Goal: Transaction & Acquisition: Obtain resource

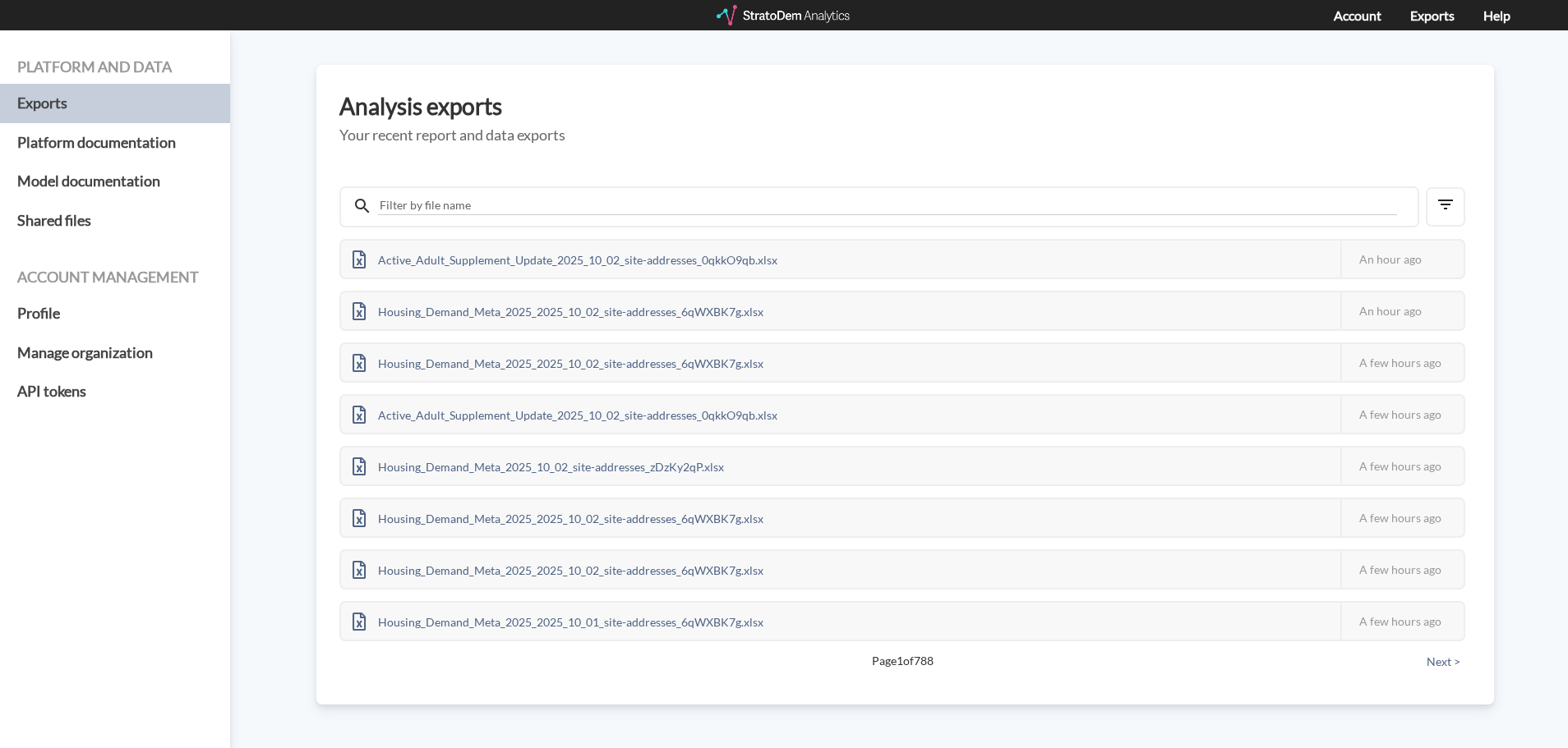
click at [757, 15] on div at bounding box center [784, 16] width 135 height 21
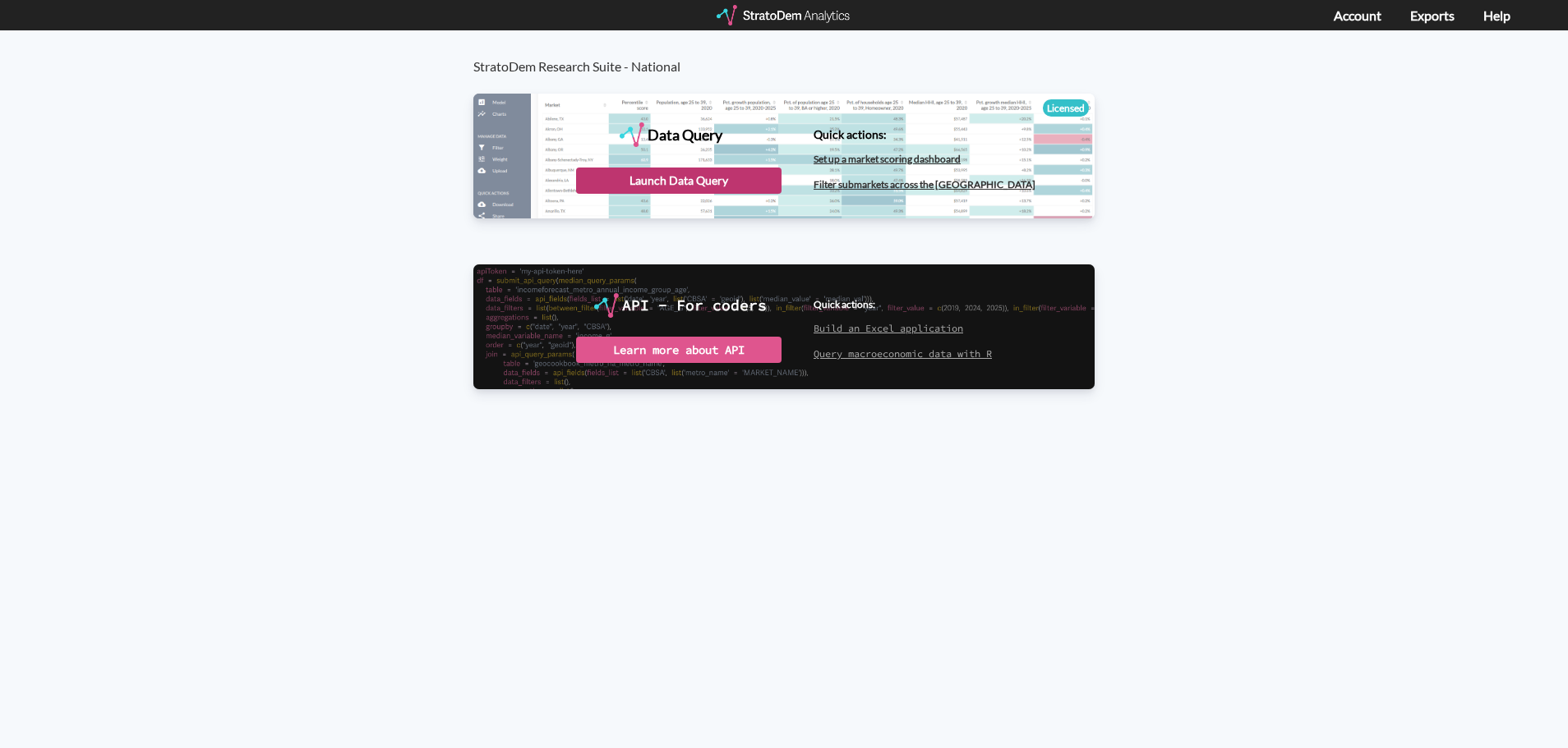
click at [686, 177] on div "Launch Data Query" at bounding box center [678, 180] width 206 height 26
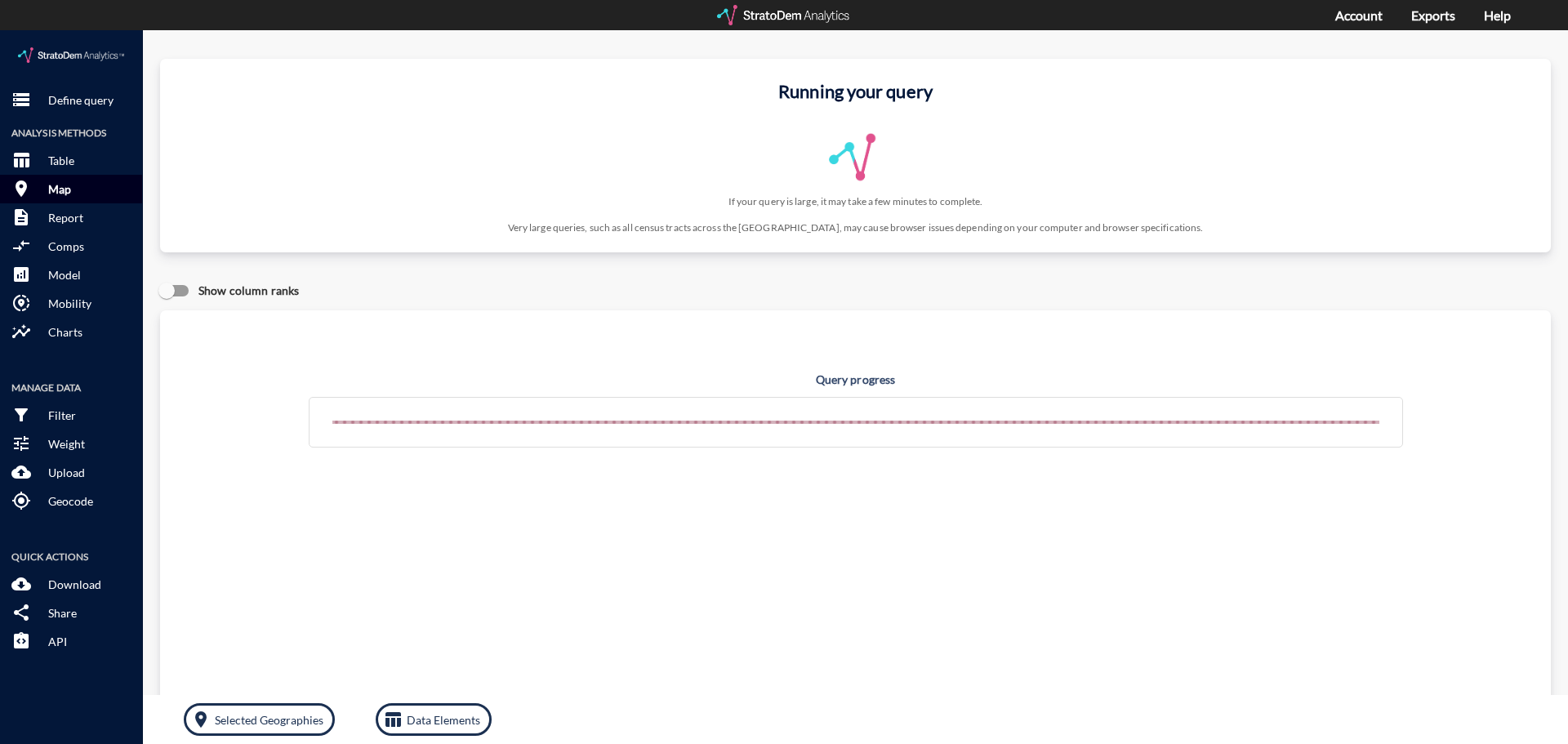
click p "Map"
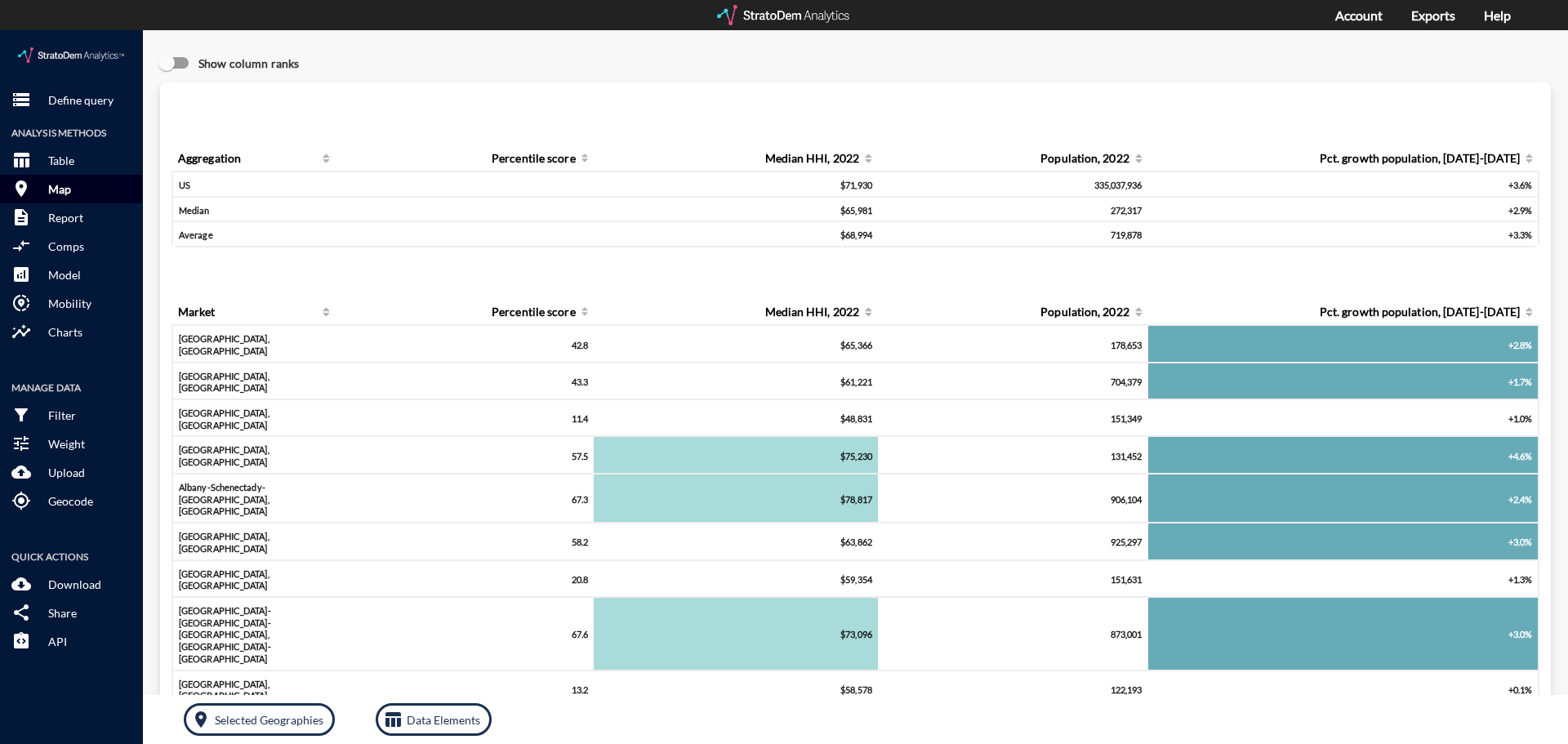
click button "room Map"
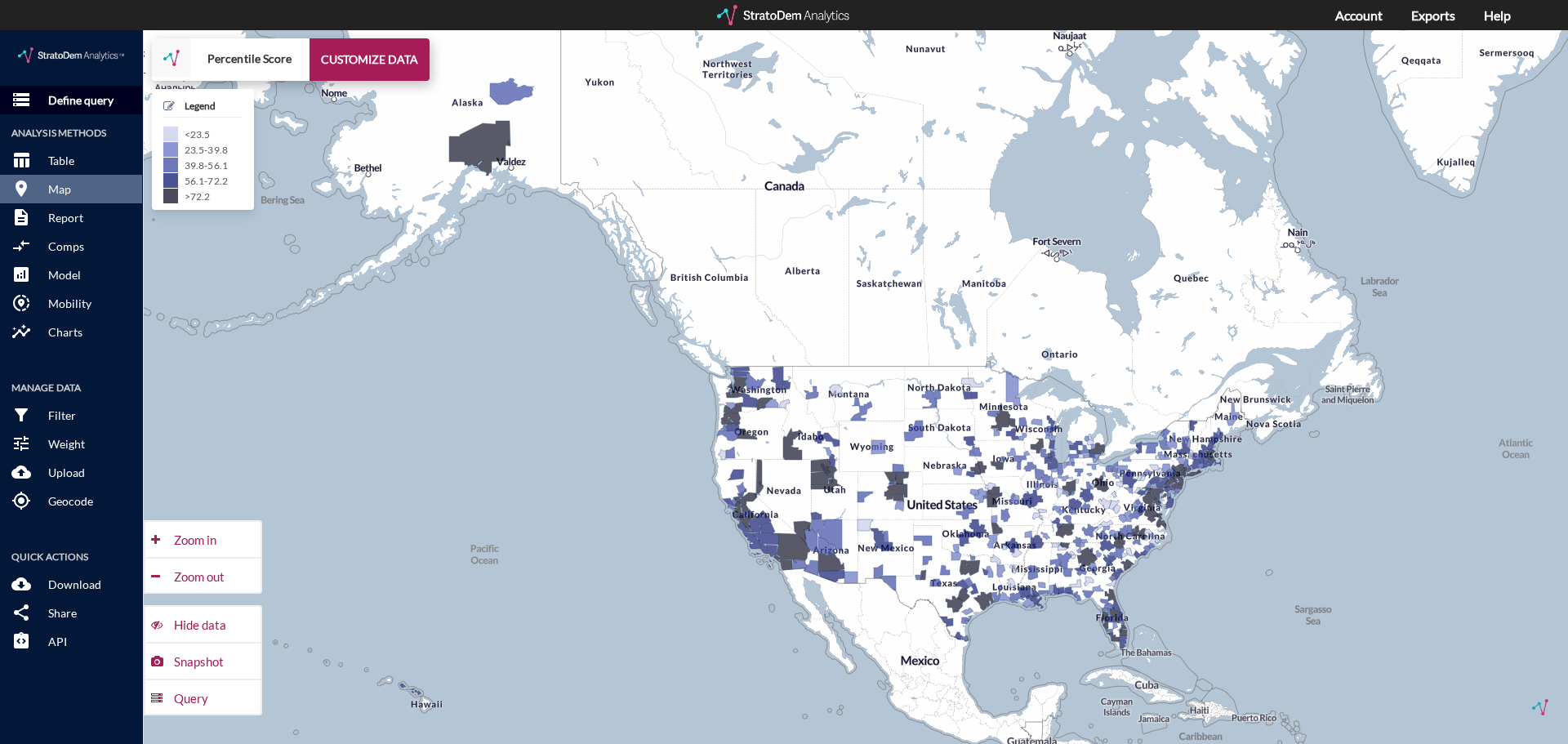
click p "Define query"
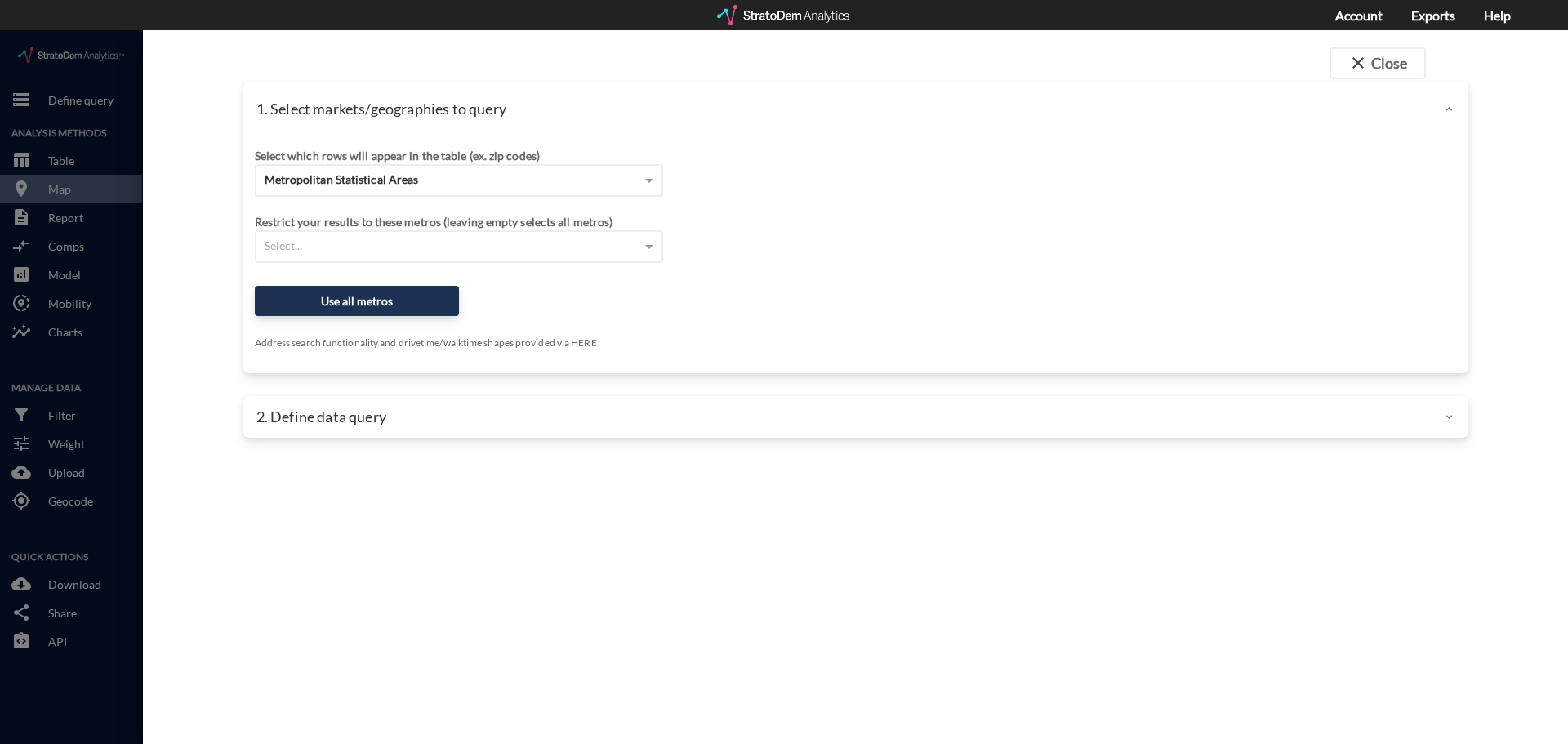
click div
click button "close Close"
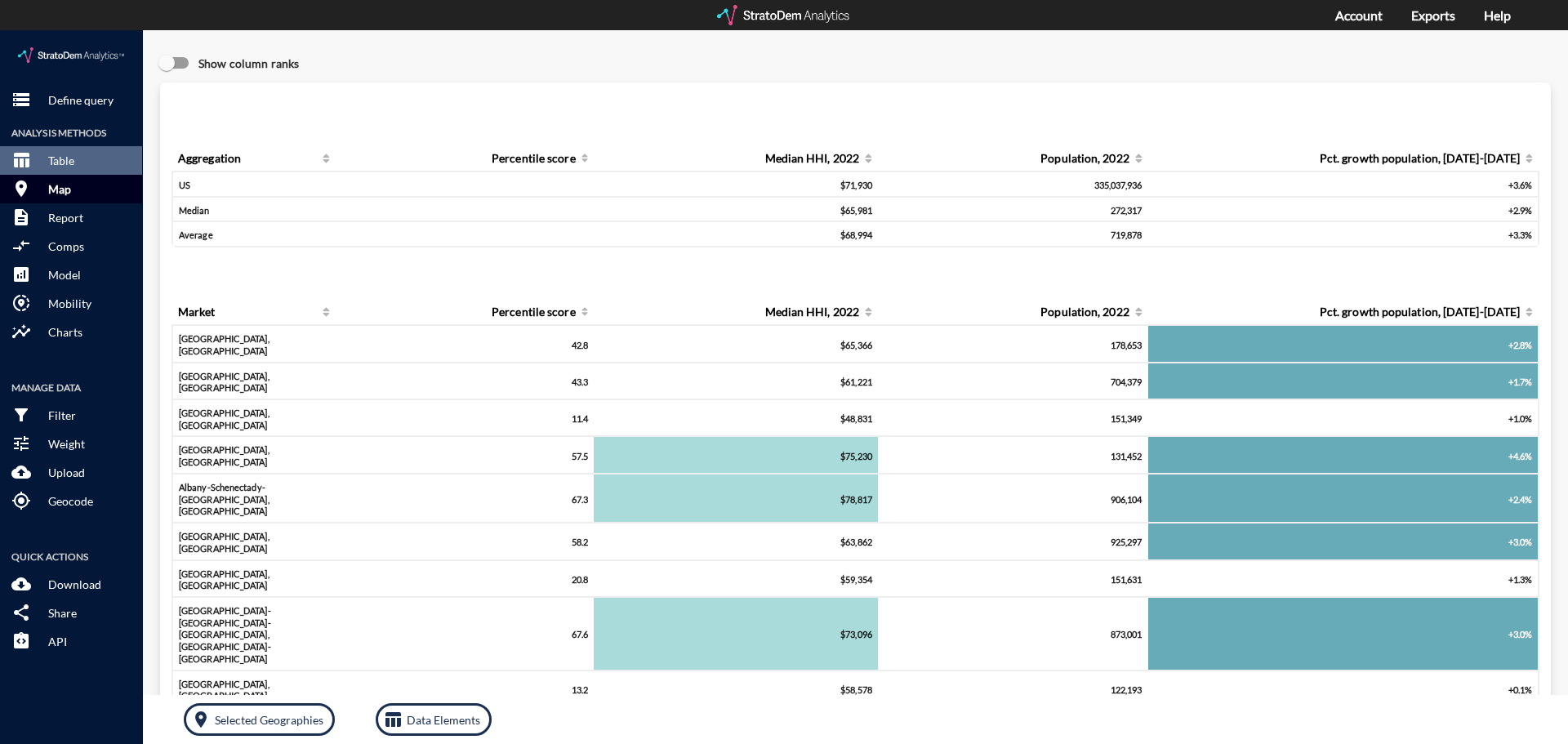
click button "room Map"
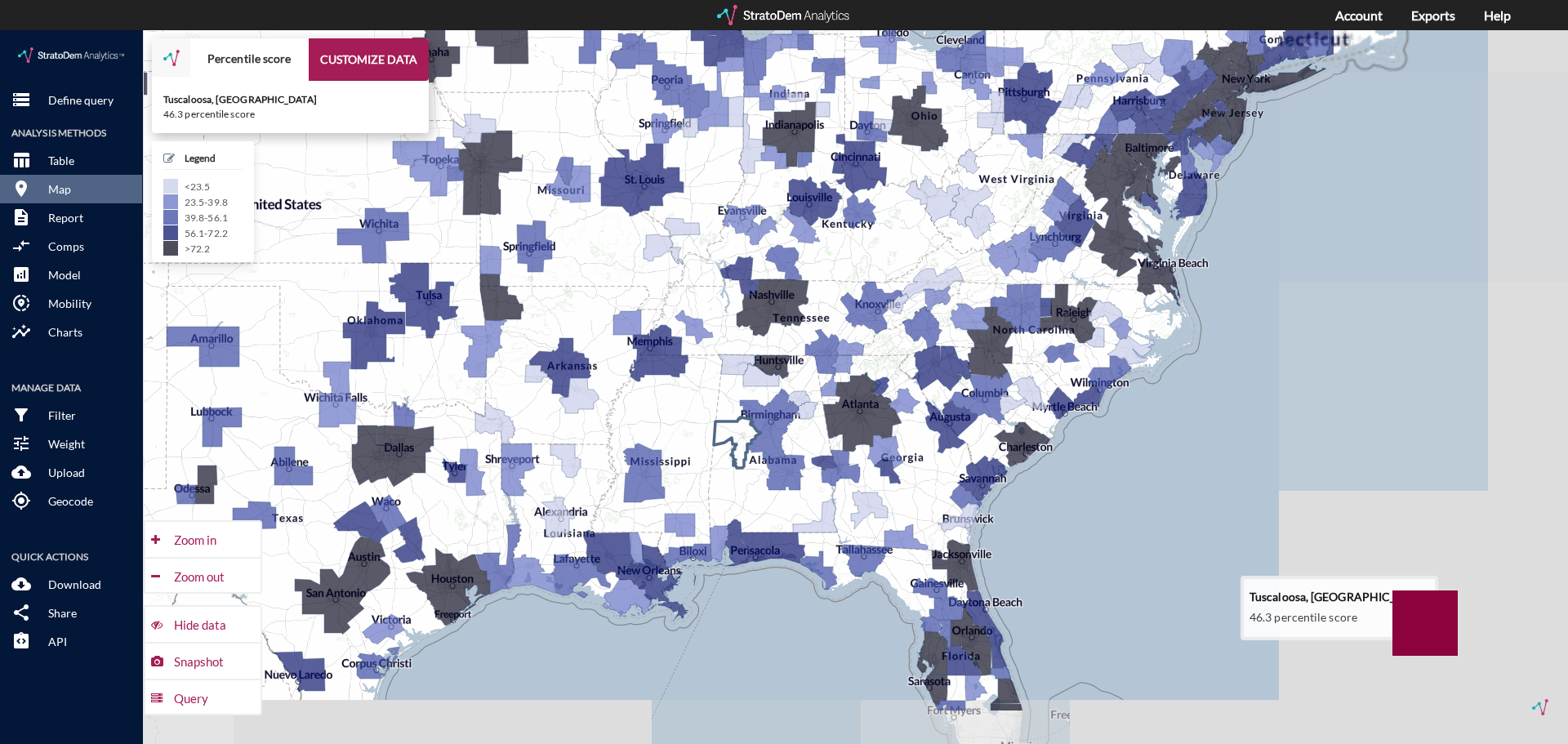
drag, startPoint x: 1144, startPoint y: 513, endPoint x: 754, endPoint y: 401, distance: 405.8
click g
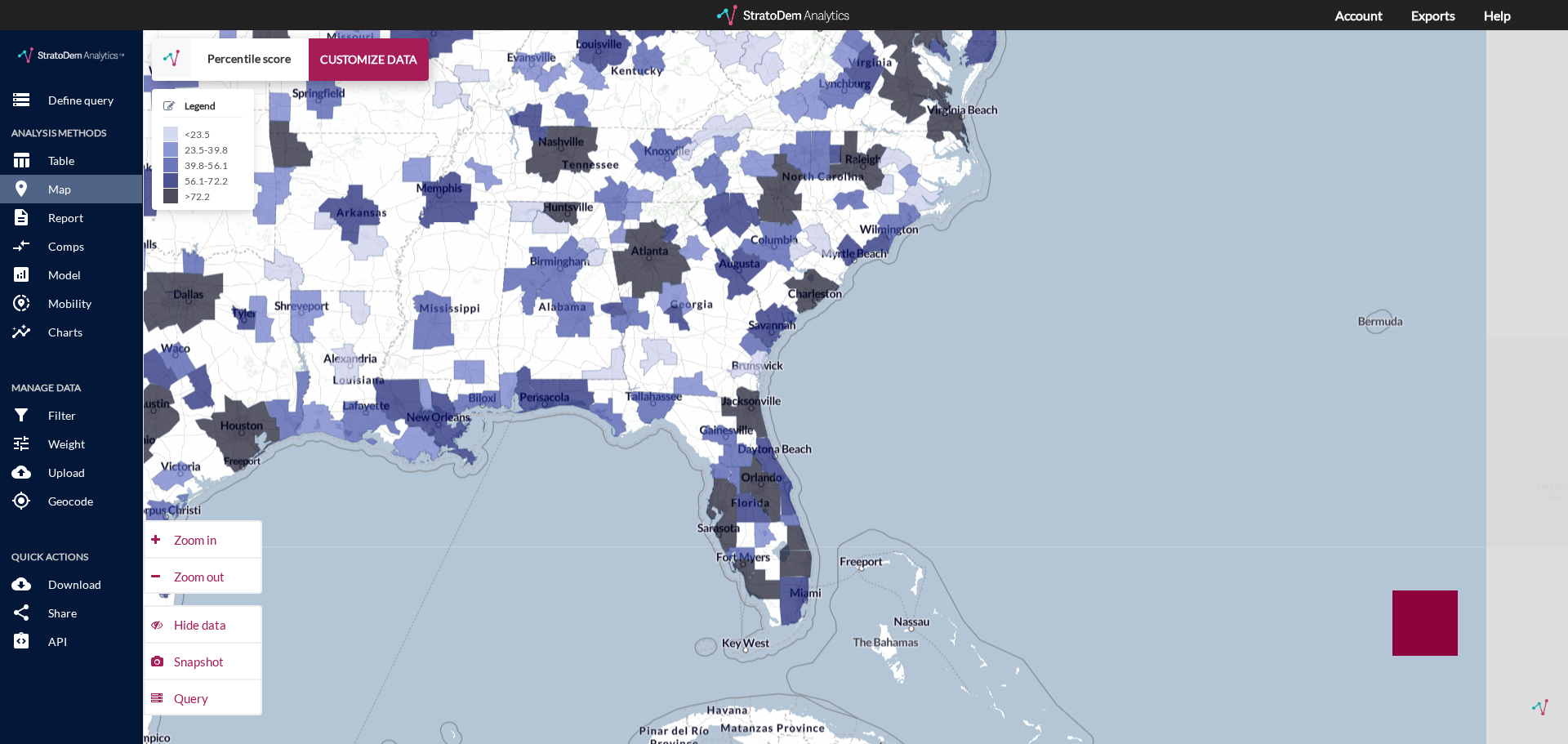
drag, startPoint x: 1049, startPoint y: 542, endPoint x: 836, endPoint y: 382, distance: 266.4
click div "+ − Percentile score CUSTOMIZE DATA Legend < 23.5 23.5 - 39.8 39.8 - 56.1 56.1 …"
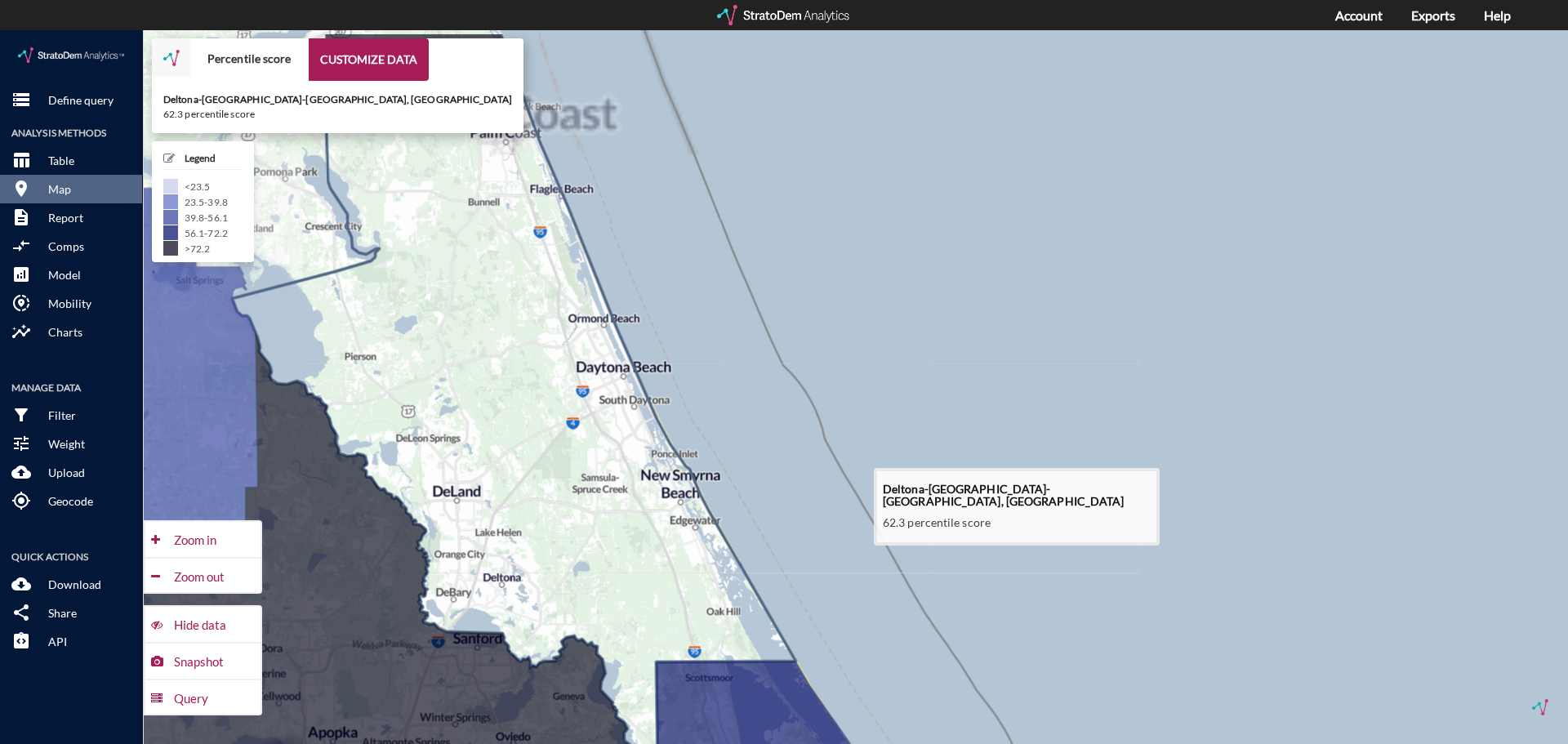
drag, startPoint x: 832, startPoint y: 408, endPoint x: 511, endPoint y: 492, distance: 331.8
click icon
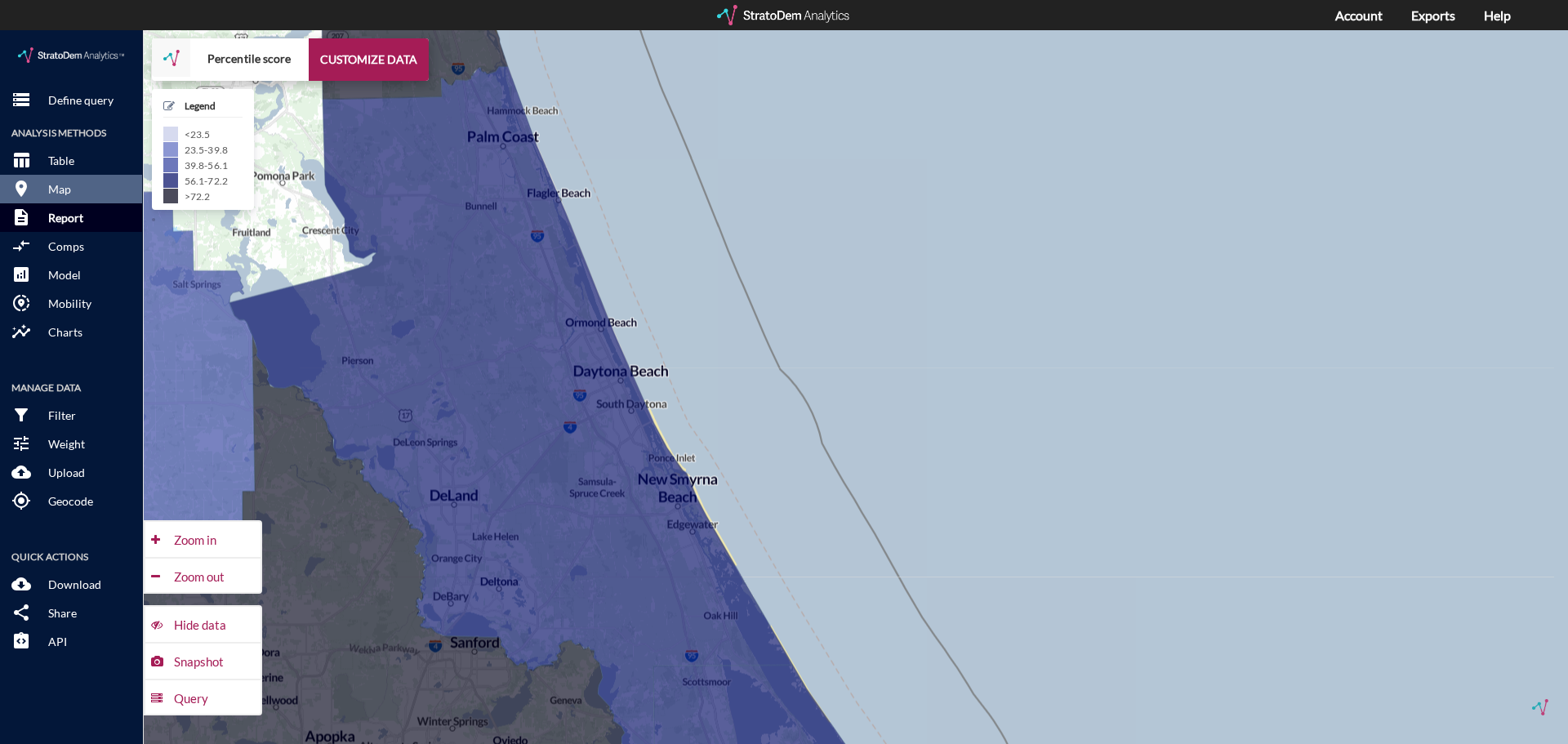
click button "description Report"
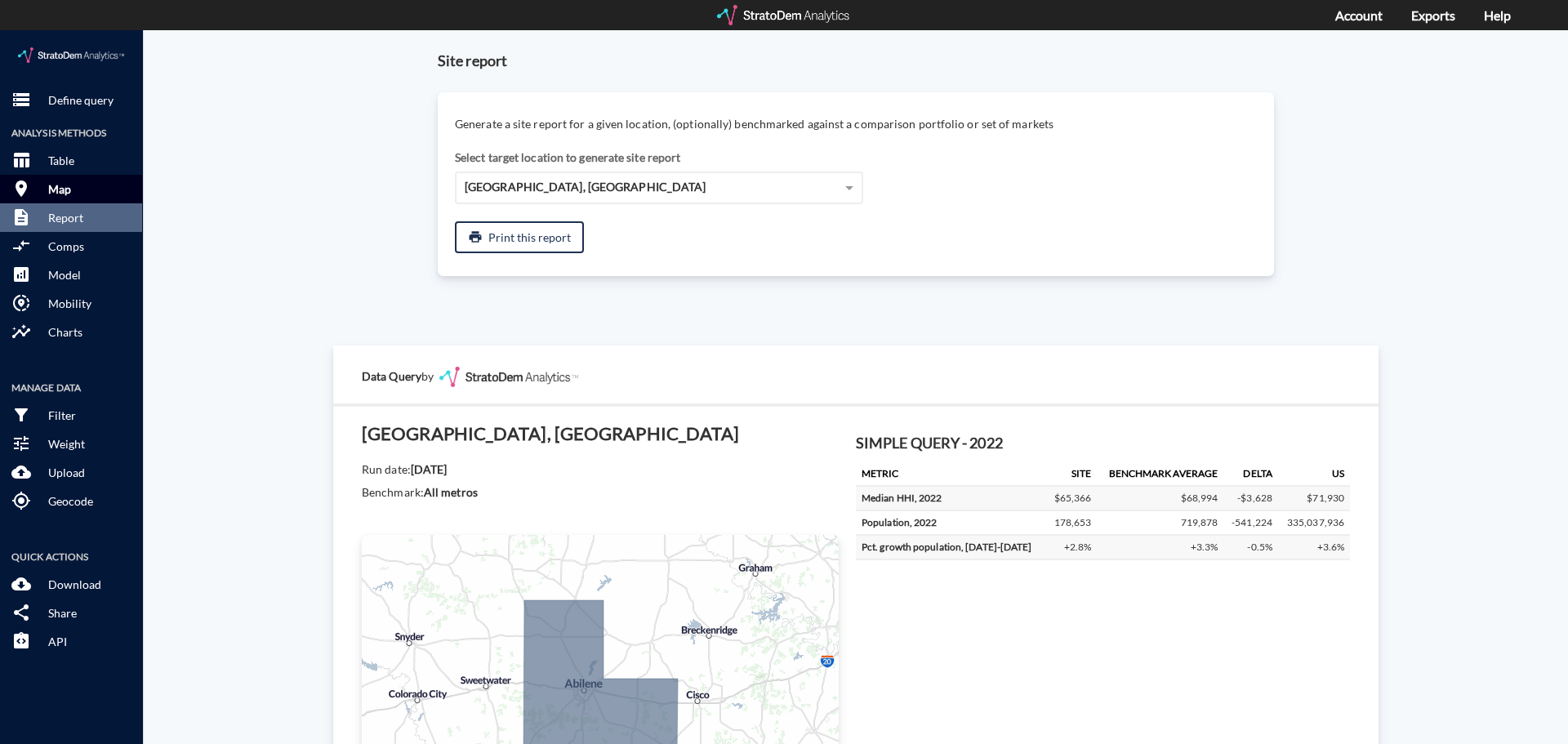
click button "room Map"
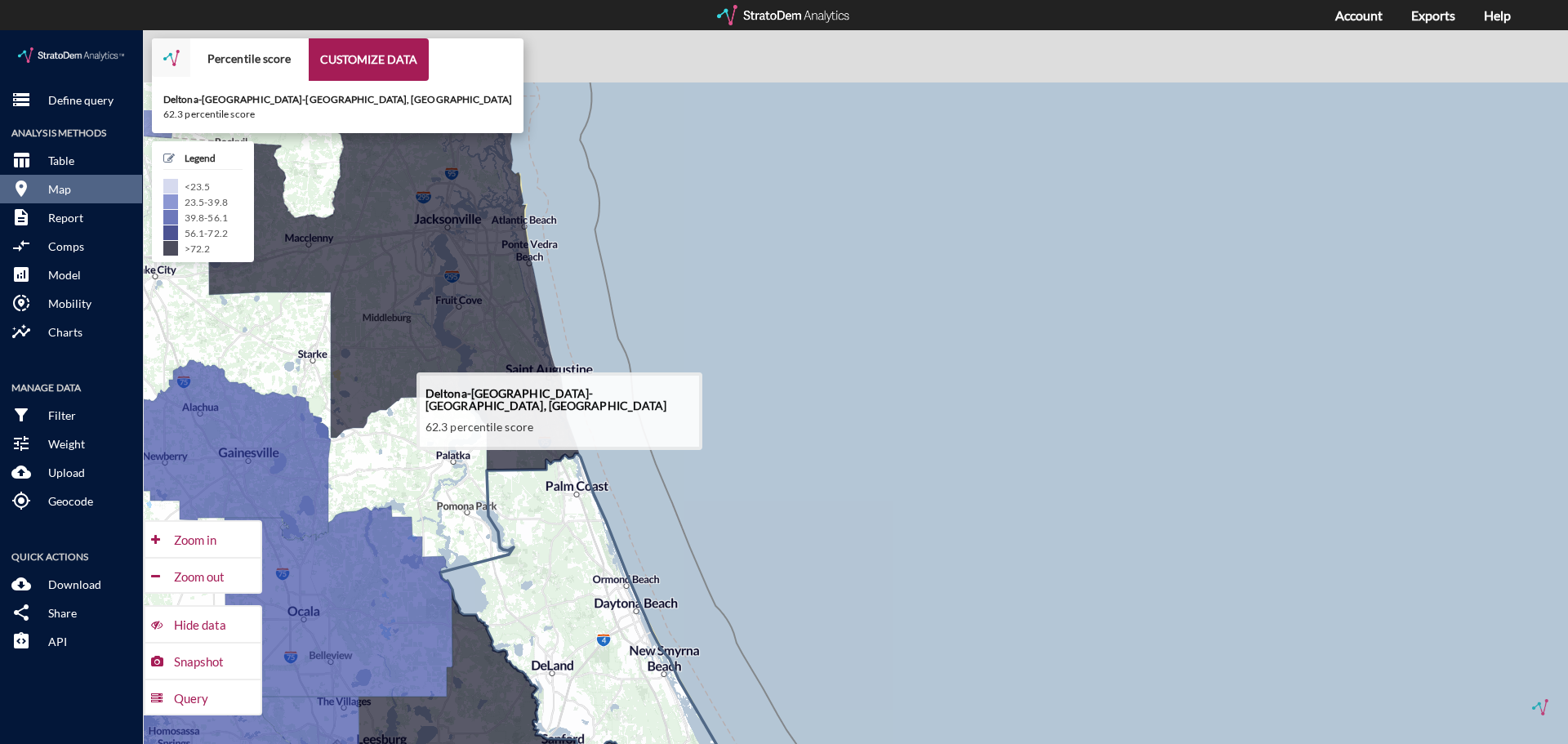
drag, startPoint x: 495, startPoint y: 381, endPoint x: 547, endPoint y: 549, distance: 175.9
click icon
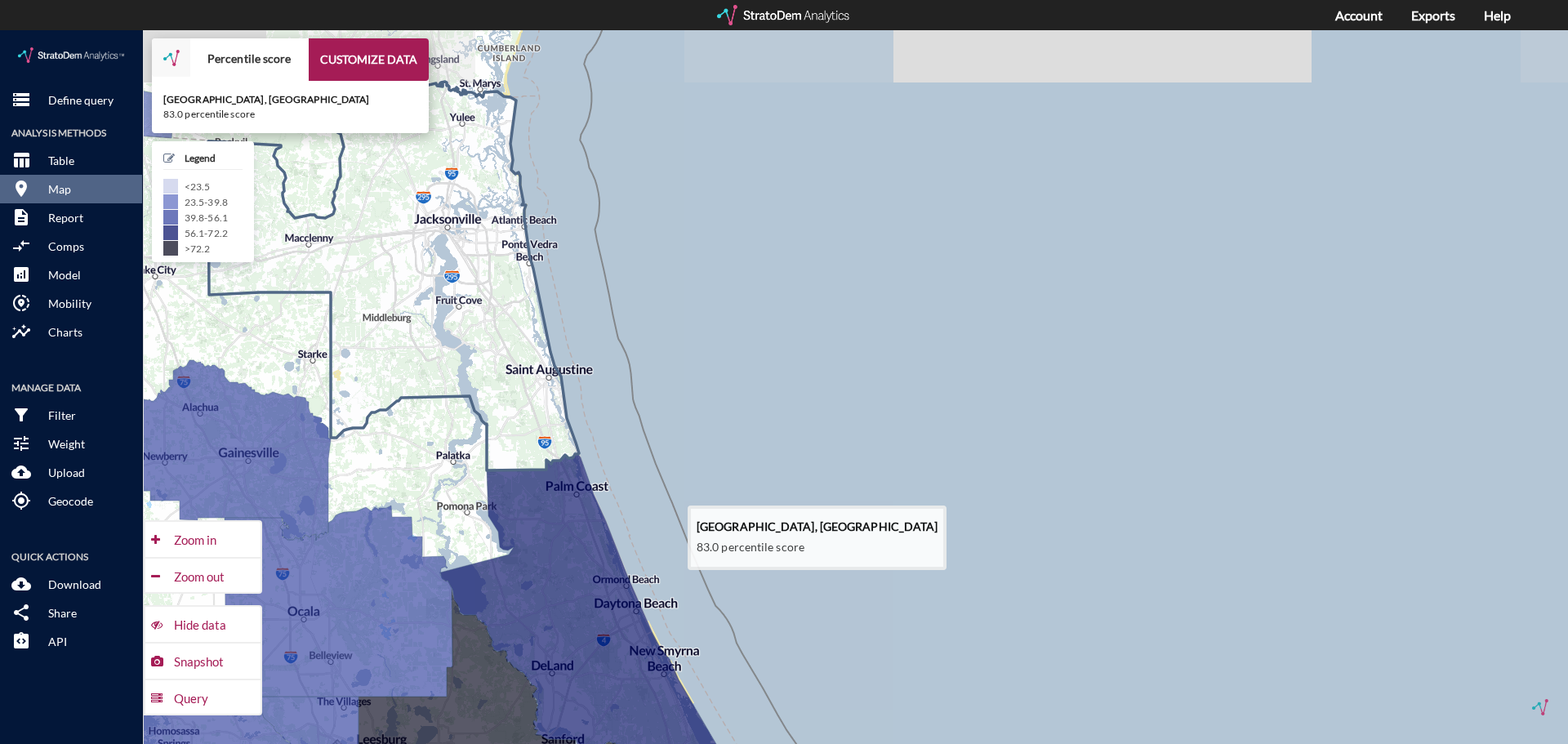
click icon
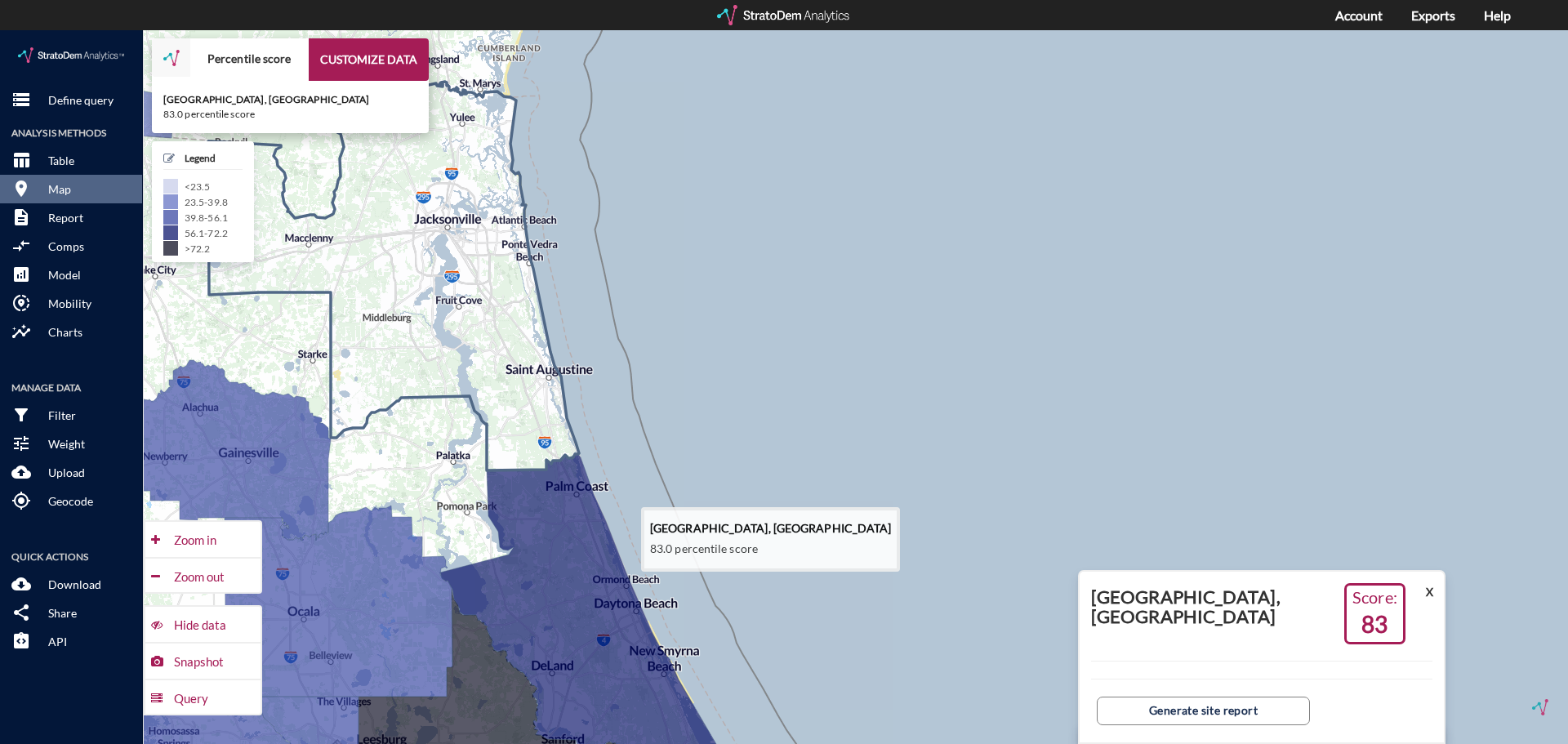
click icon
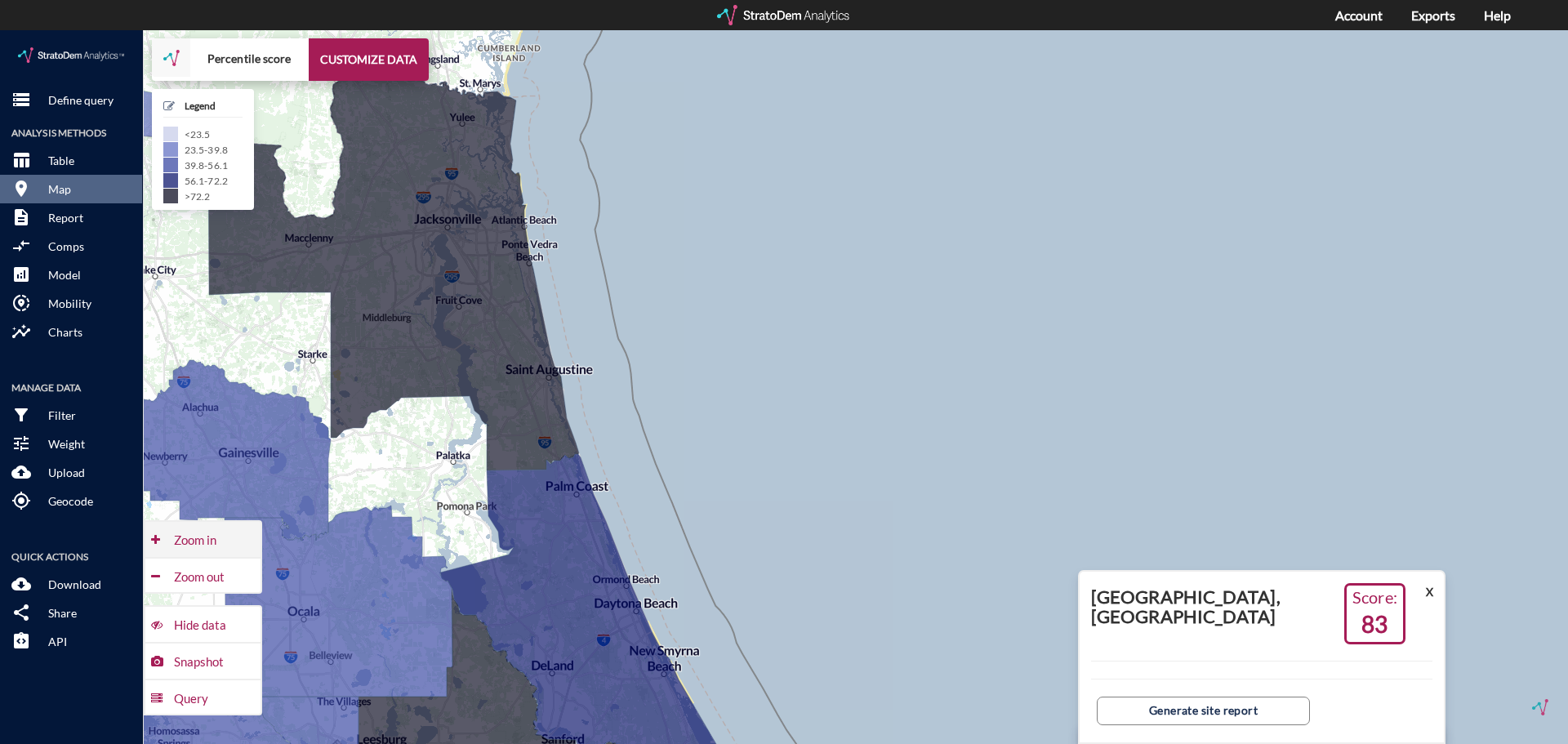
click div "Zoom in"
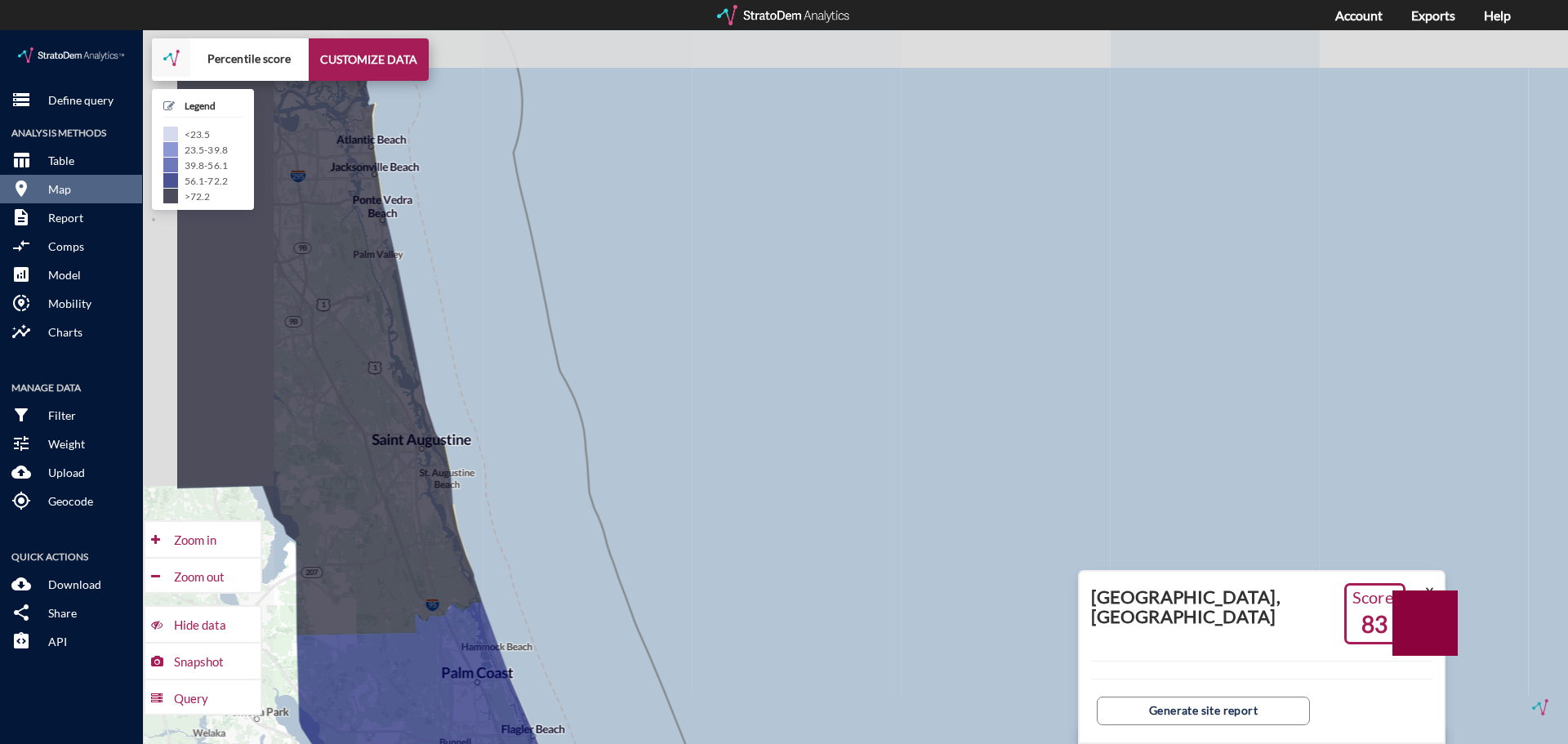
drag, startPoint x: 433, startPoint y: 488, endPoint x: 543, endPoint y: 531, distance: 118.1
click div "+ − Percentile score CUSTOMIZE DATA Legend < 23.5 23.5 - 39.8 39.8 - 56.1 56.1 …"
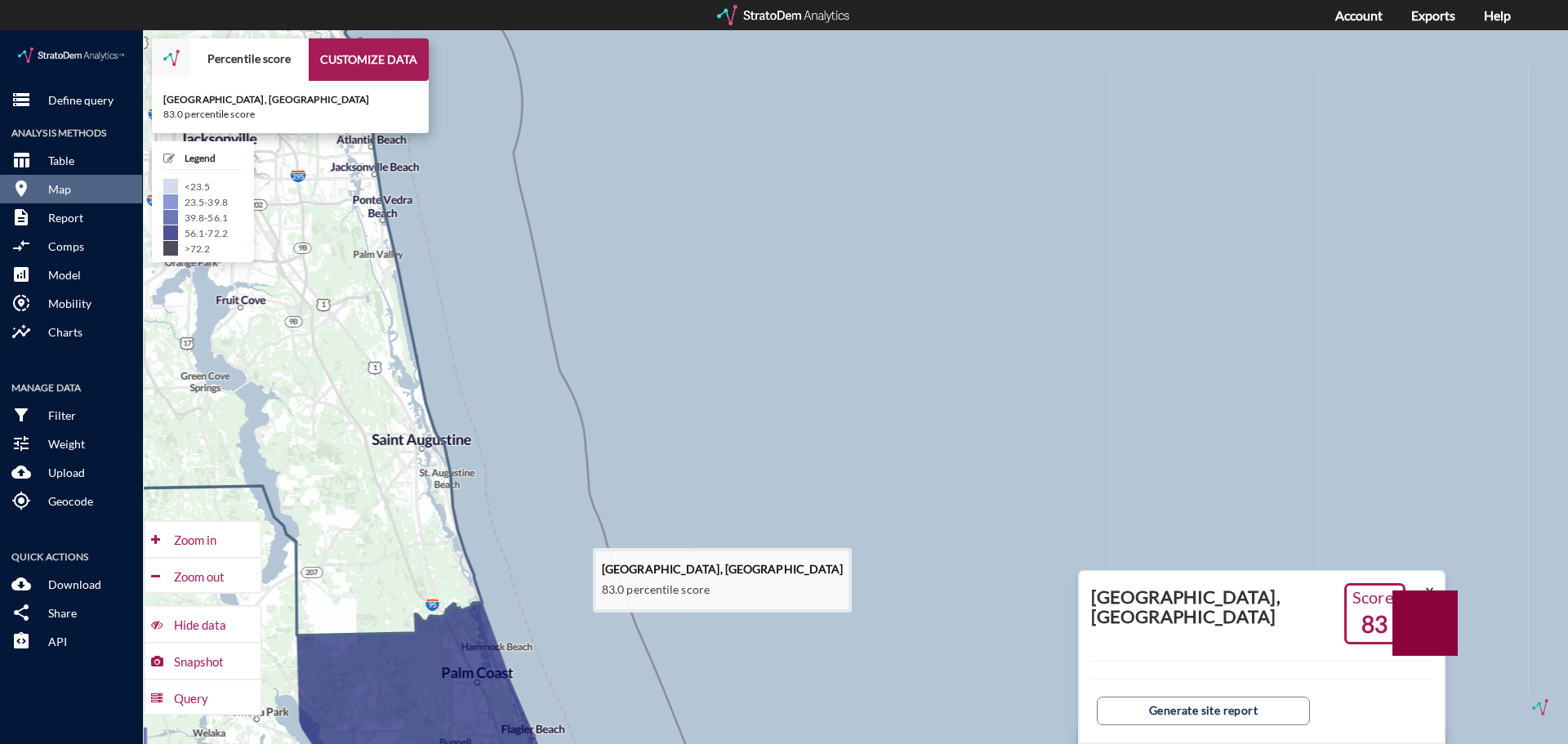
click icon
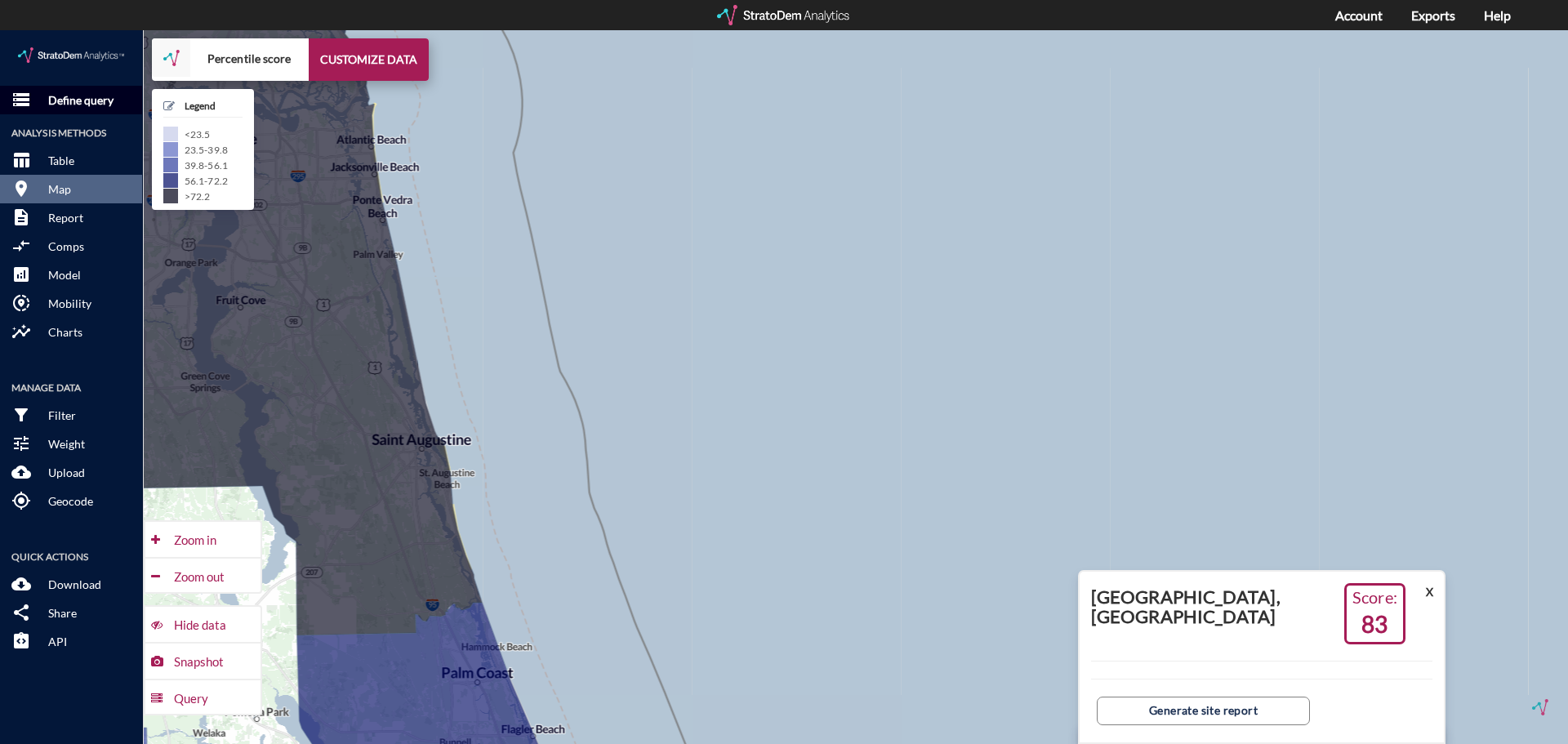
click span "storage"
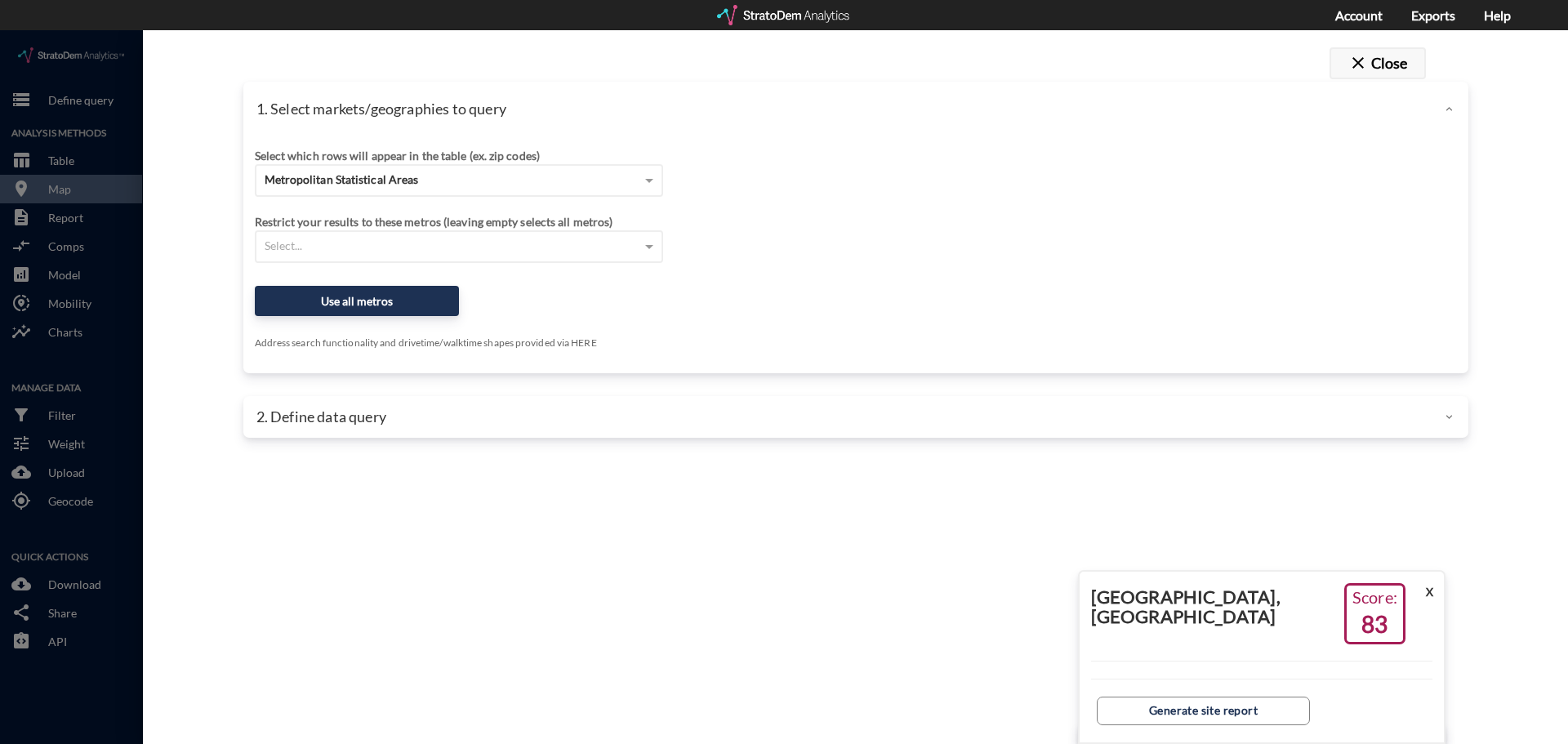
click span "close"
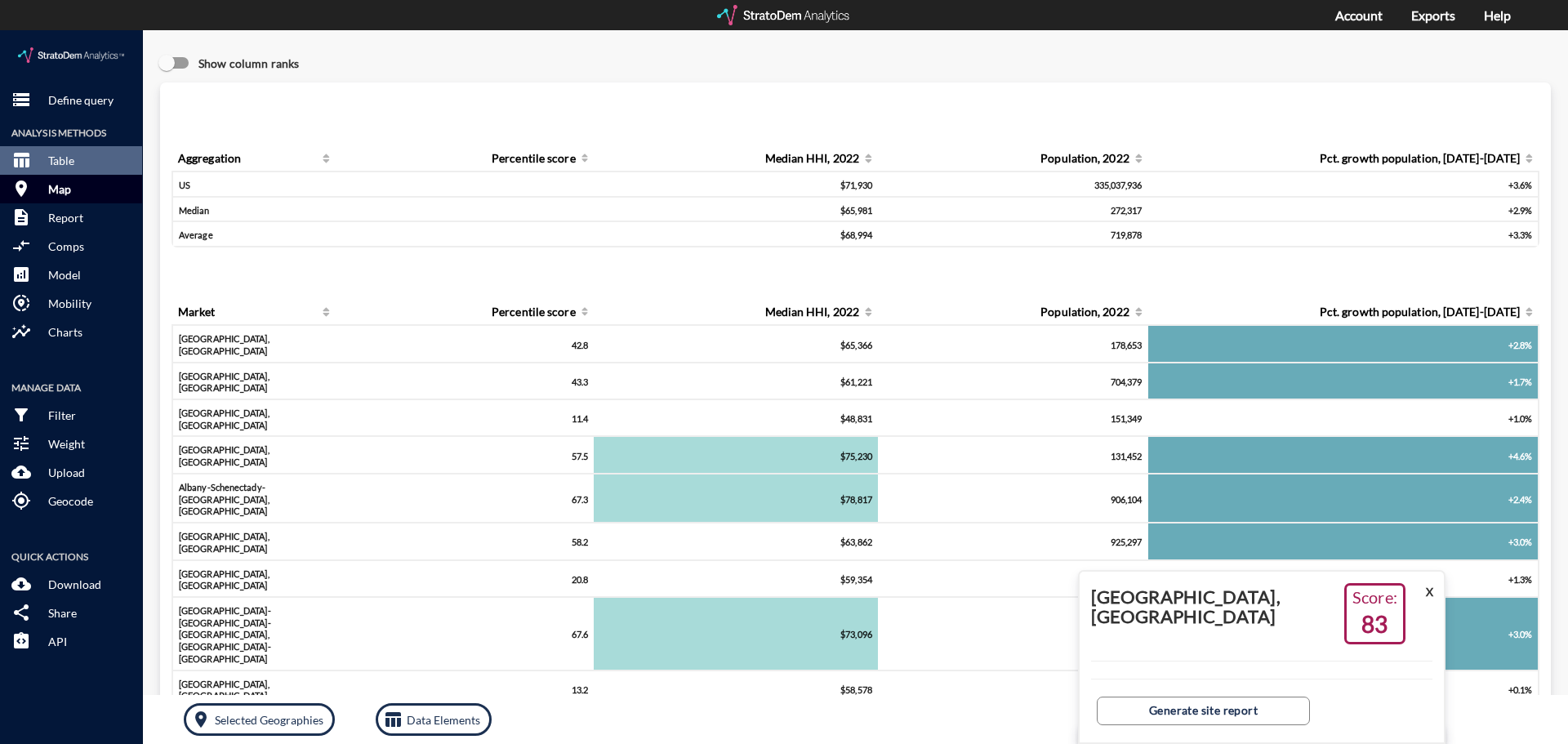
click button "room Map"
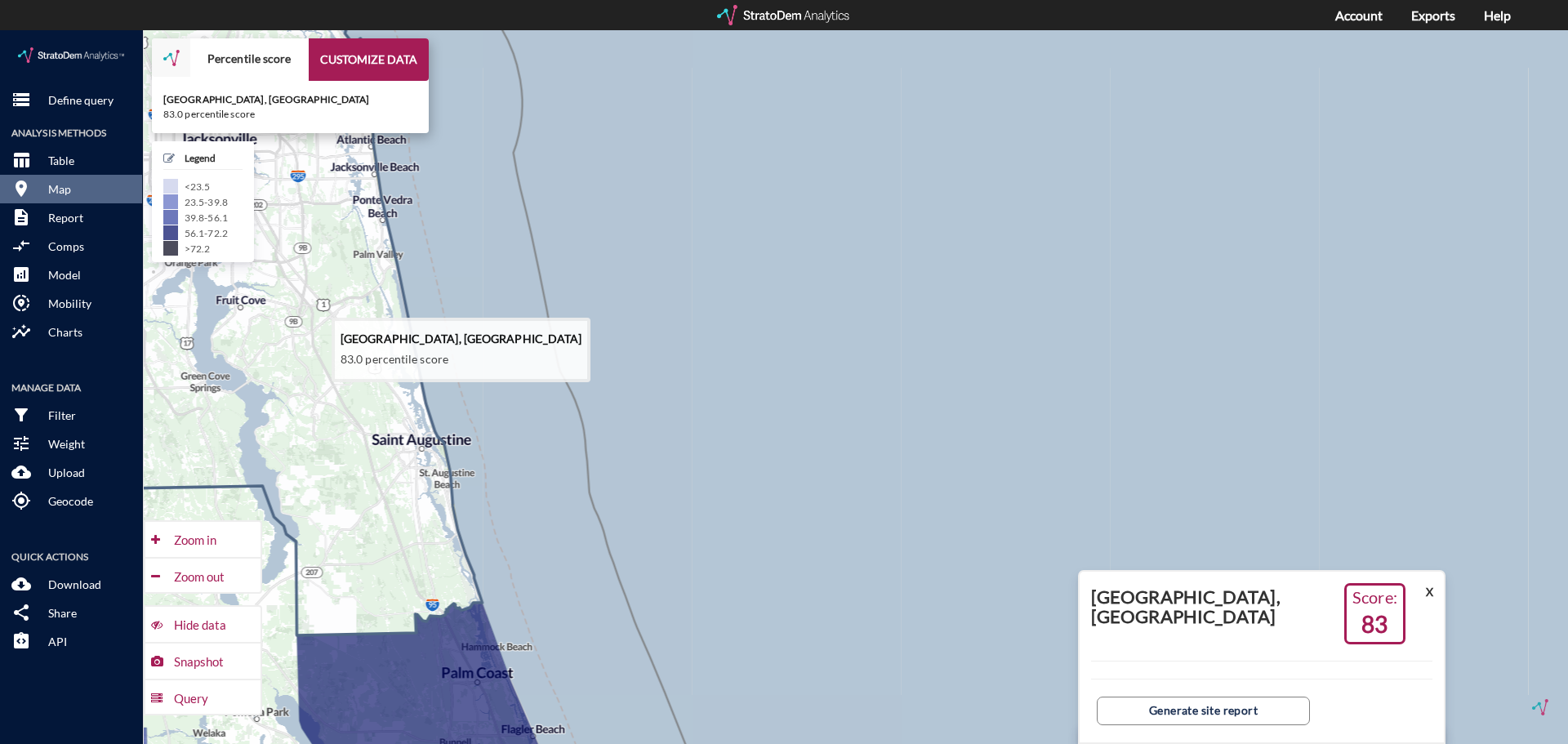
click icon
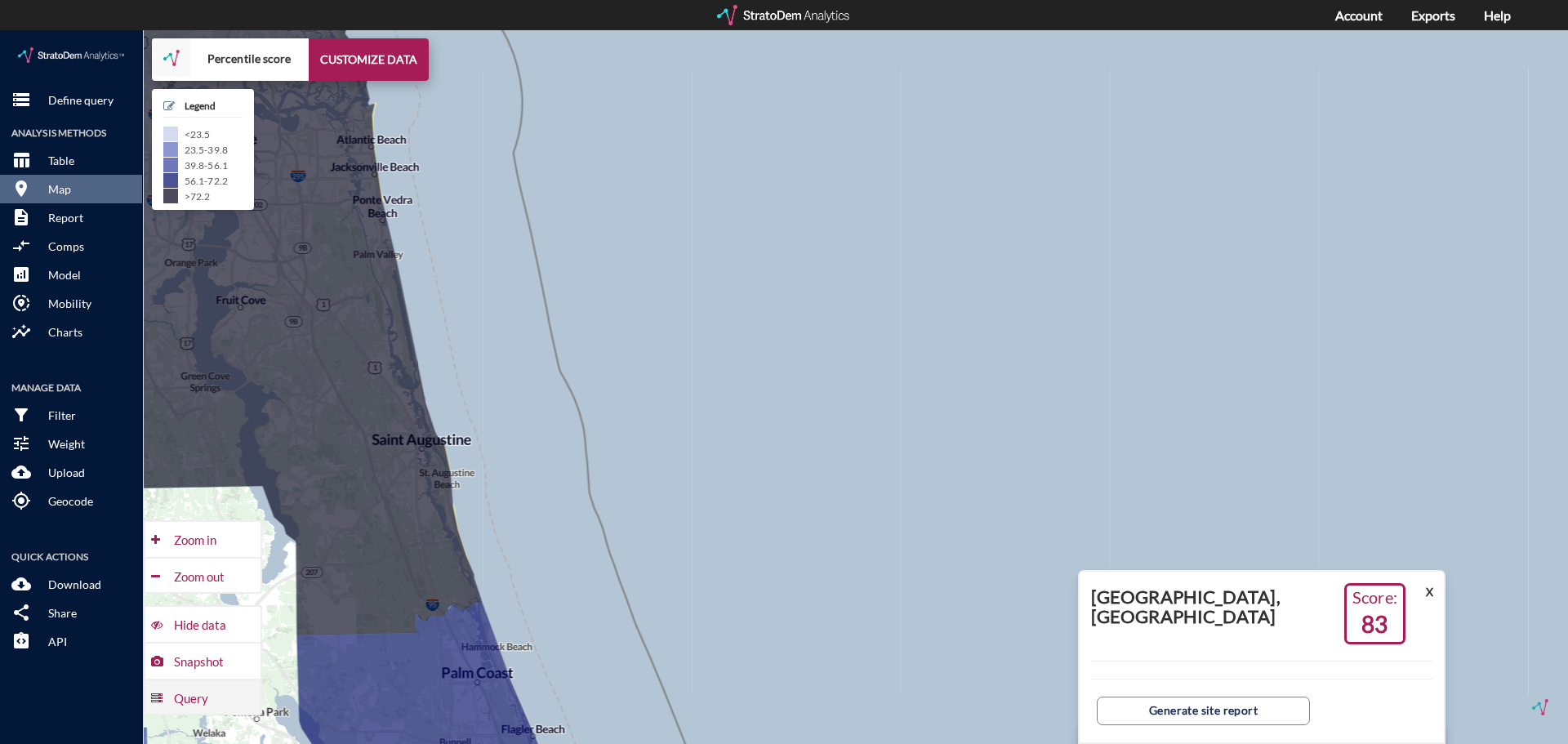
click div "Query"
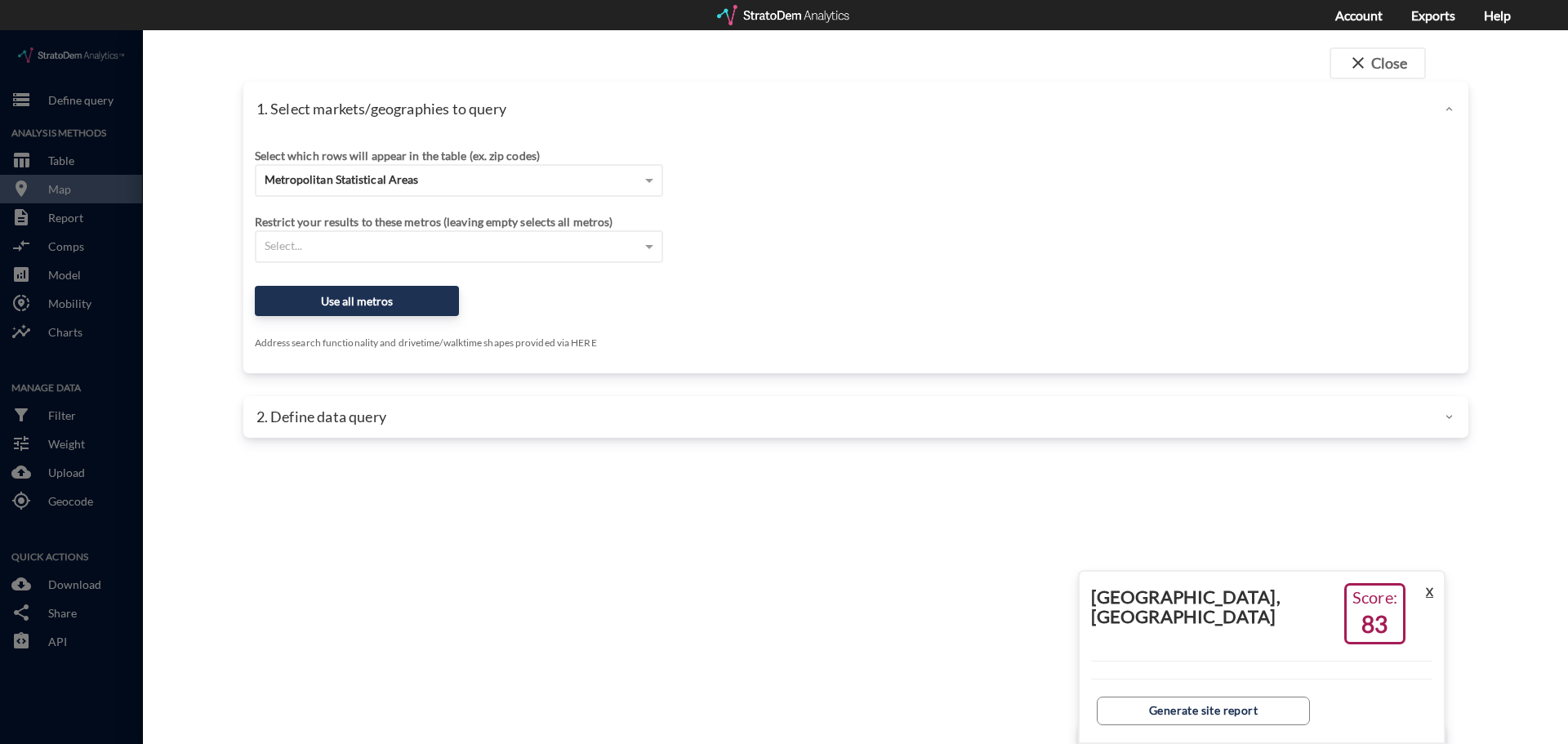
click button "X"
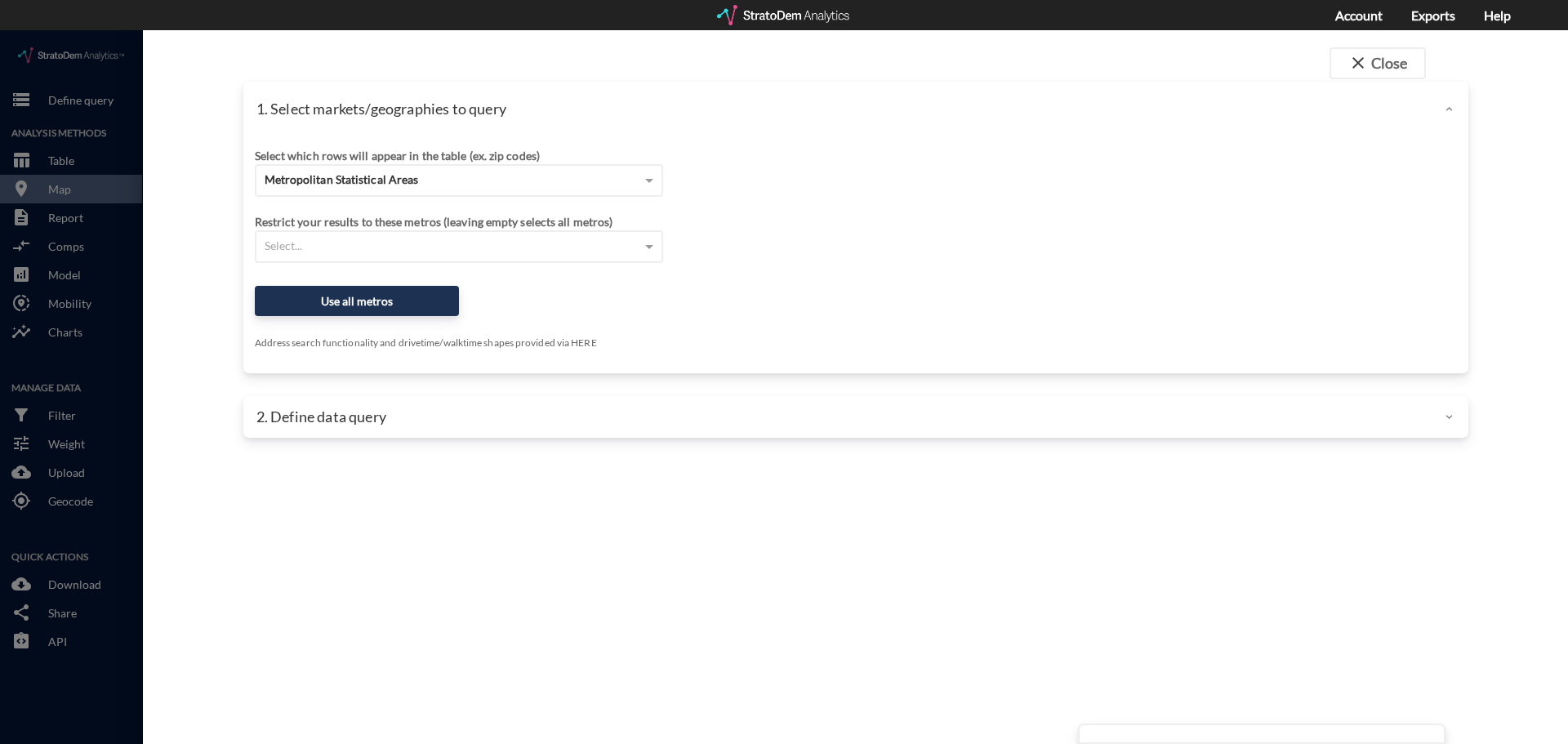
click div
click span "close"
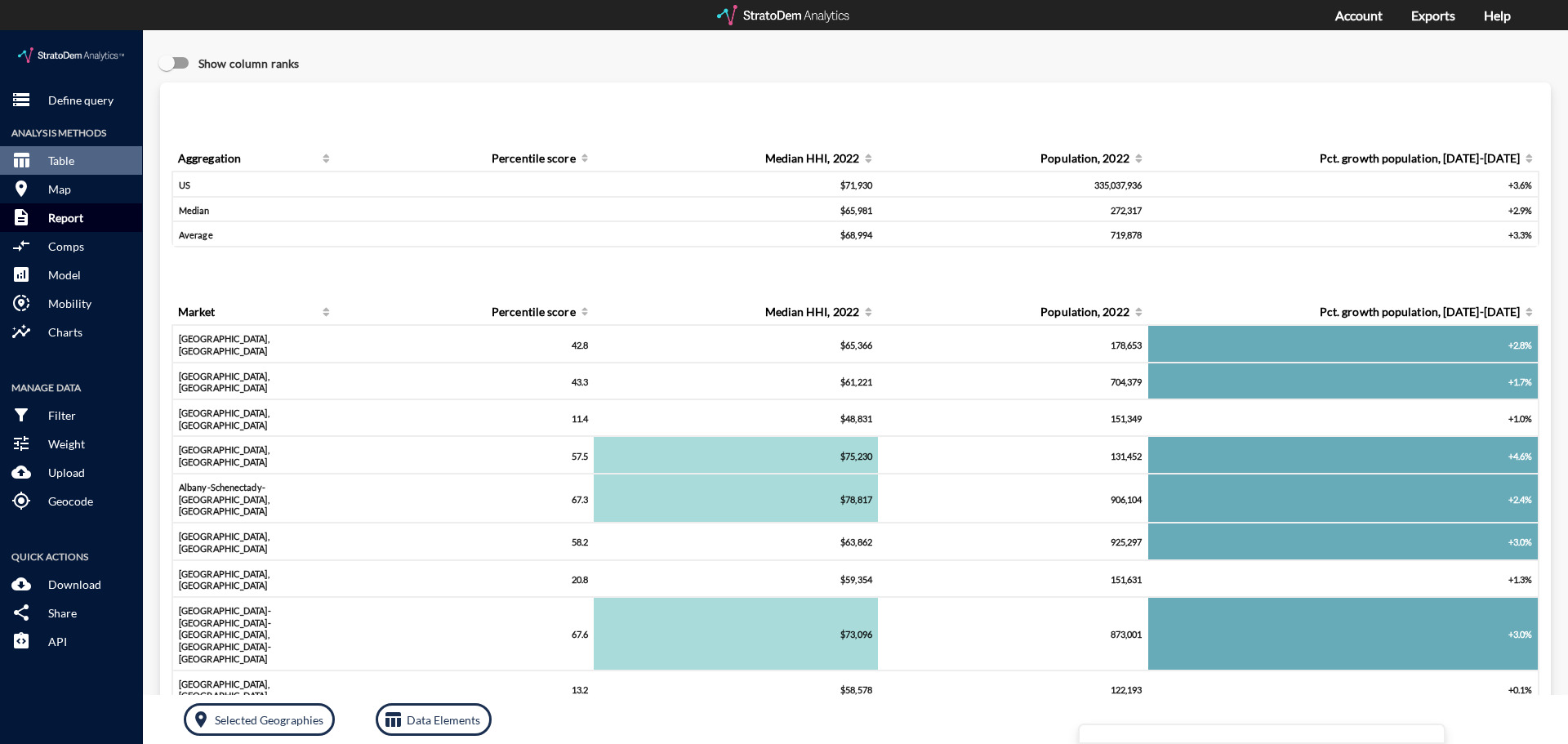
click button "description Report"
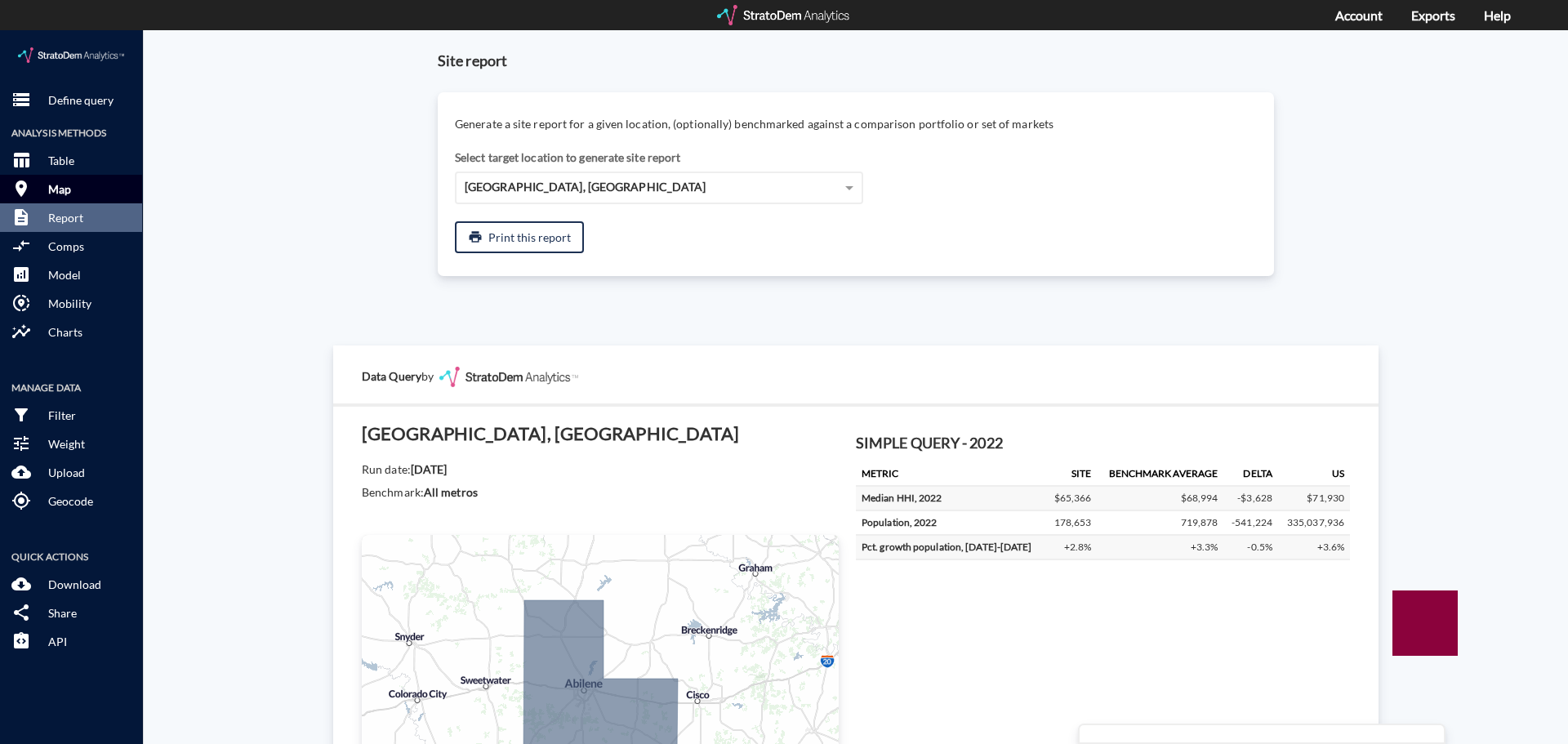
click button "room Map"
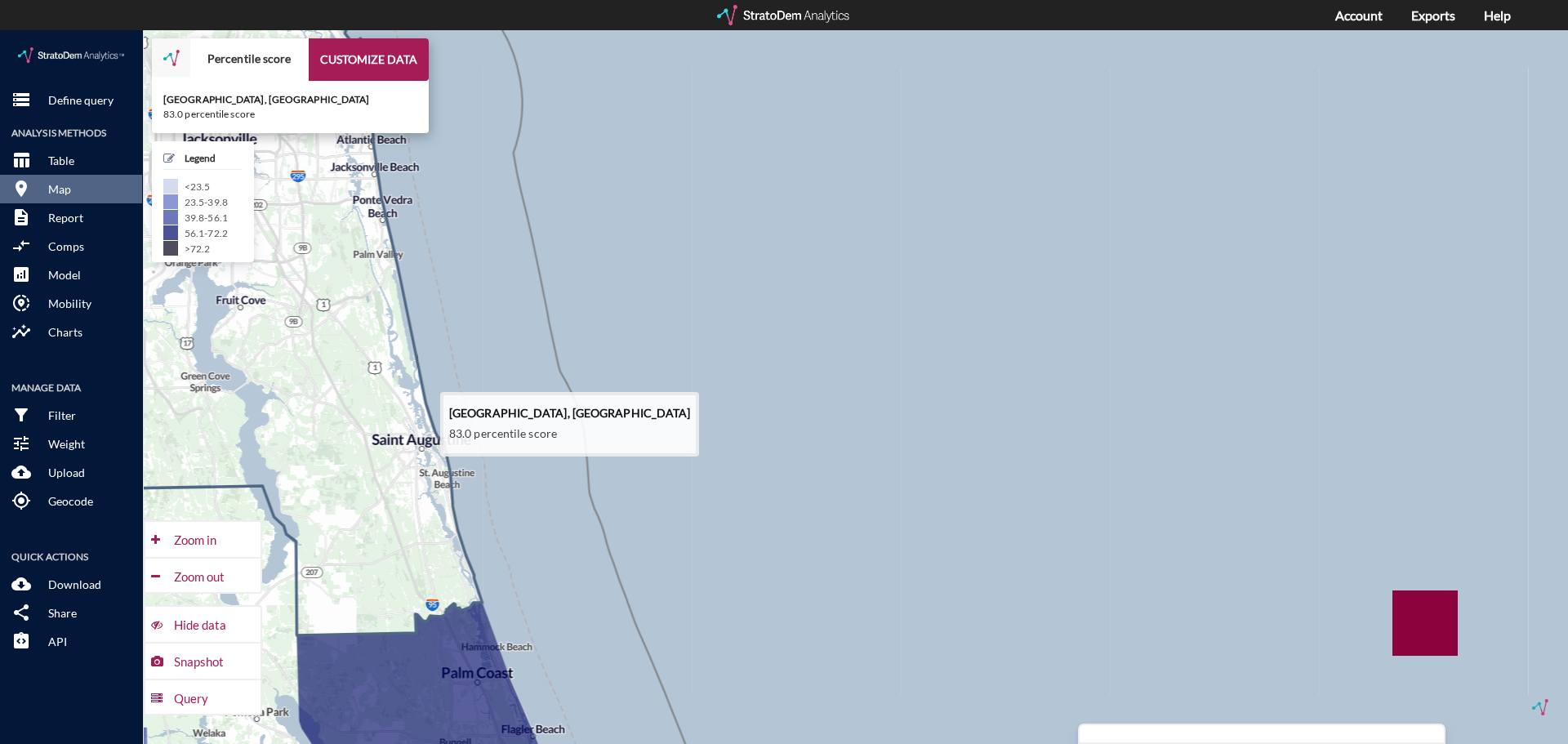
click icon
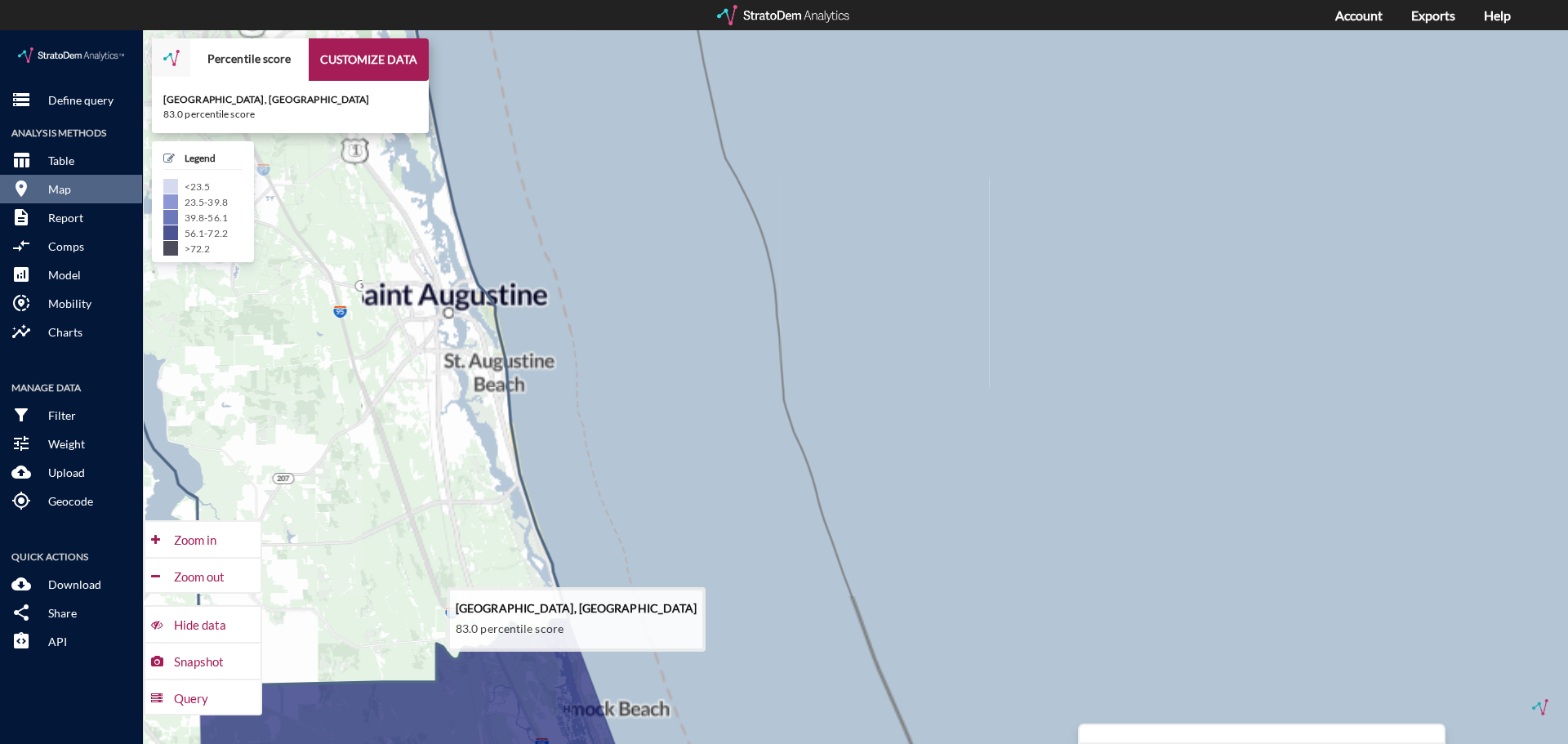
drag, startPoint x: 378, startPoint y: 335, endPoint x: 413, endPoint y: 411, distance: 83.7
click icon
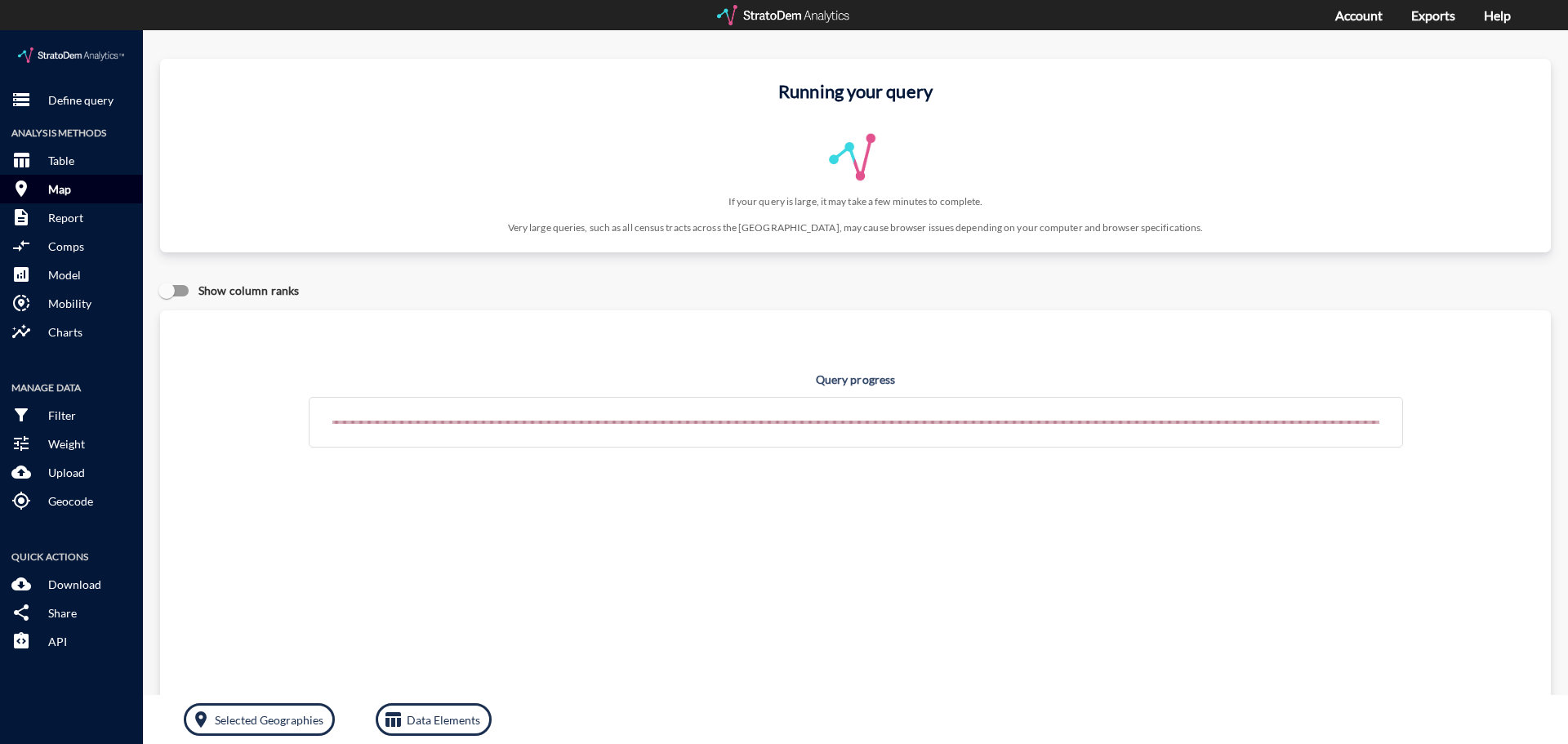
click button "room Map"
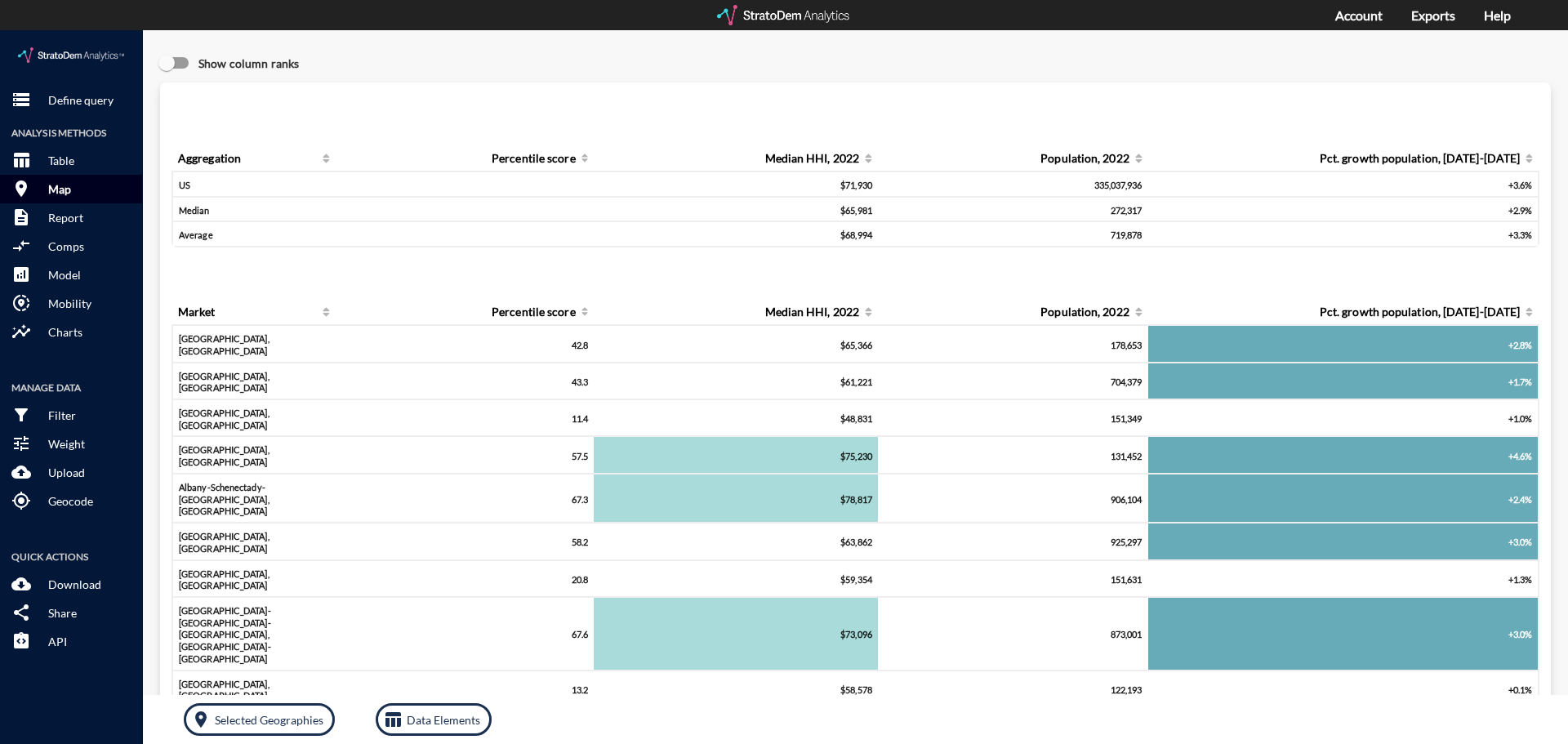
click button "room Map"
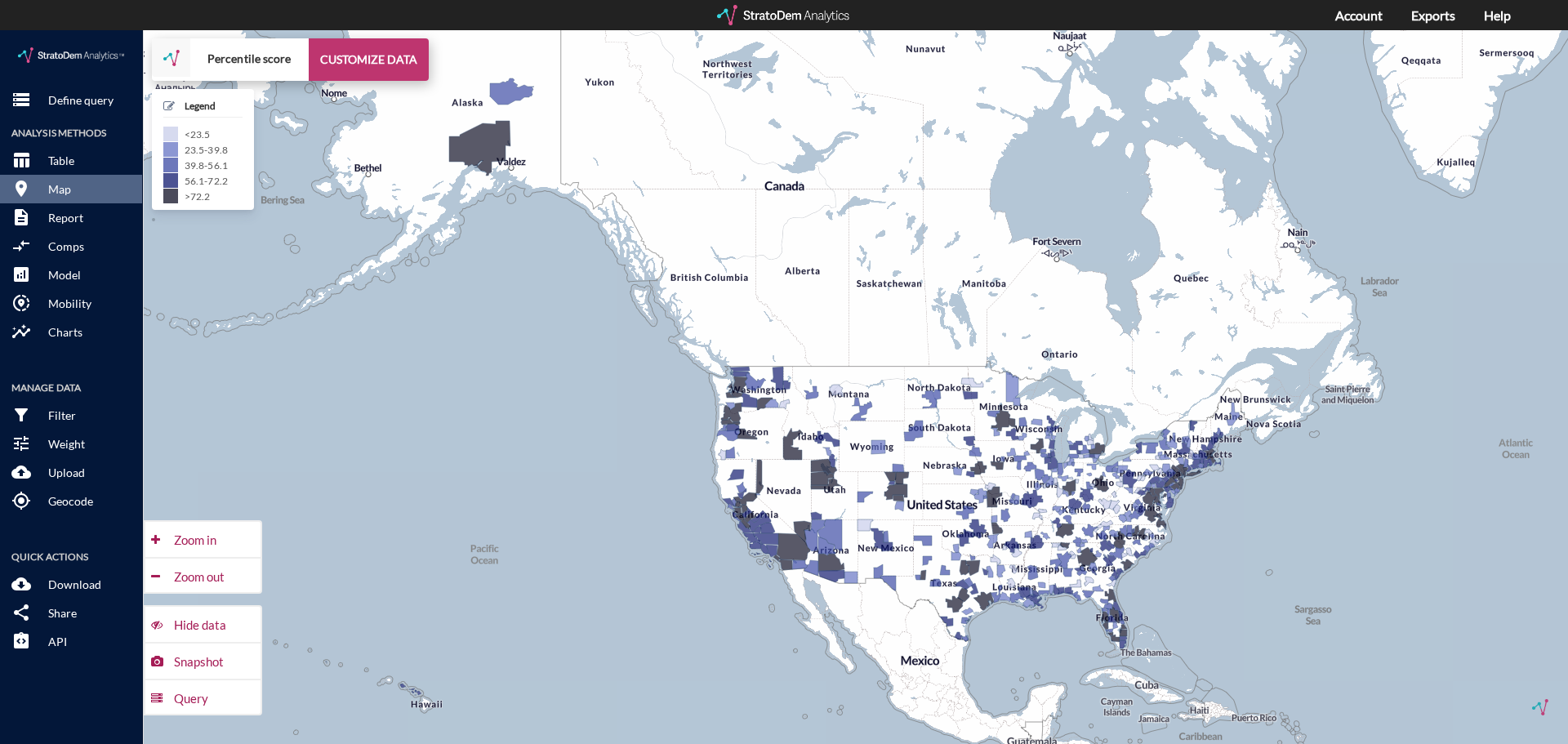
click button "CUSTOMIZE DATA"
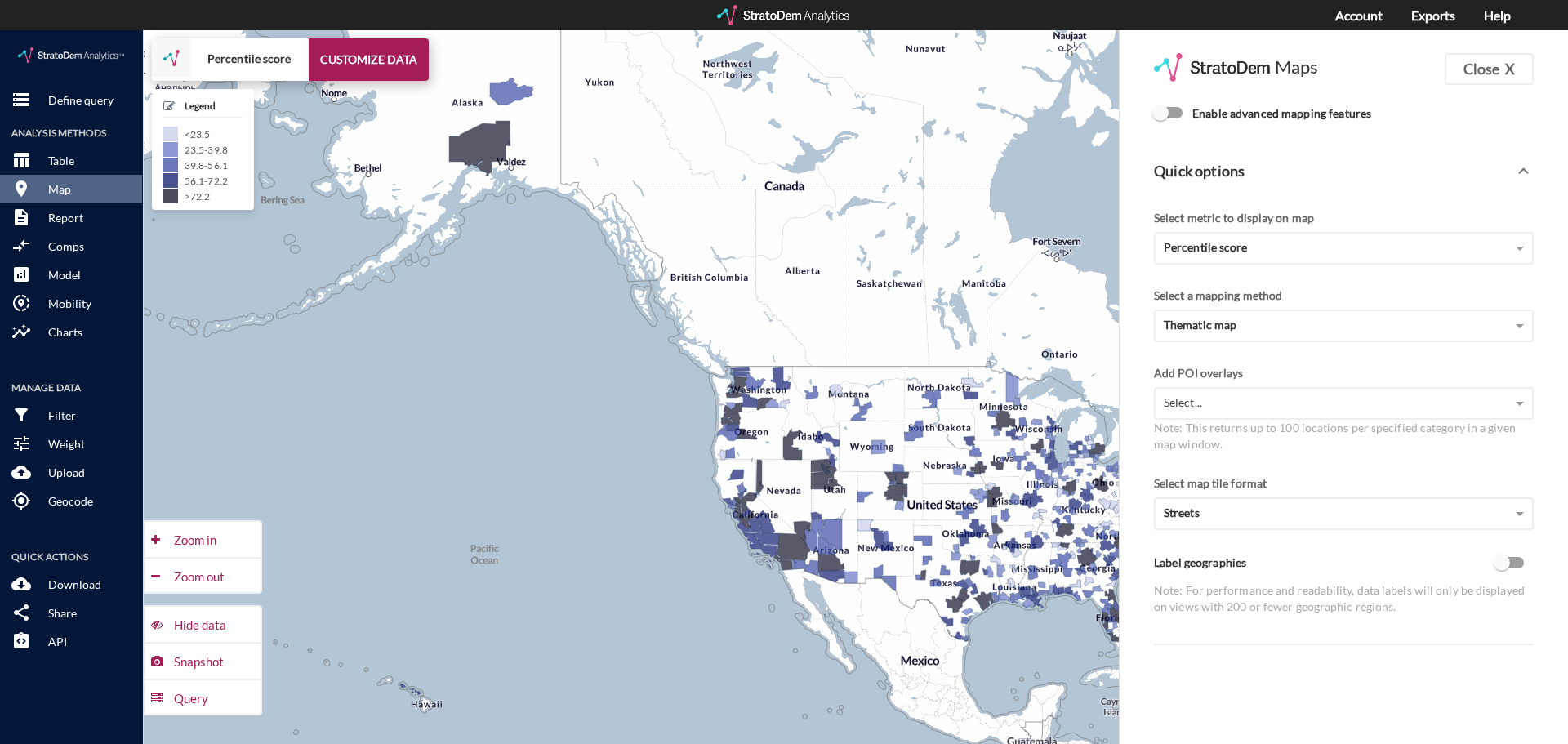
click label "Enable advanced mapping features"
click input "Enable advanced mapping features"
checkbox input "true"
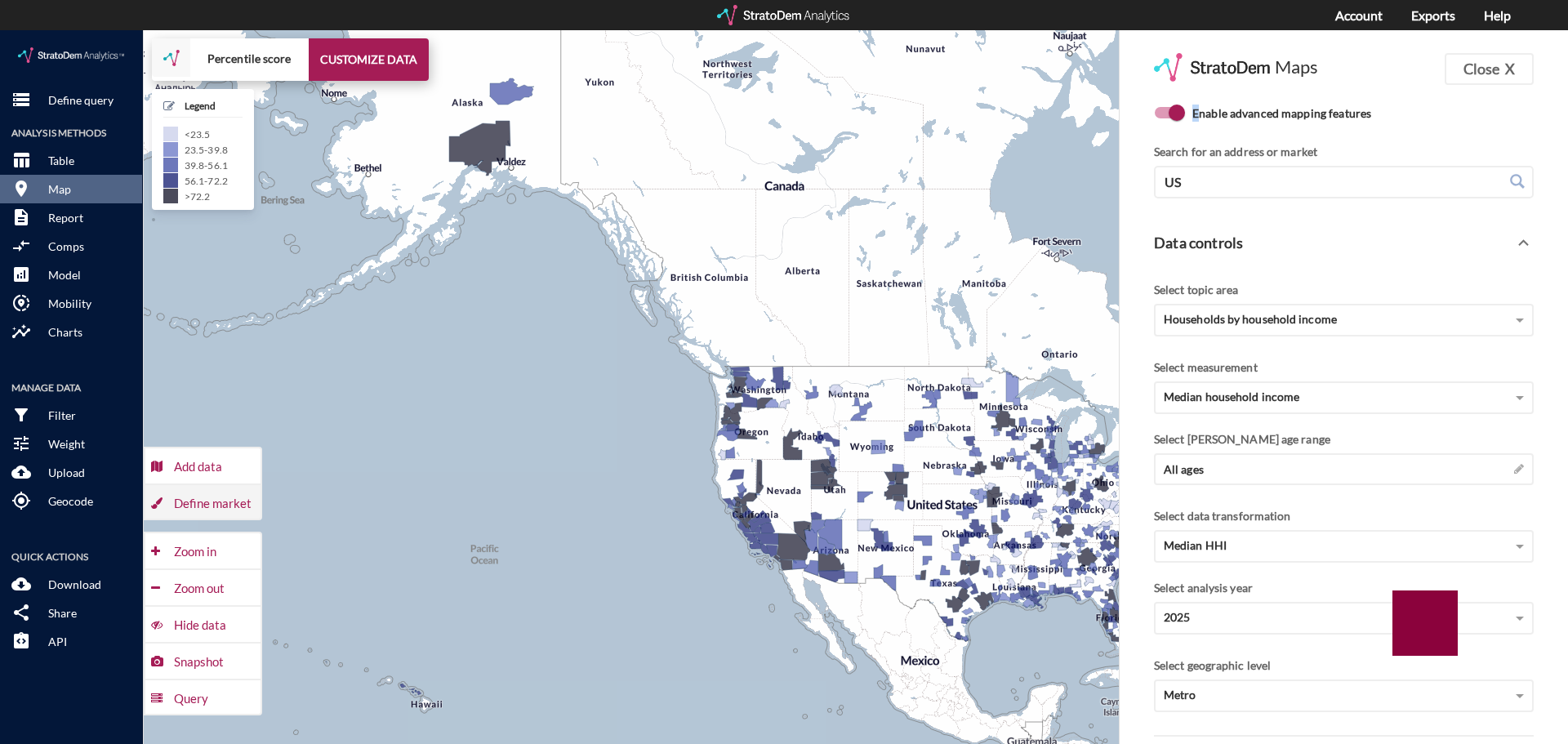
click div "Define market"
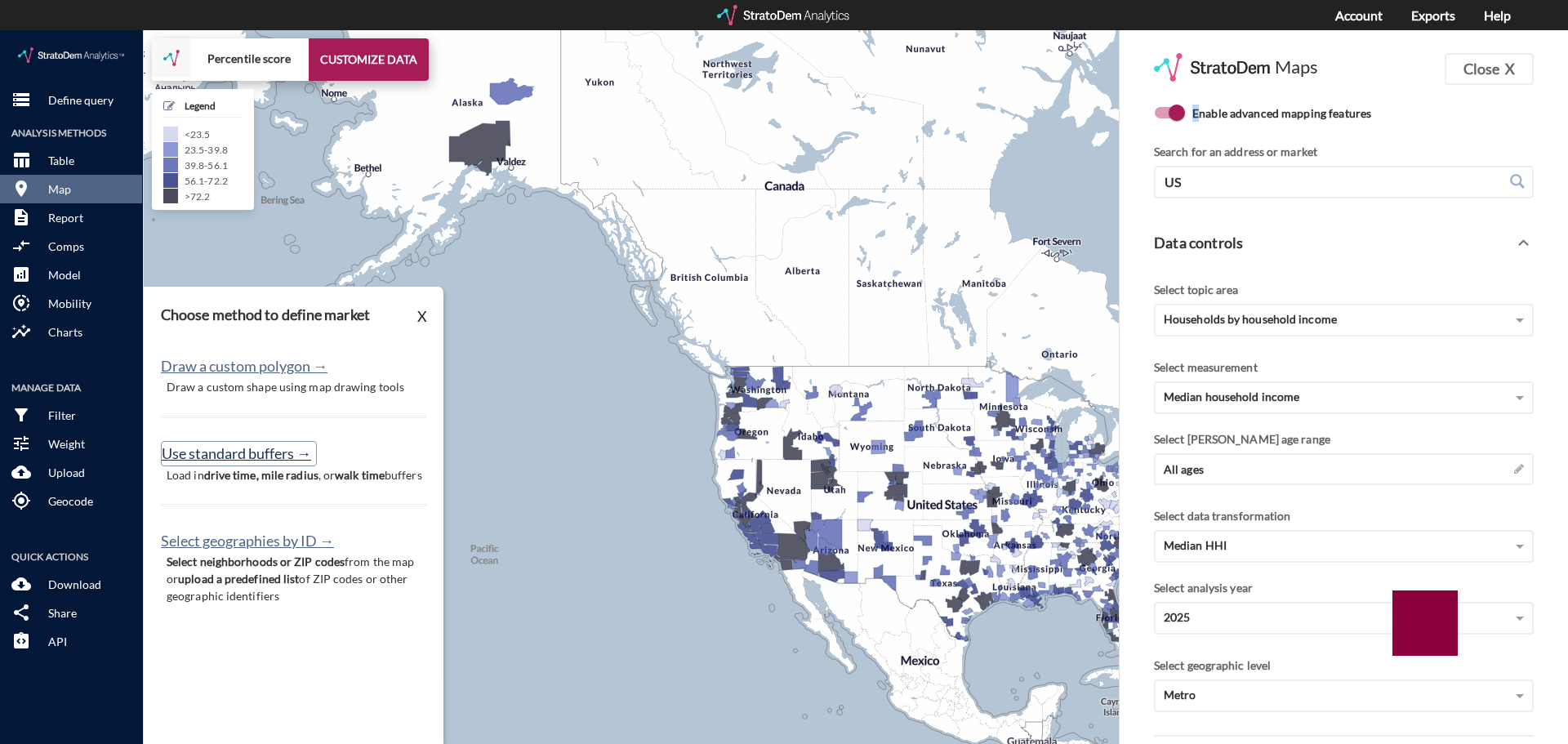
click button "Use standard buffers →"
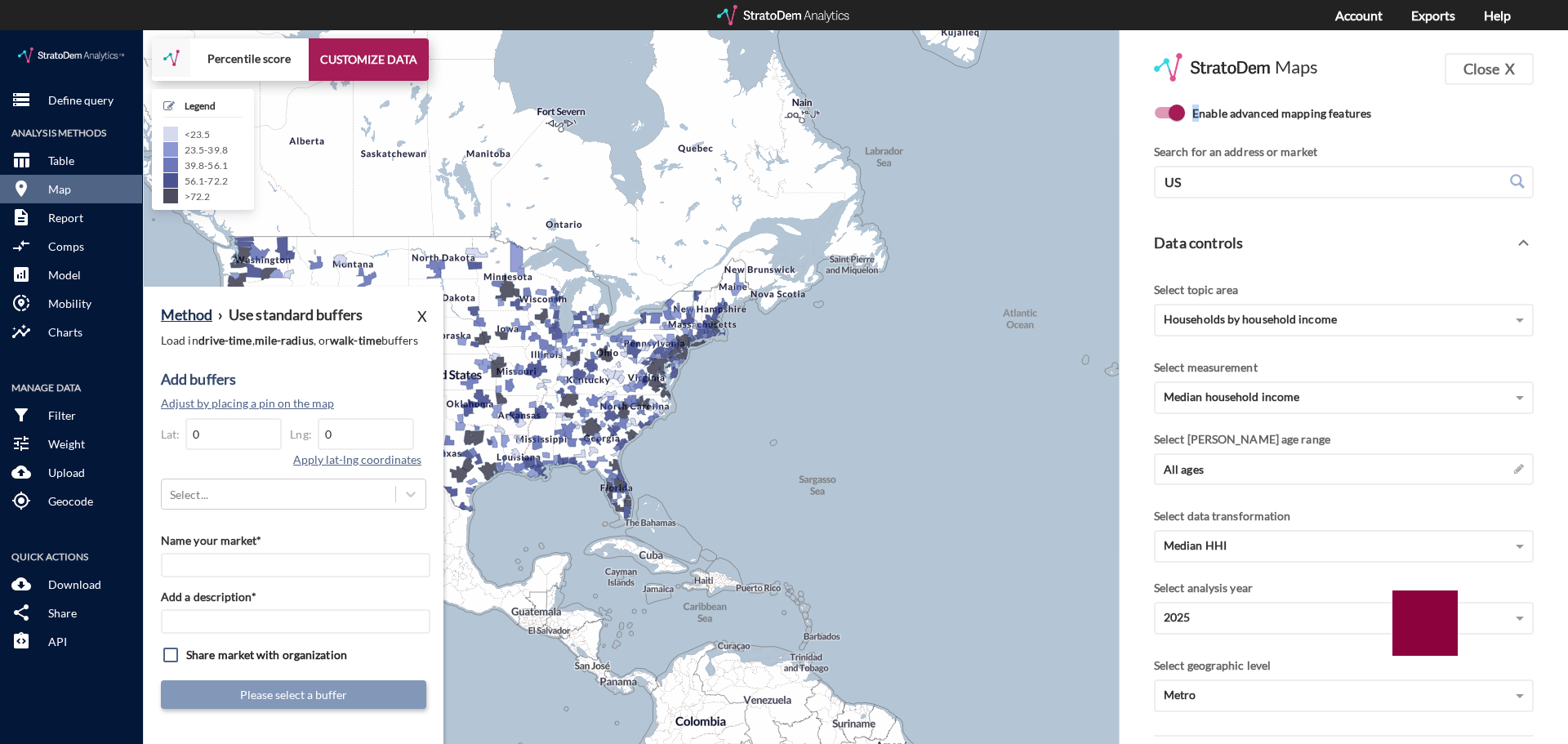
drag, startPoint x: 784, startPoint y: 556, endPoint x: 289, endPoint y: 426, distance: 511.8
click div "+ − Percentile score CUSTOMIZE DATA Legend < 23.5 23.5 - 39.8 39.8 - 56.1 56.1 …"
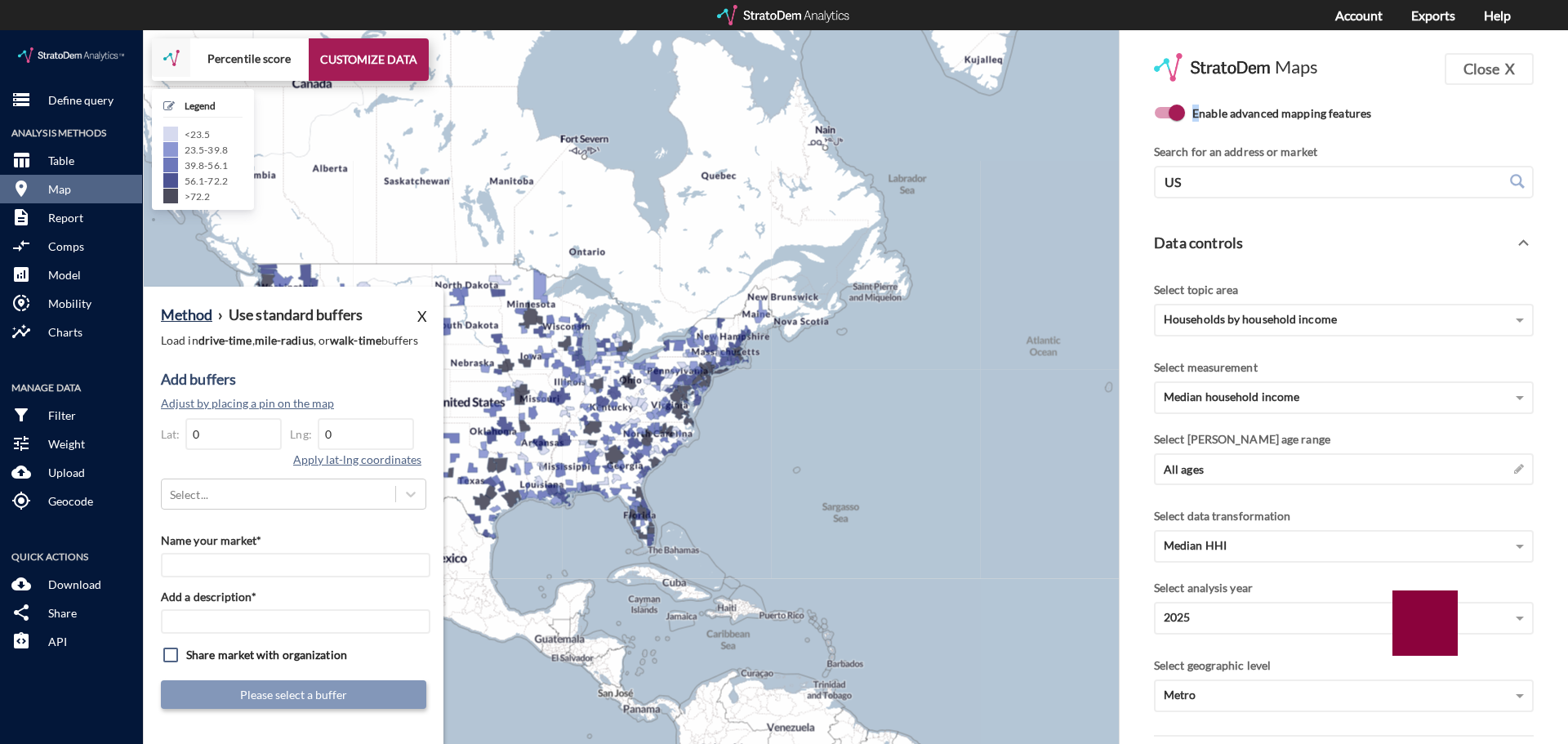
drag, startPoint x: 867, startPoint y: 501, endPoint x: 280, endPoint y: 483, distance: 587.3
click div "+ − Percentile score CUSTOMIZE DATA Legend < 23.5 23.5 - 39.8 39.8 - 56.1 56.1 …"
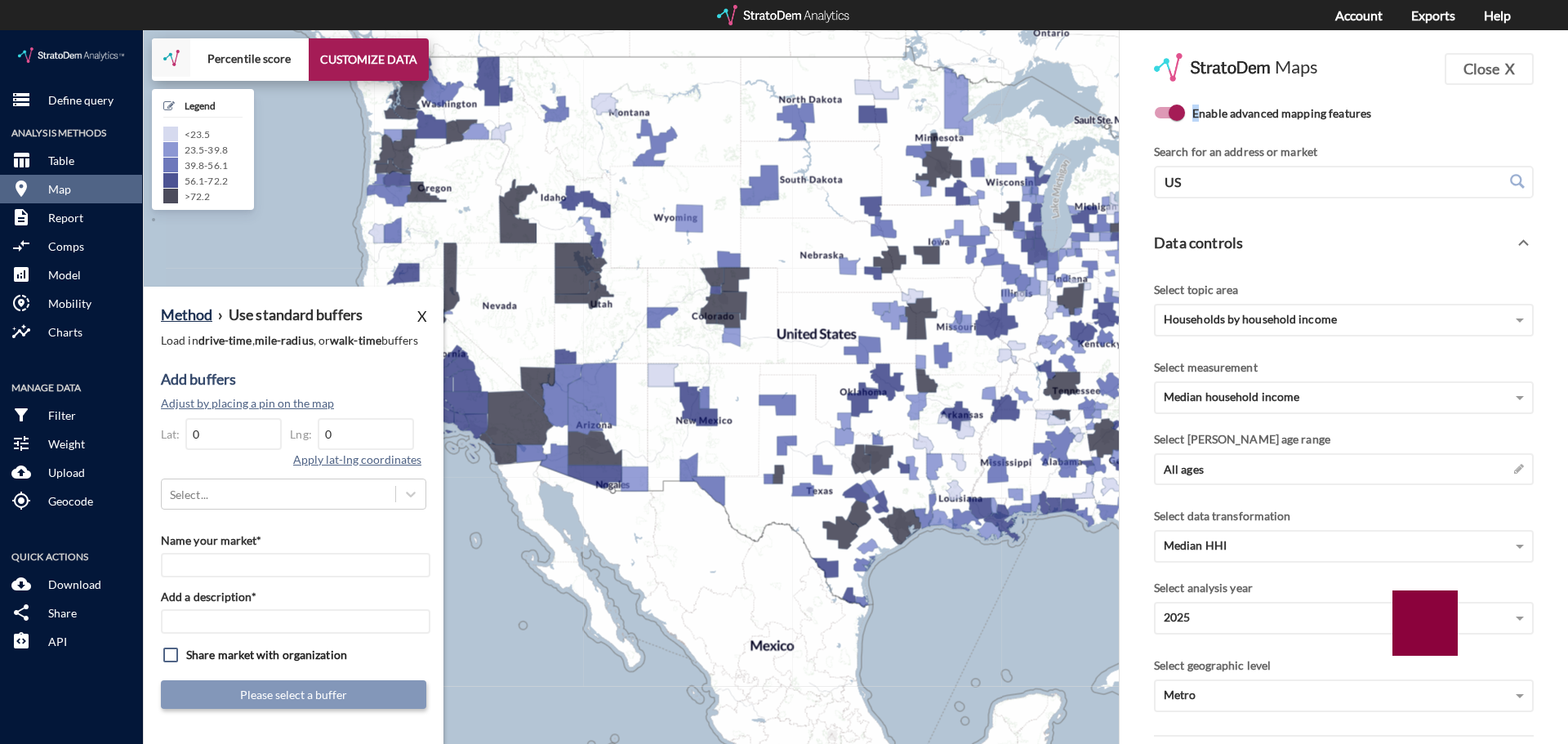
drag, startPoint x: 1031, startPoint y: 527, endPoint x: 597, endPoint y: 574, distance: 436.5
click div "+ − Percentile score CUSTOMIZE DATA Legend < 23.5 23.5 - 39.8 39.8 - 56.1 56.1 …"
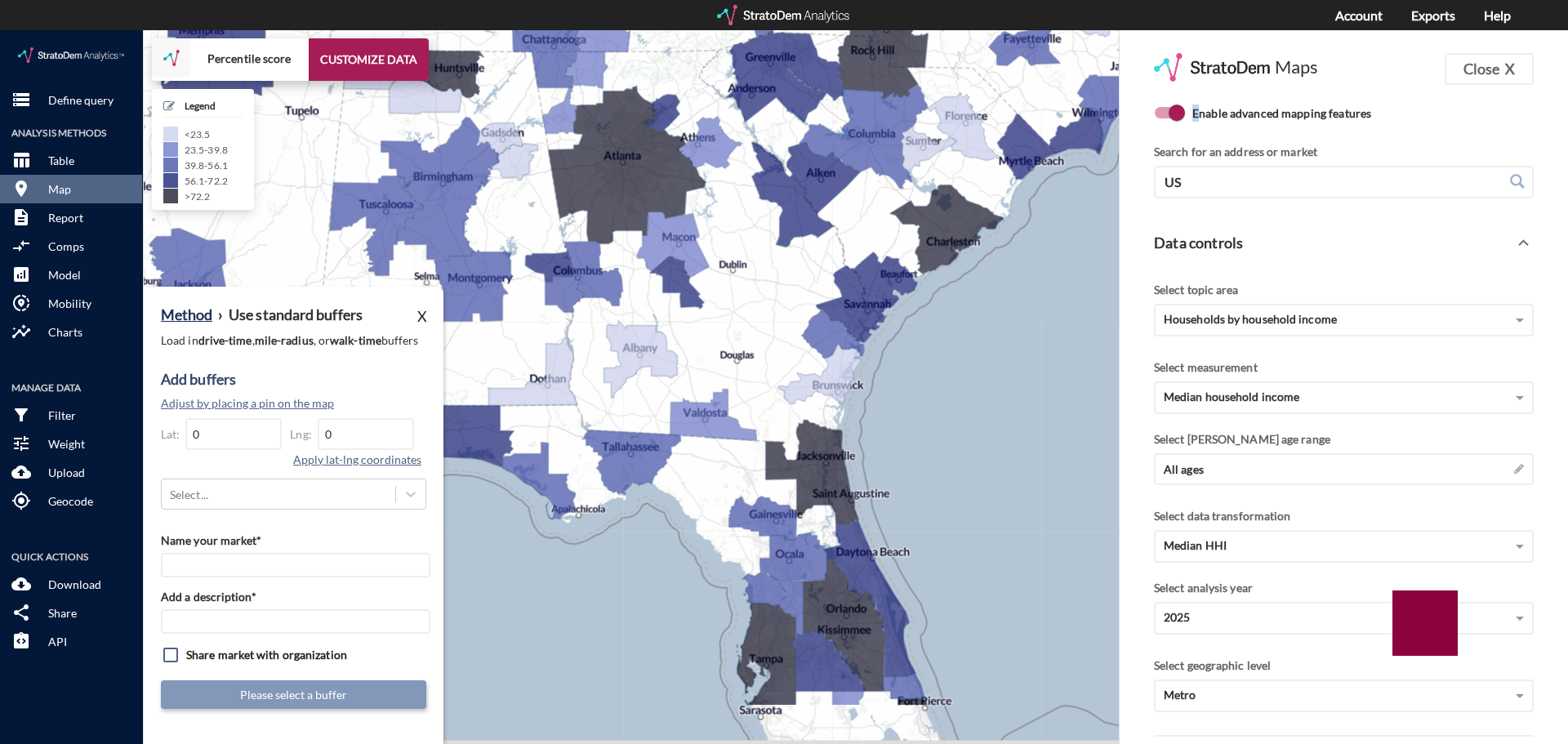
drag, startPoint x: 1045, startPoint y: 553, endPoint x: 882, endPoint y: 435, distance: 201.2
click div "+ − Percentile score CUSTOMIZE DATA Legend < 23.5 23.5 - 39.8 39.8 - 56.1 56.1 …"
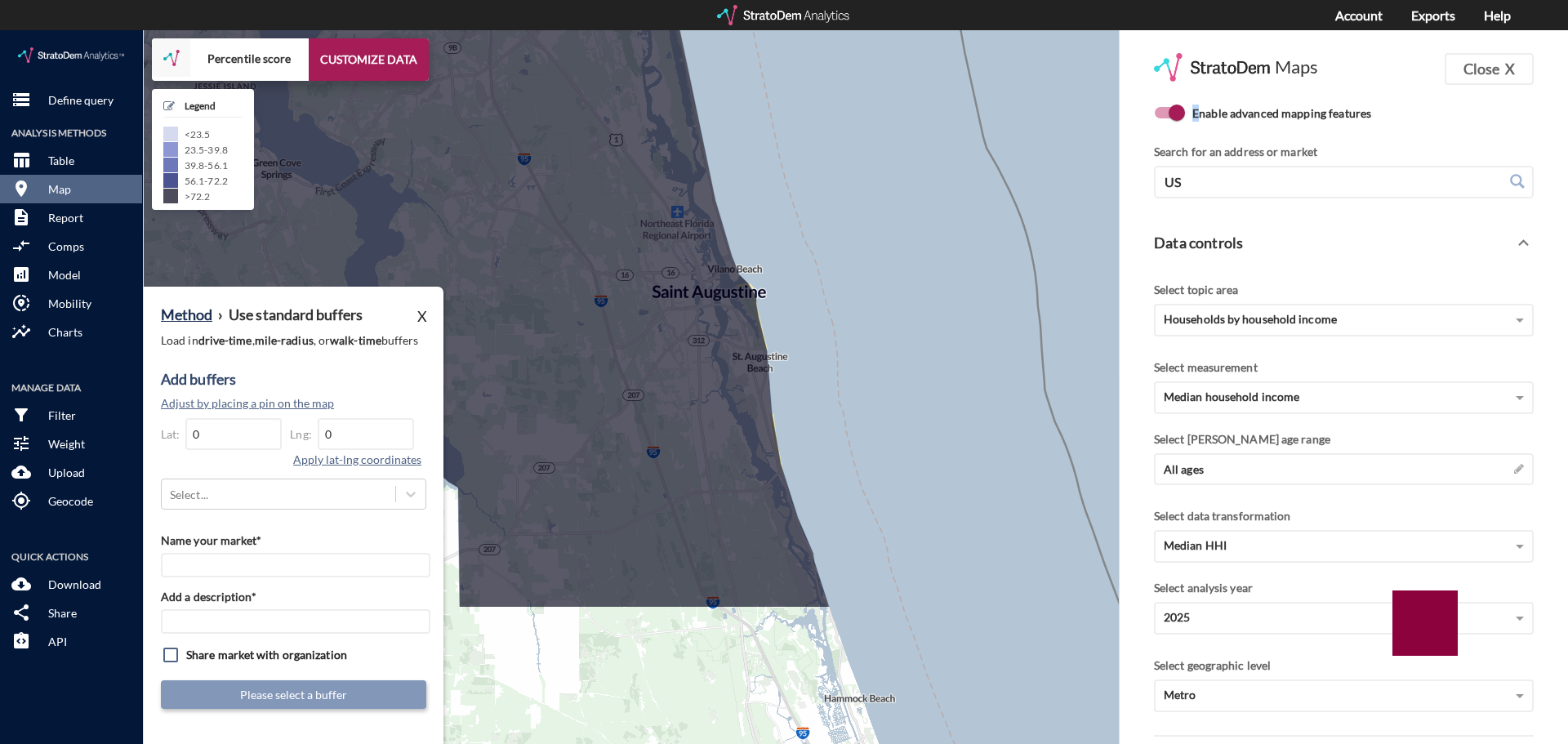
drag, startPoint x: 953, startPoint y: 487, endPoint x: 844, endPoint y: 270, distance: 242.8
click div "+ − Percentile score CUSTOMIZE DATA Legend < 23.5 23.5 - 39.8 39.8 - 56.1 56.1 …"
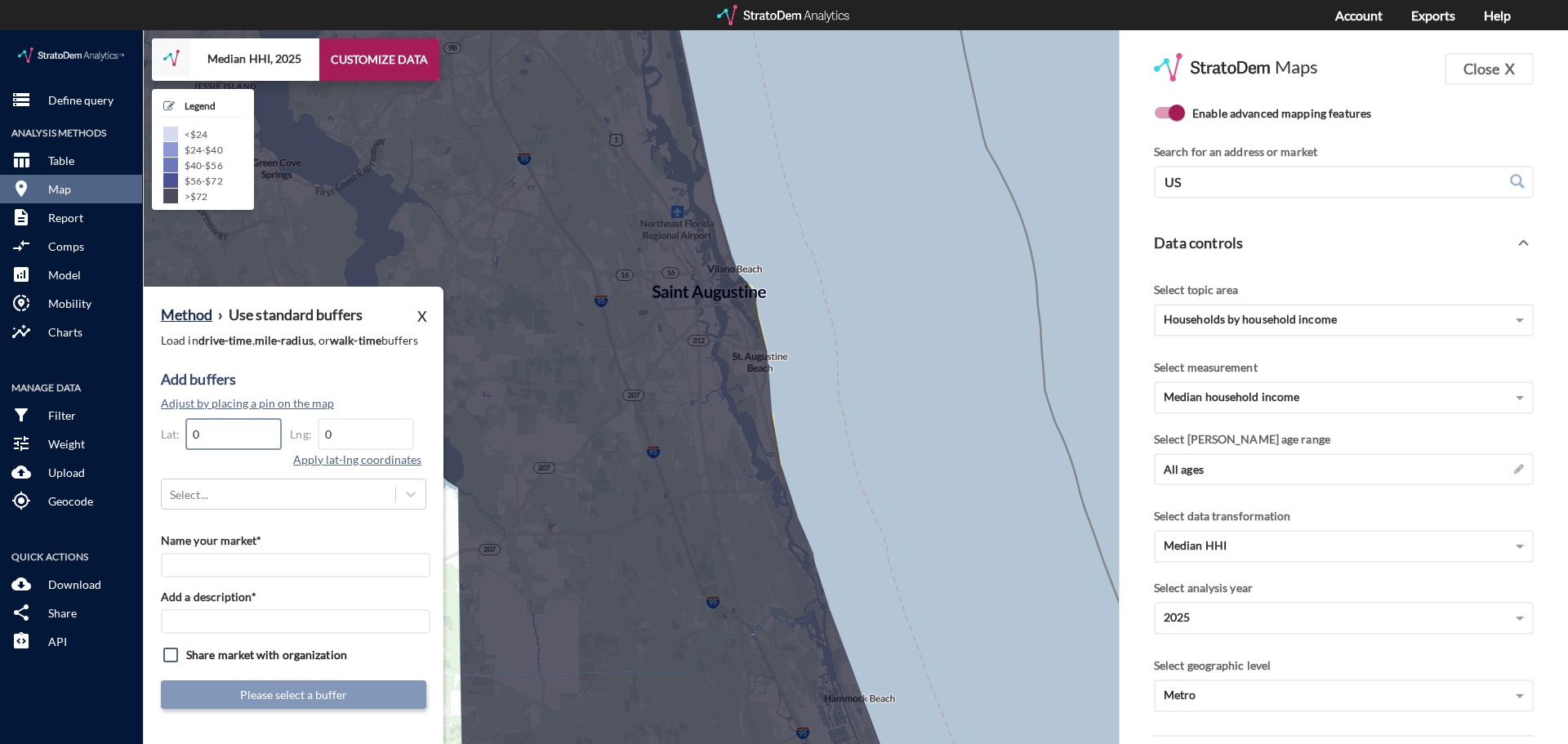
drag, startPoint x: 200, startPoint y: 393, endPoint x: 159, endPoint y: 387, distance: 41.4
click div "Add buffers Adjust by placing a pin on the map Lat: 0 Lng: 0 Apply lat-lng coor…"
paste input "29.842112"
type input "29.842112"
drag, startPoint x: 350, startPoint y: 402, endPoint x: 305, endPoint y: 400, distance: 45.0
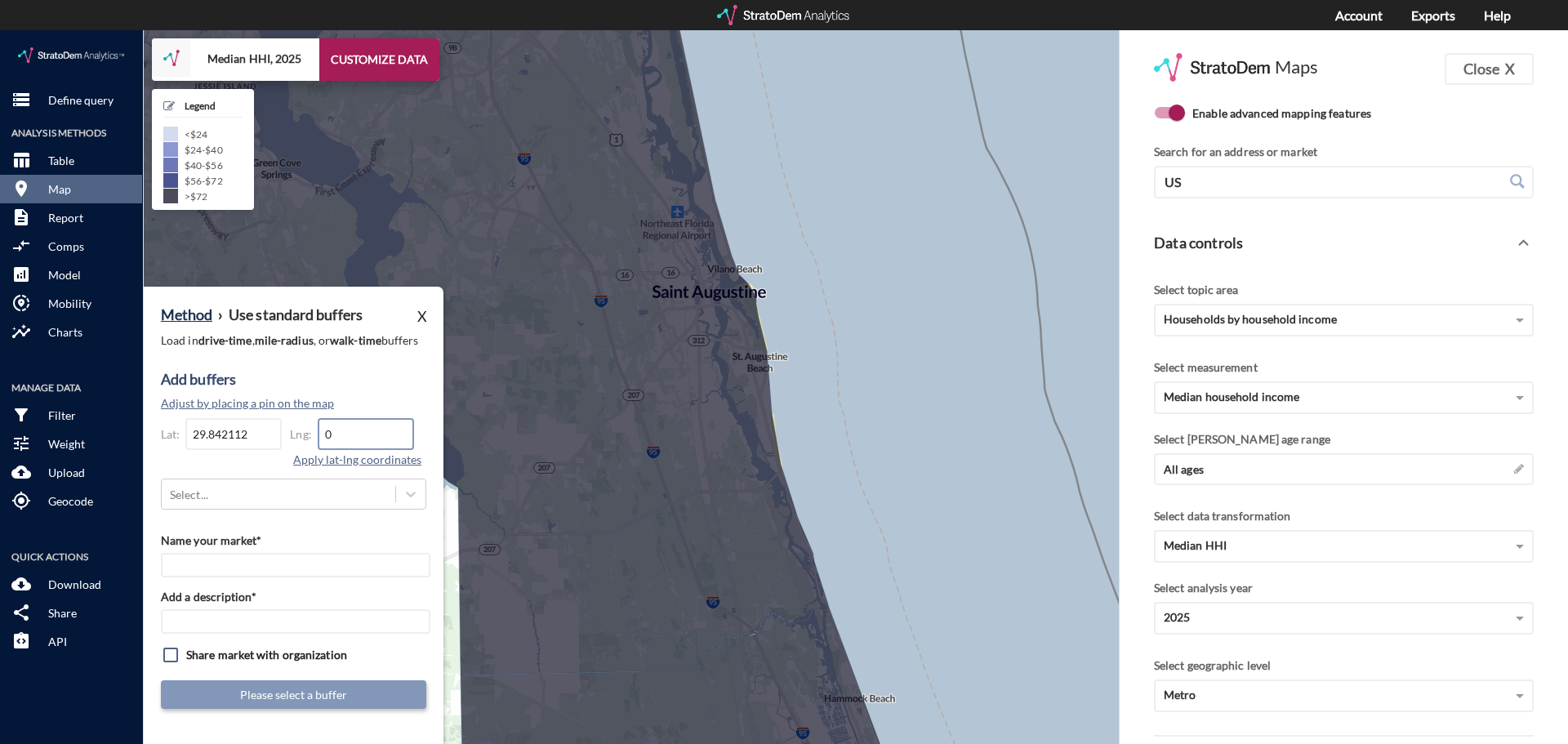
click div "Lng: 0"
paste input "-81.32540"
type input "-81.325400"
click div "Select..."
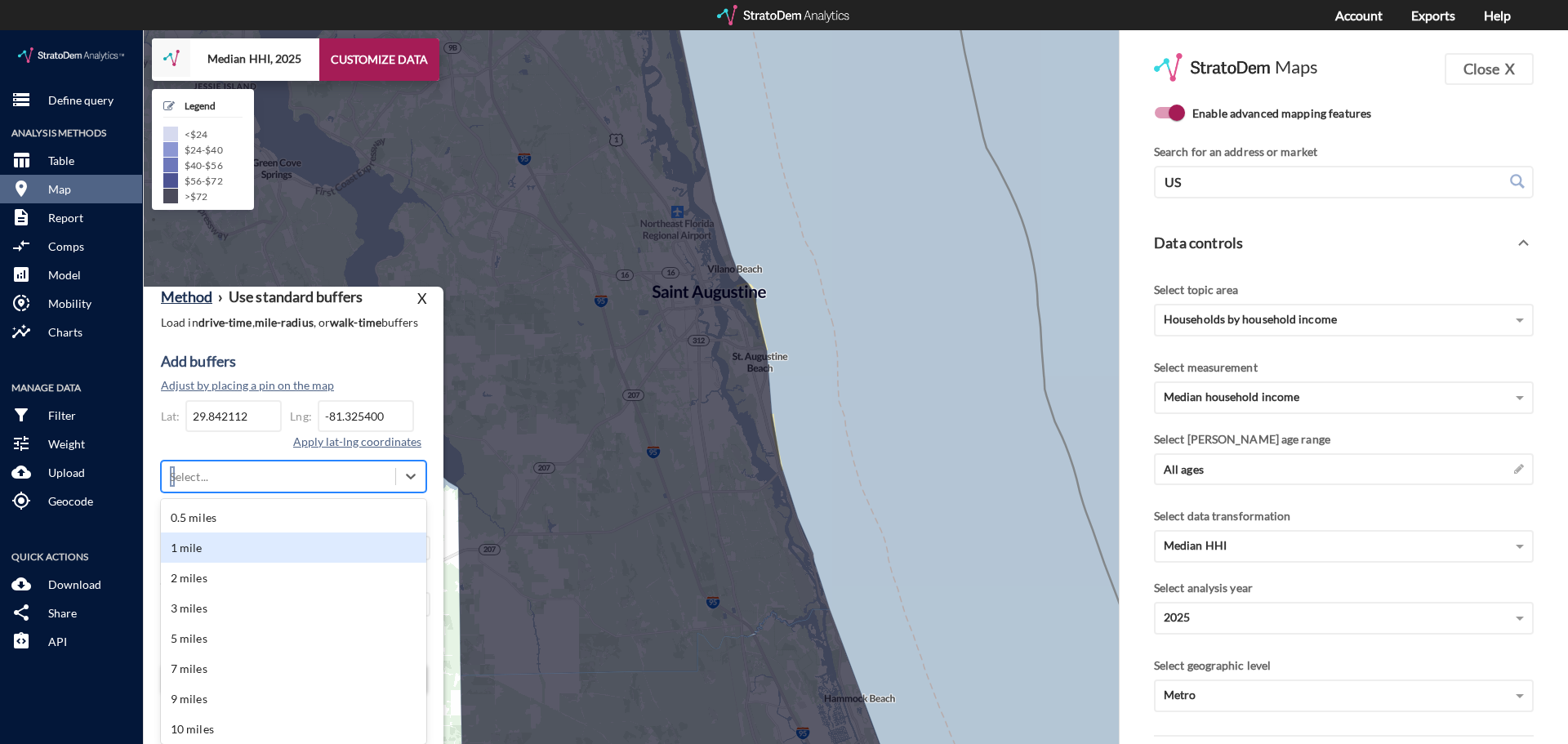
click div "1 mile"
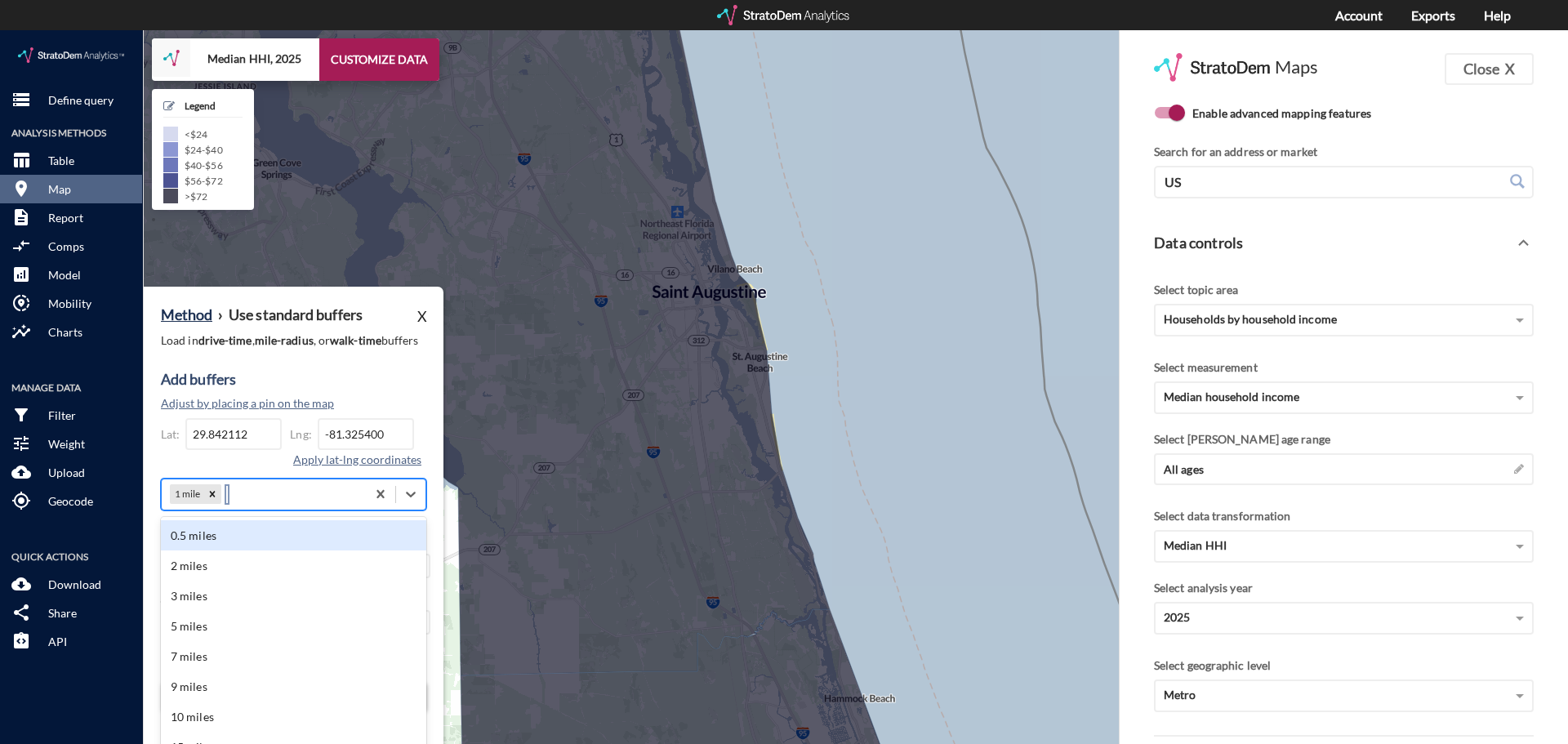
click div "Method › Use standard buffers X Load in drive-time , mile-radius , or walk-time…"
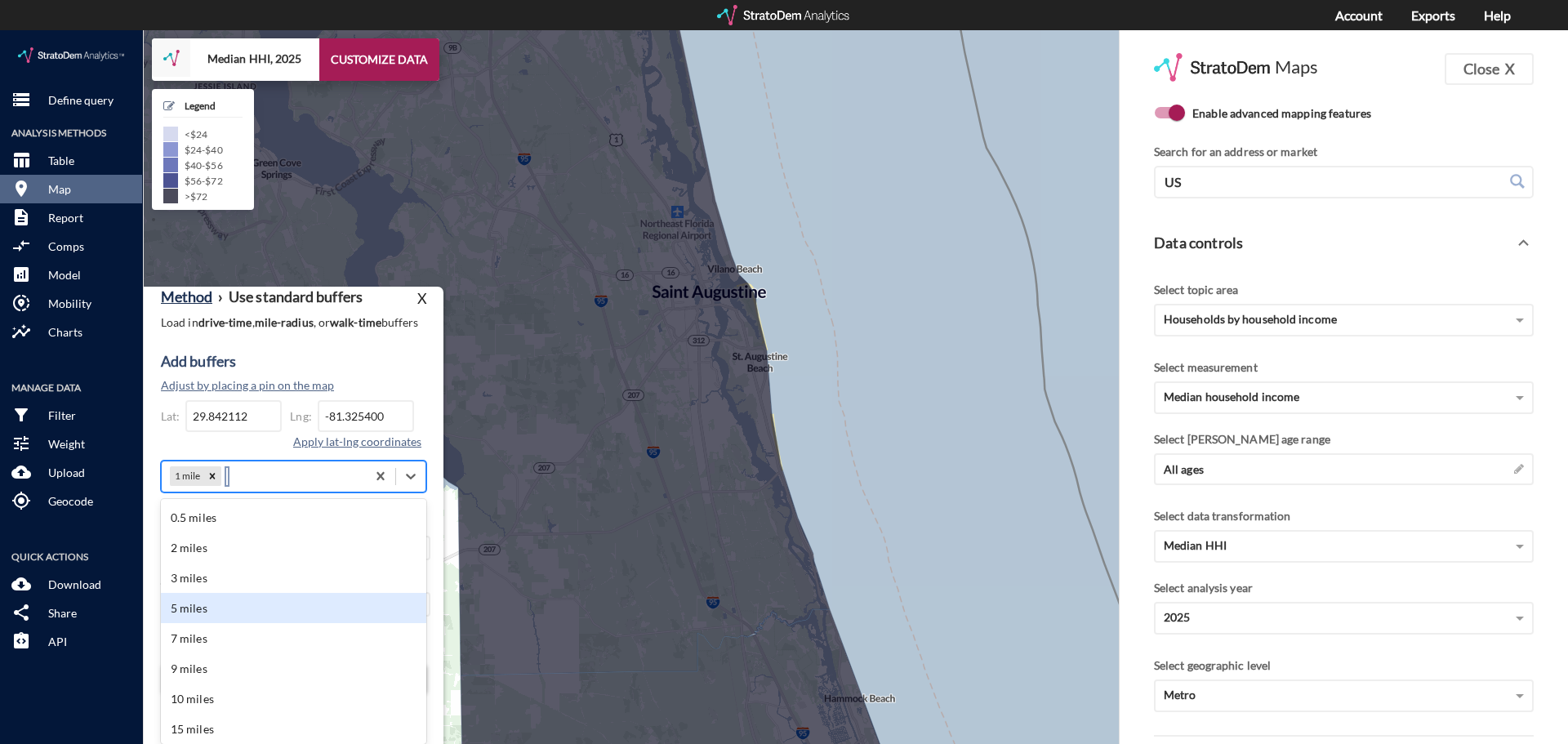
click div "5 miles"
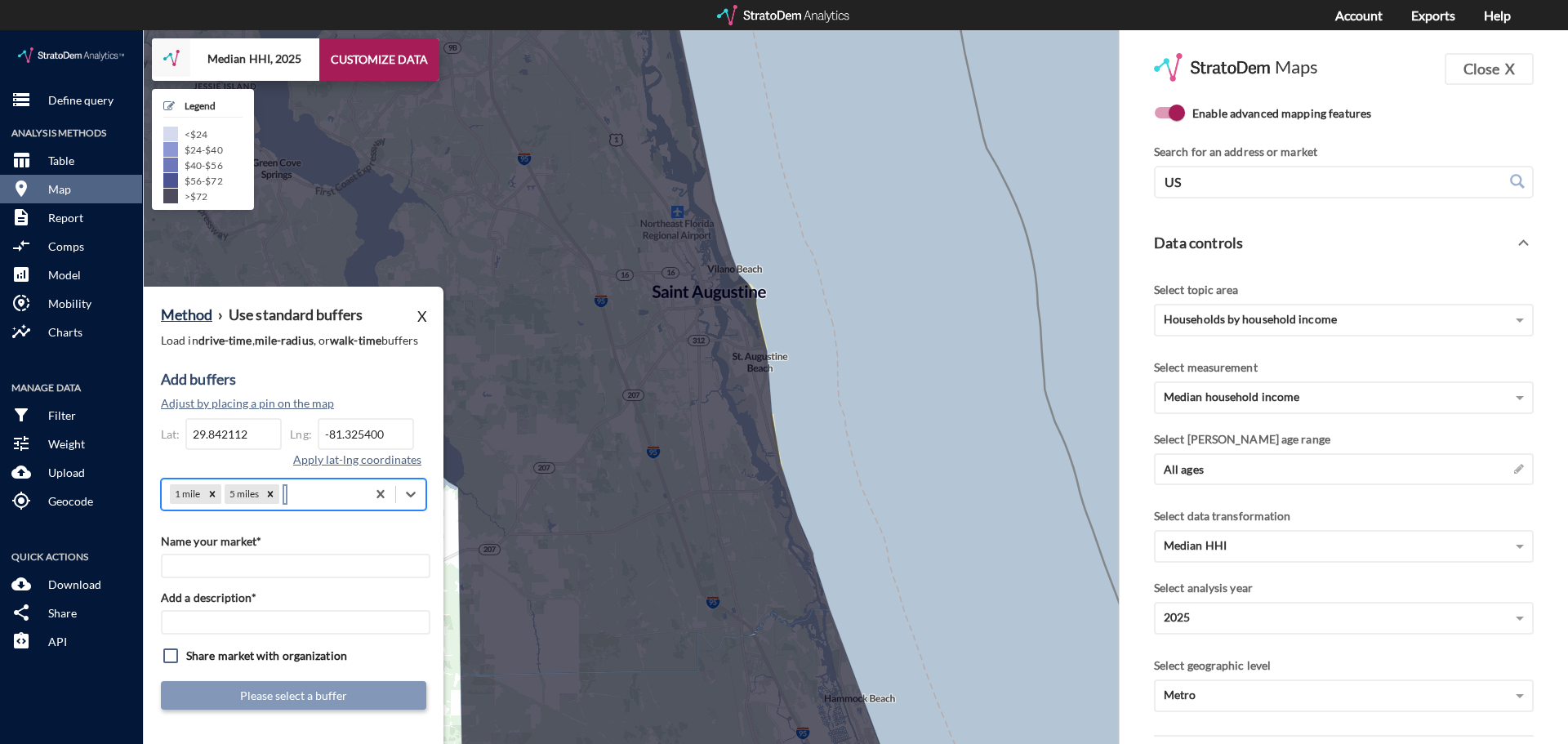
click div "1 mile 5 miles"
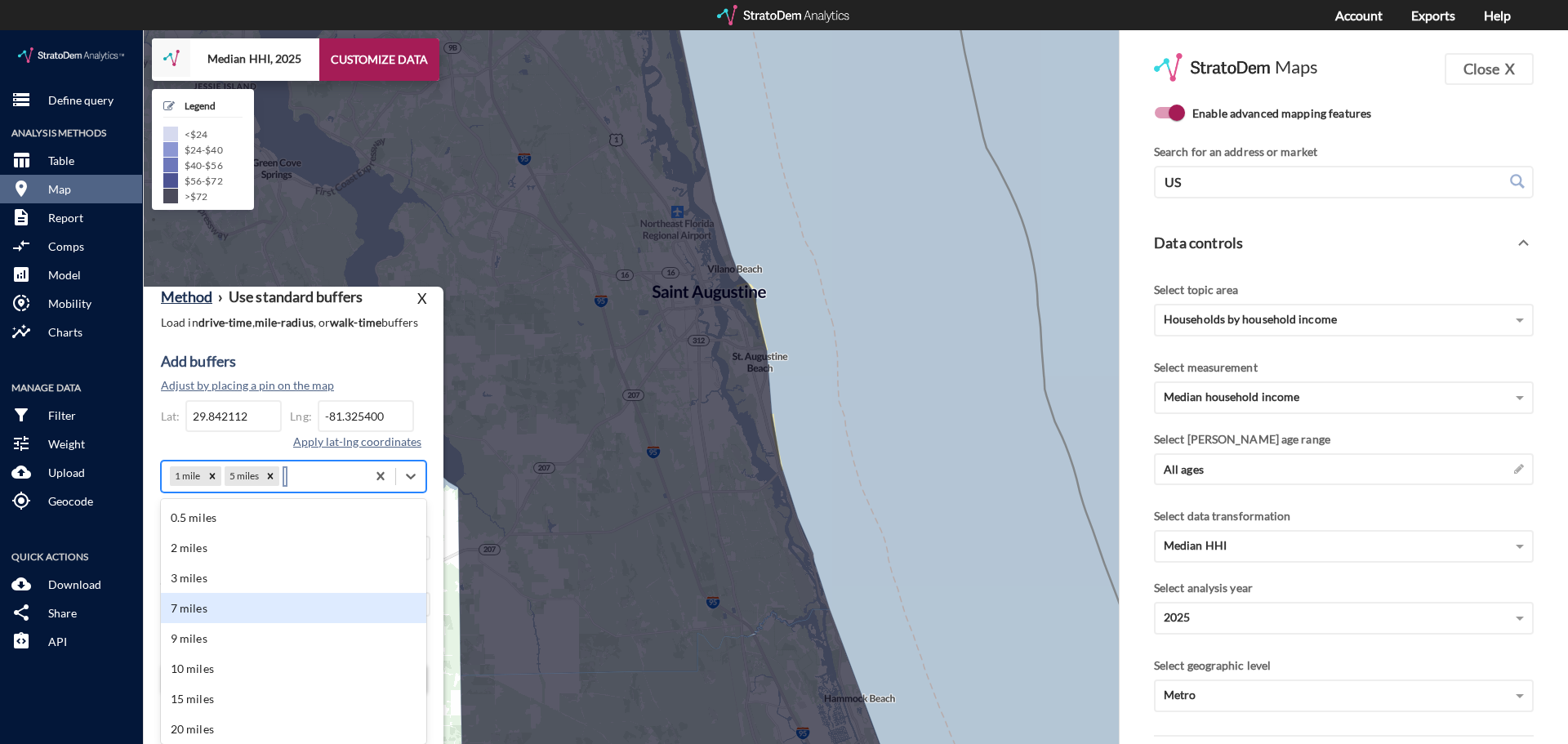
click div "7 miles"
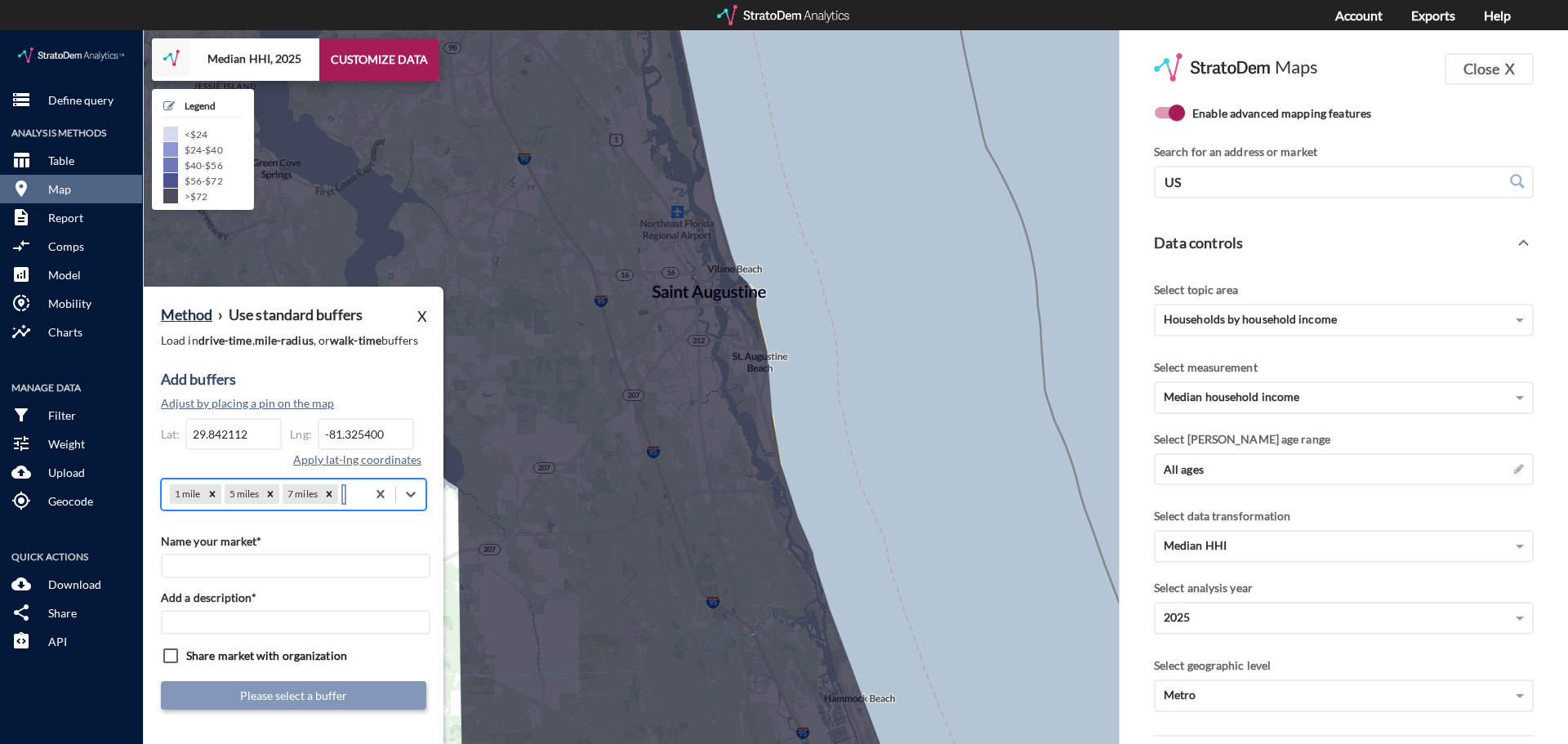
click div "Method › Use standard buffers X Load in drive-time , mile-radius , or walk-time…"
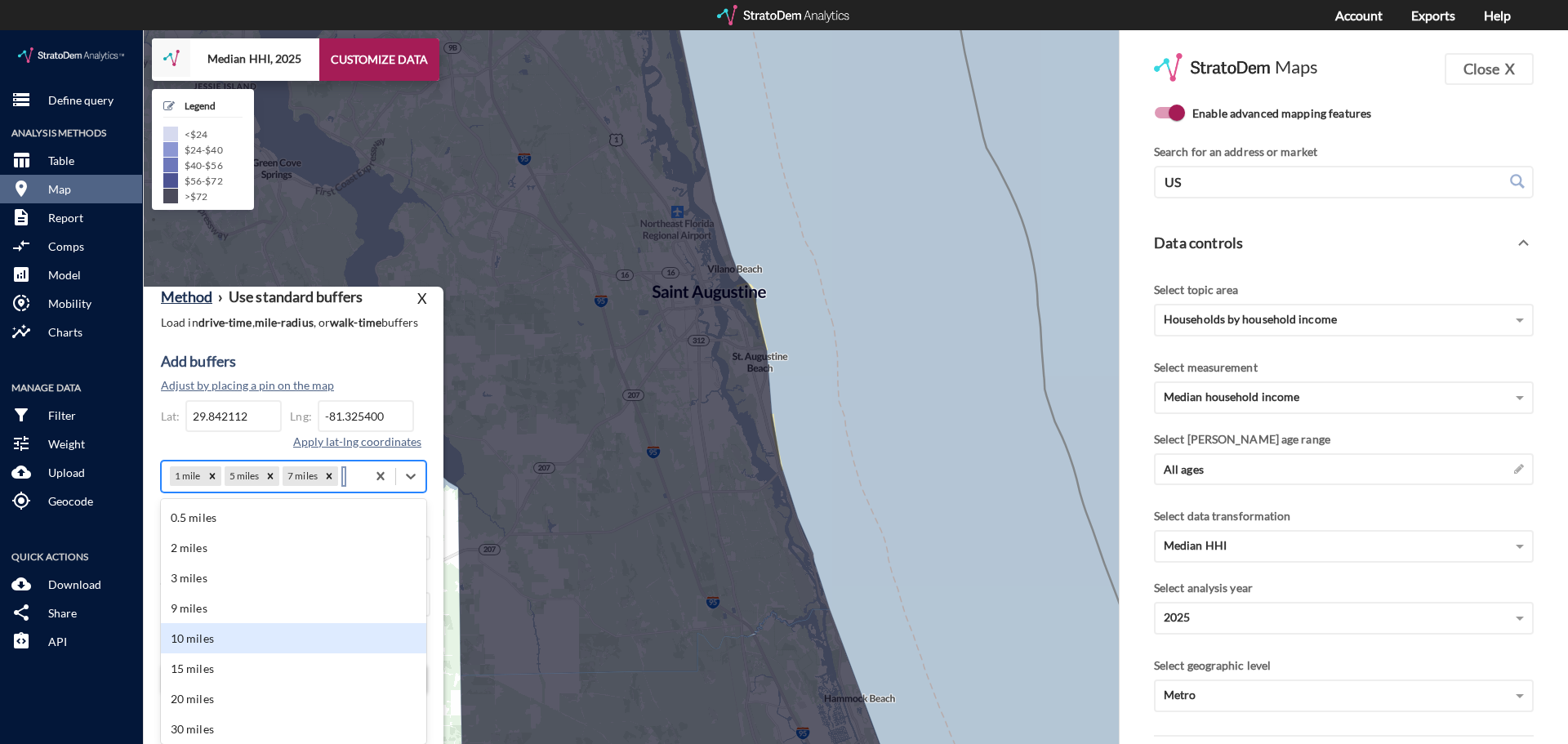
click div "10 miles"
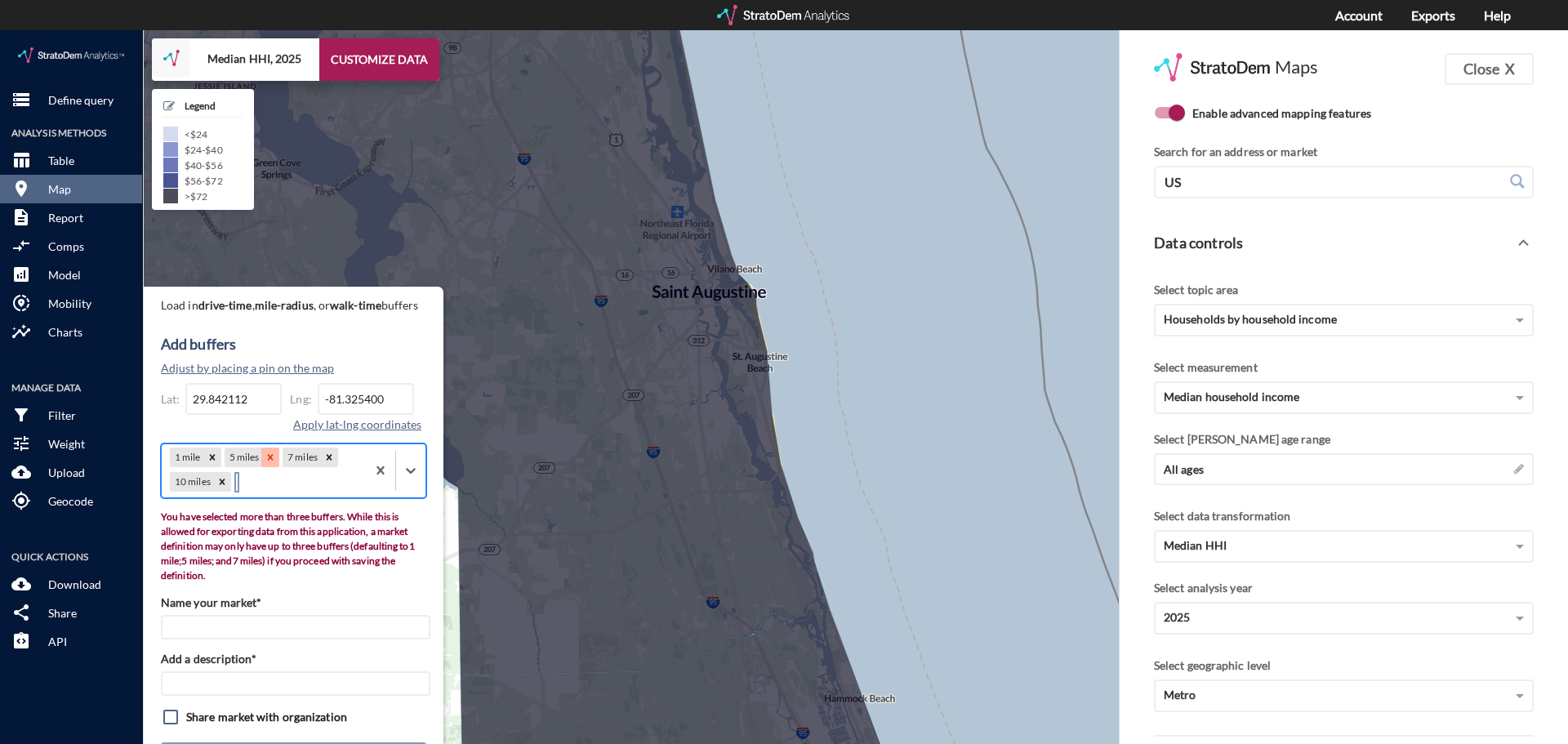
drag, startPoint x: 209, startPoint y: 445, endPoint x: 213, endPoint y: 452, distance: 8.1
click icon
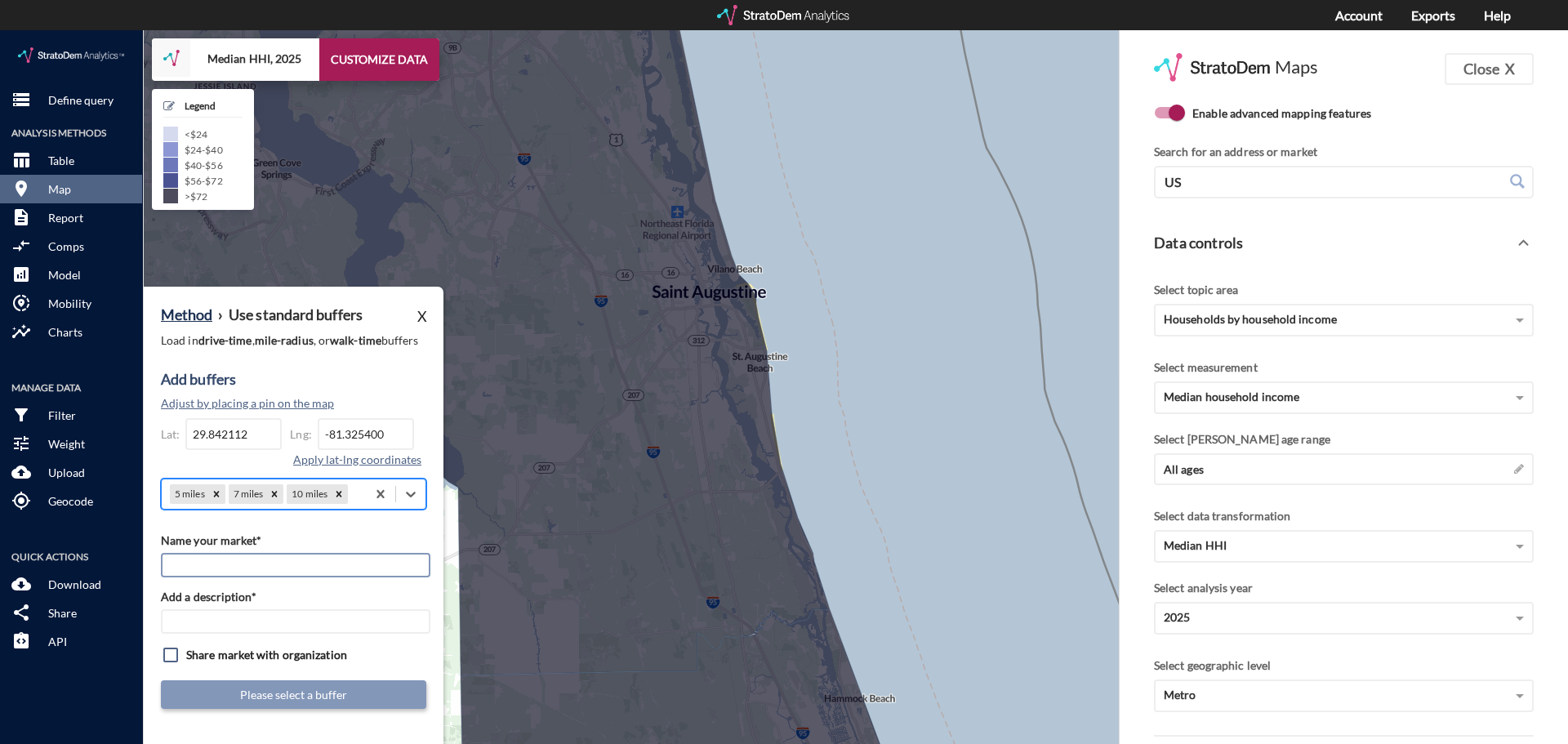
click input "Name your market*"
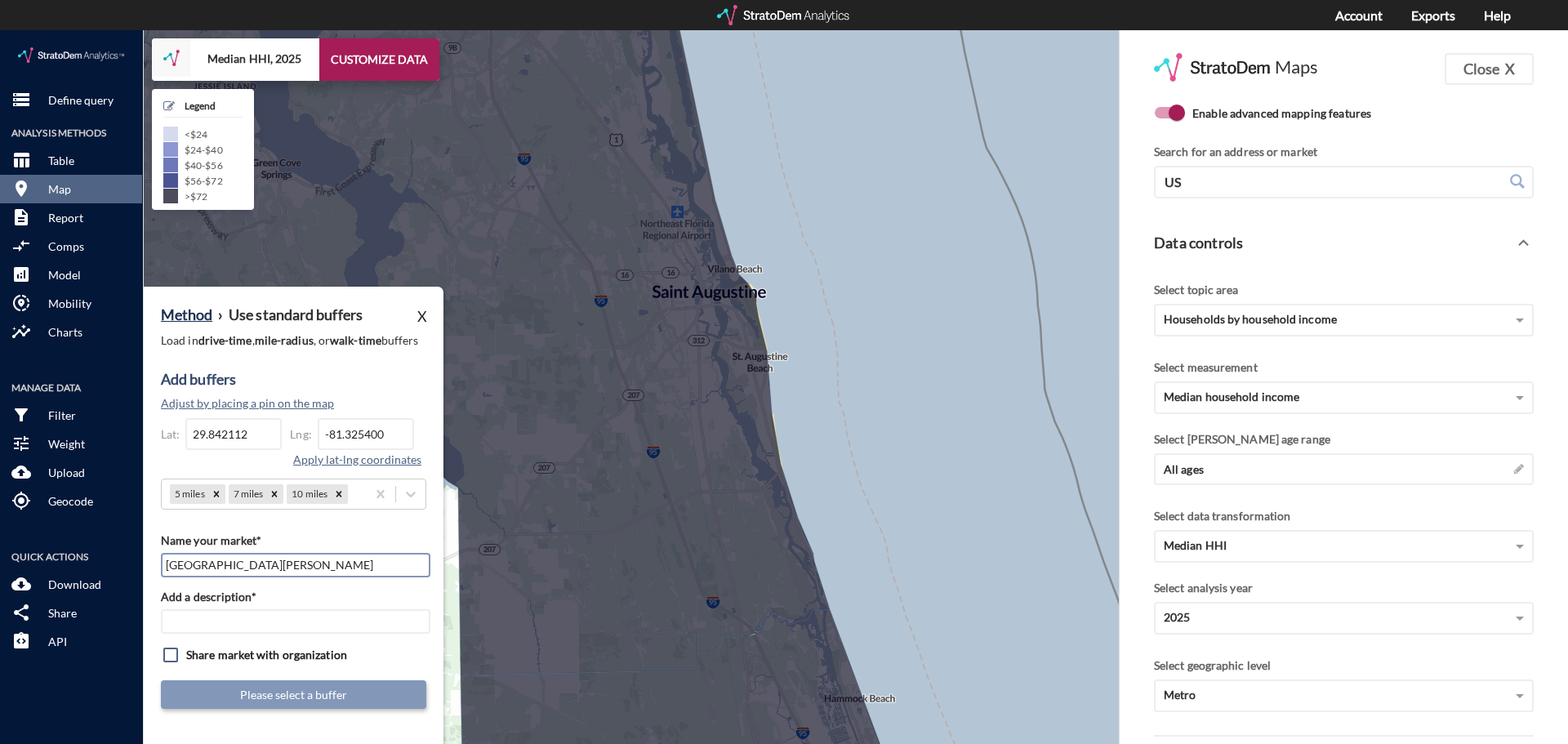
type input "Beacon Point Townes"
paste input "Beacon Point Townes"
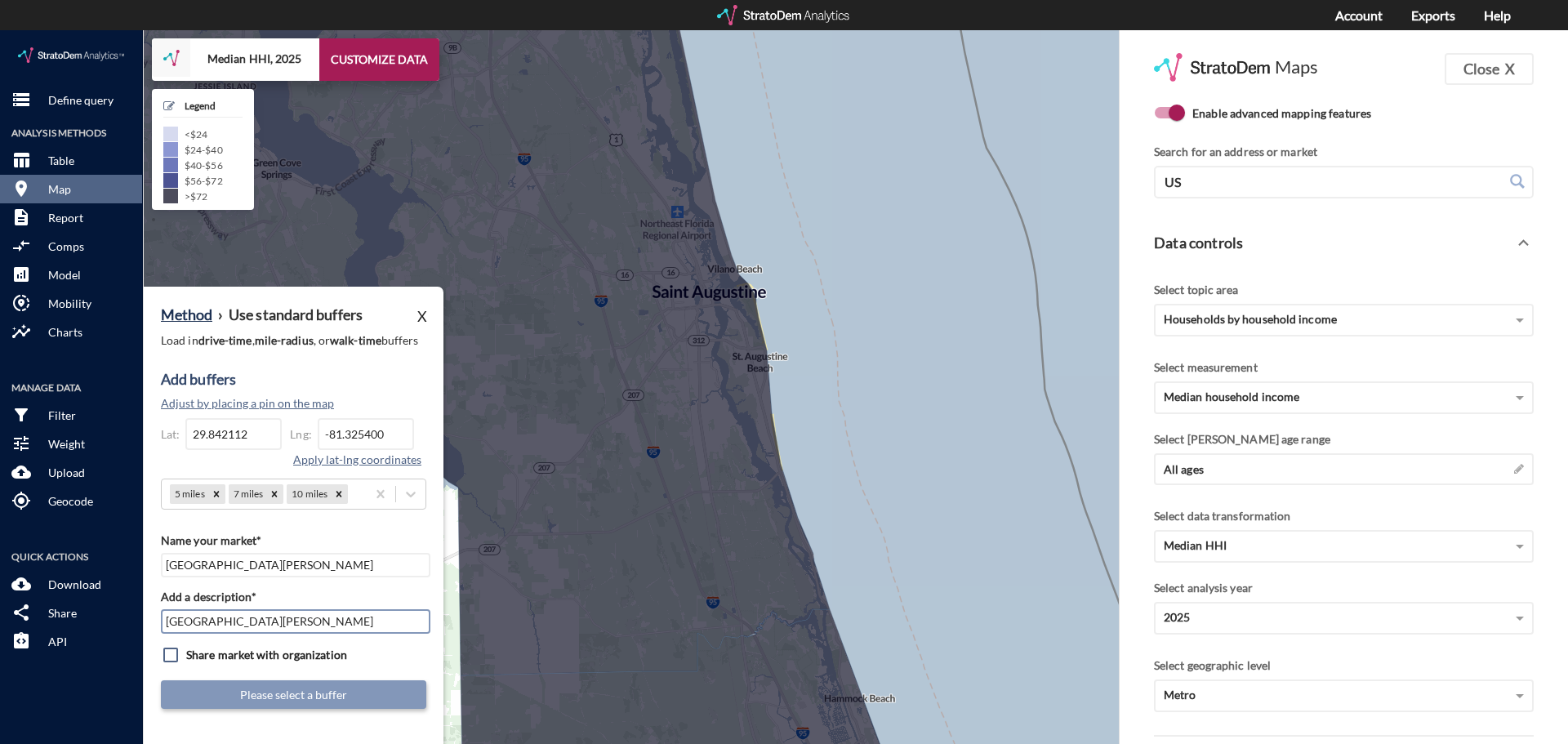
type input "Beacon Point Townes"
click input "checkbox"
checkbox input "true"
click input "[GEOGRAPHIC_DATA][PERSON_NAME]"
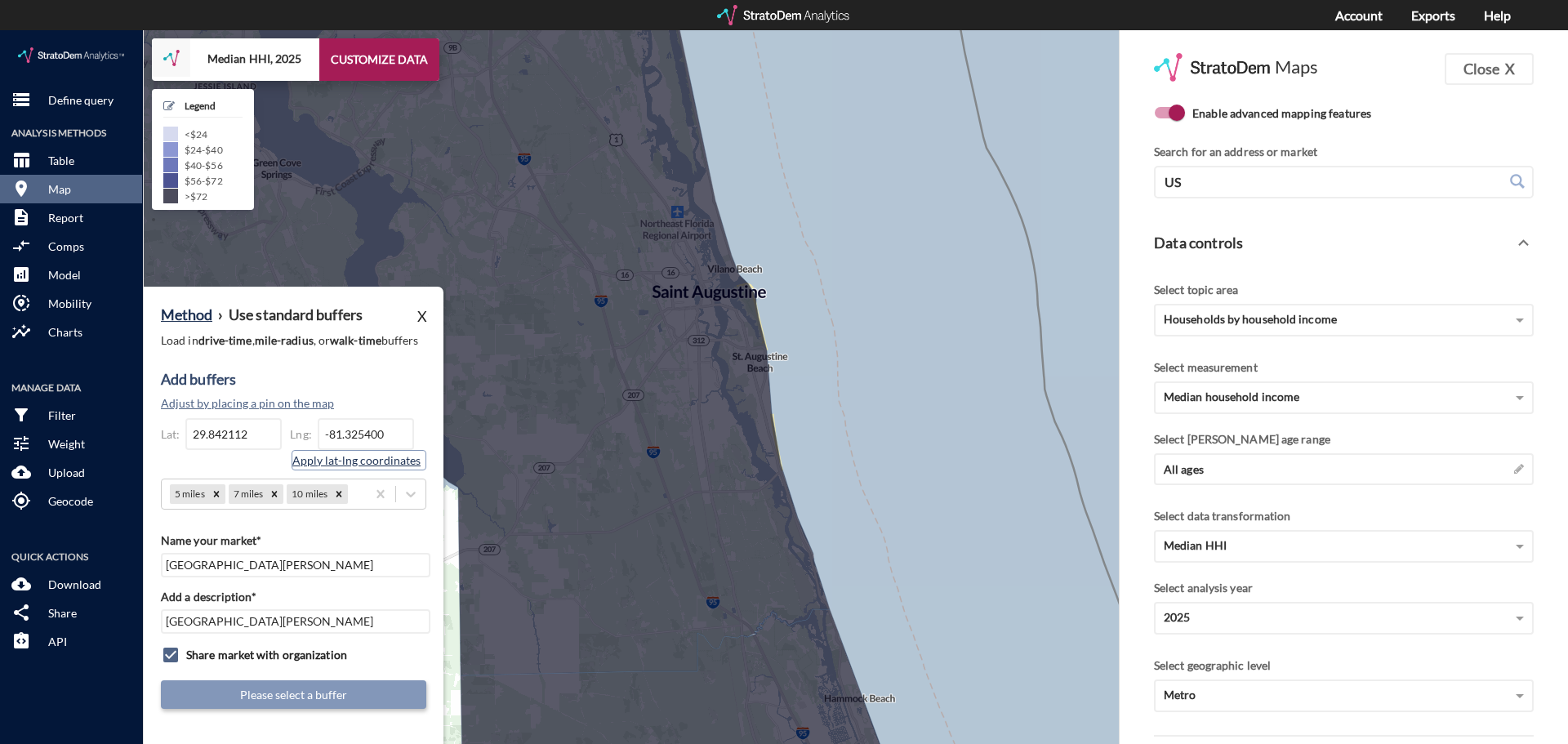
click button "Apply lat-lng coordinates"
type input "-81.3254"
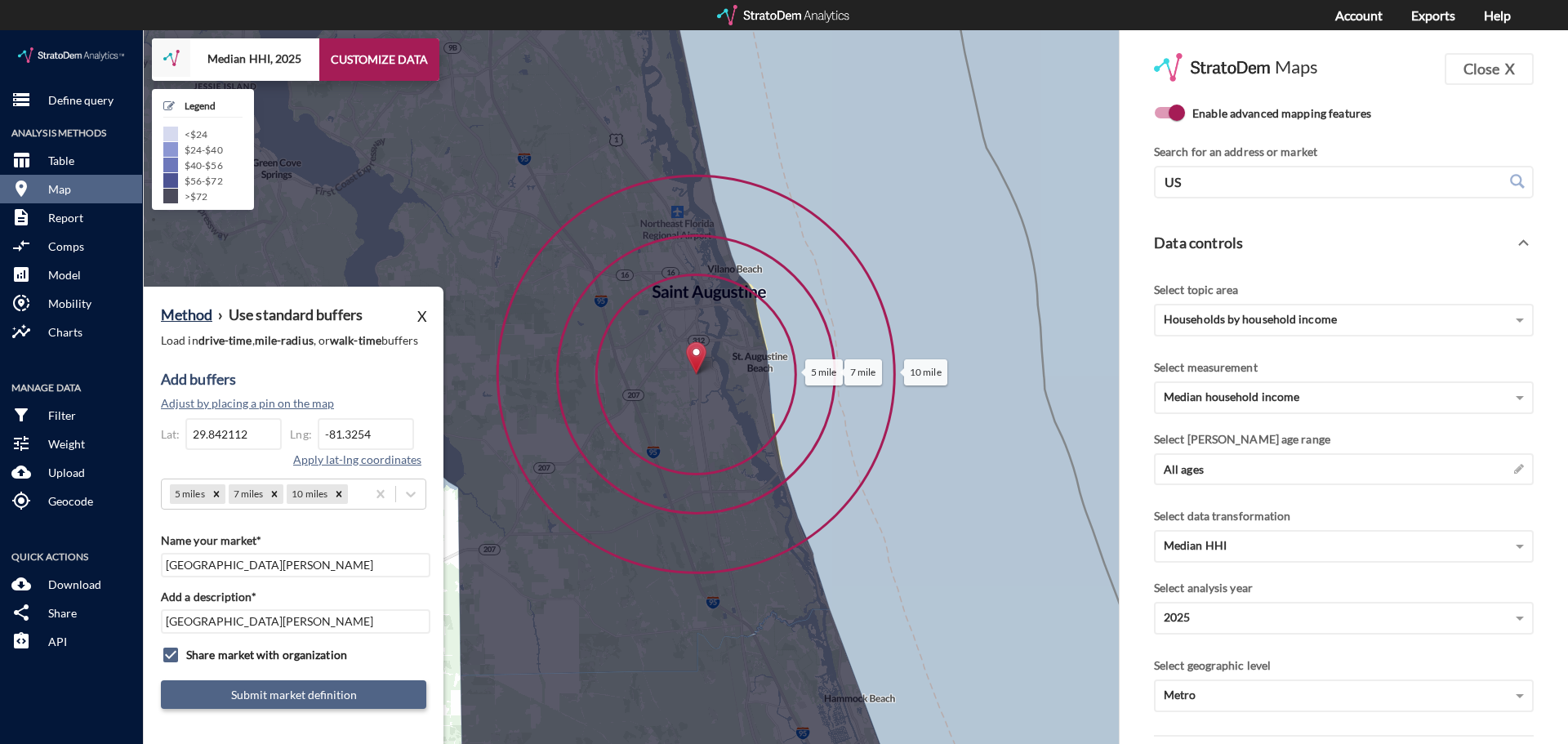
click button "Submit market definition"
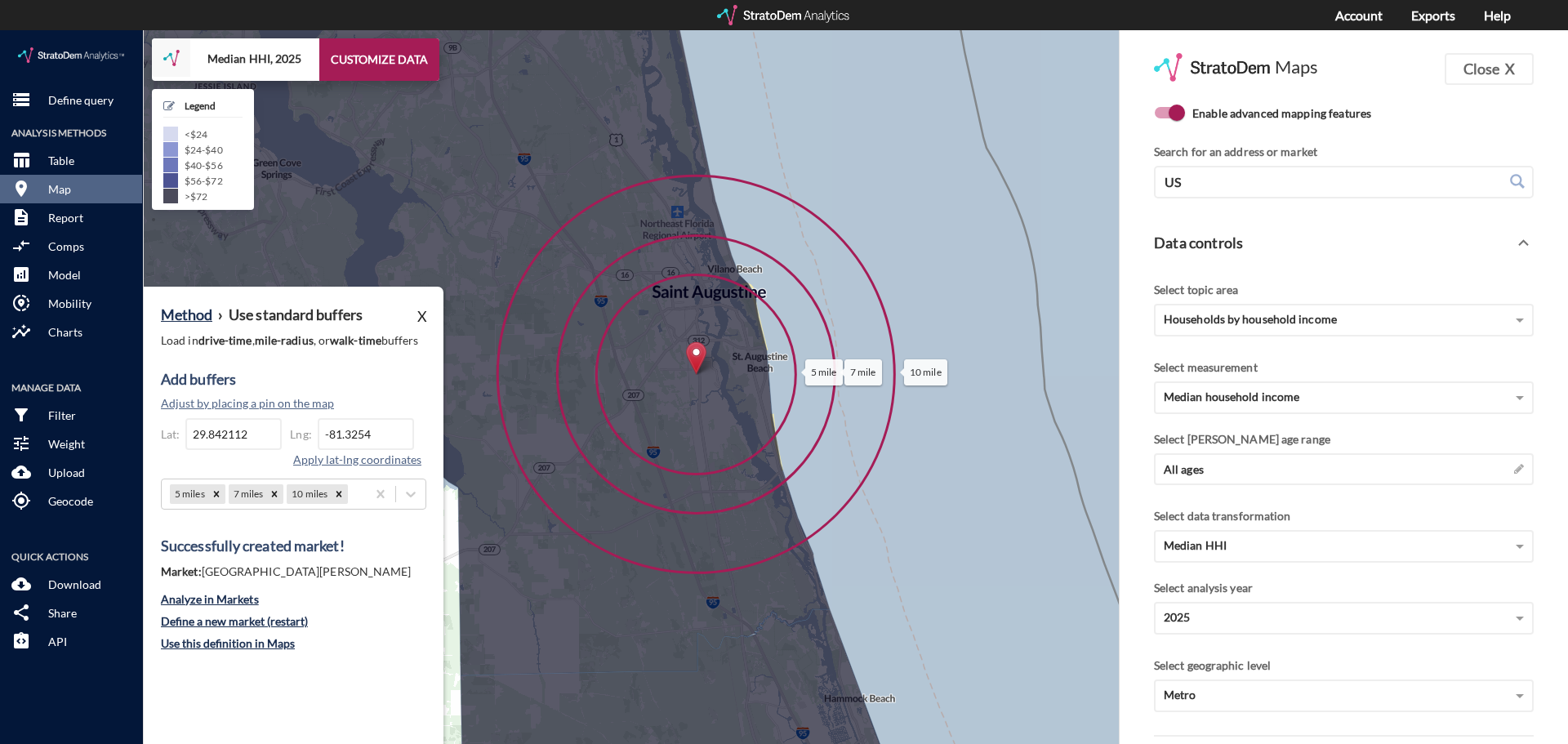
click at [835, 24] on div at bounding box center [784, 16] width 134 height 21
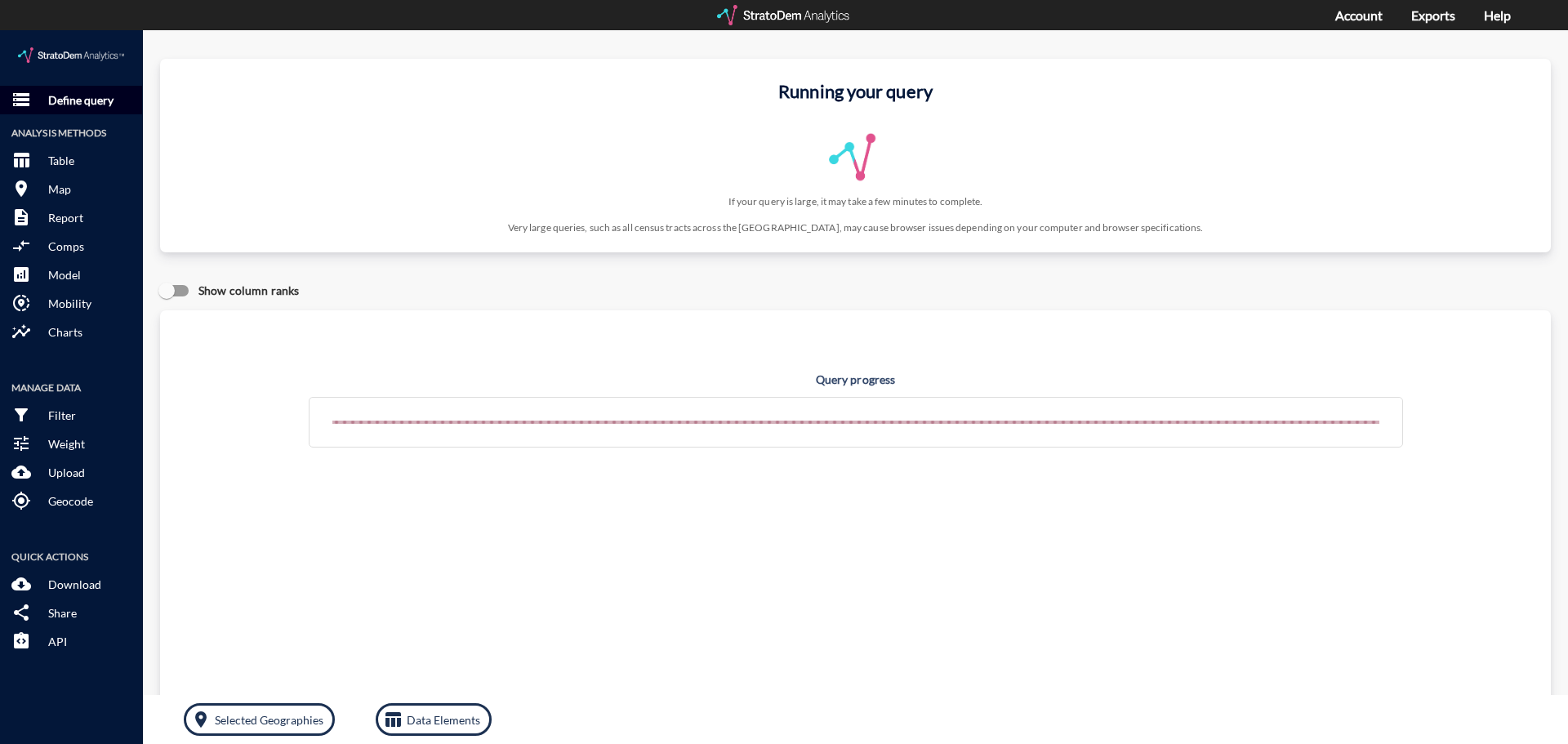
click p "Define query"
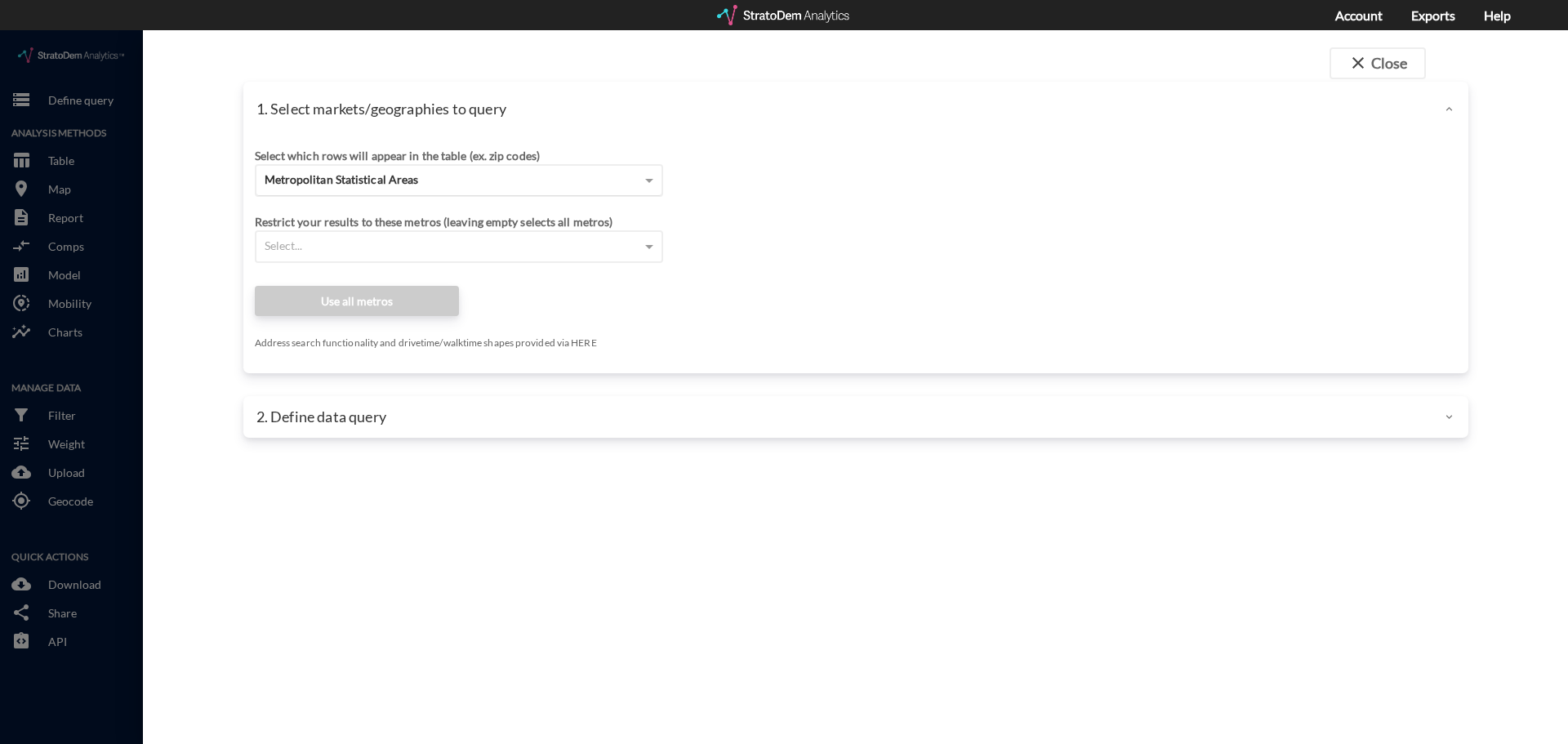
click span "Metropolitan Statistical Areas"
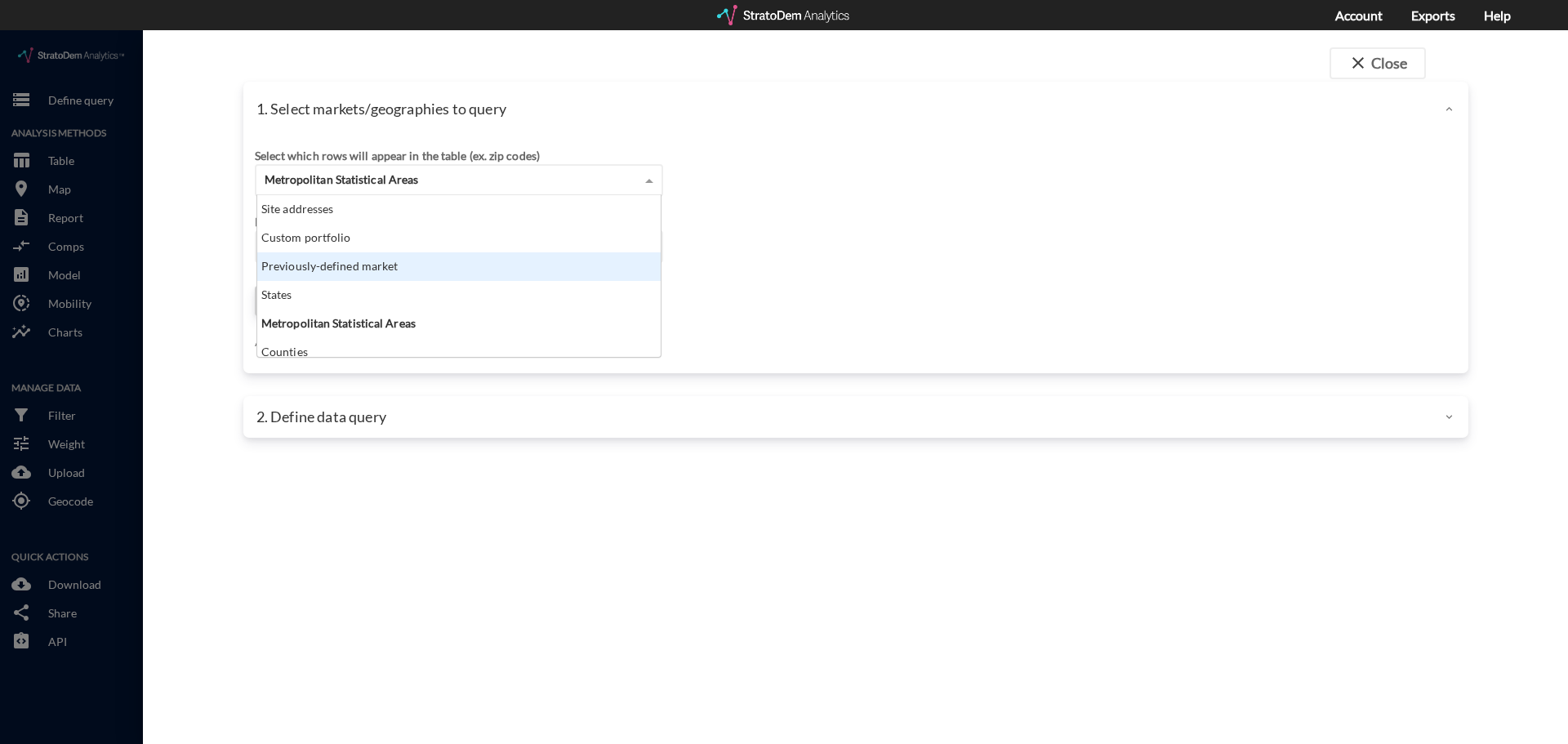
click div "Previously-defined market"
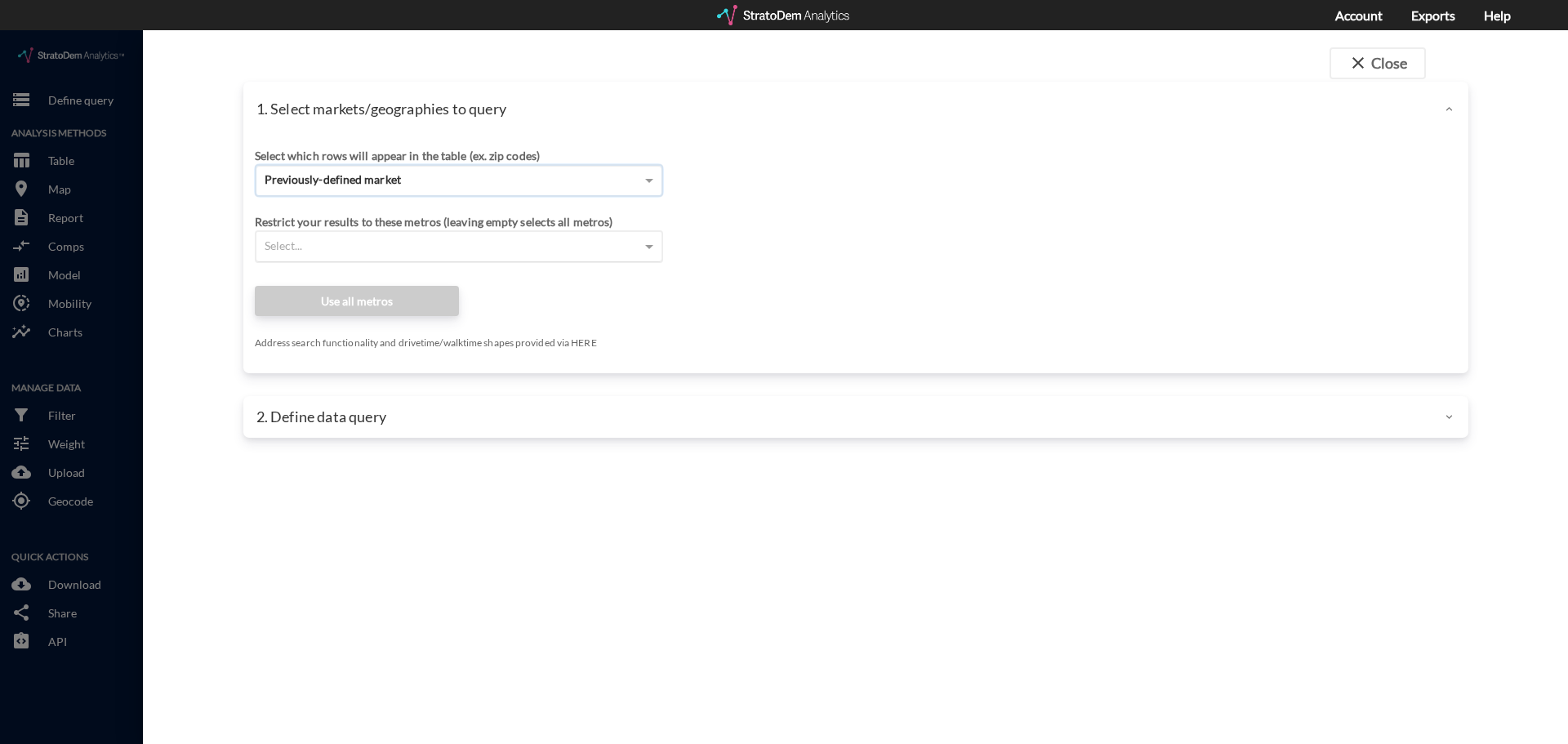
click div "Select..."
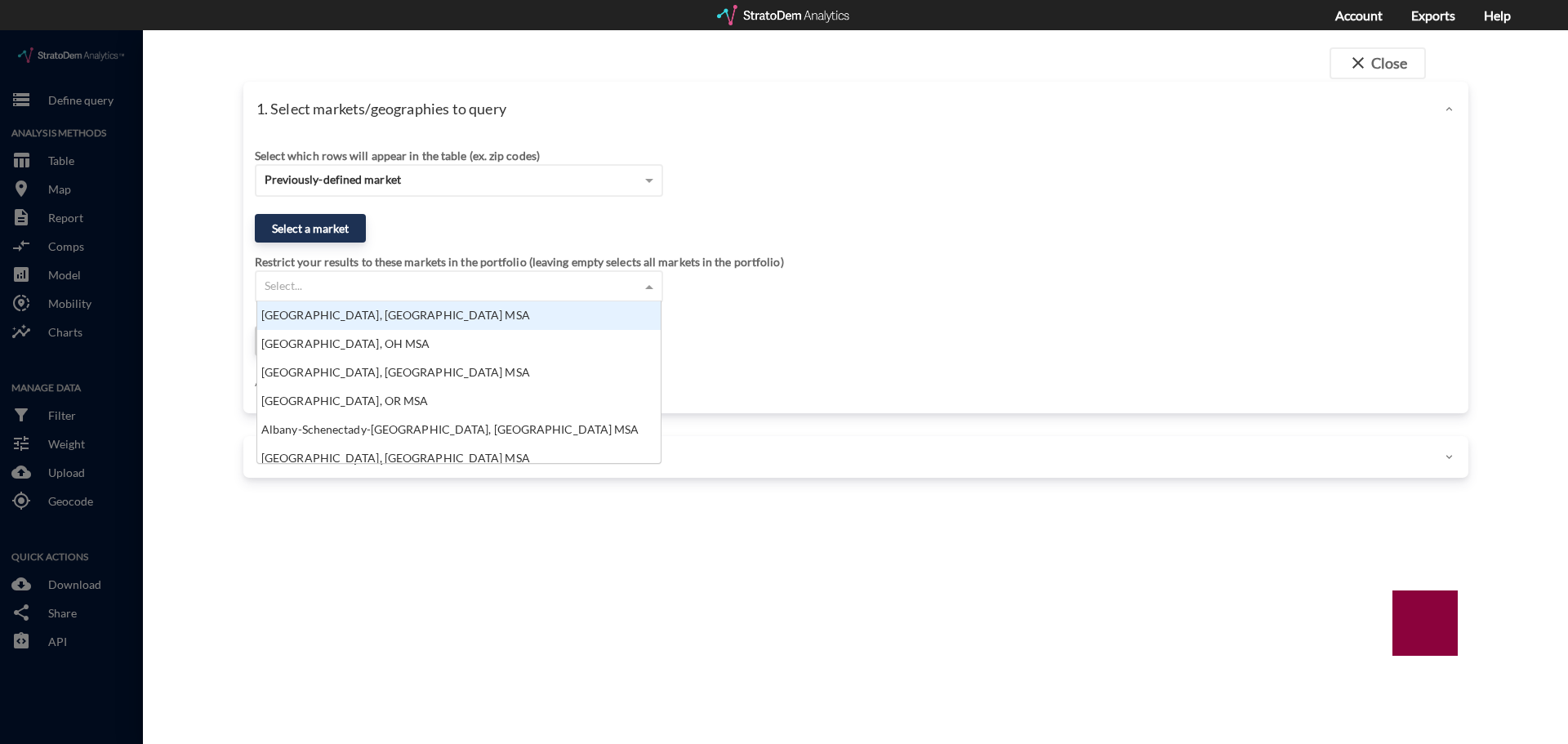
scroll to position [149, 394]
click button "Select a market"
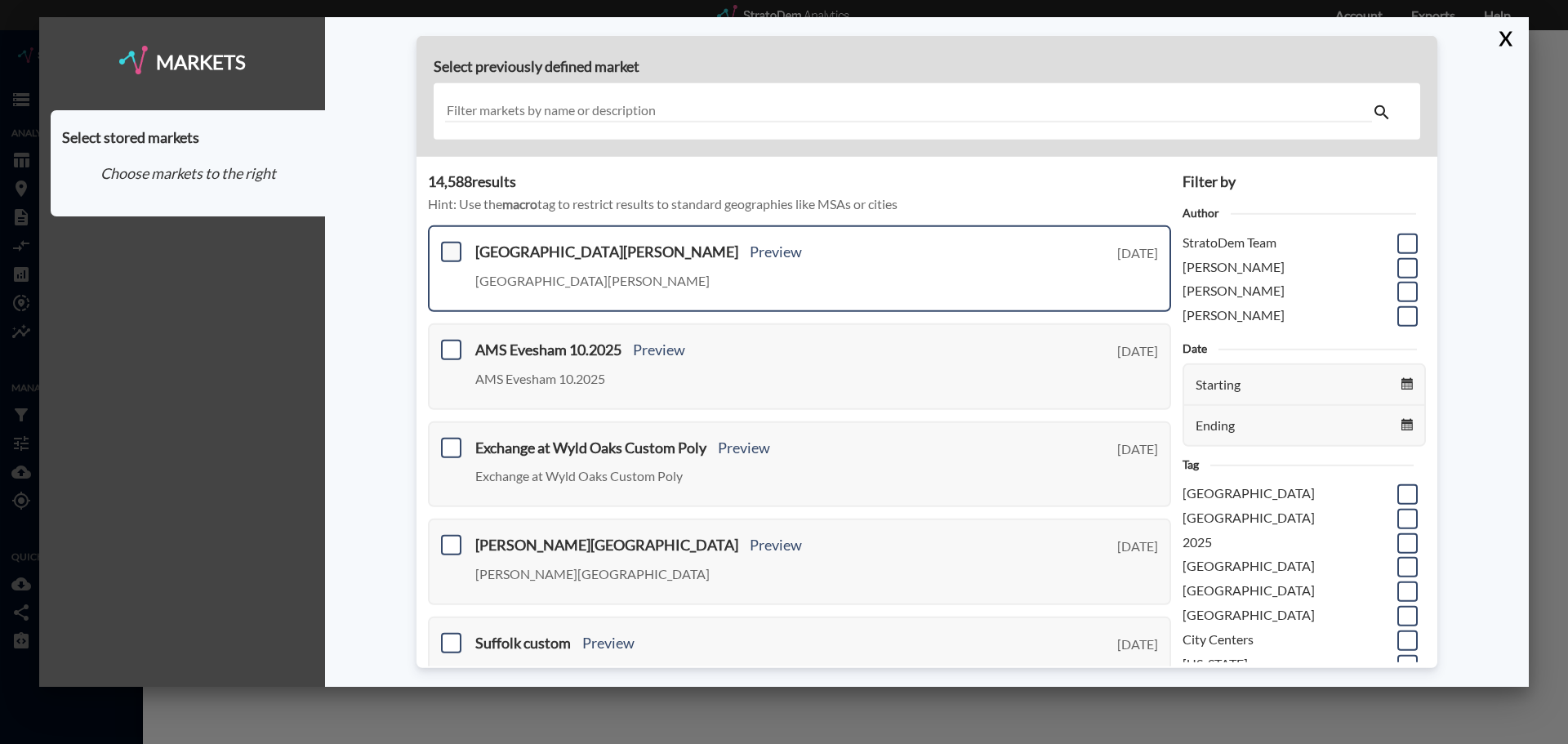
click at [454, 254] on span at bounding box center [452, 252] width 21 height 21
click at [449, 245] on input "checkbox" at bounding box center [449, 245] width 0 height 0
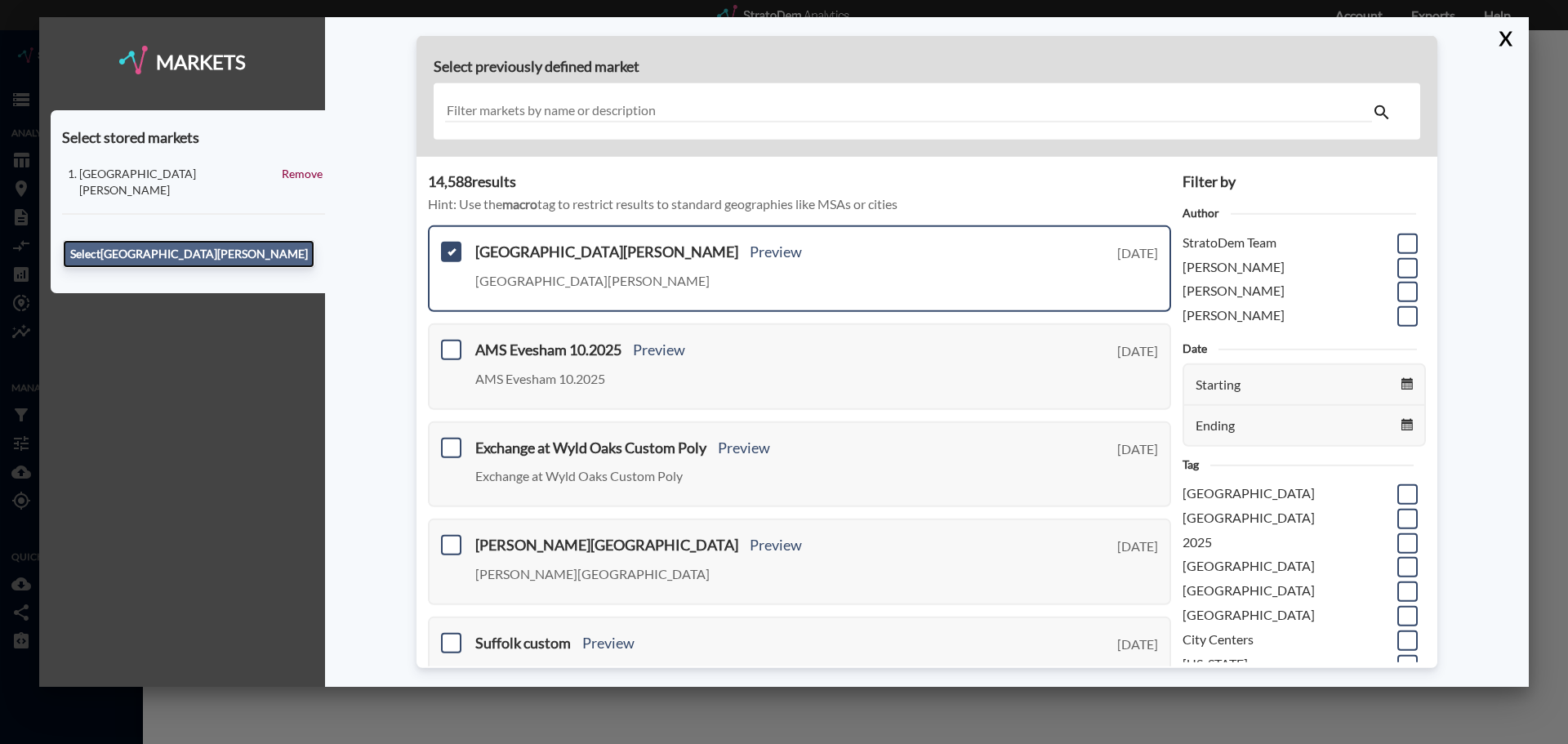
click at [283, 240] on button "Select Beacon Point Townes" at bounding box center [189, 254] width 251 height 28
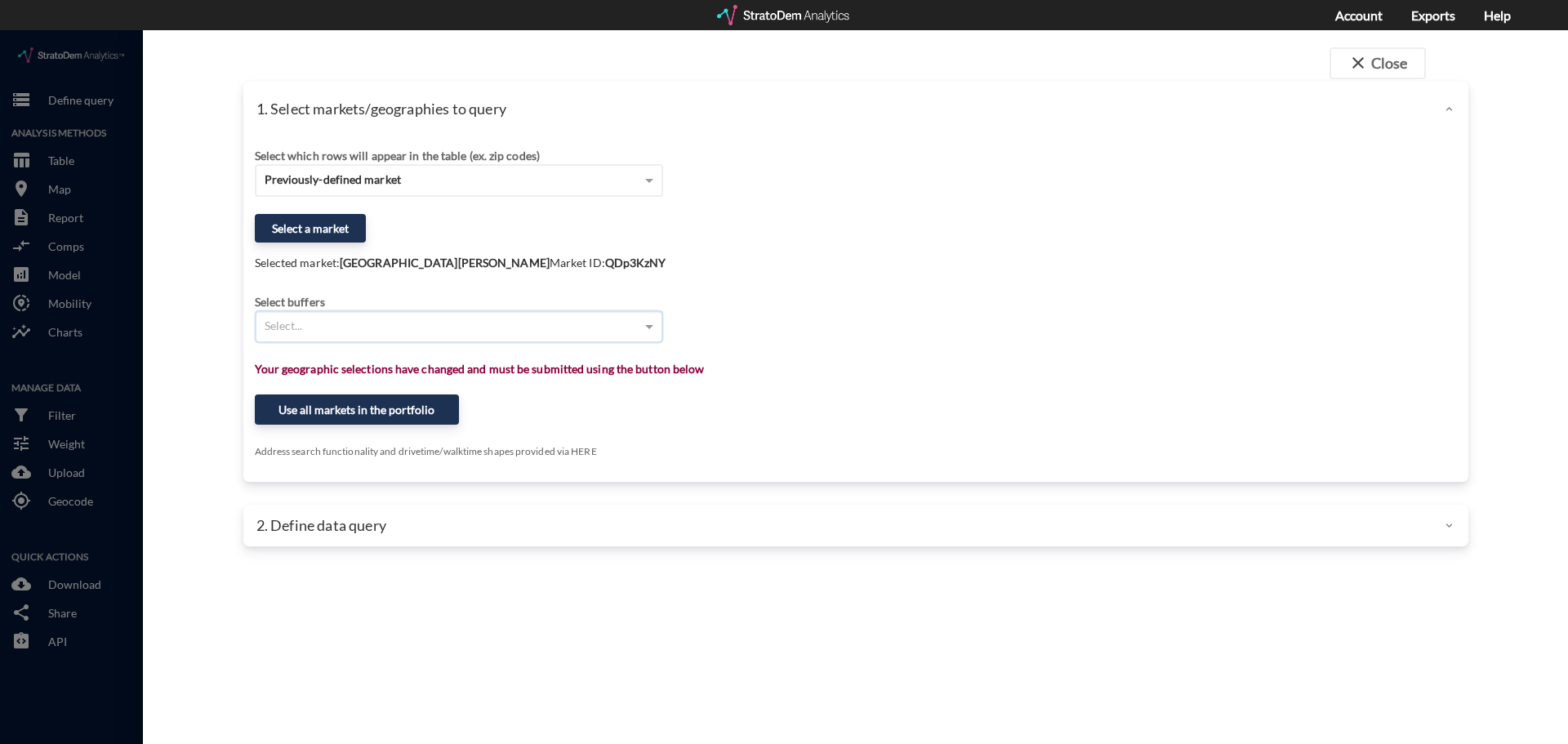
type input "2"
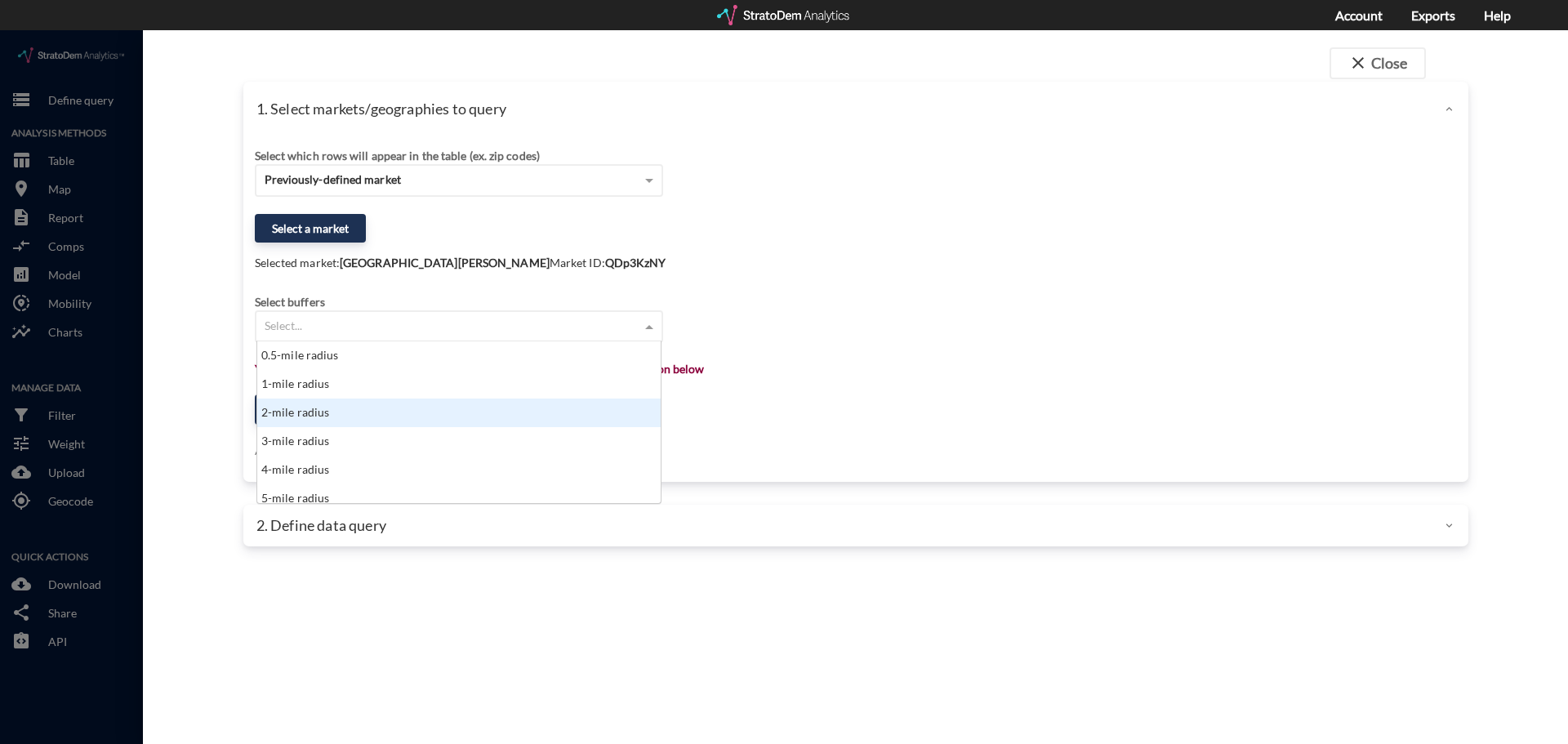
type input "1"
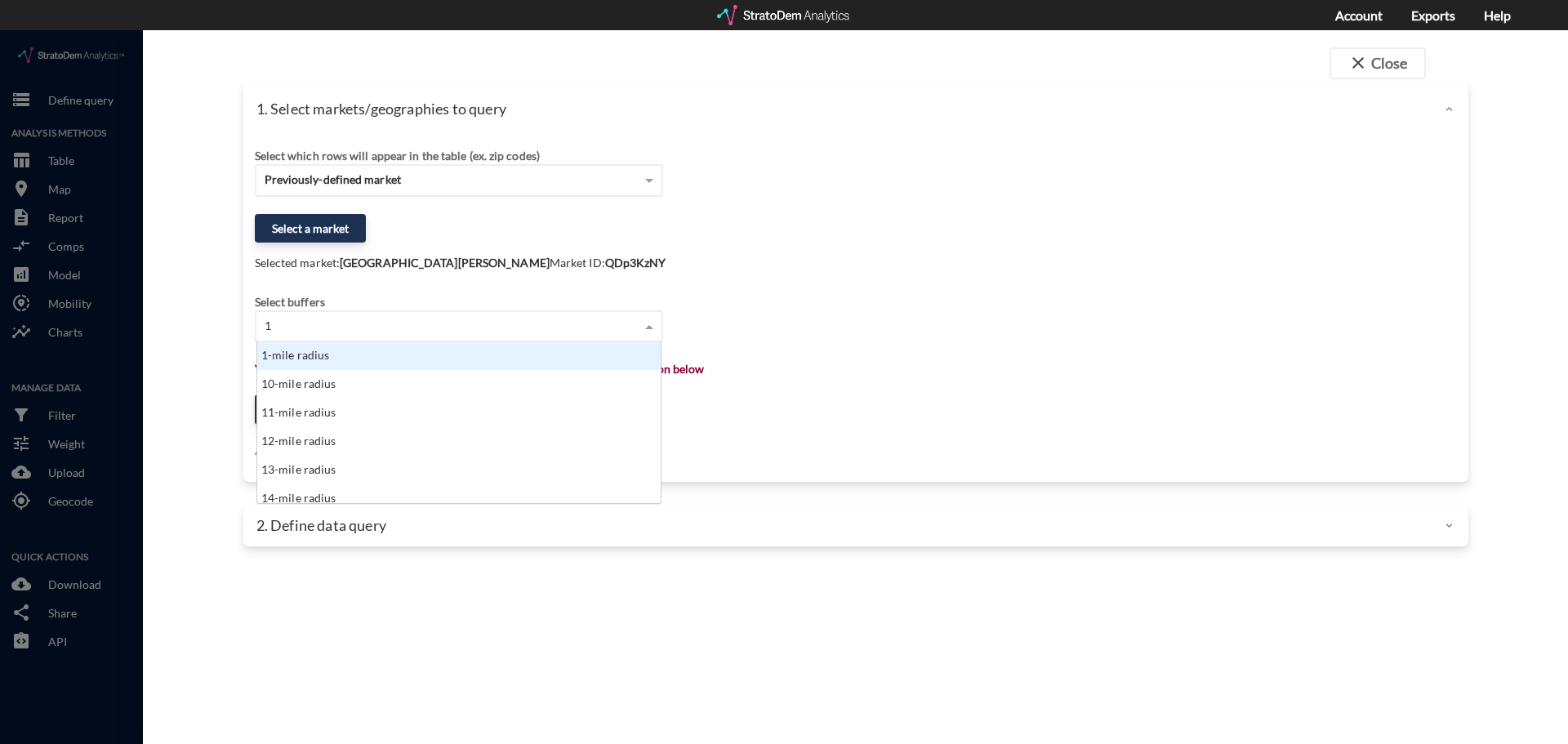
click div "1-mile radius"
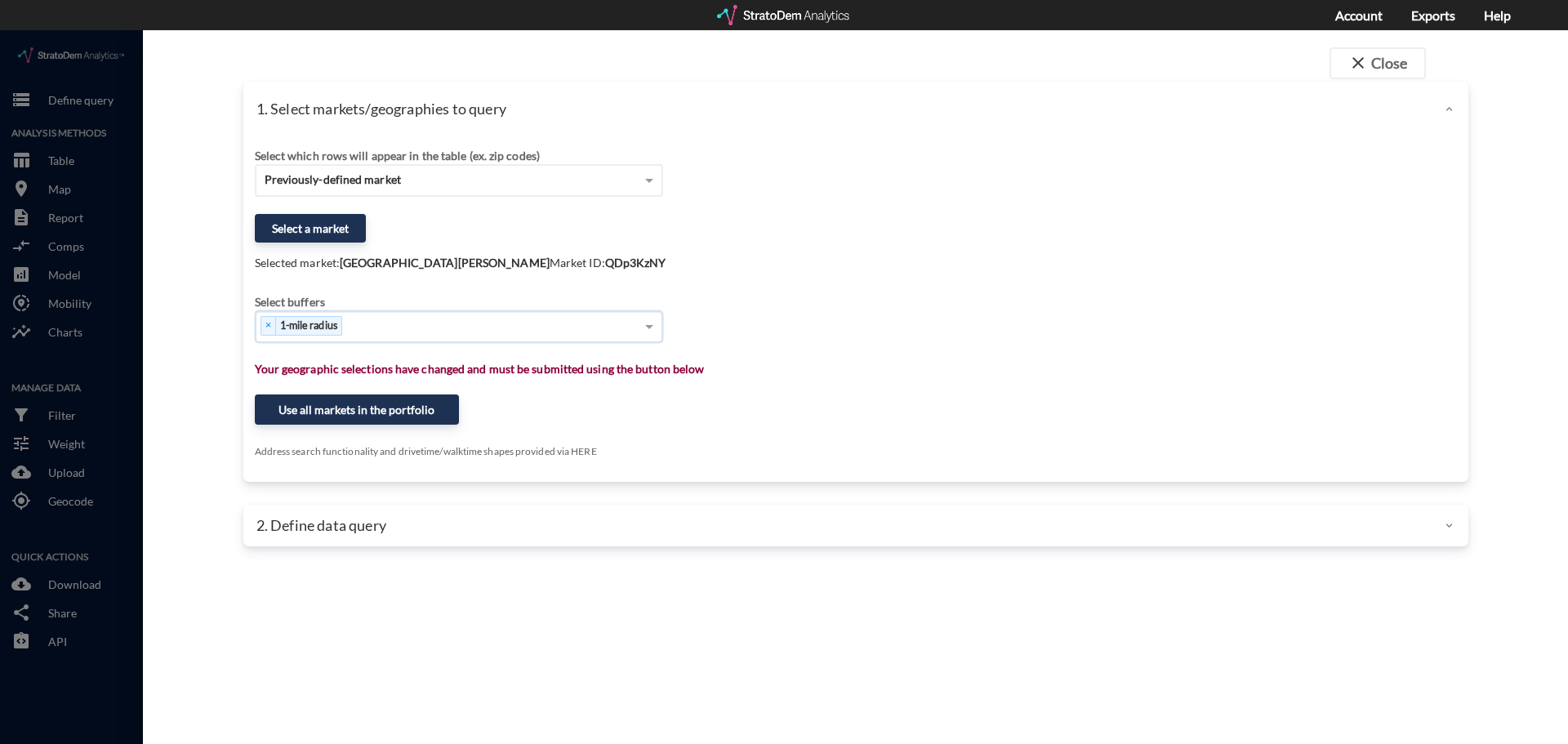
type input "3"
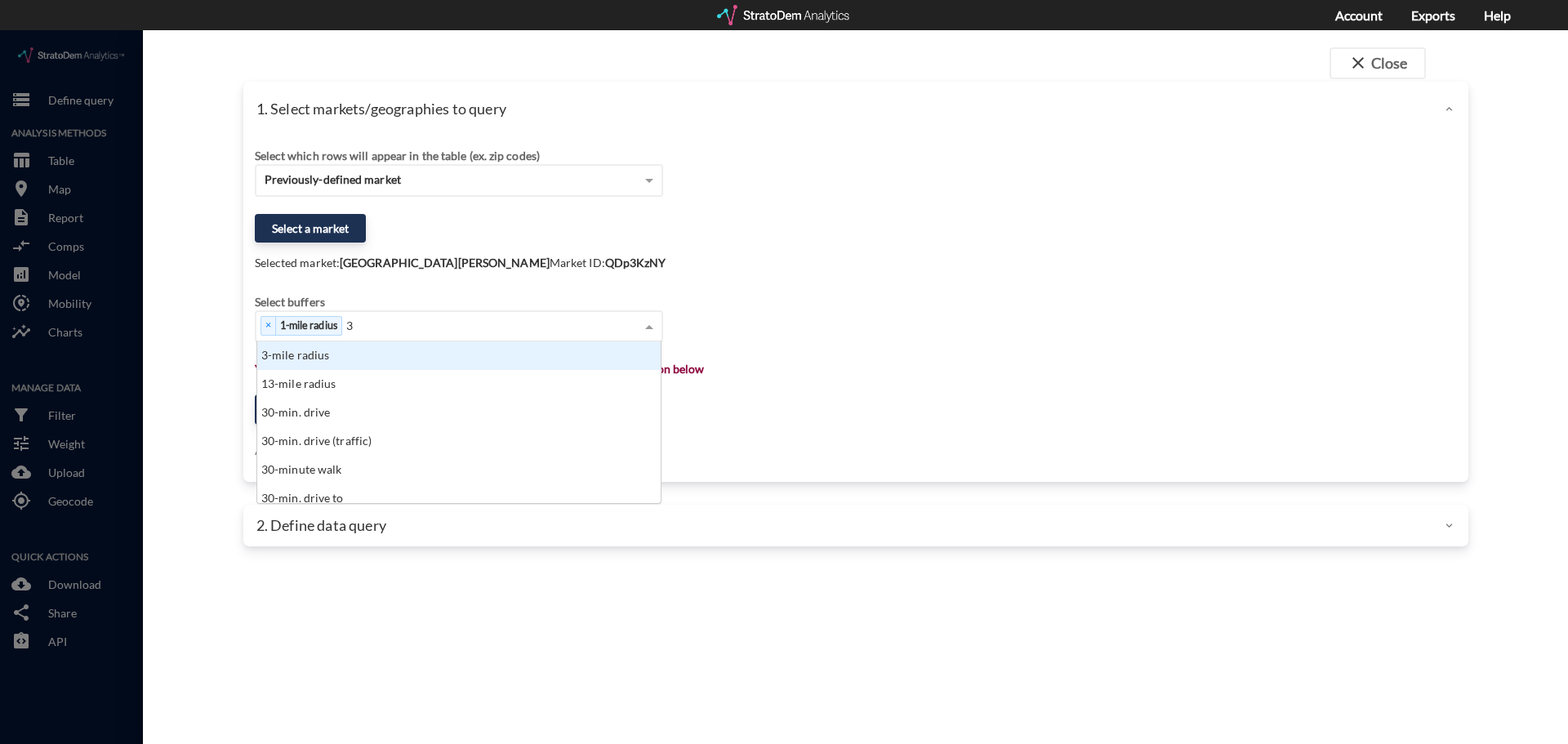
click div "3-mile radius"
type input "5"
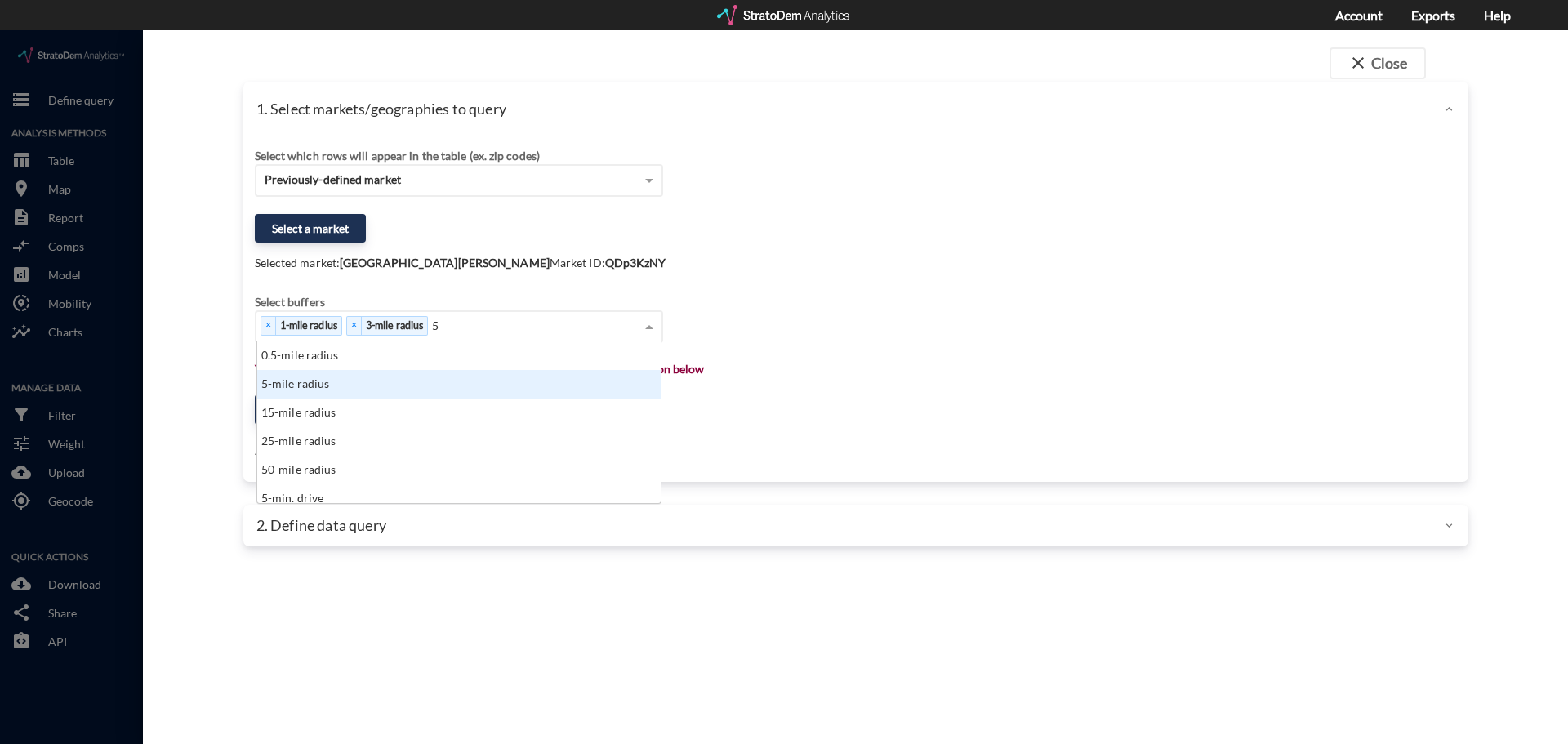
click div "5-mile radius"
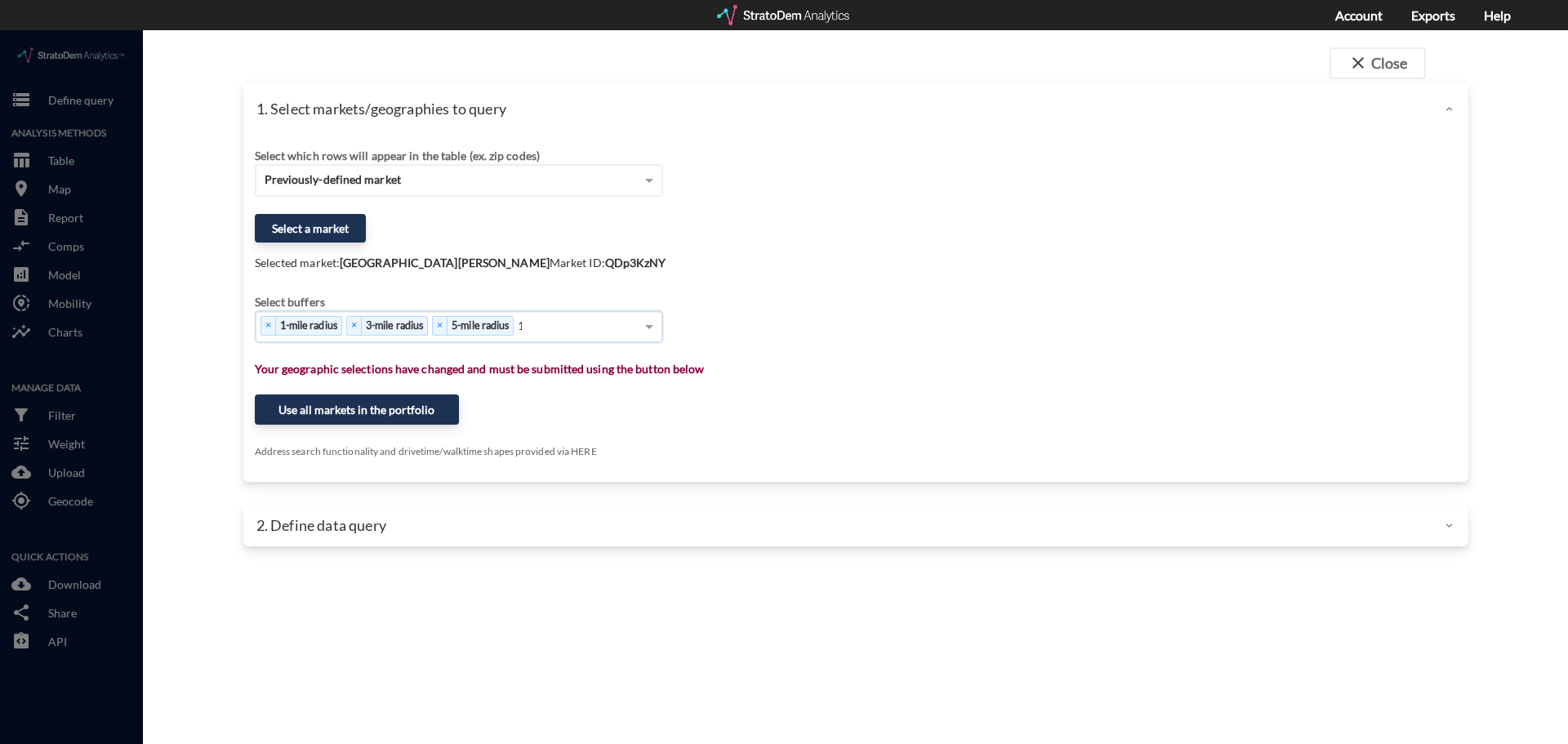
type input "10"
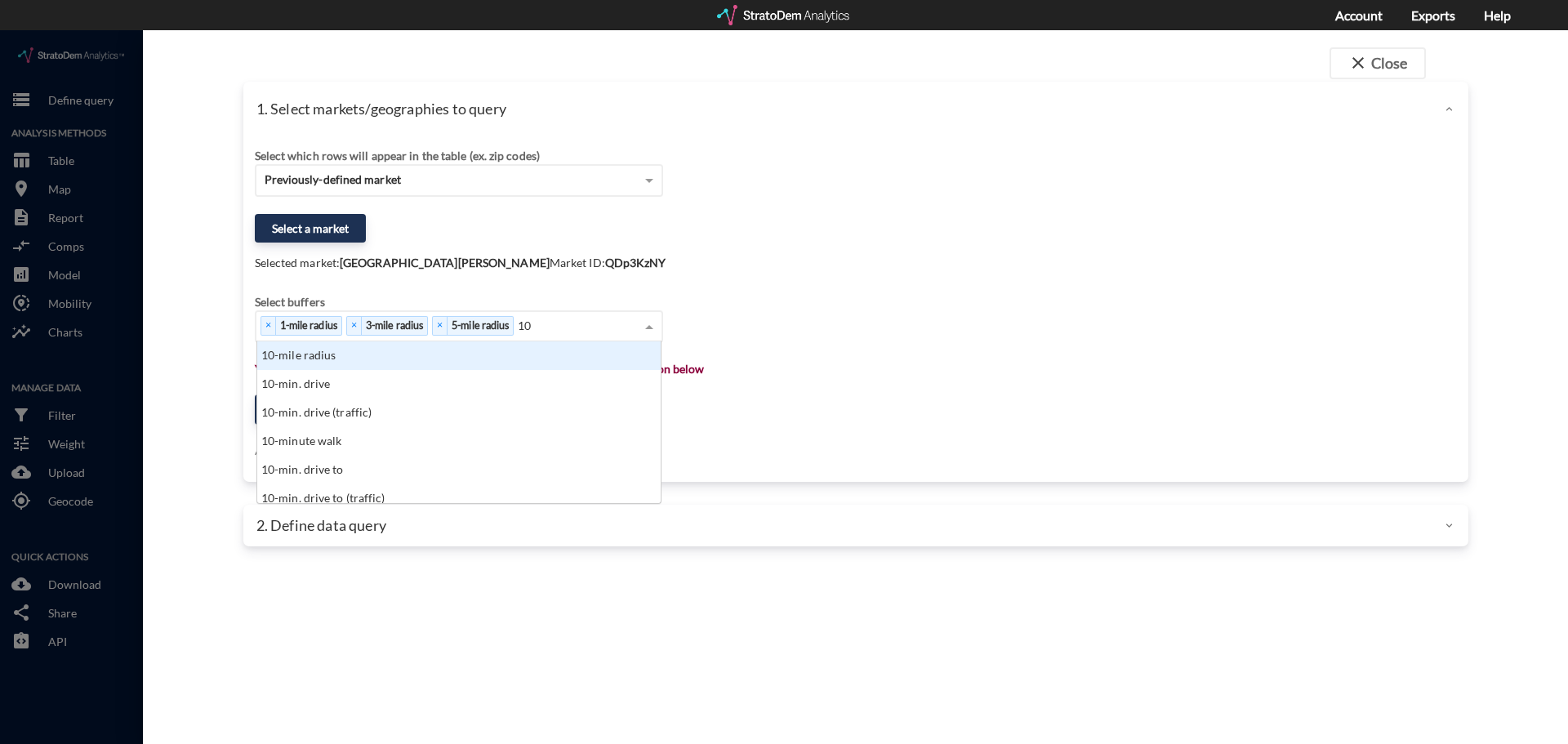
click div "10-mile radius"
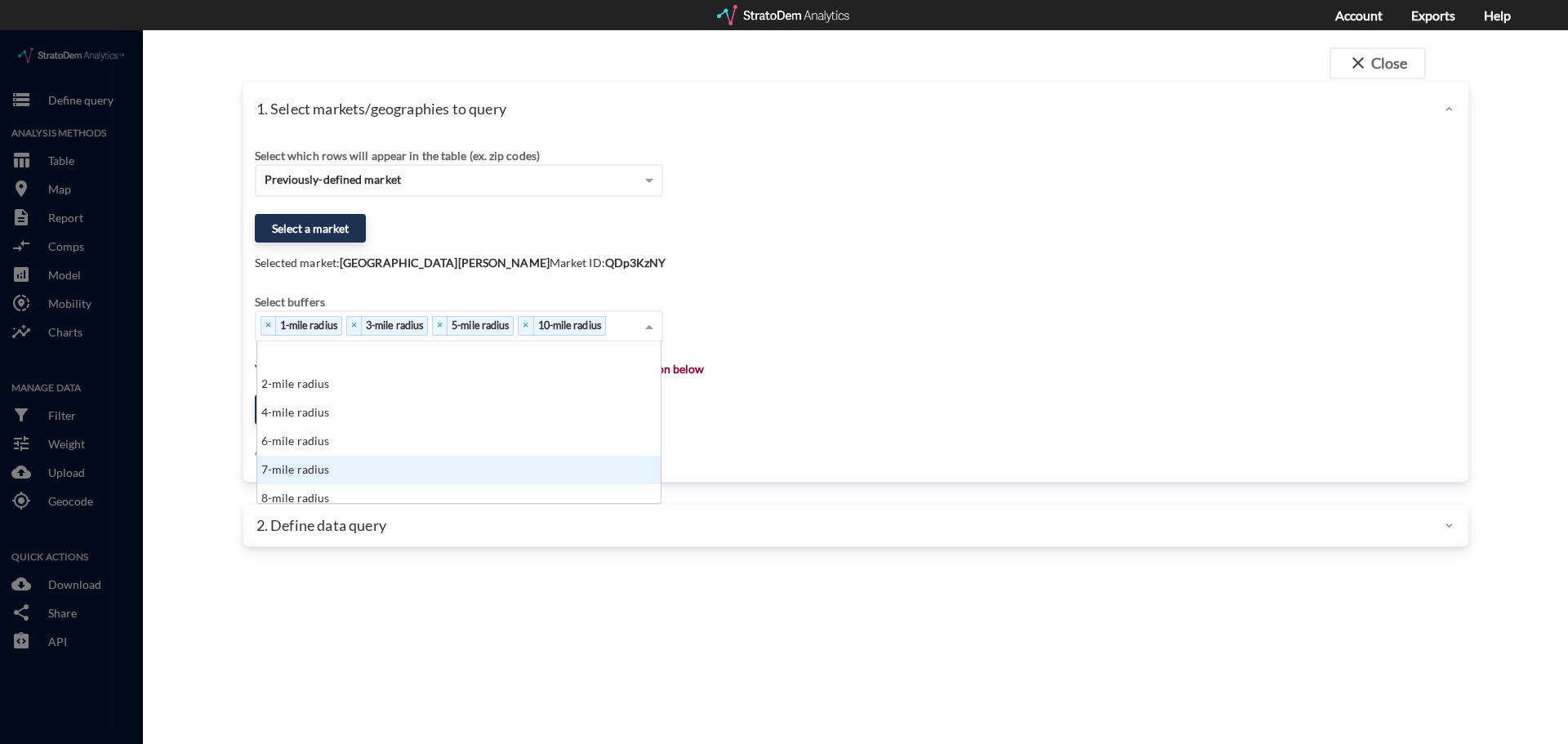
click div "7-mile radius"
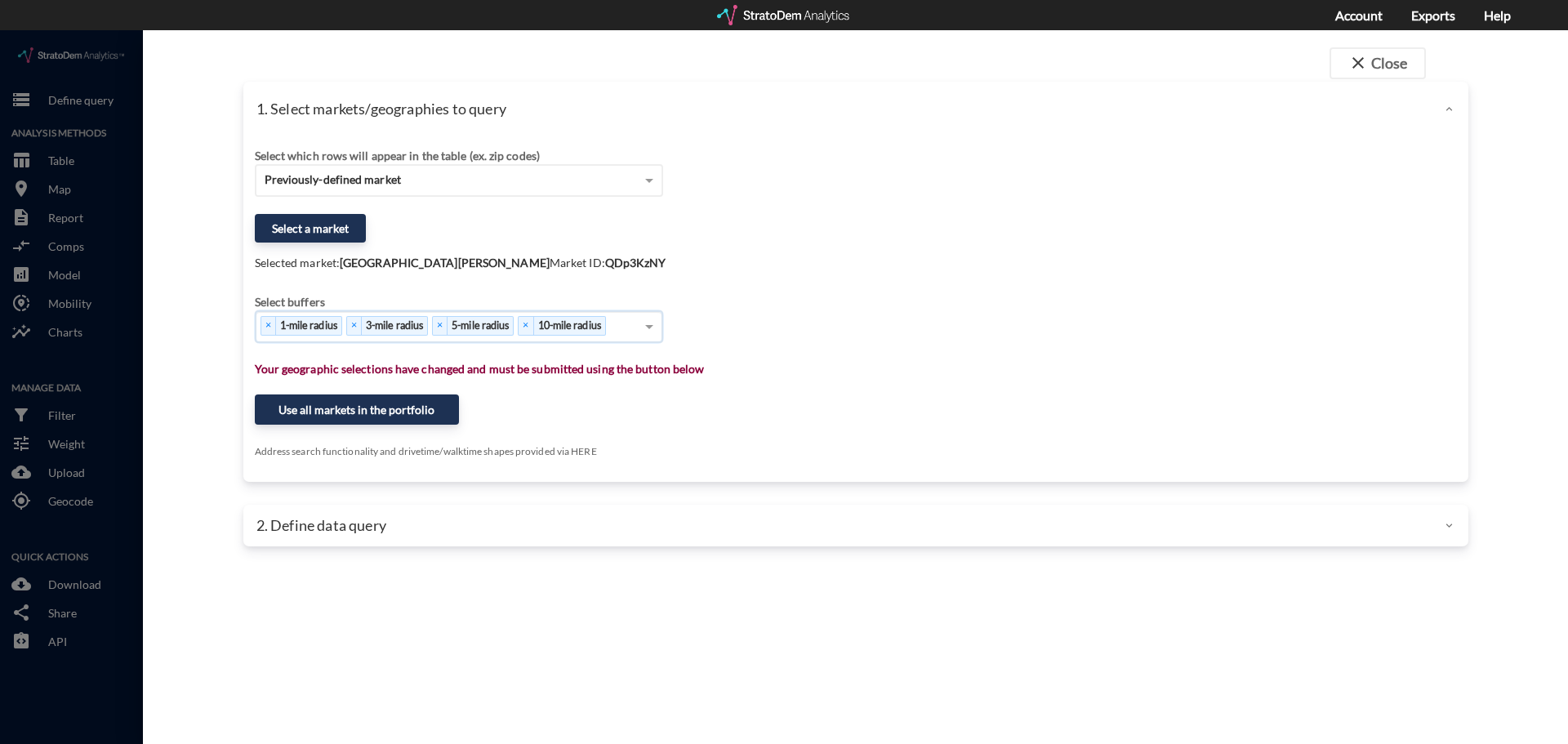
click p "2. Define data query"
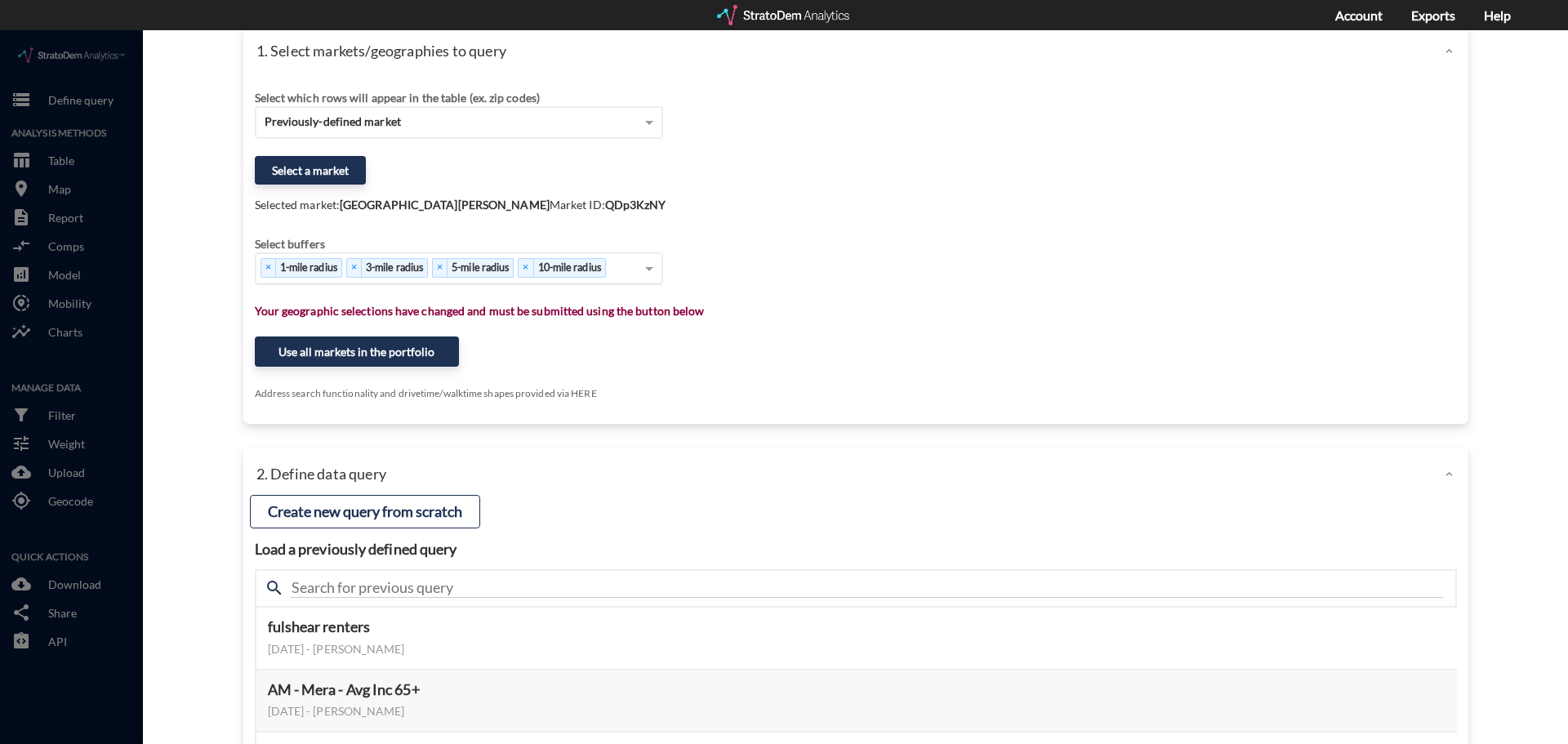
scroll to position [163, 0]
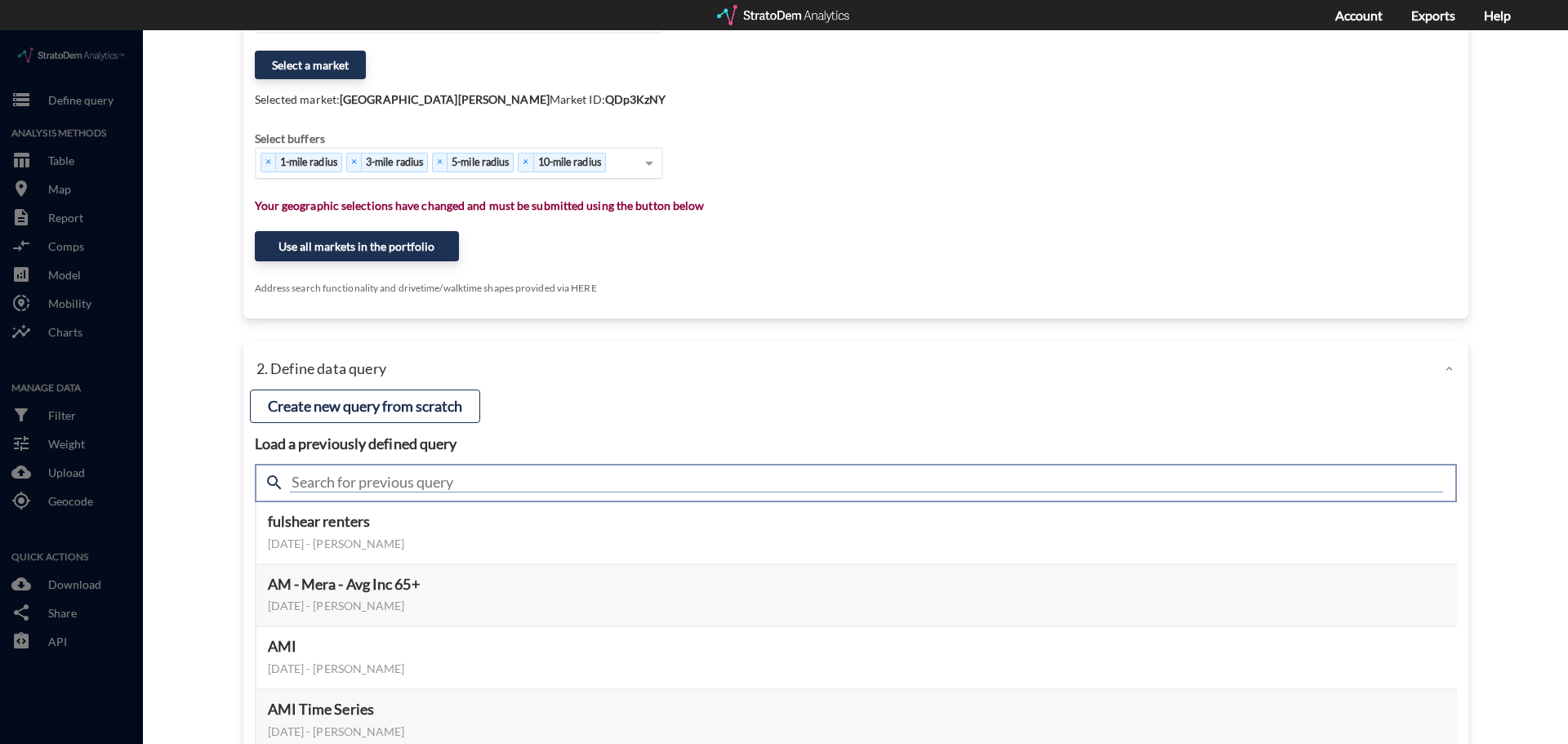
click input "text"
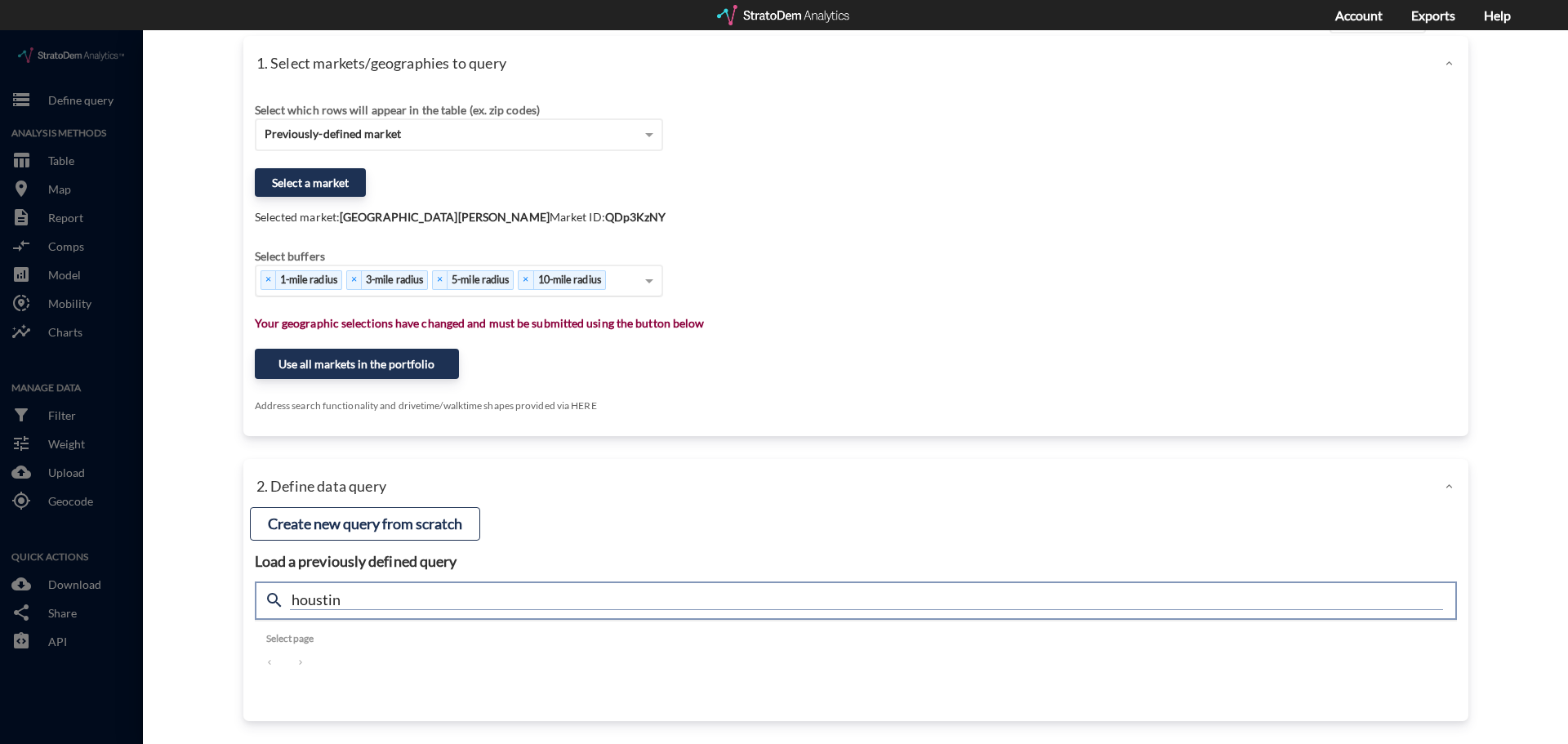
scroll to position [46, 0]
type input "housing"
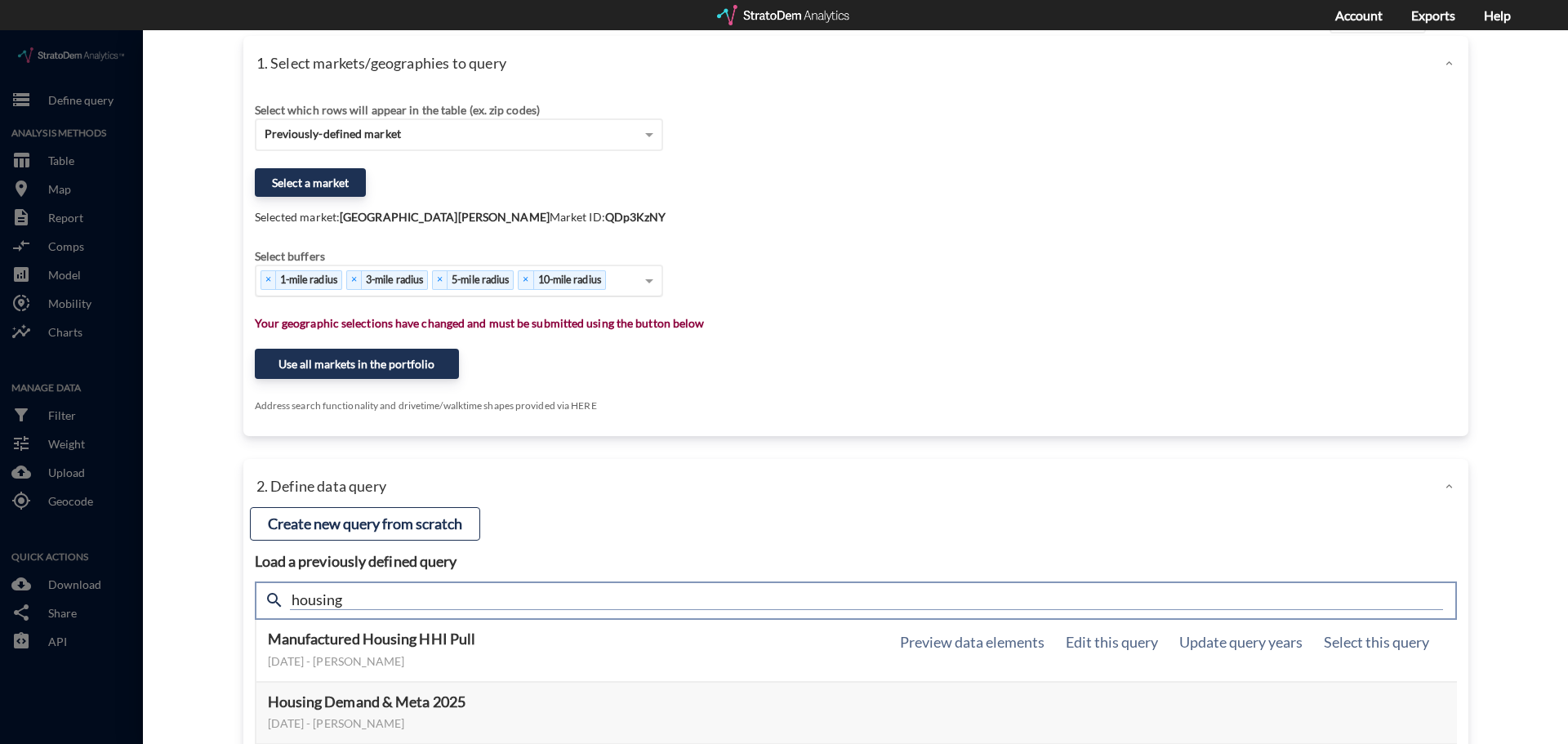
scroll to position [163, 0]
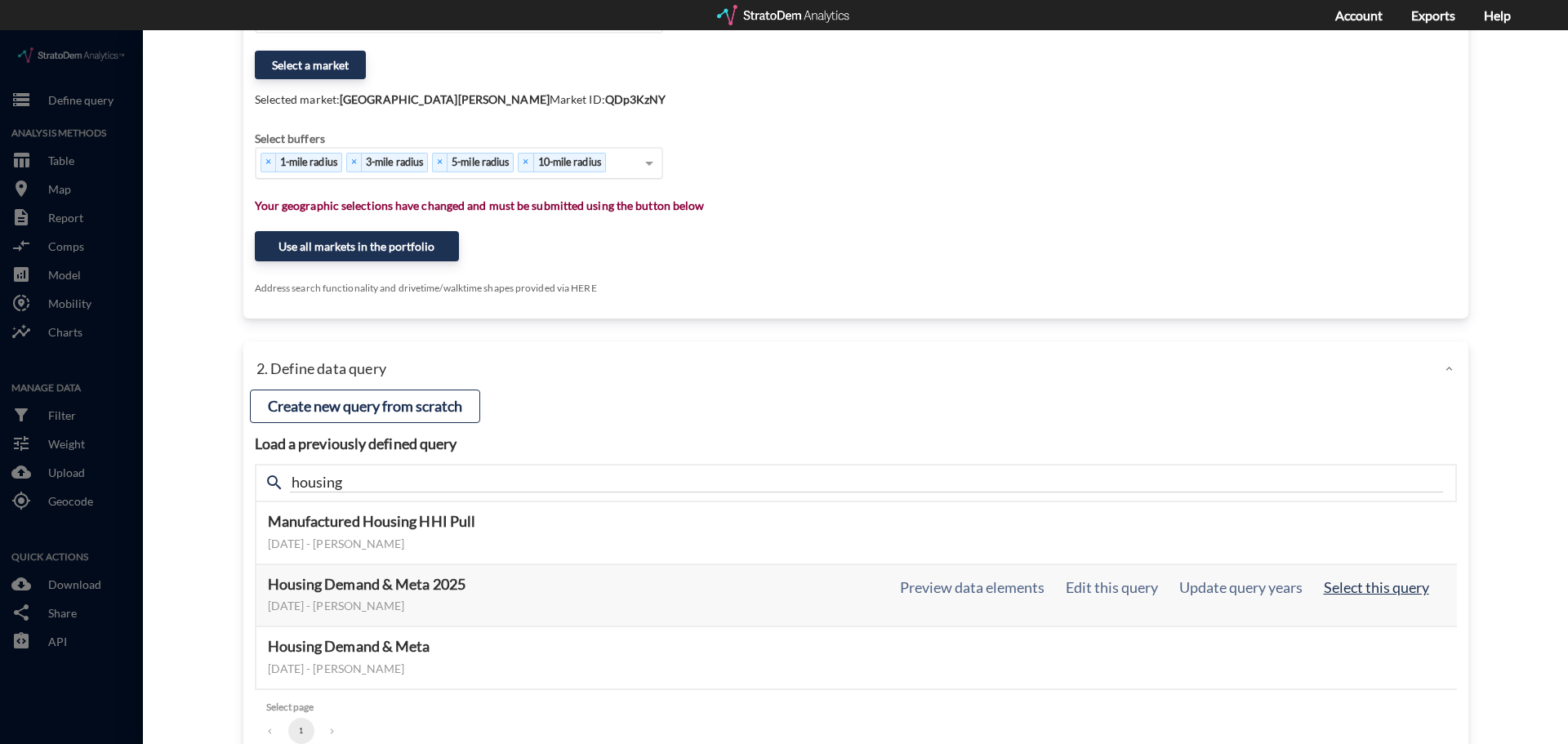
click button "Select this query"
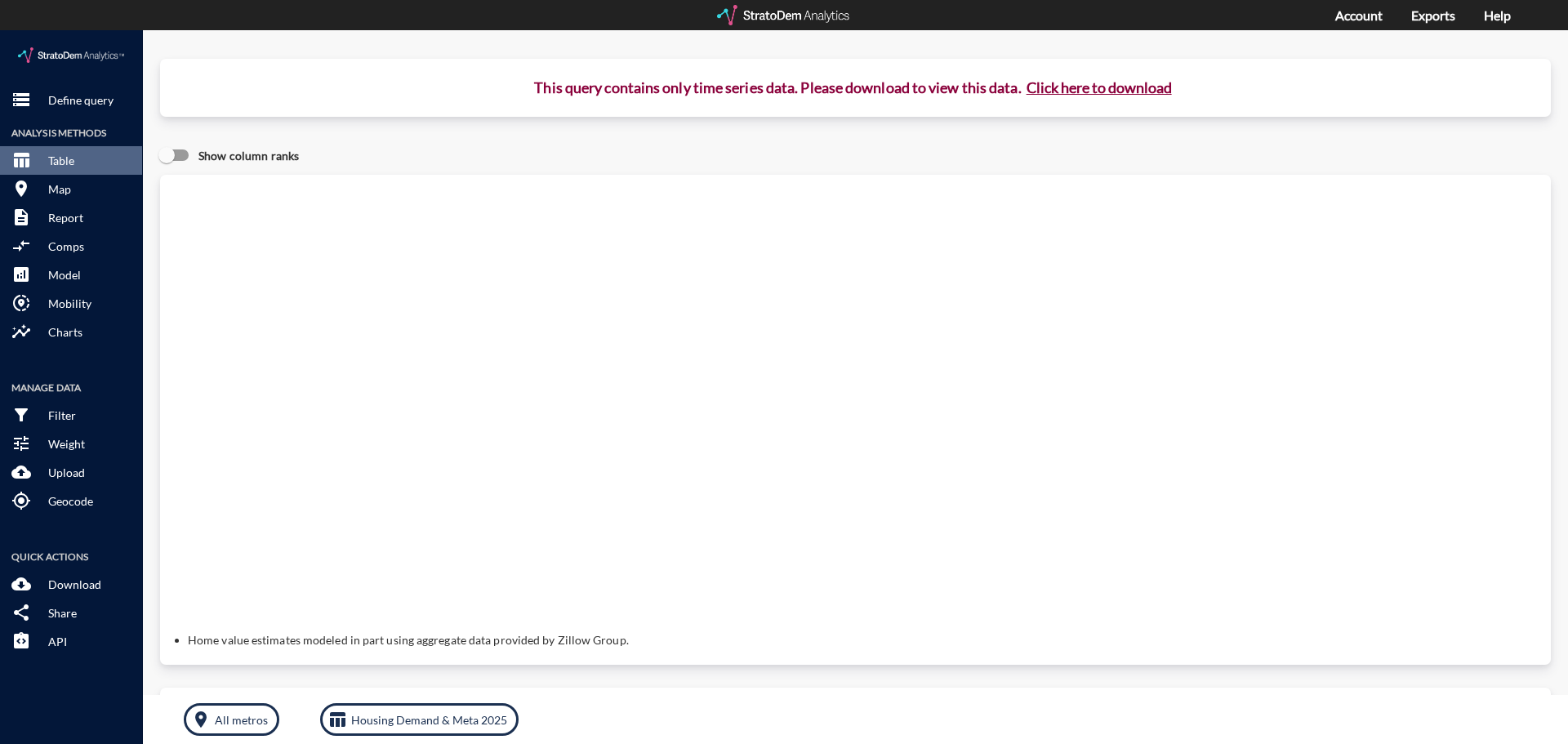
scroll to position [0, 0]
click button "Click here to download"
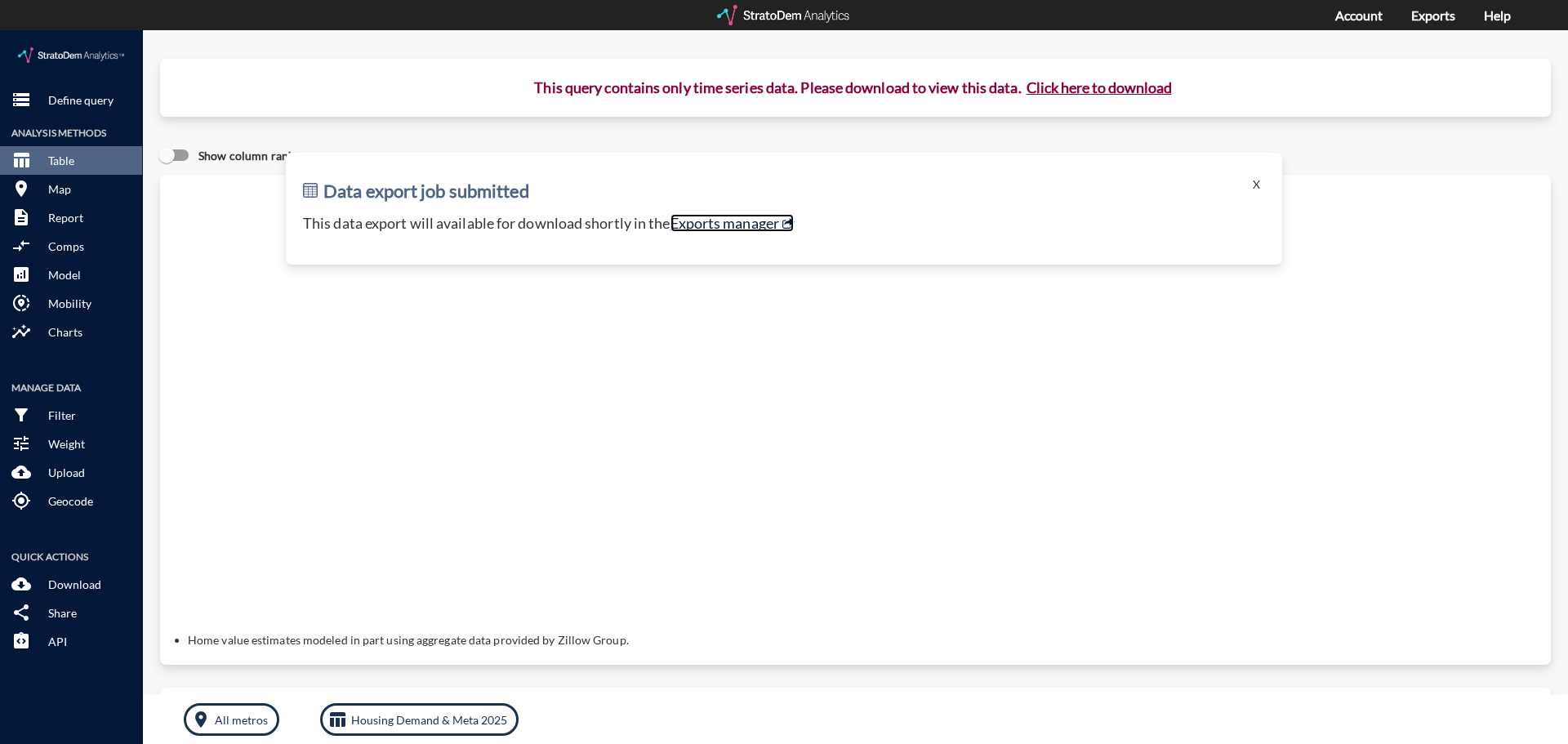
click link "Exports manager"
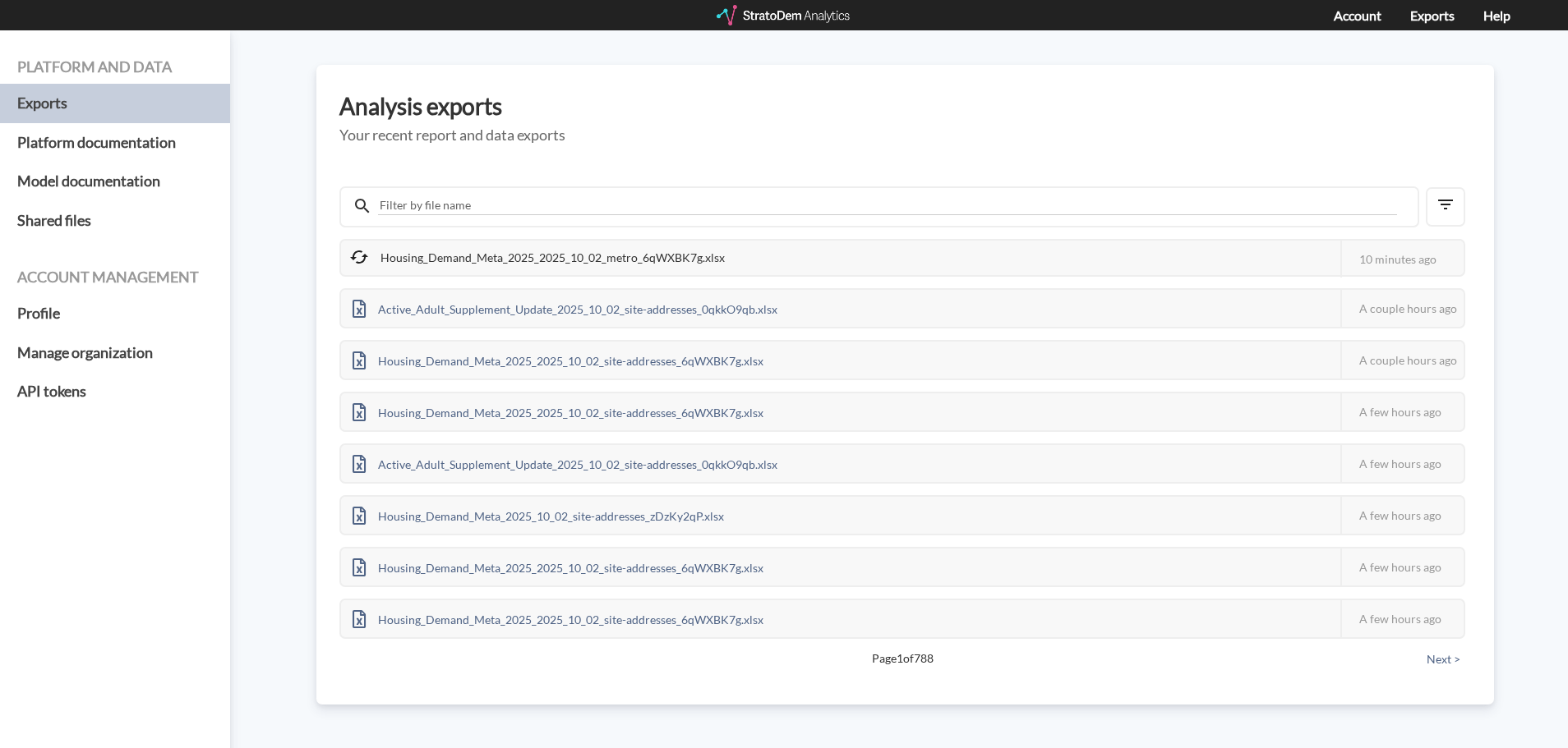
click at [732, 12] on div at bounding box center [784, 16] width 135 height 21
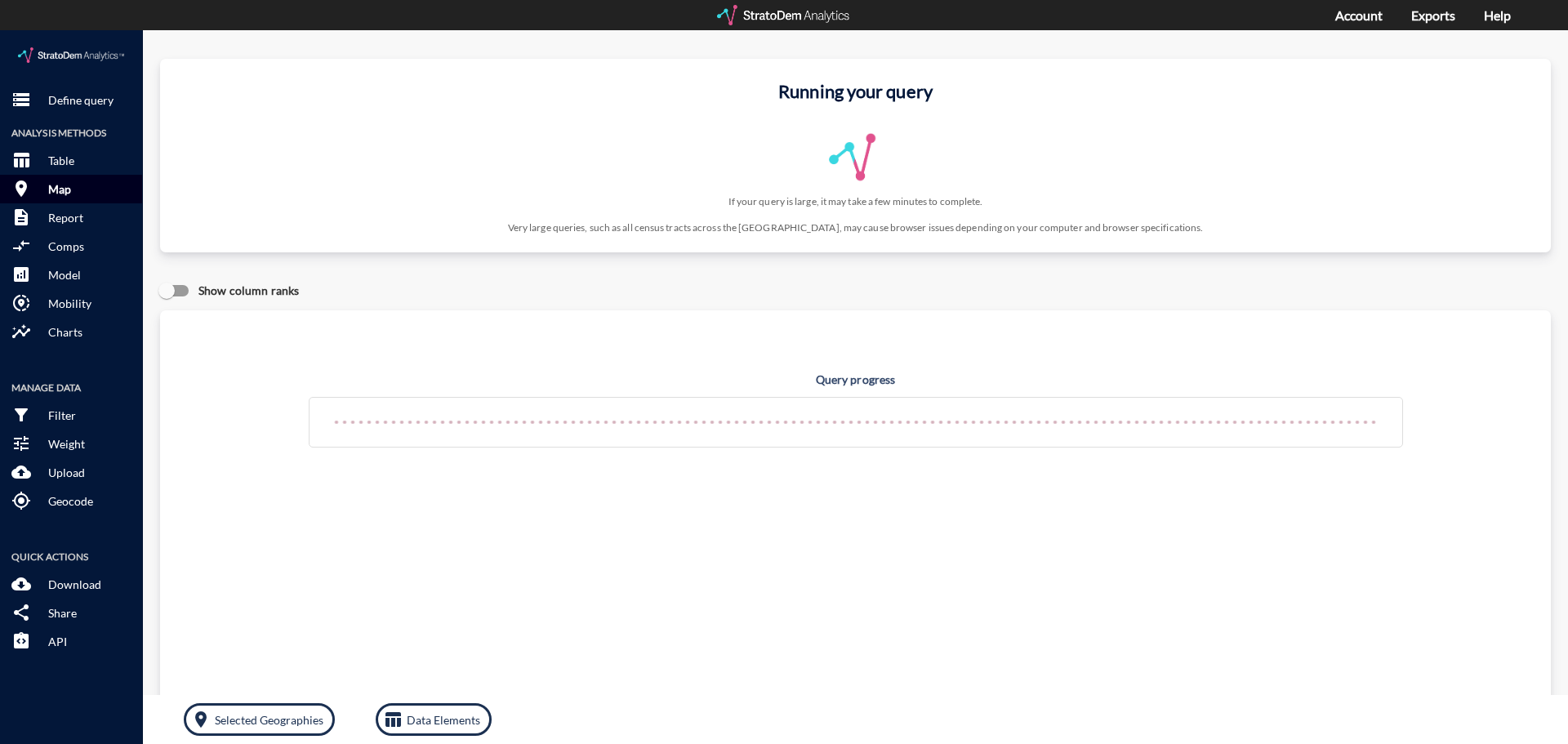
click p "Map"
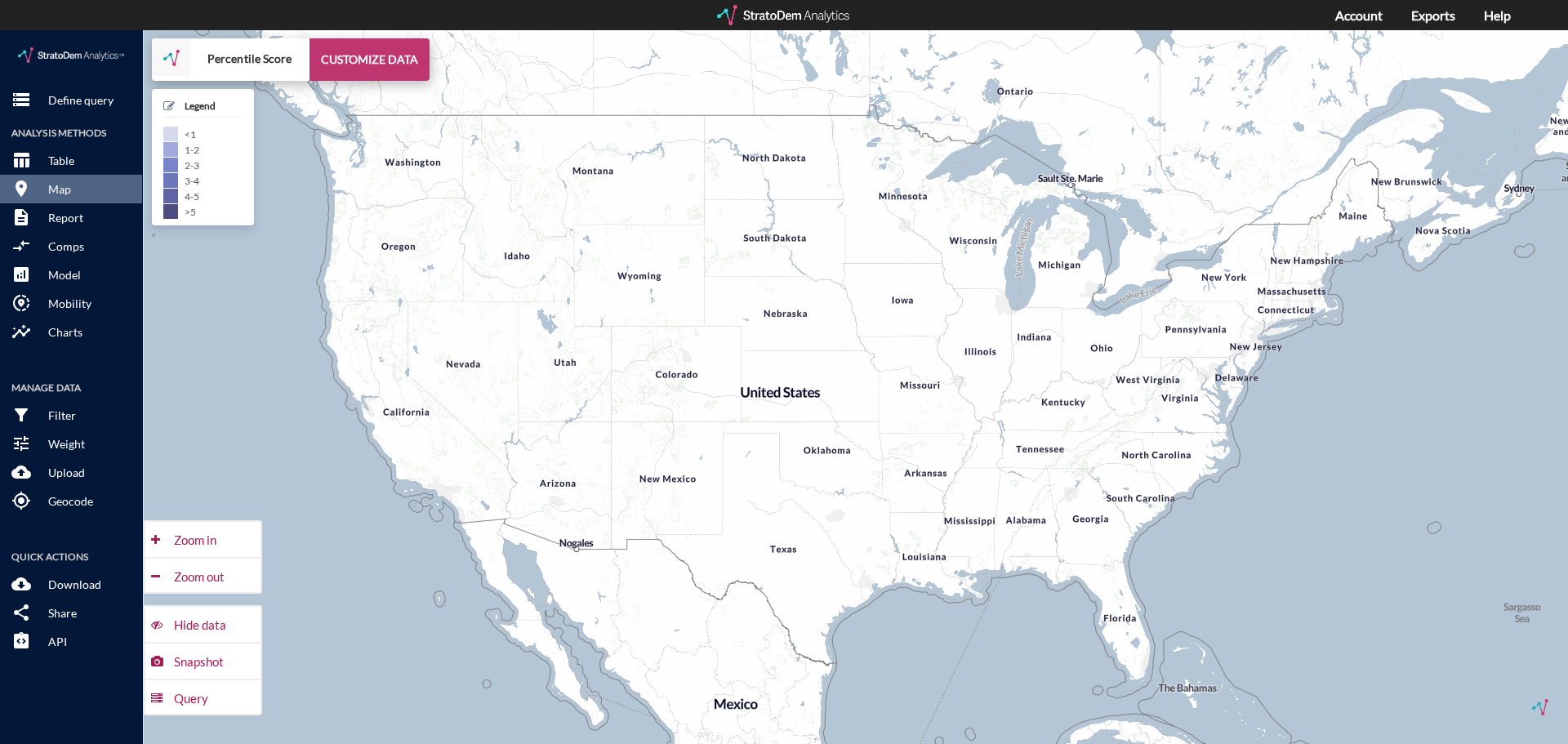
click button "CUSTOMIZE DATA"
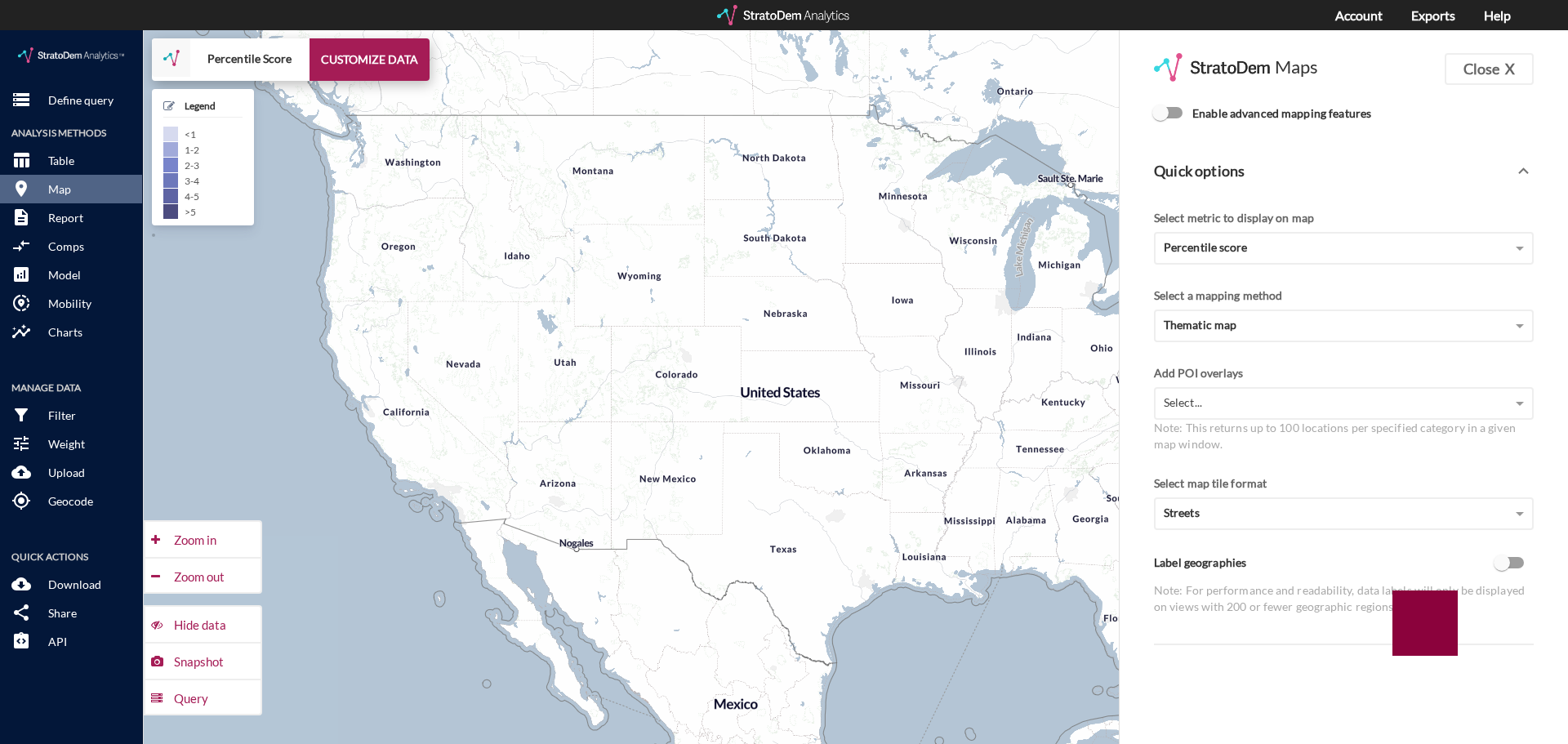
click input "Enable advanced mapping features"
checkbox input "true"
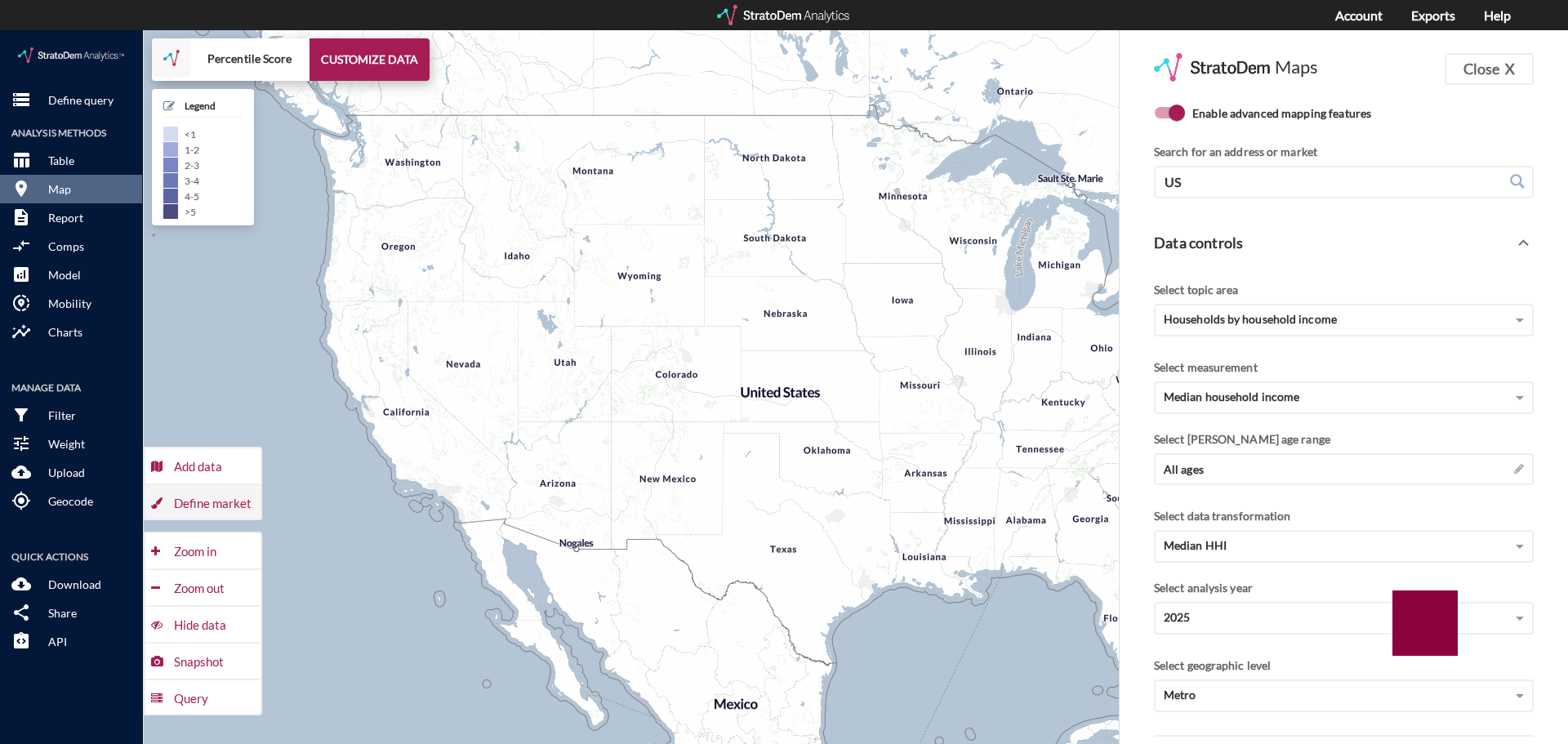
click div "Define market"
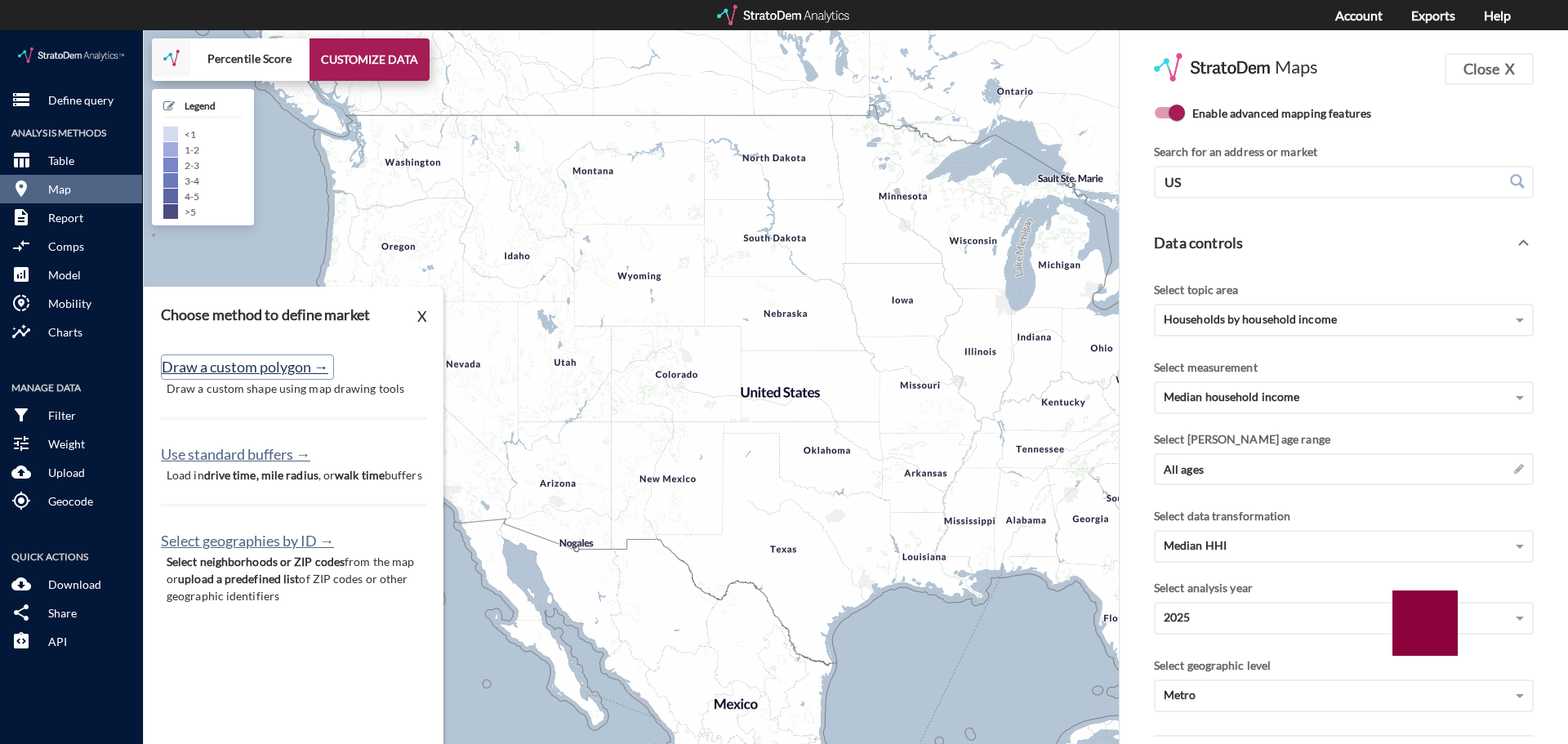
click button "Draw a custom polygon →"
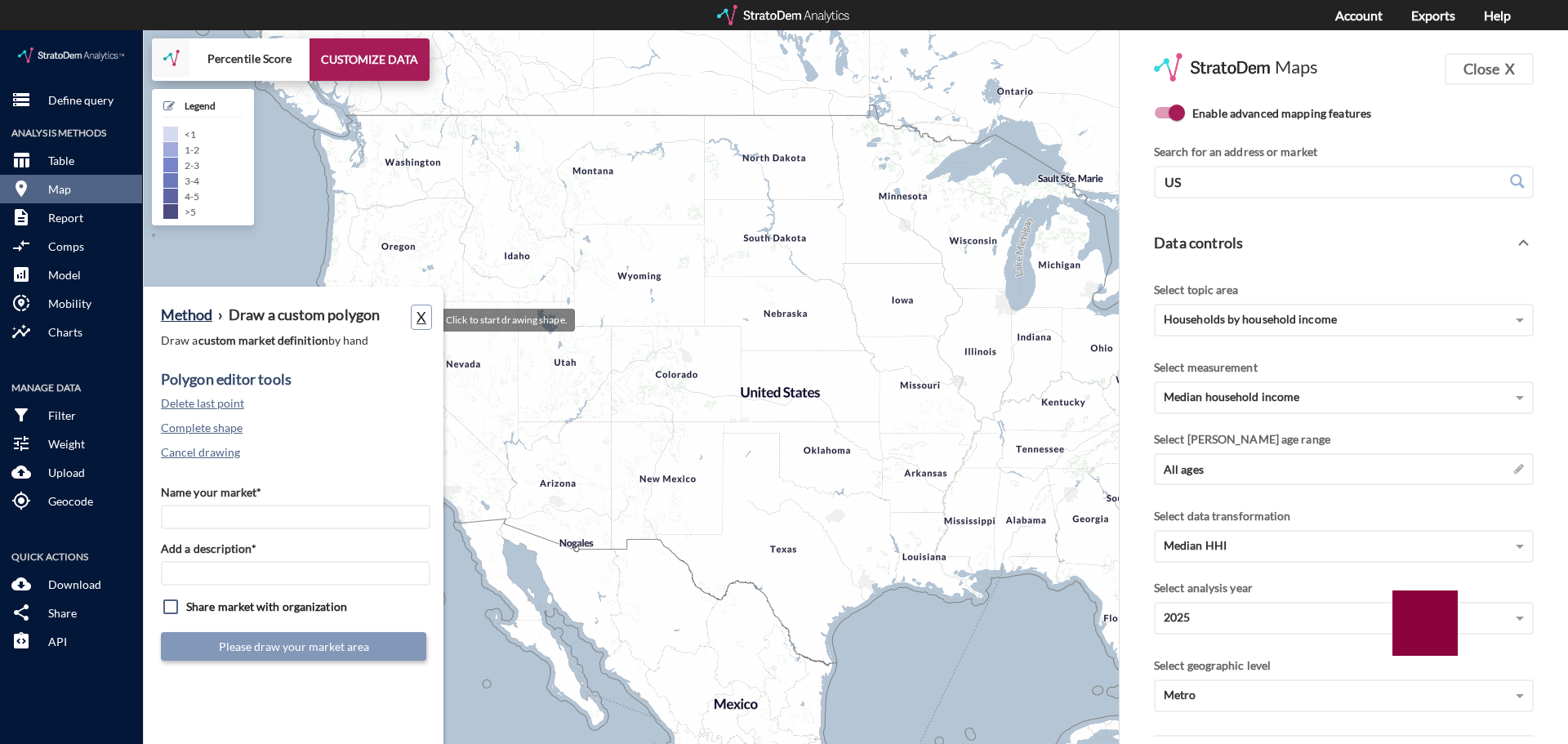
click button "X"
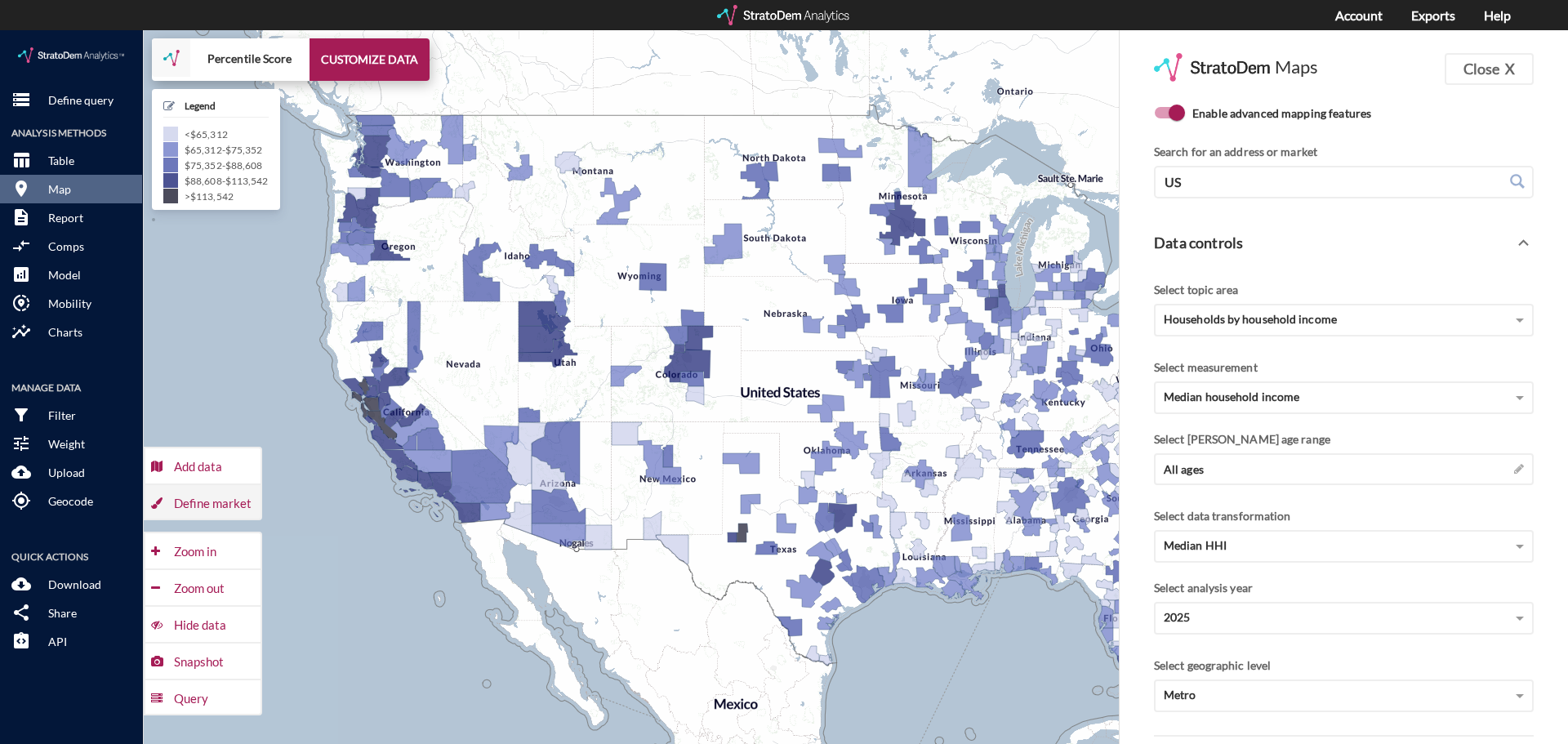
click div "Define market"
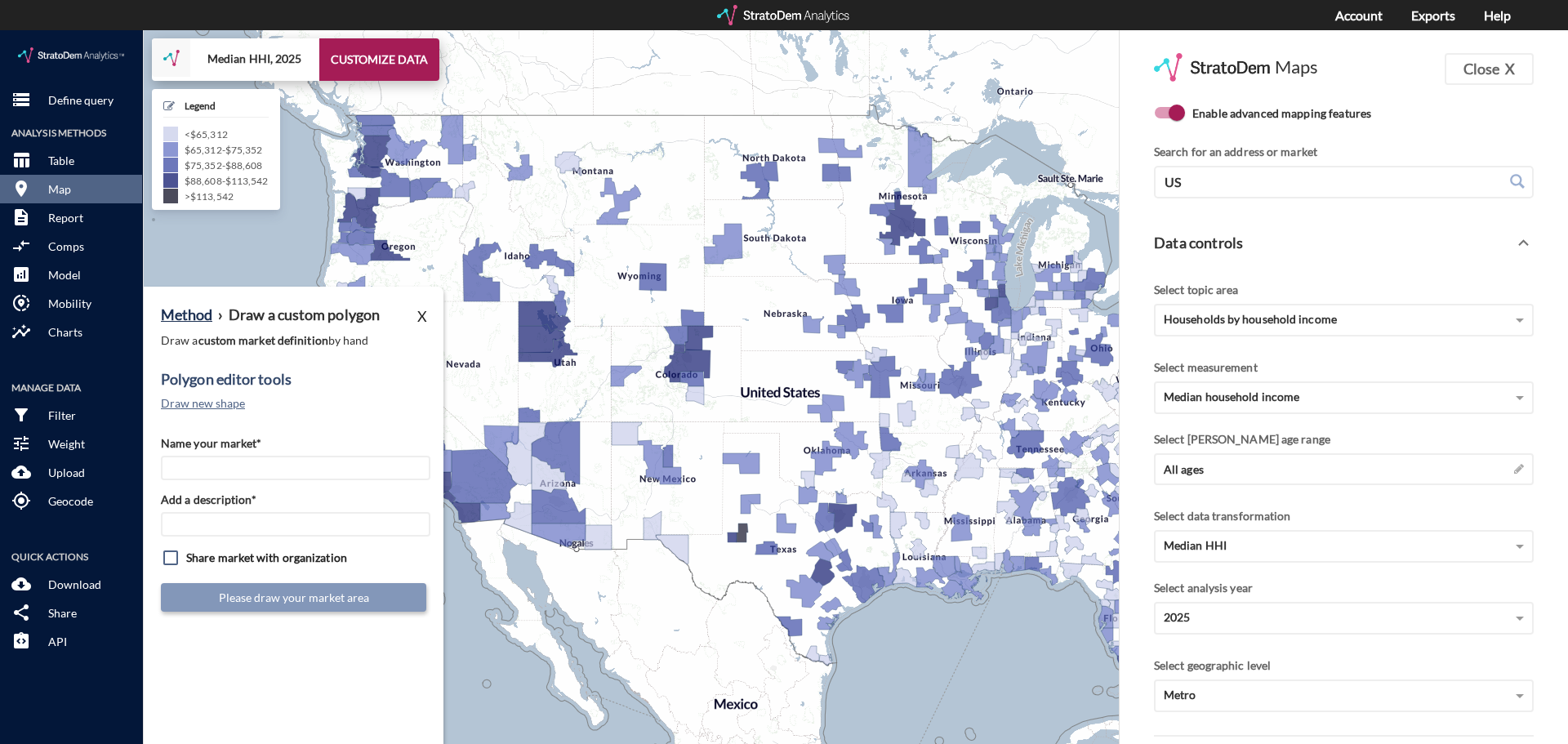
click div "Method › Draw a custom polygon X"
click button "Method"
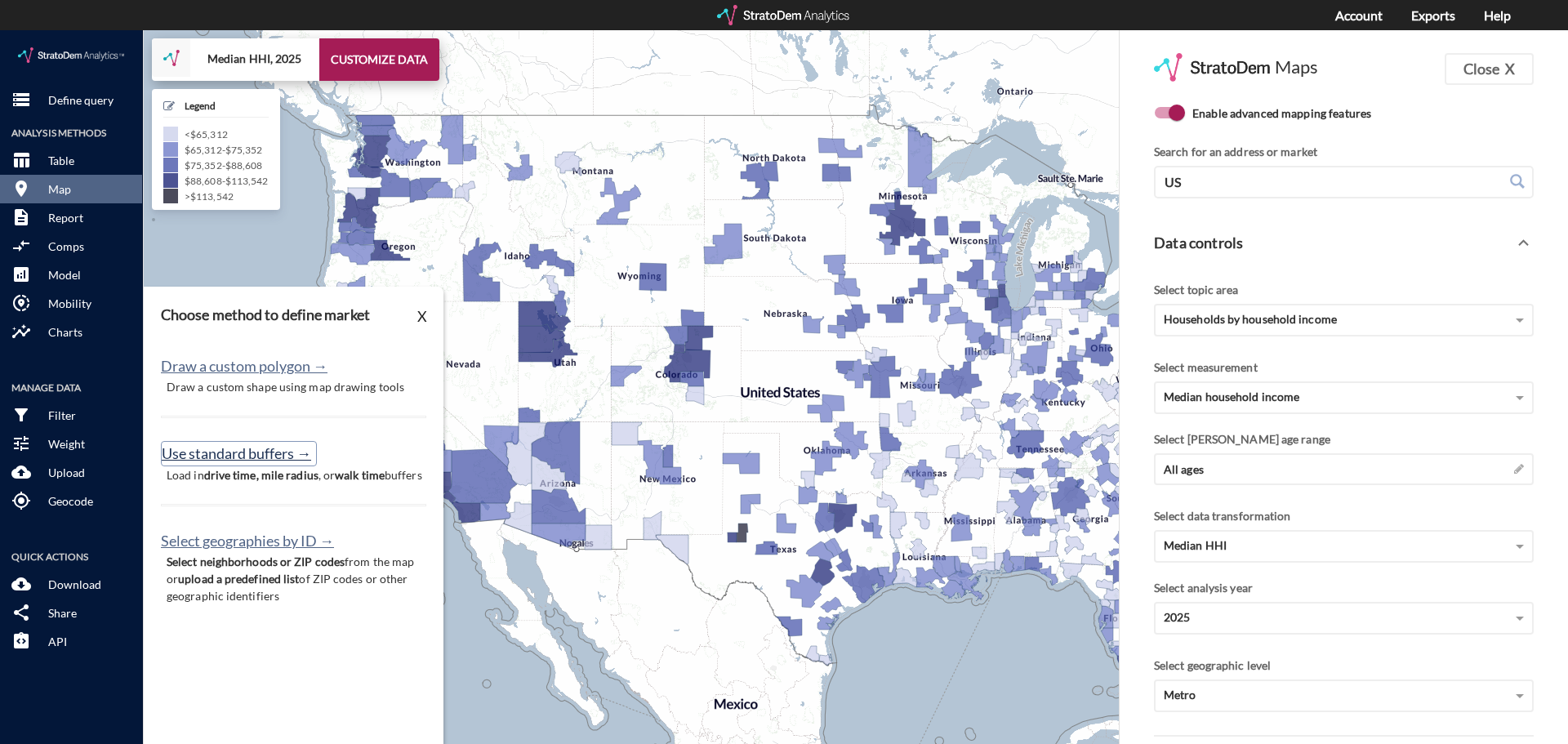
click button "Use standard buffers →"
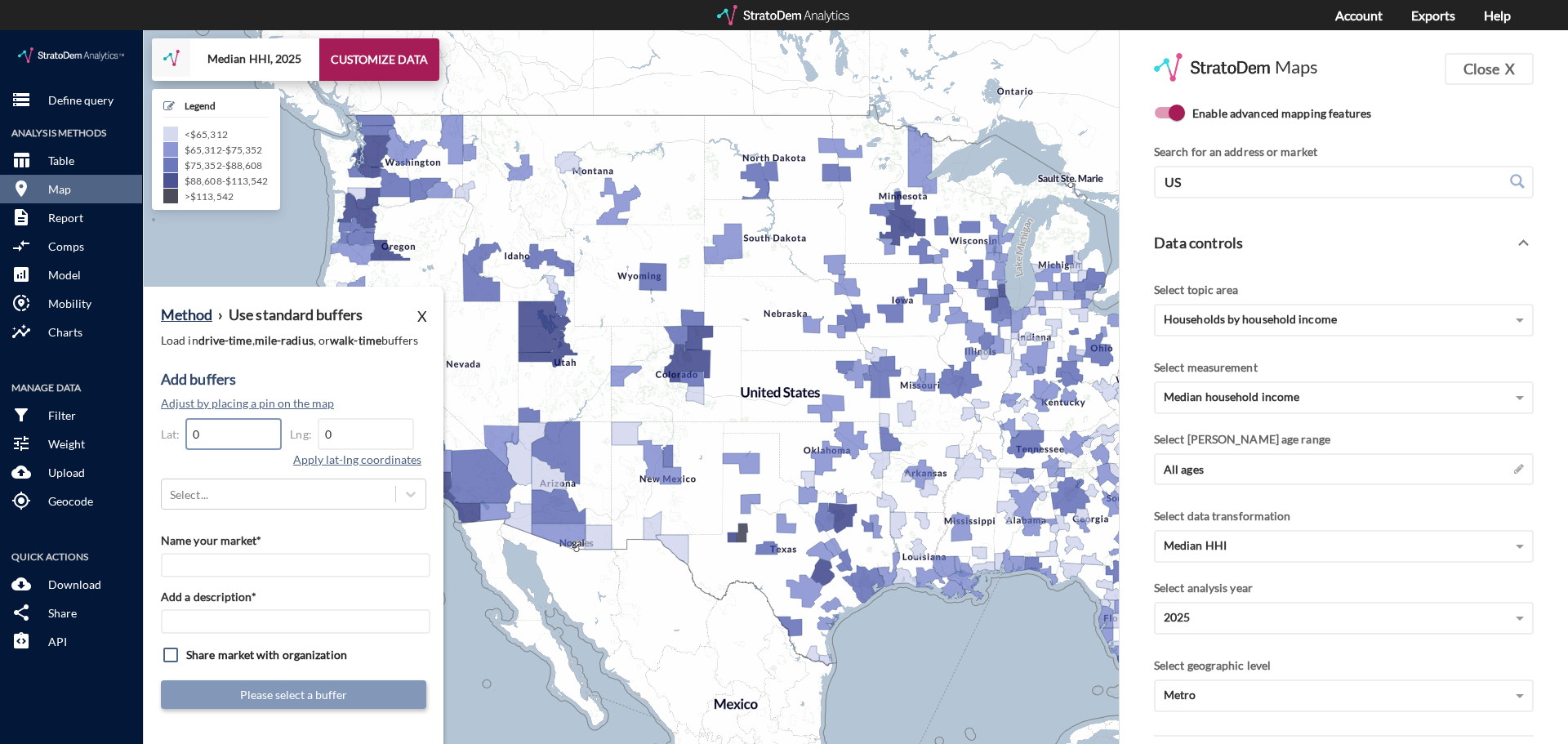
drag, startPoint x: 237, startPoint y: 416, endPoint x: 218, endPoint y: 415, distance: 19.0
click input "0"
drag, startPoint x: 221, startPoint y: 414, endPoint x: 118, endPoint y: 412, distance: 103.0
click div "storage Define query Analysis Methods table_chart Table room Map description Re…"
paste input "29.842112"
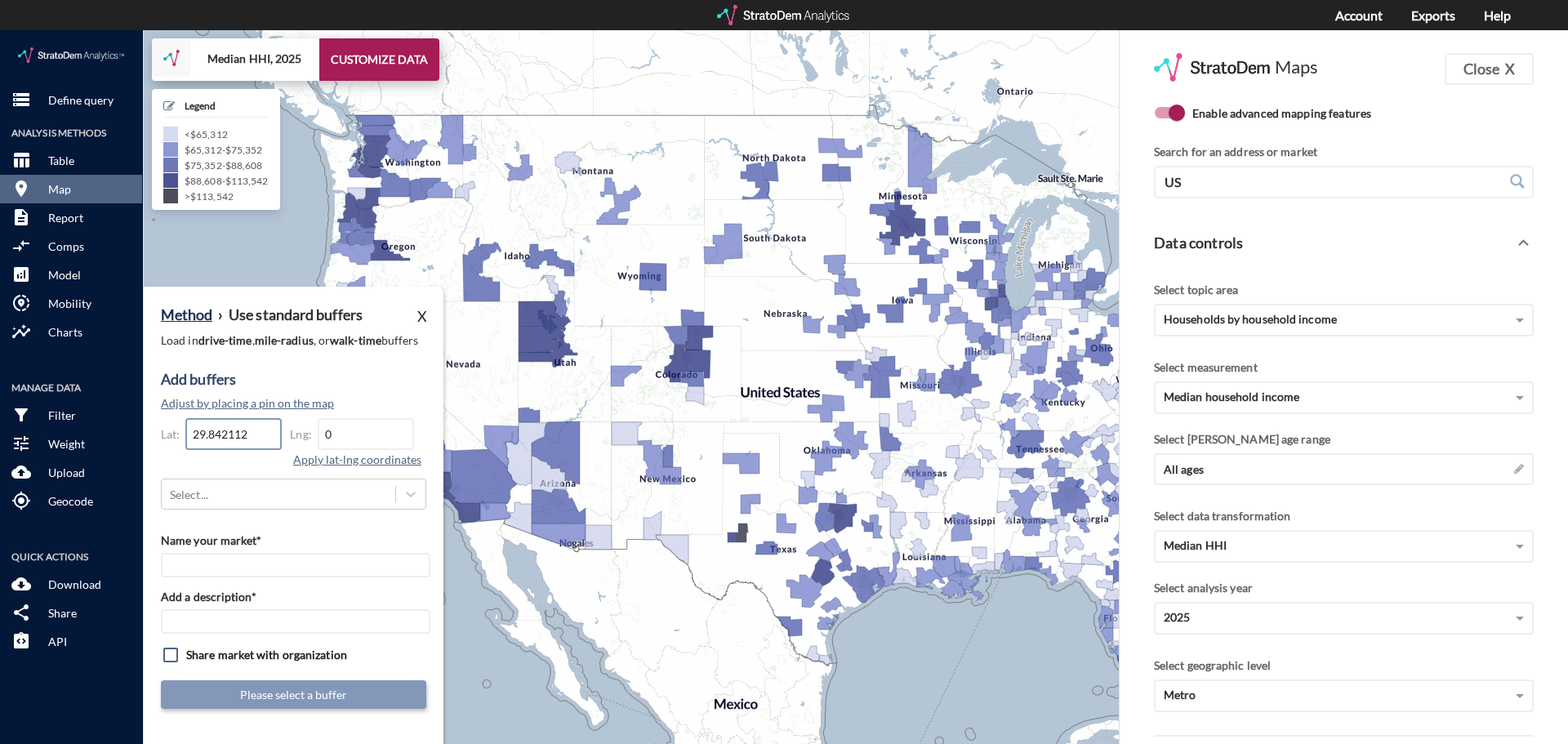
type input "29.842112"
drag, startPoint x: 361, startPoint y: 402, endPoint x: 292, endPoint y: 393, distance: 69.6
click div "Lng: 0"
paste input "-81.32540"
type input "-81.325400"
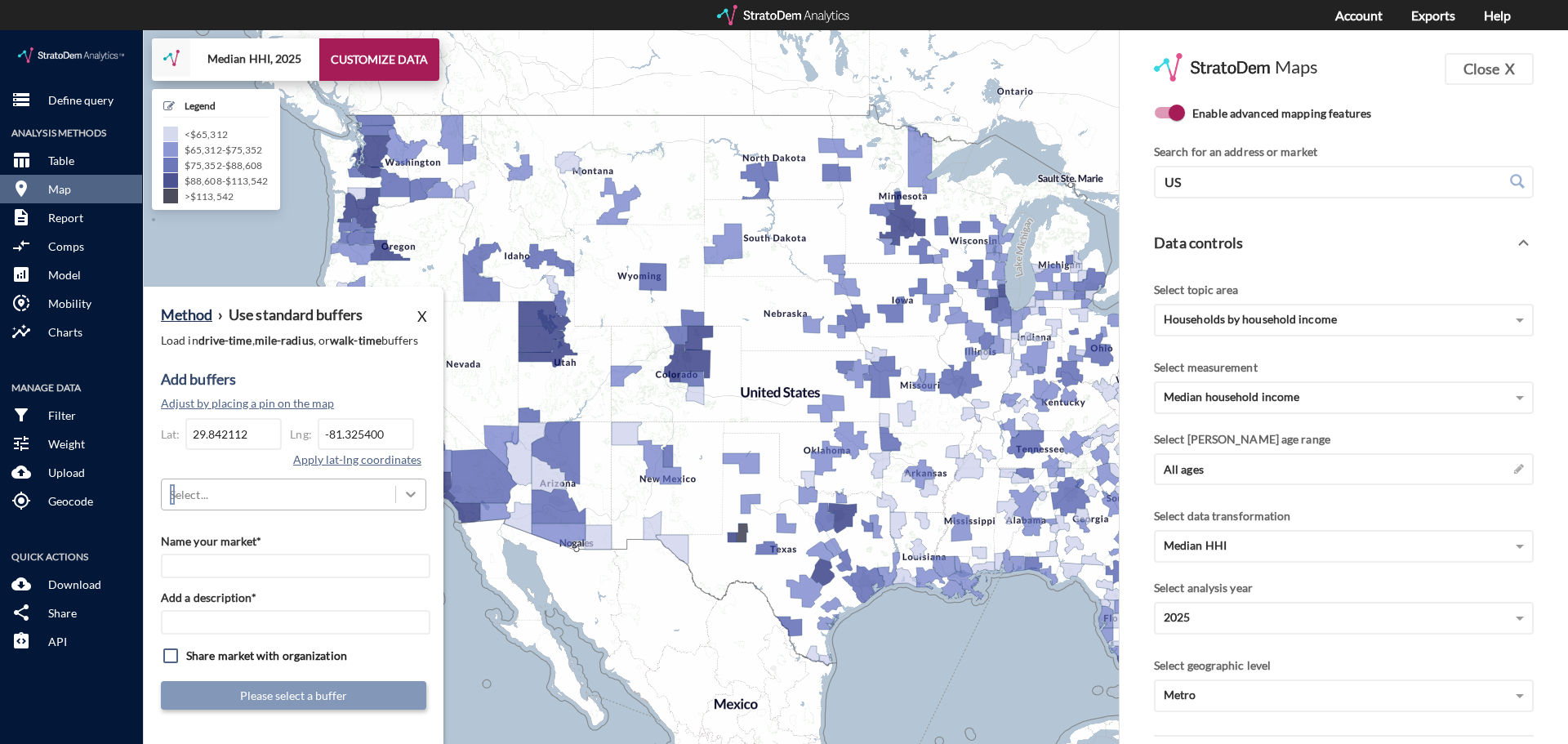
click div
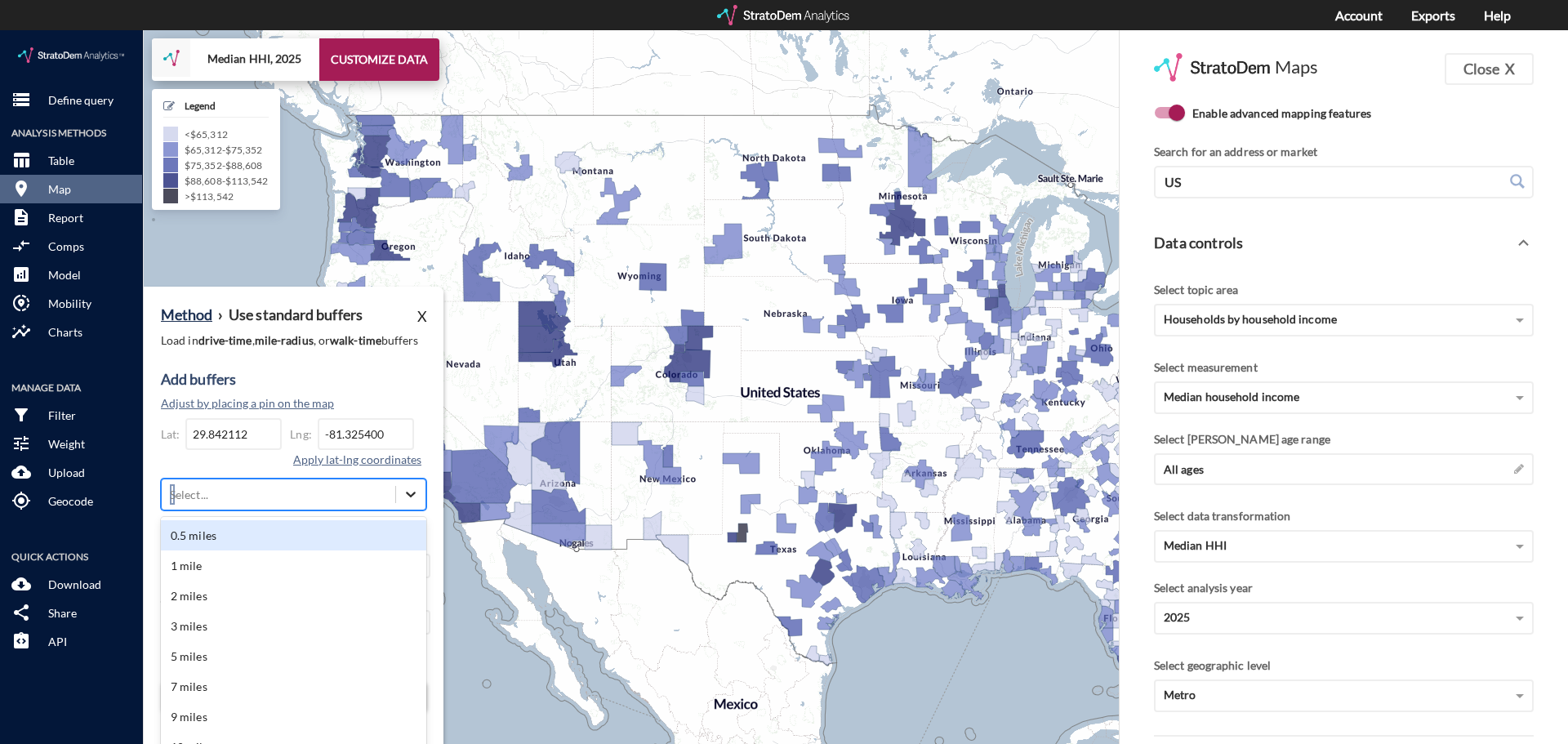
scroll to position [36, 0]
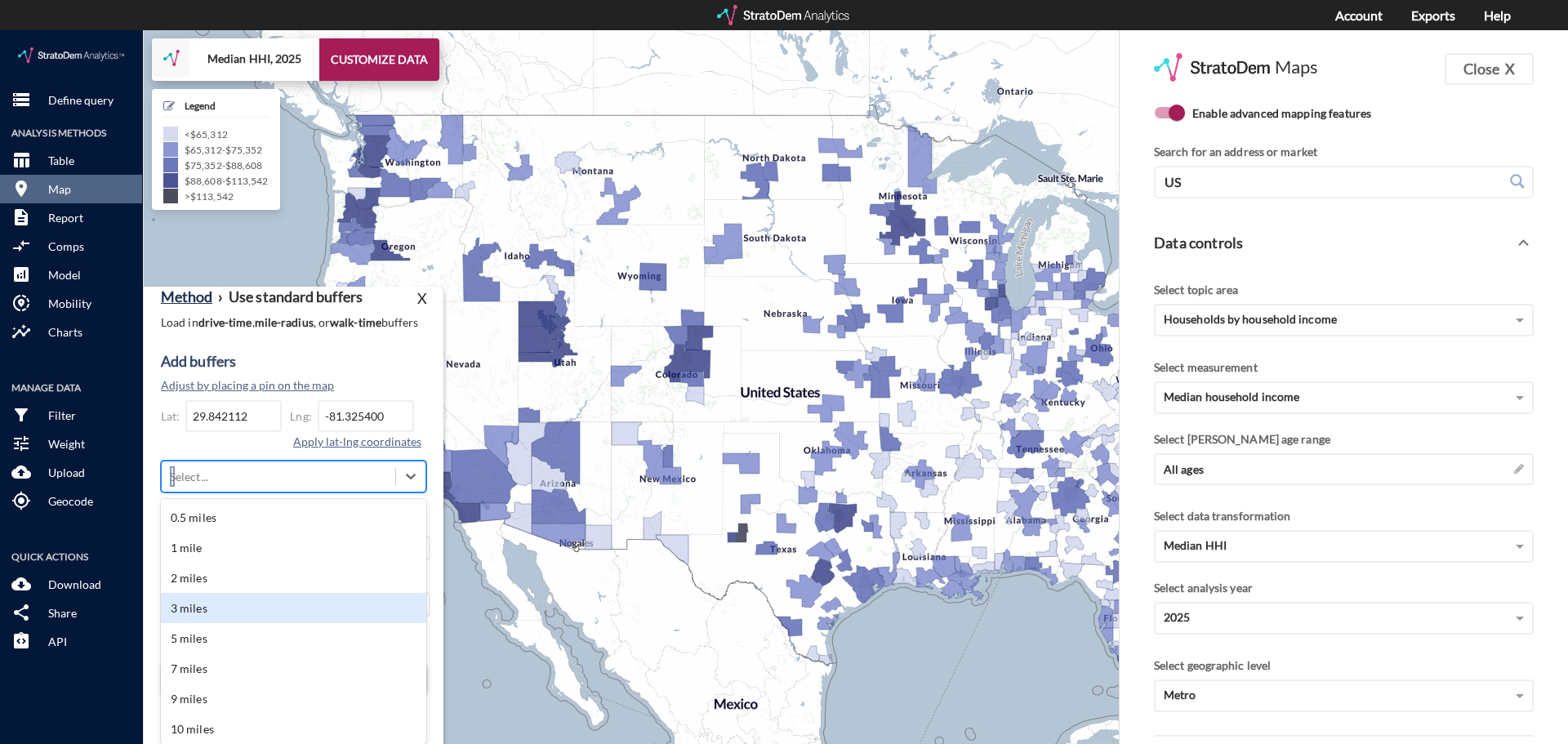
click div "3 miles"
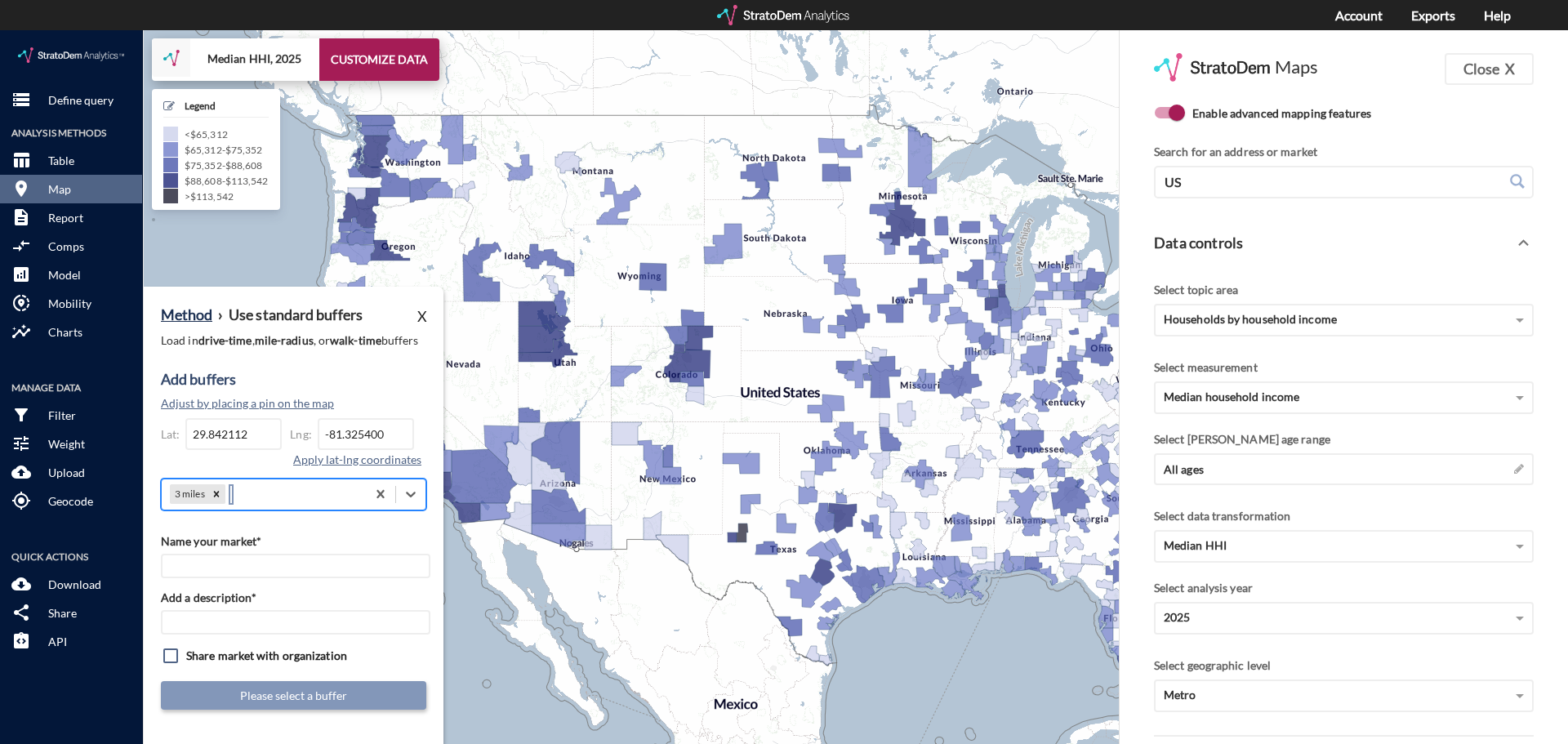
scroll to position [0, 0]
click div "3 miles"
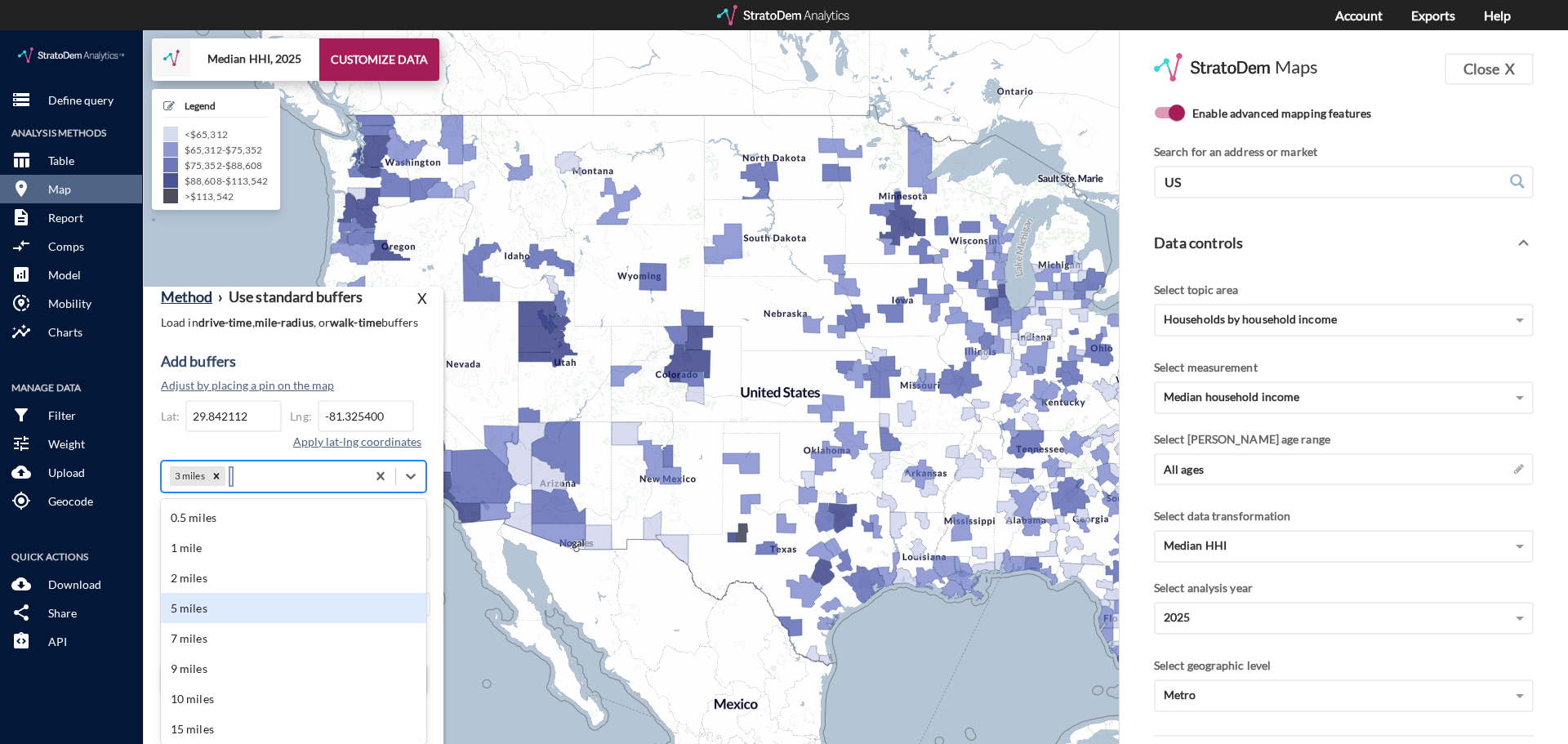
click div "5 miles"
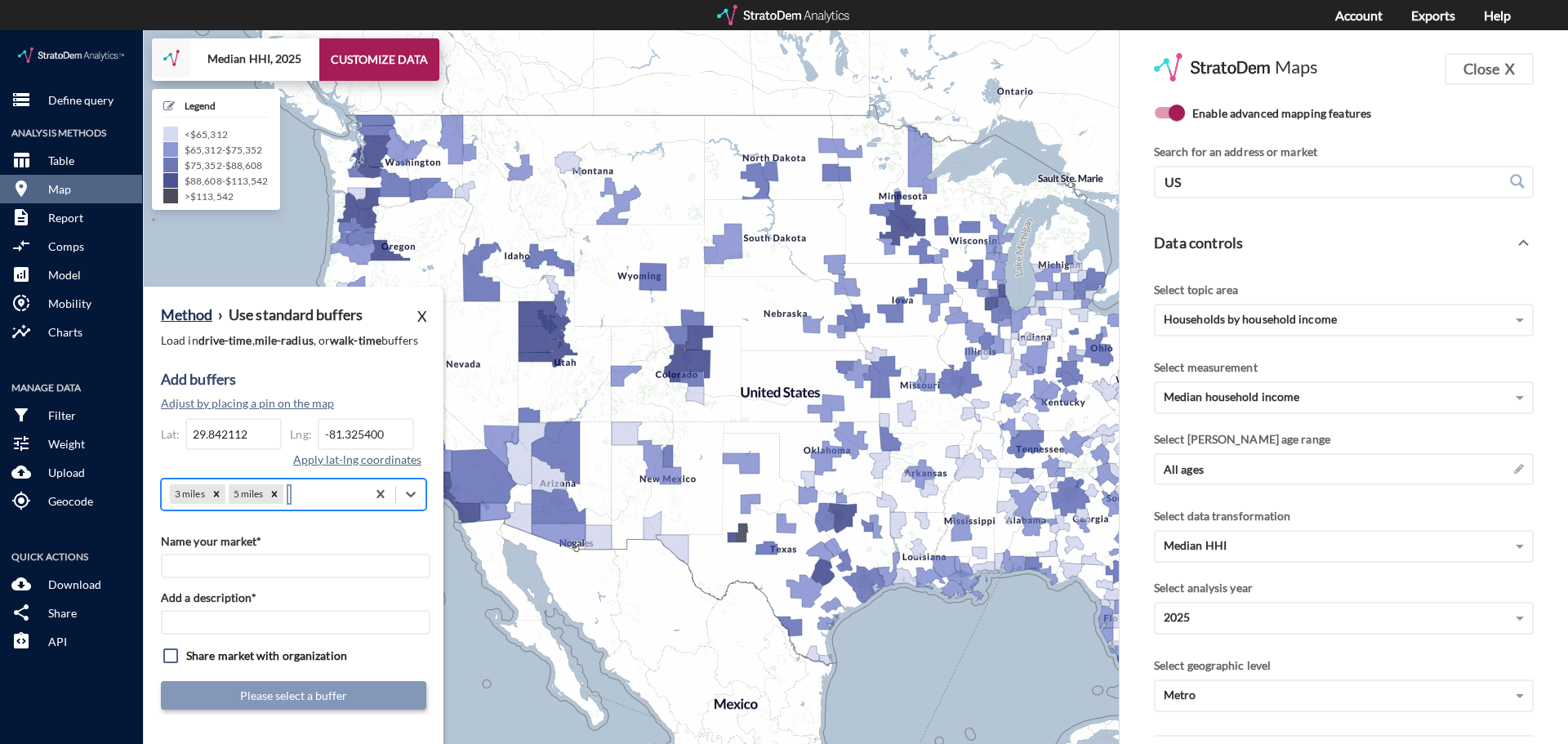
scroll to position [0, 0]
click div "Method › Use standard buffers X Load in drive-time , mile-radius , or walk-time…"
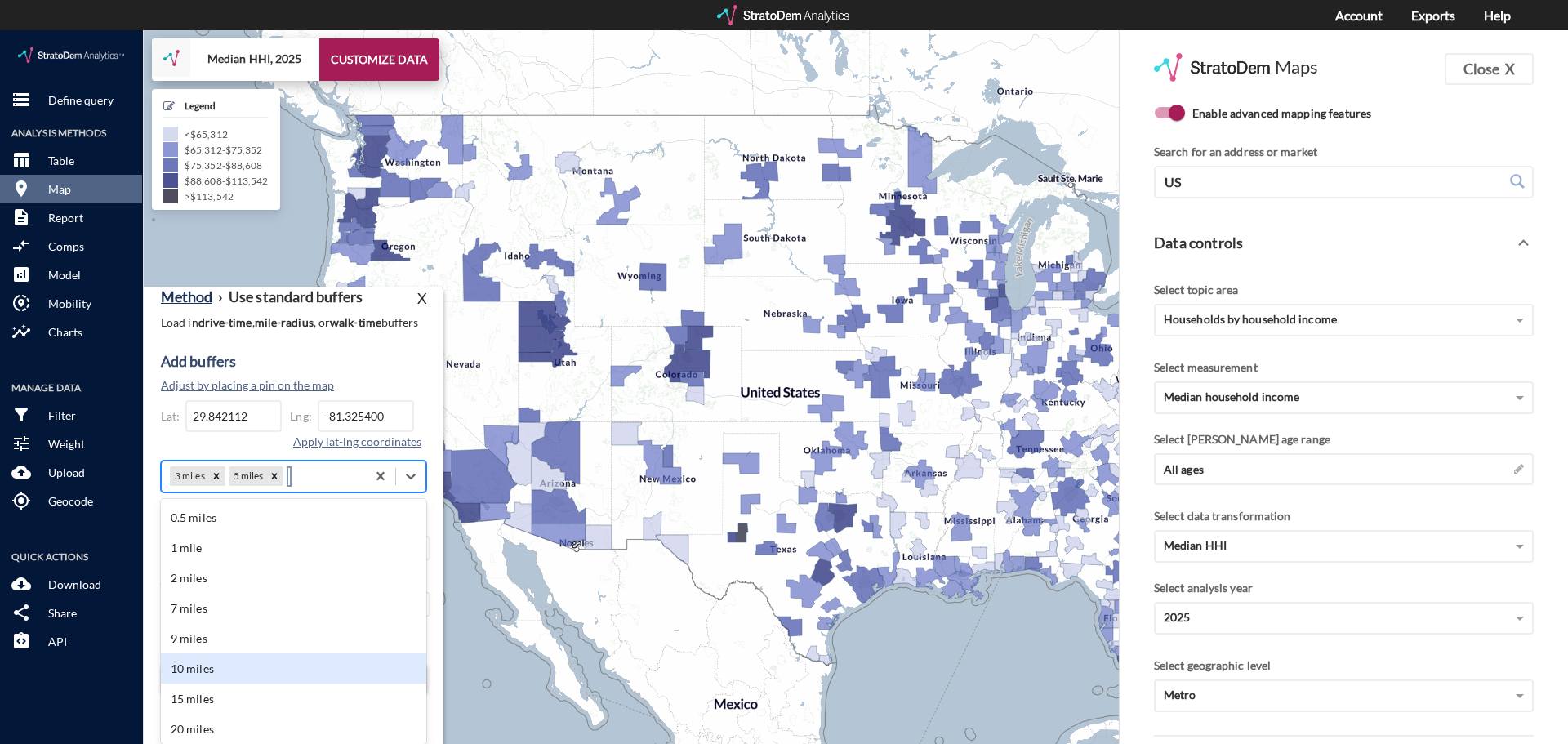
click div "10 miles"
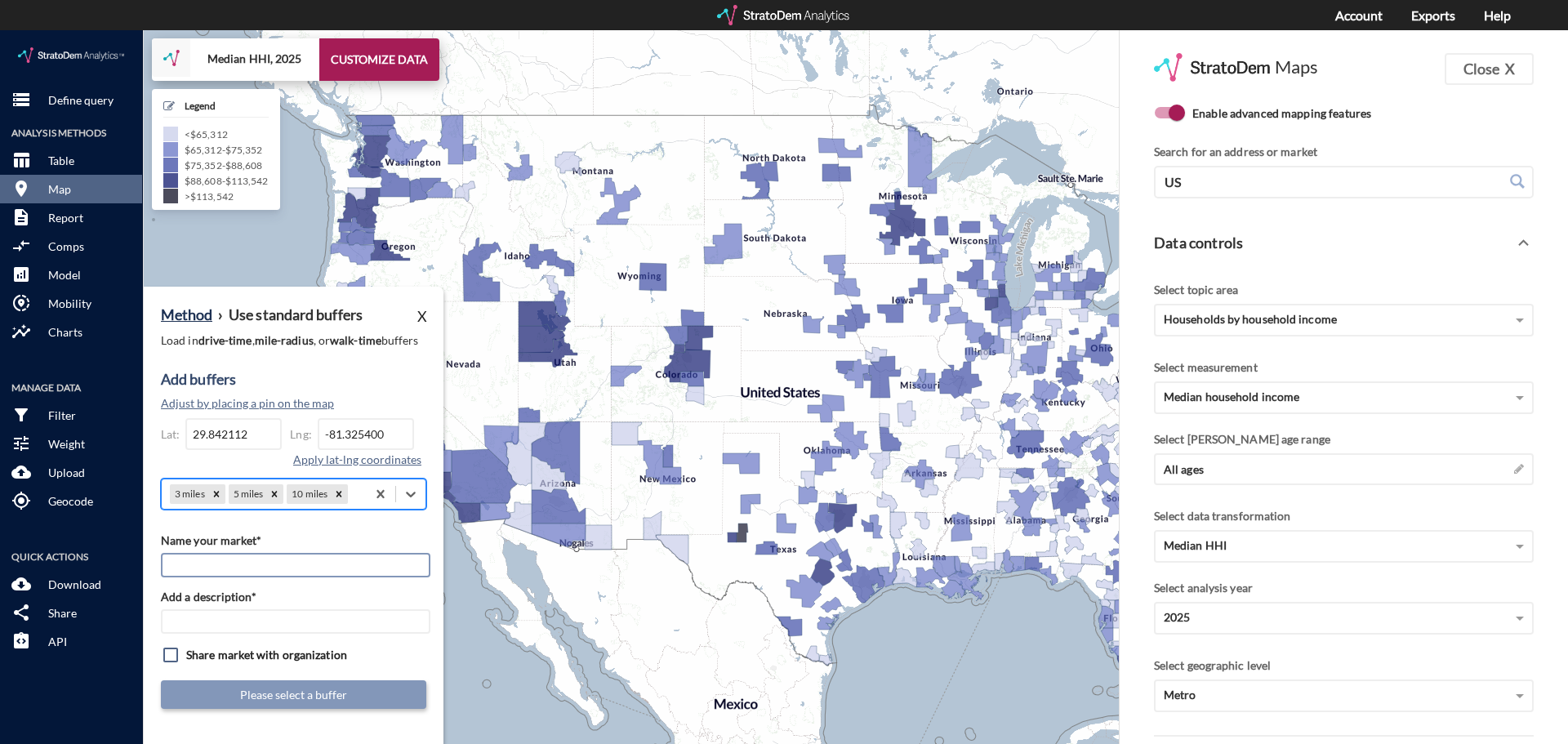
click input "Name your market*"
type input "Beacon Point Townes_v2"
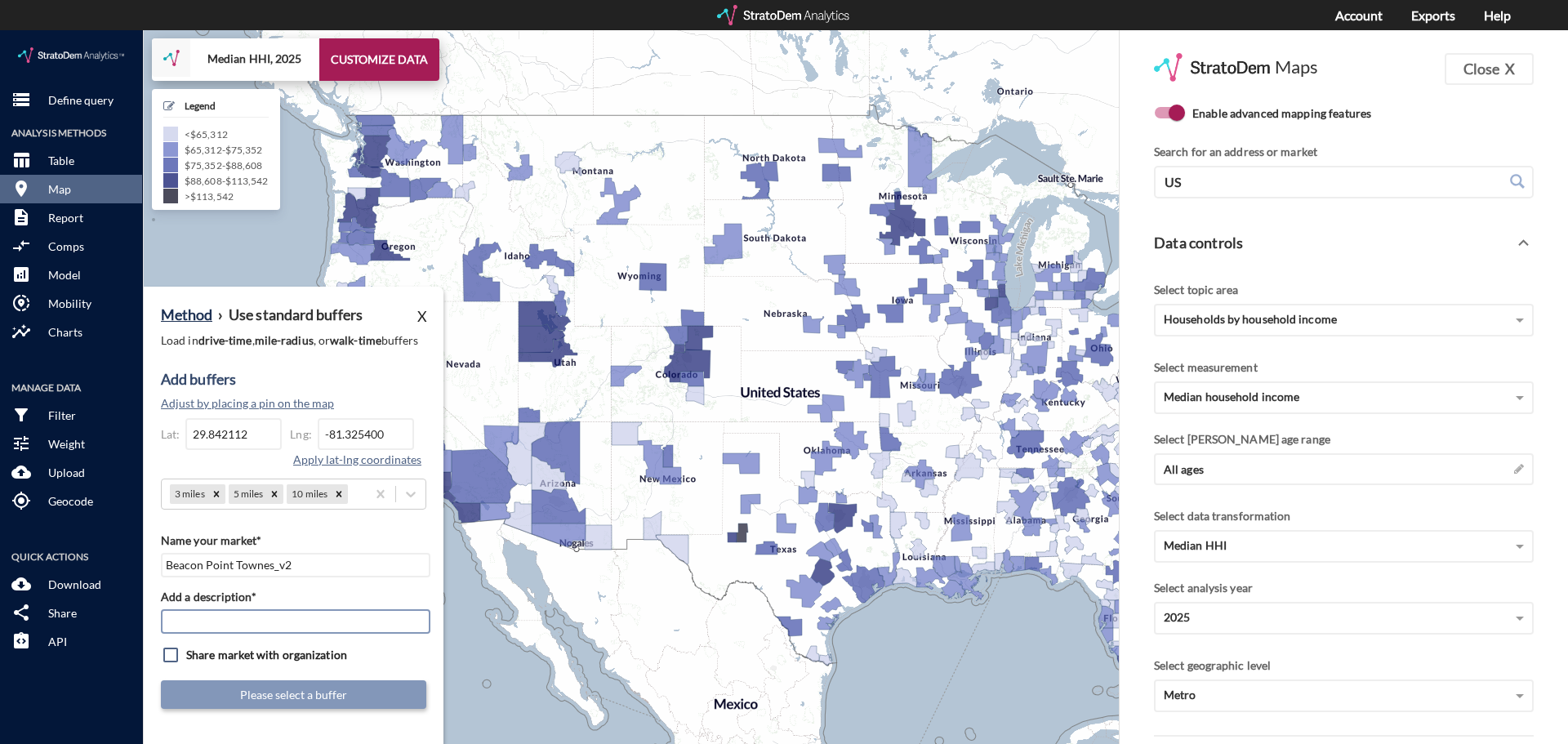
click input "Add a description*"
paste input "Beacon Point Townes_v2"
type input "Beacon Point Townes_v2"
click input "checkbox"
checkbox input "true"
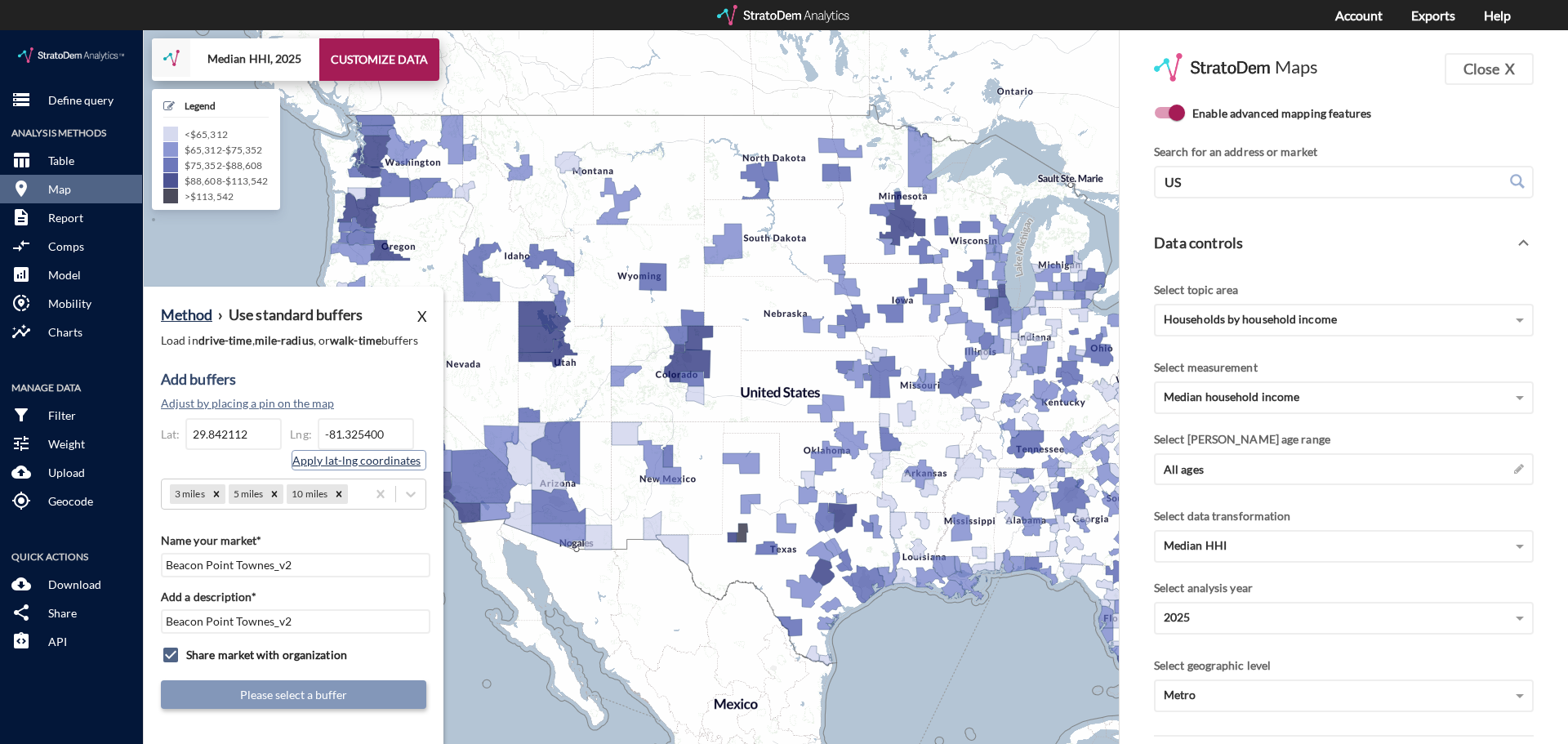
click button "Apply lat-lng coordinates"
type input "-81.3254"
click button "Submit market definition"
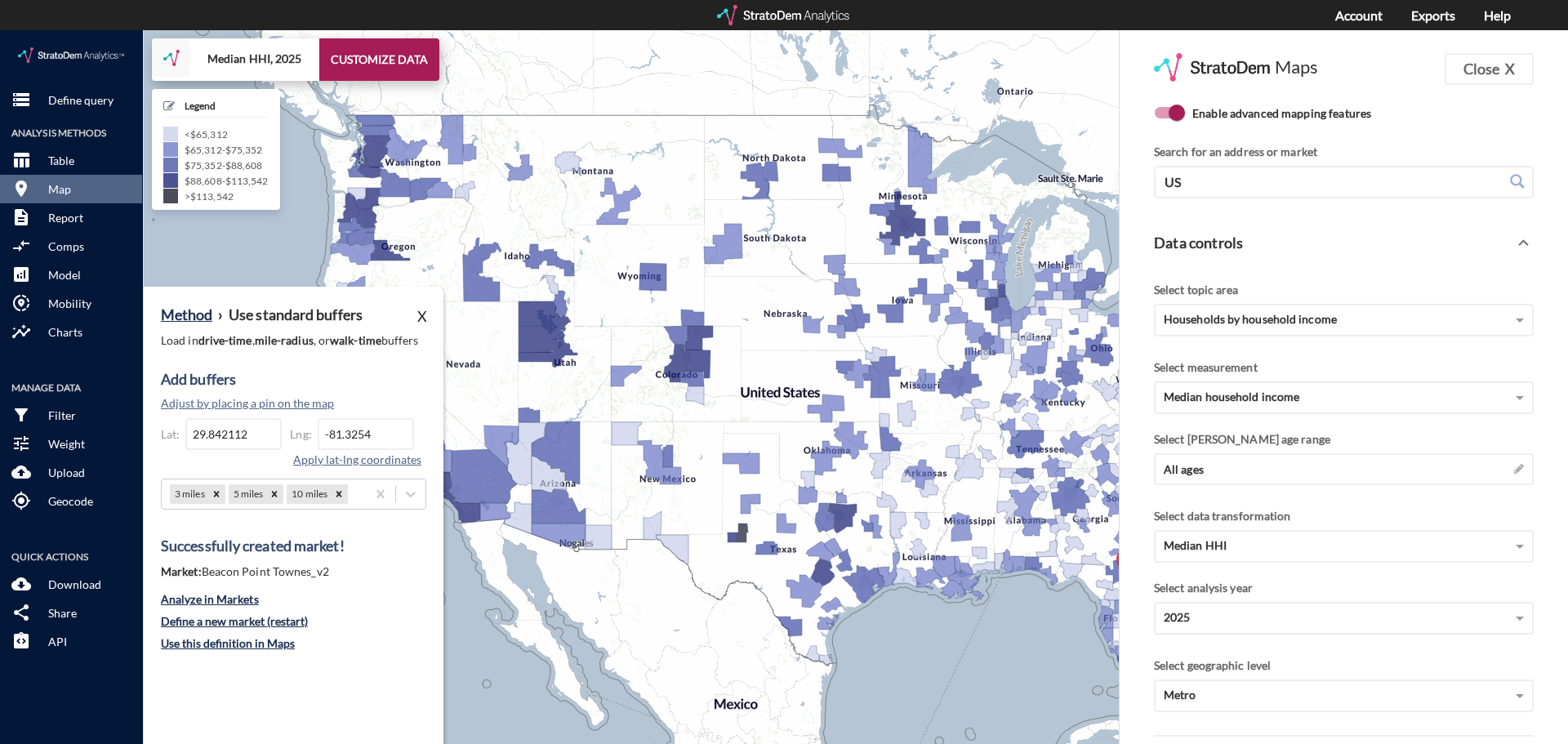
click at [749, 14] on div at bounding box center [784, 16] width 134 height 21
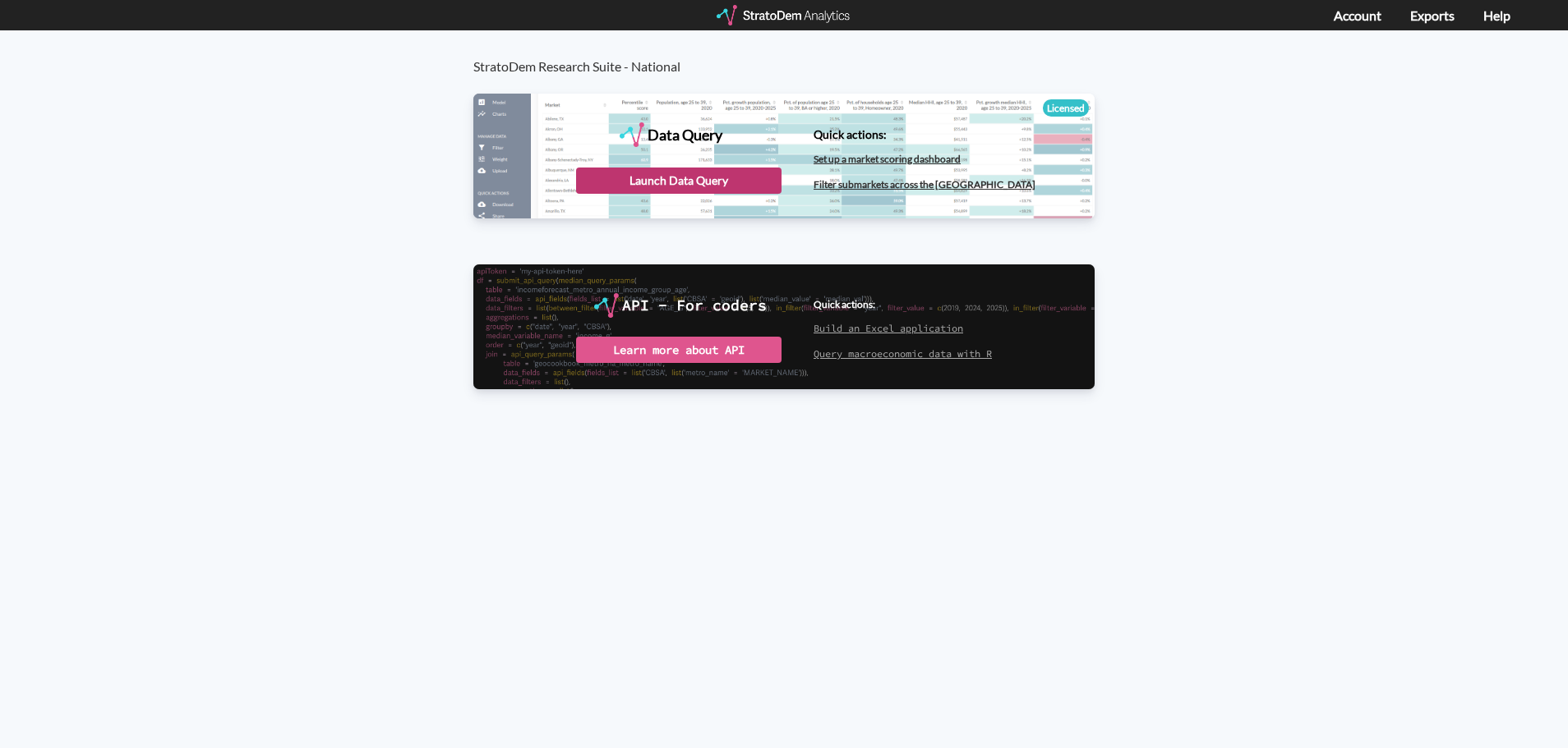
click at [673, 177] on div "Launch Data Query" at bounding box center [678, 180] width 206 height 26
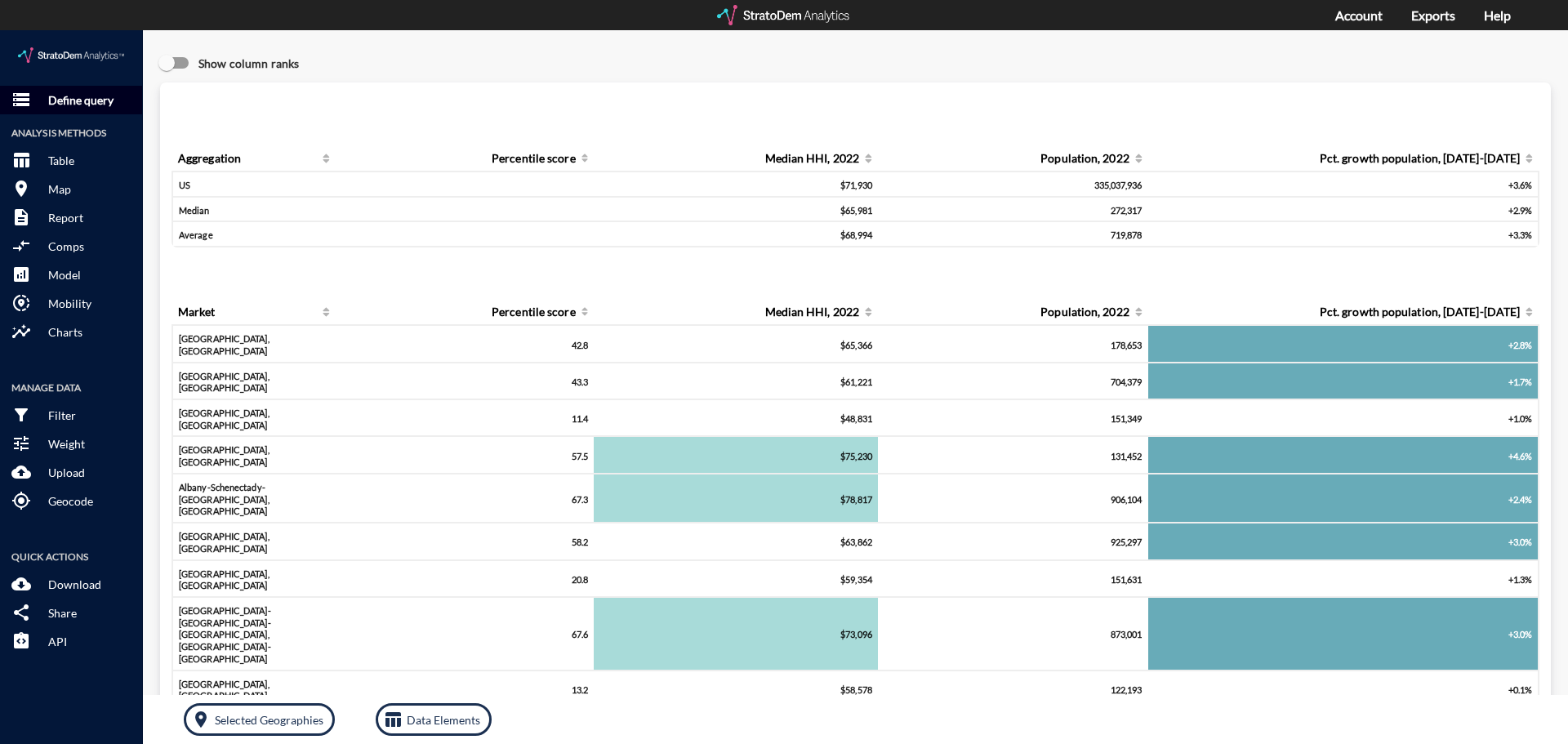
click p "Define query"
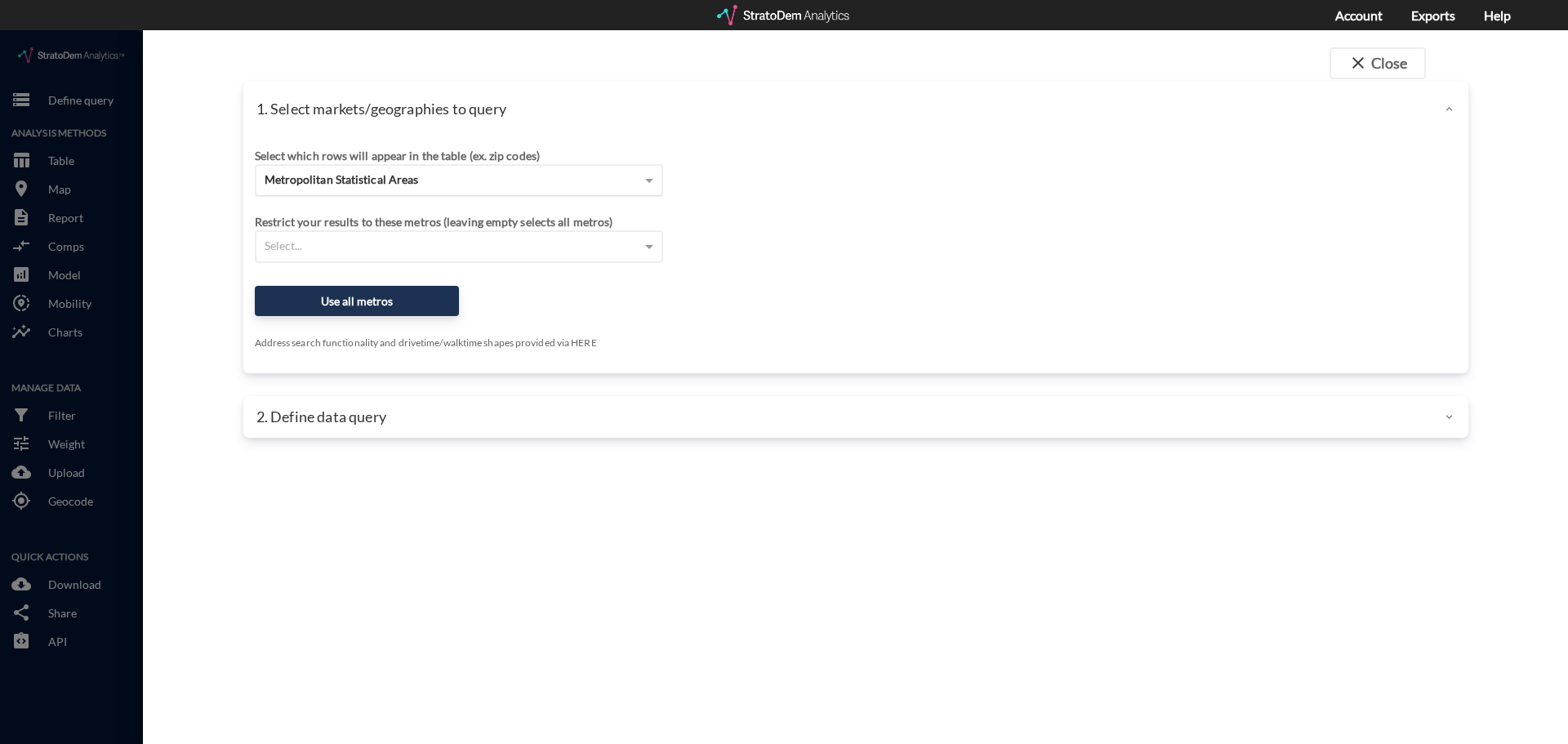
click span "Metropolitan Statistical Areas"
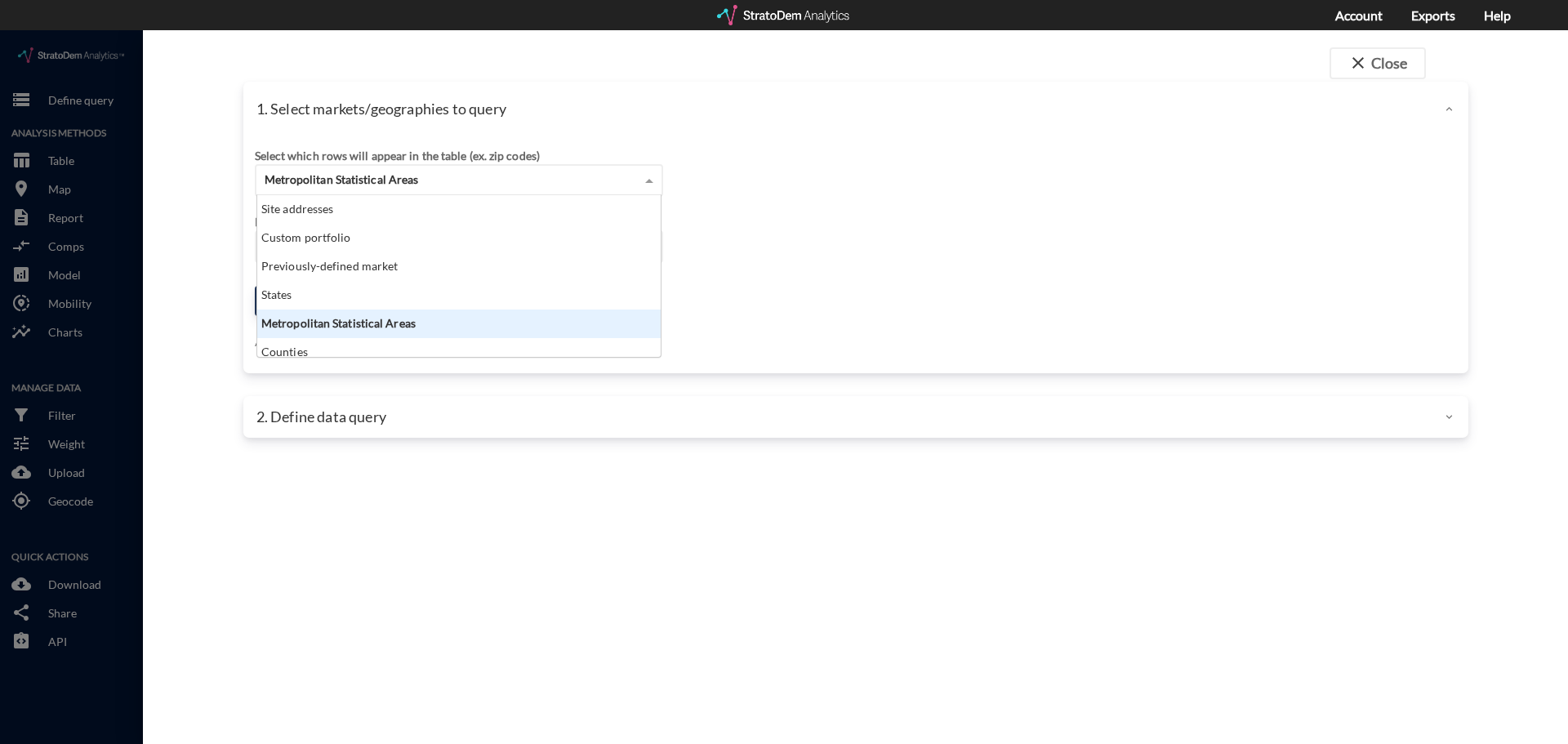
scroll to position [149, 394]
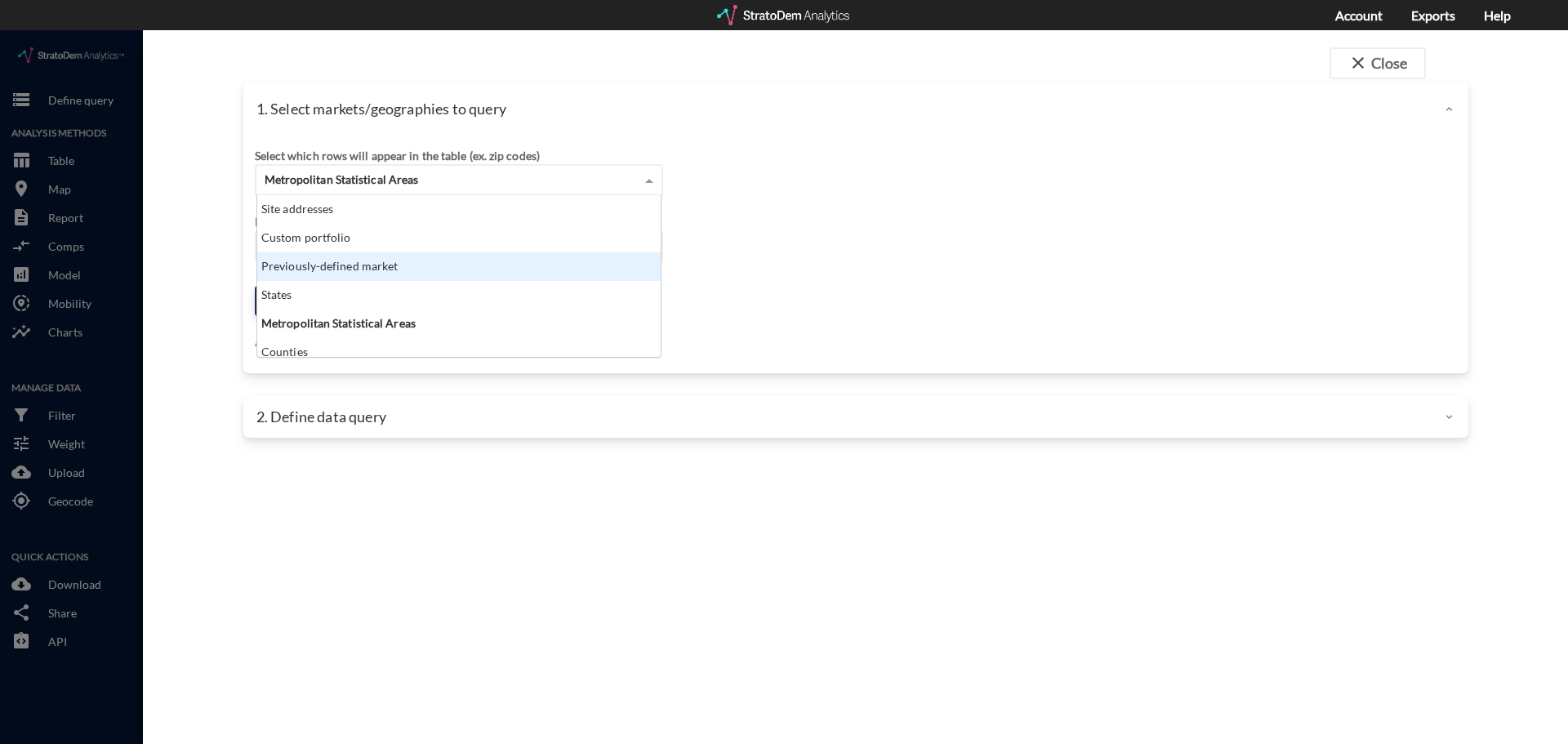
click div "Previously-defined market"
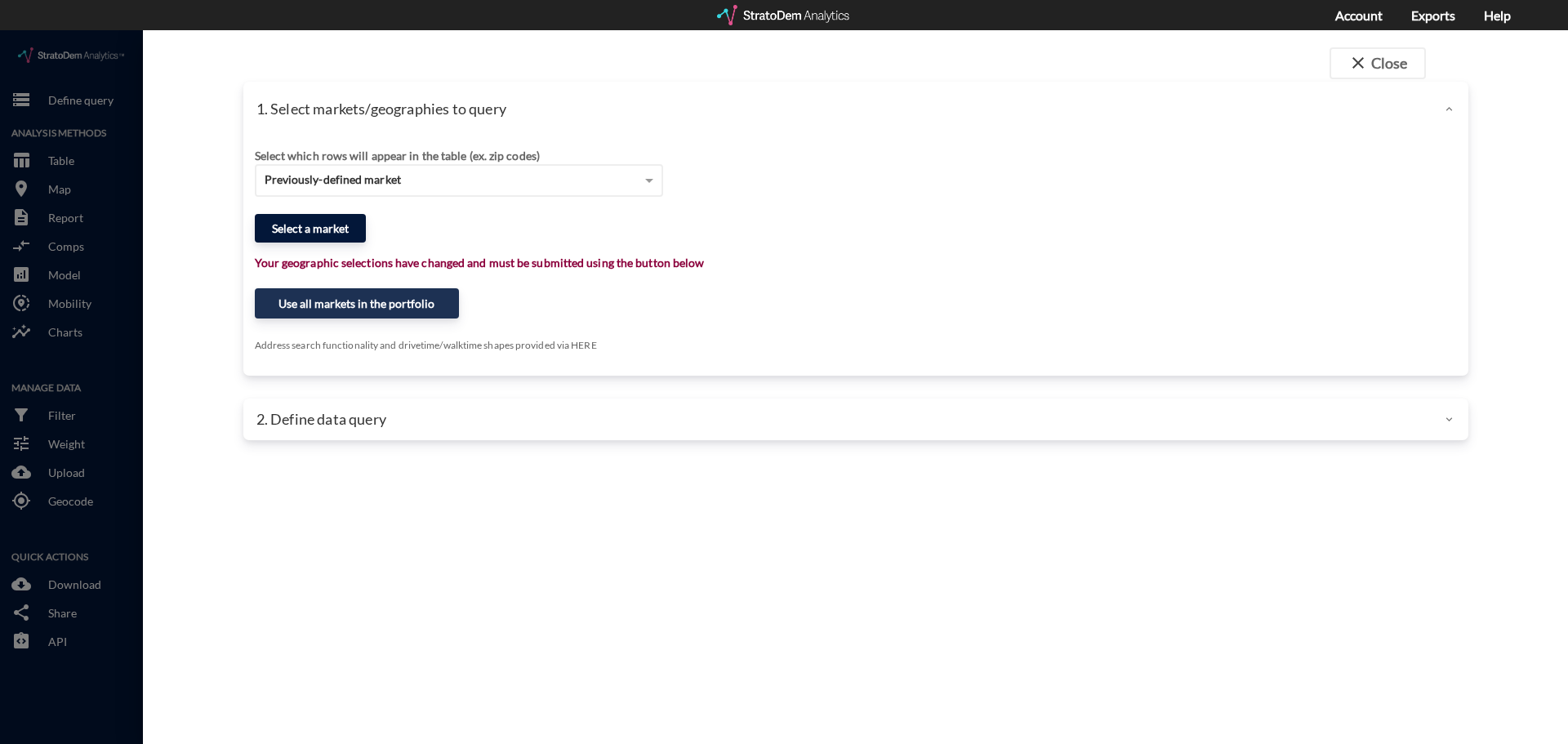
click button "Select a market"
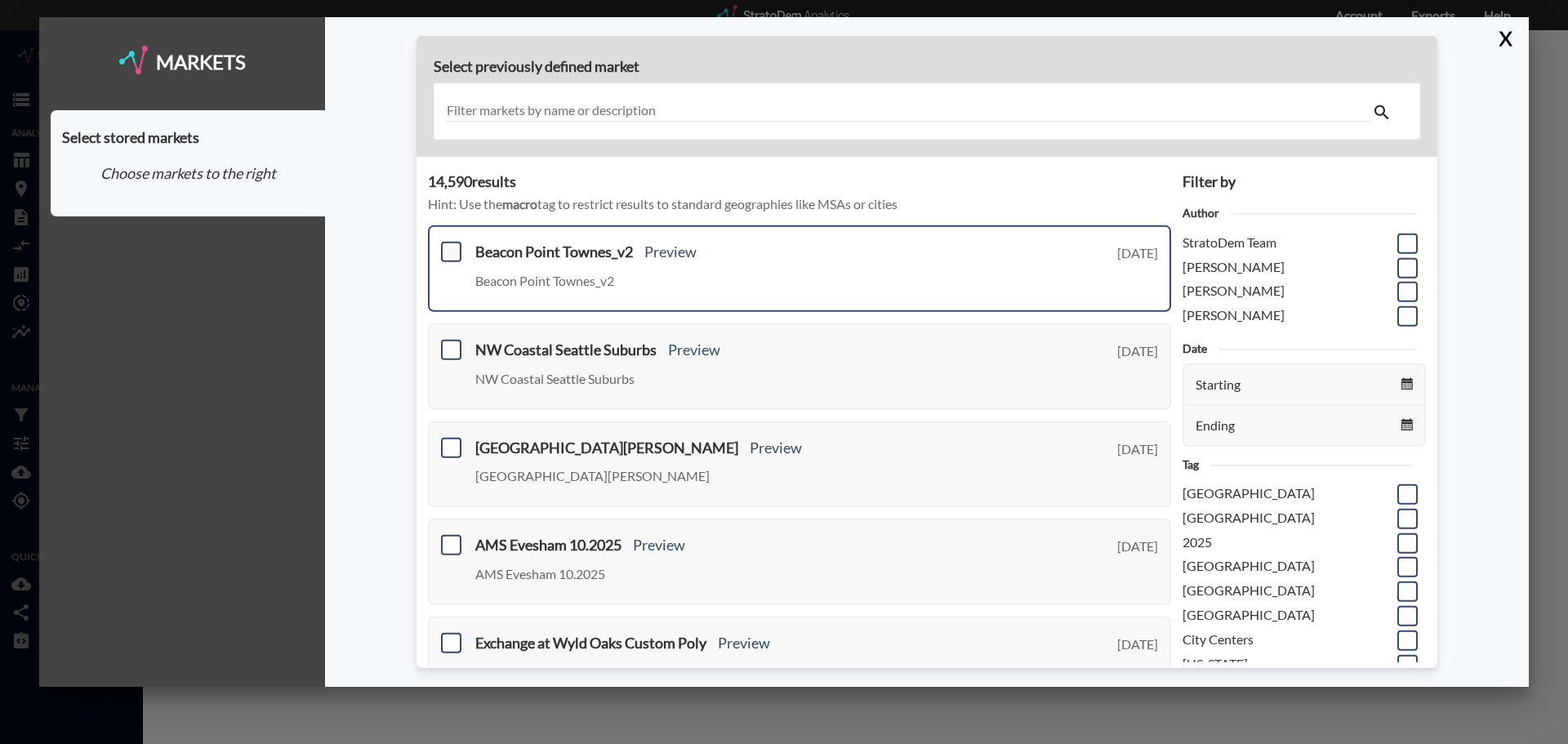
click at [452, 247] on span at bounding box center [452, 252] width 21 height 21
click at [449, 245] on input "checkbox" at bounding box center [449, 245] width 0 height 0
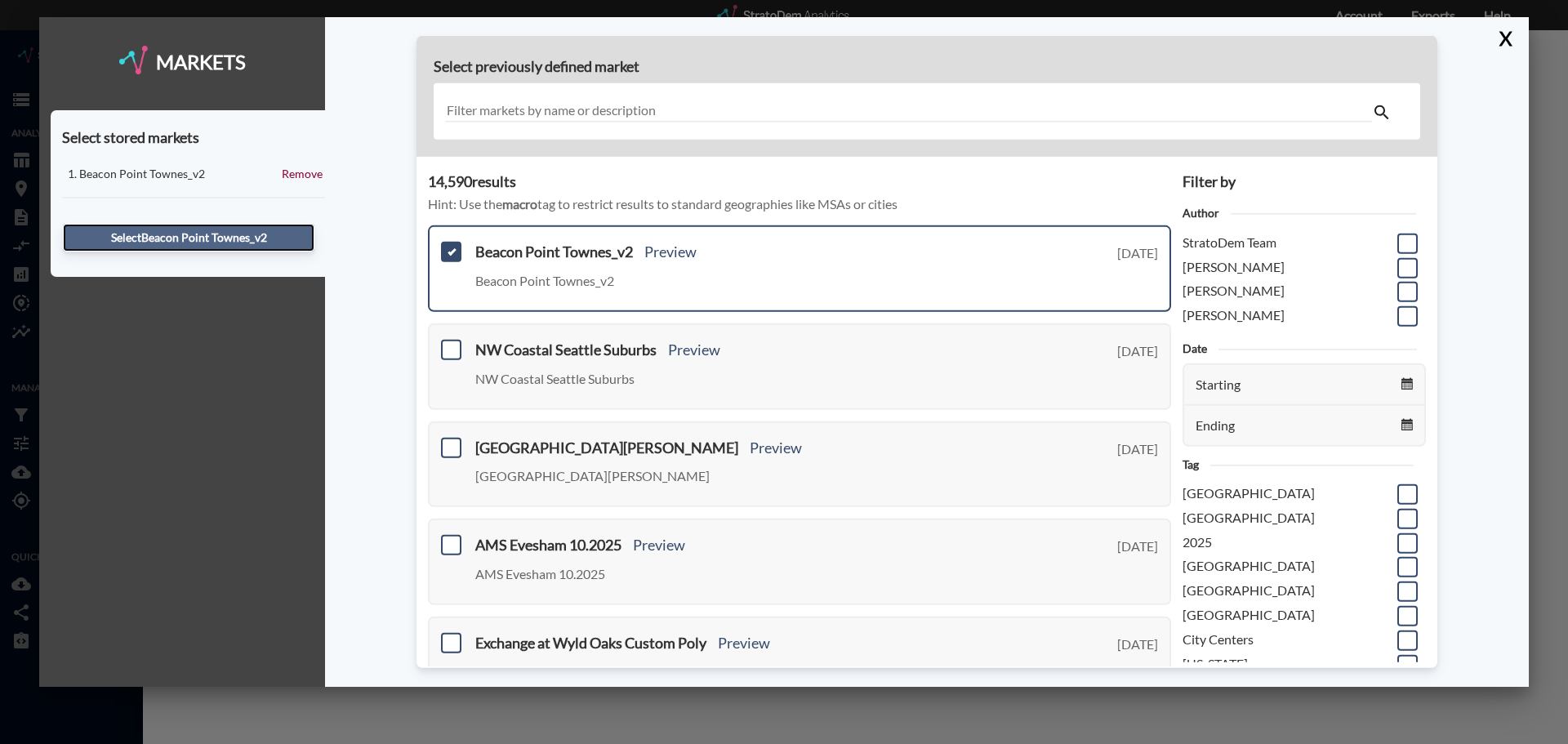
click at [247, 237] on button "Select Beacon Point Townes_v2" at bounding box center [189, 238] width 251 height 28
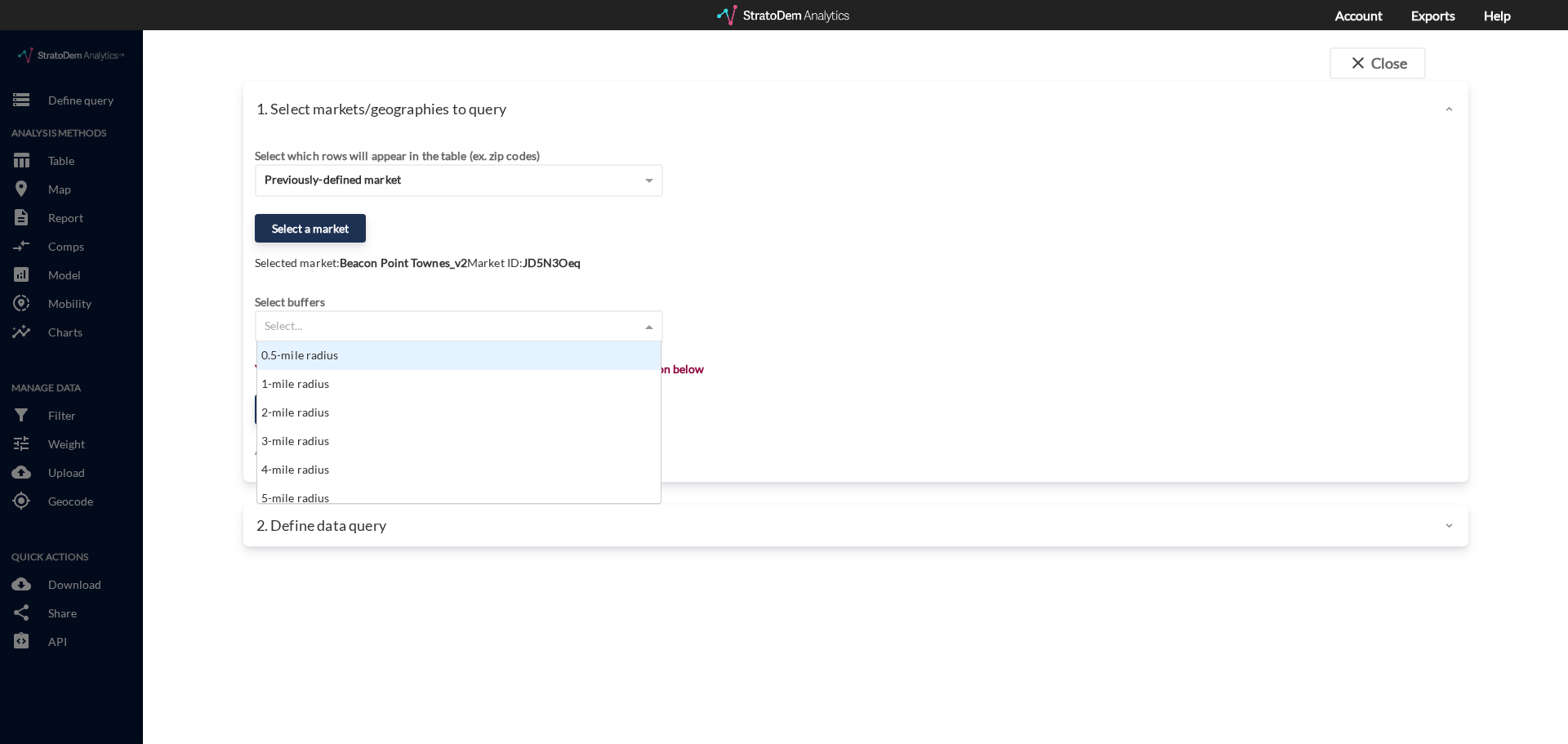
click div "Select..."
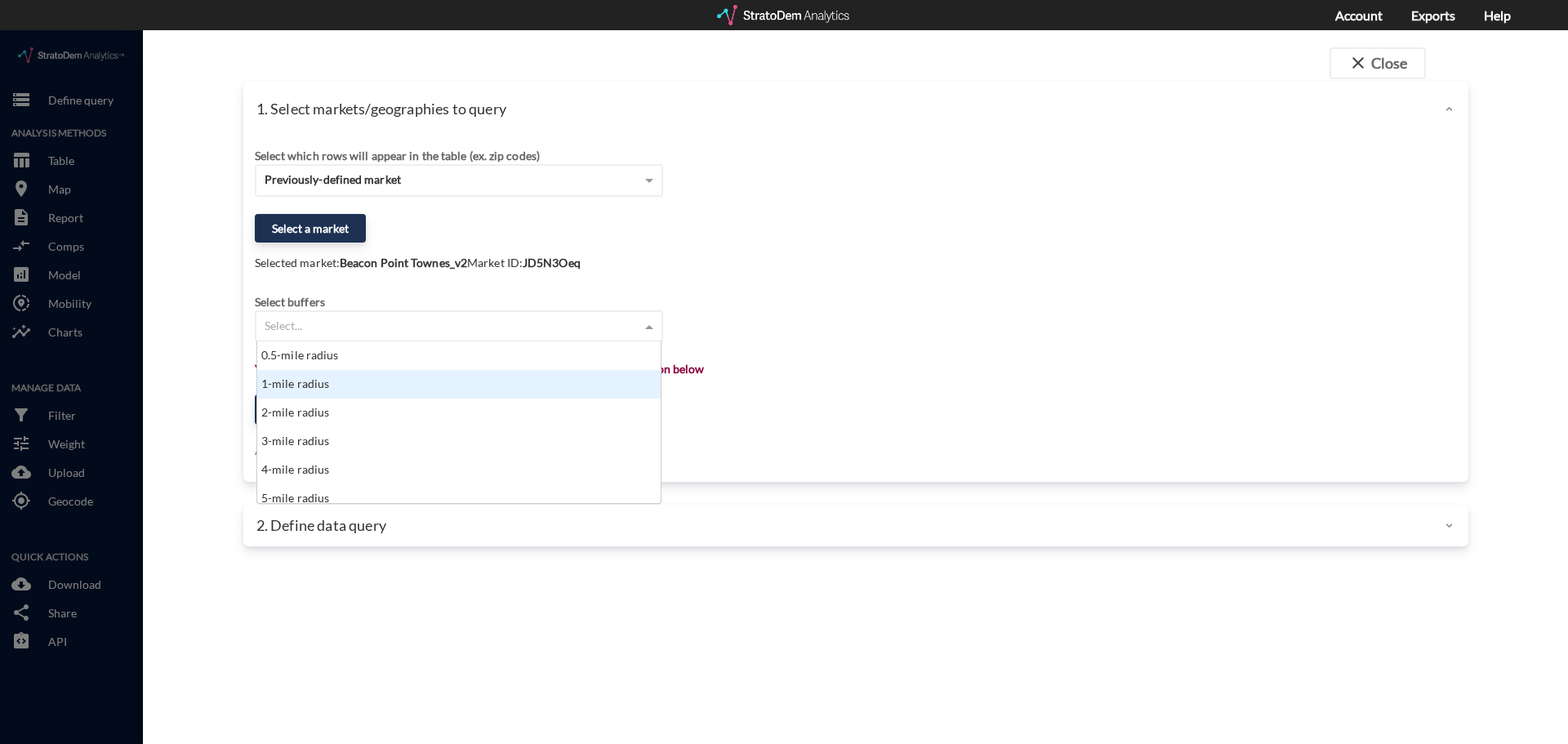
click div "1-mile radius"
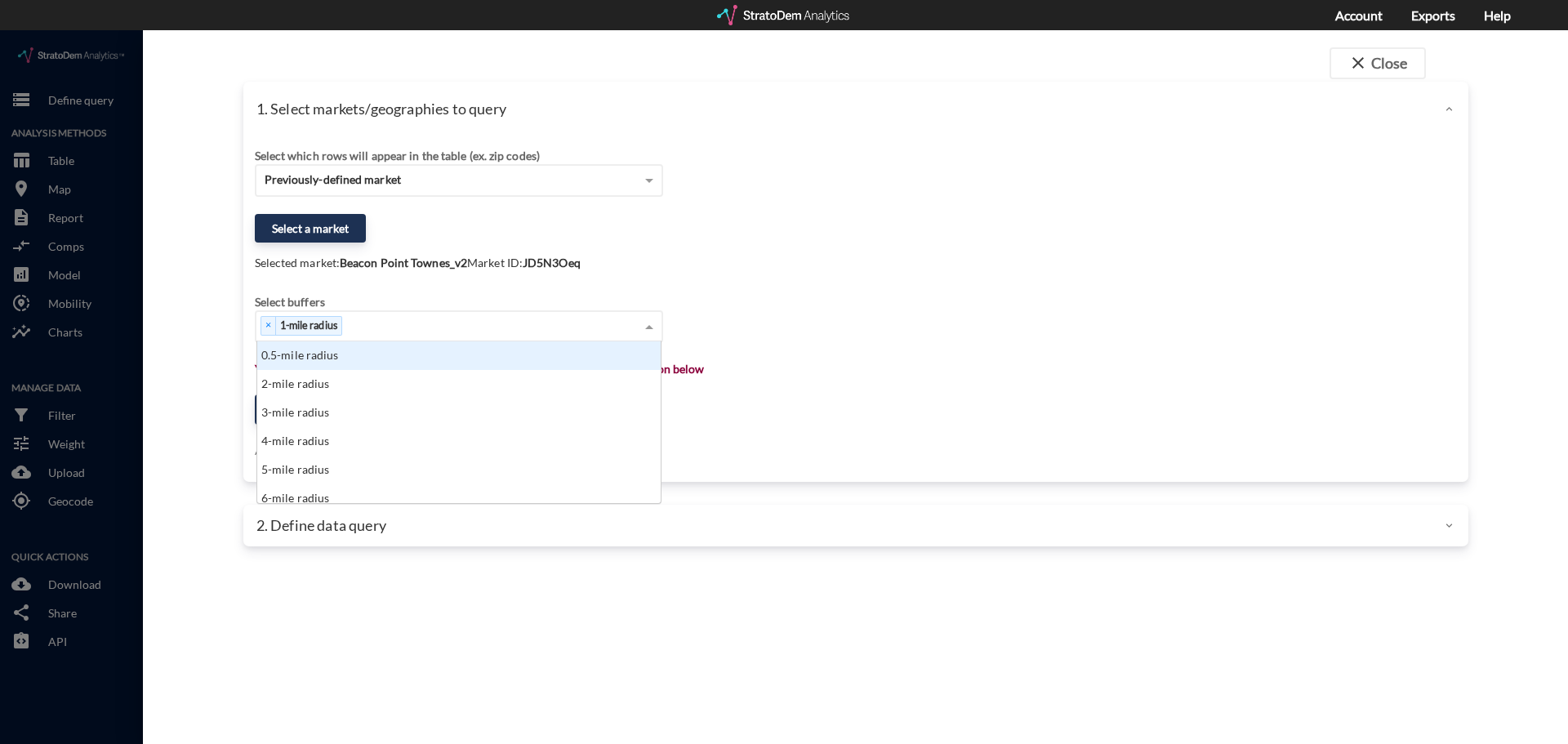
click div "× 1-mile radius"
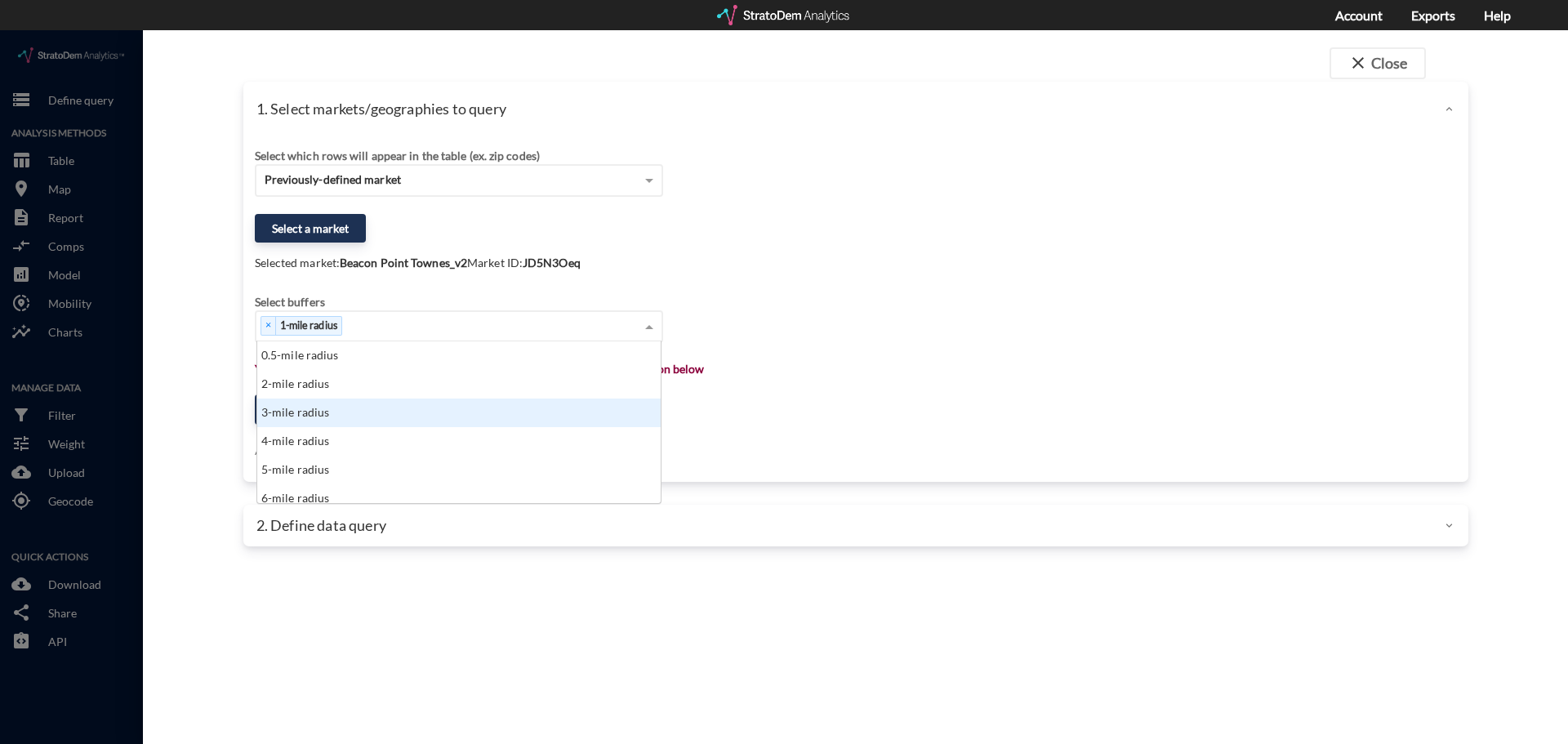
drag, startPoint x: 332, startPoint y: 383, endPoint x: 355, endPoint y: 356, distance: 35.5
click div "3-mile radius"
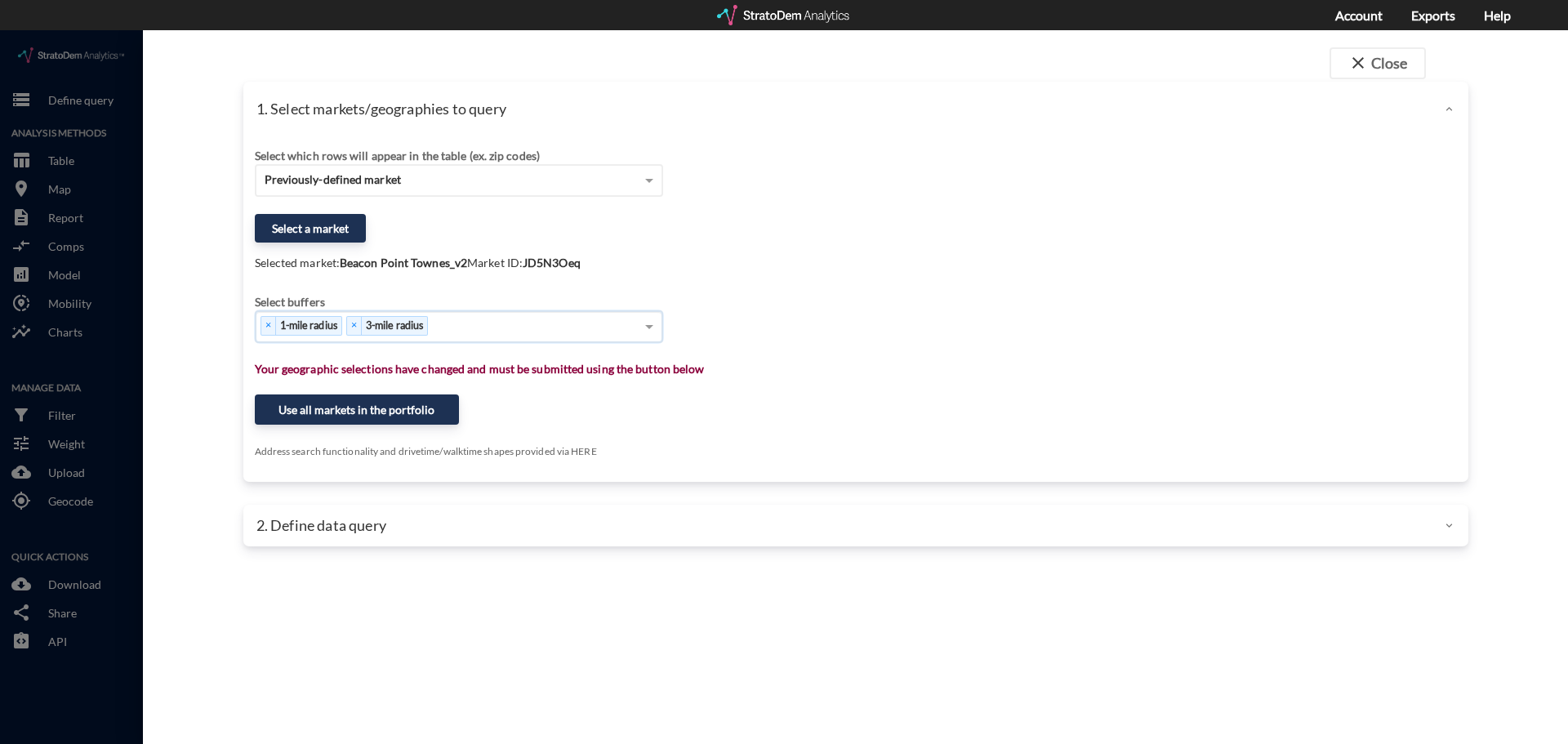
click div "× 1-mile radius × 3-mile radius"
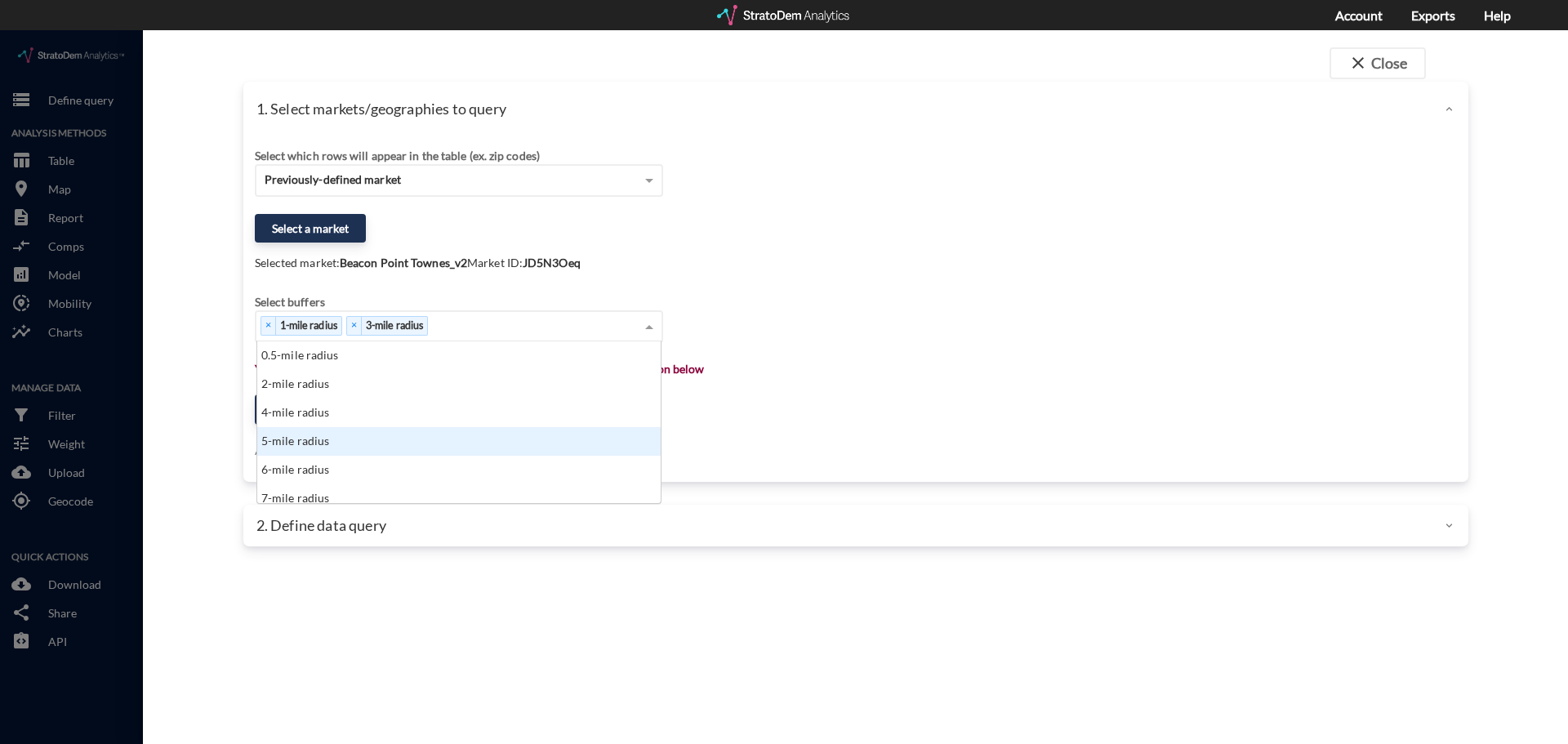
click div "5-mile radius"
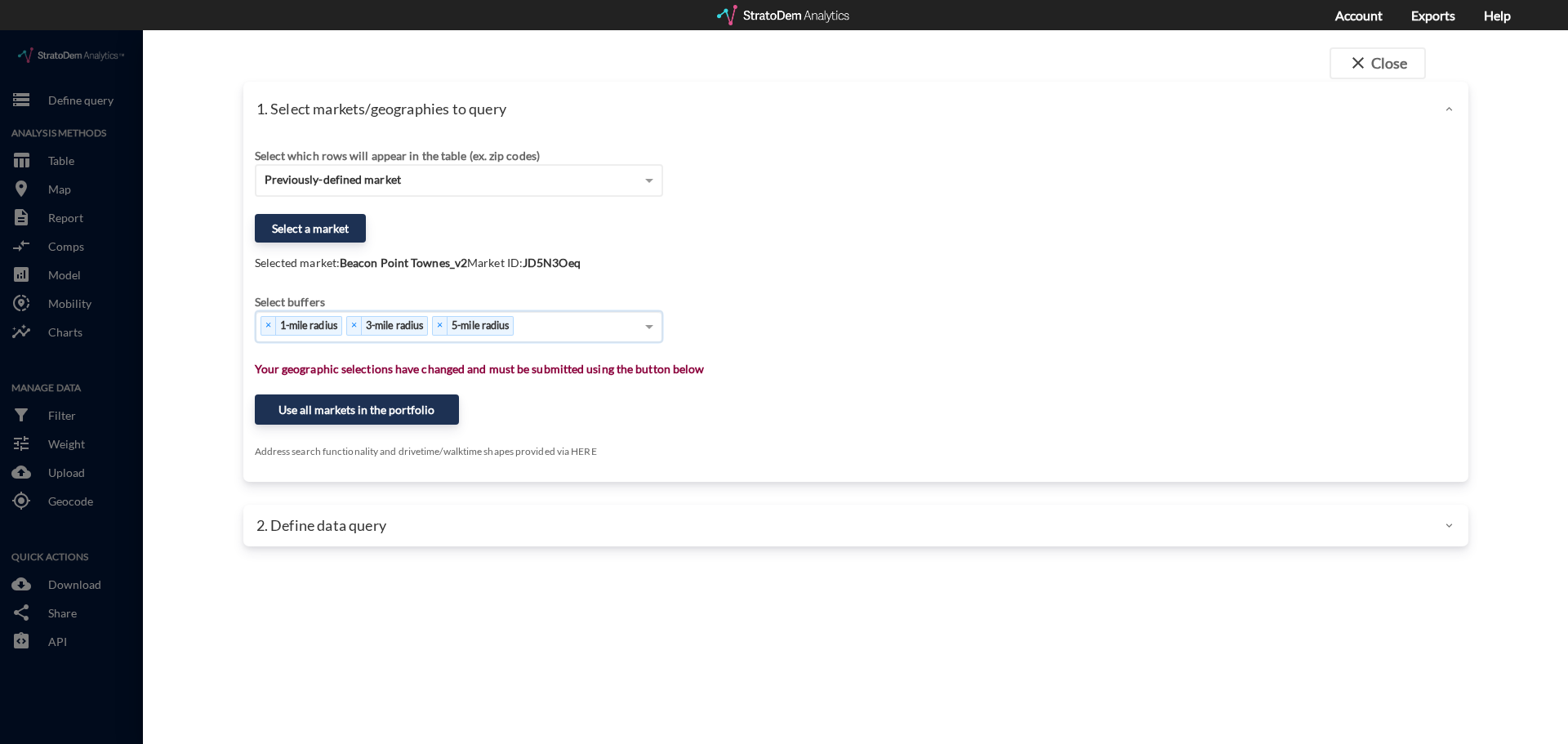
click div "× 1-mile radius × 3-mile radius × 5-mile radius"
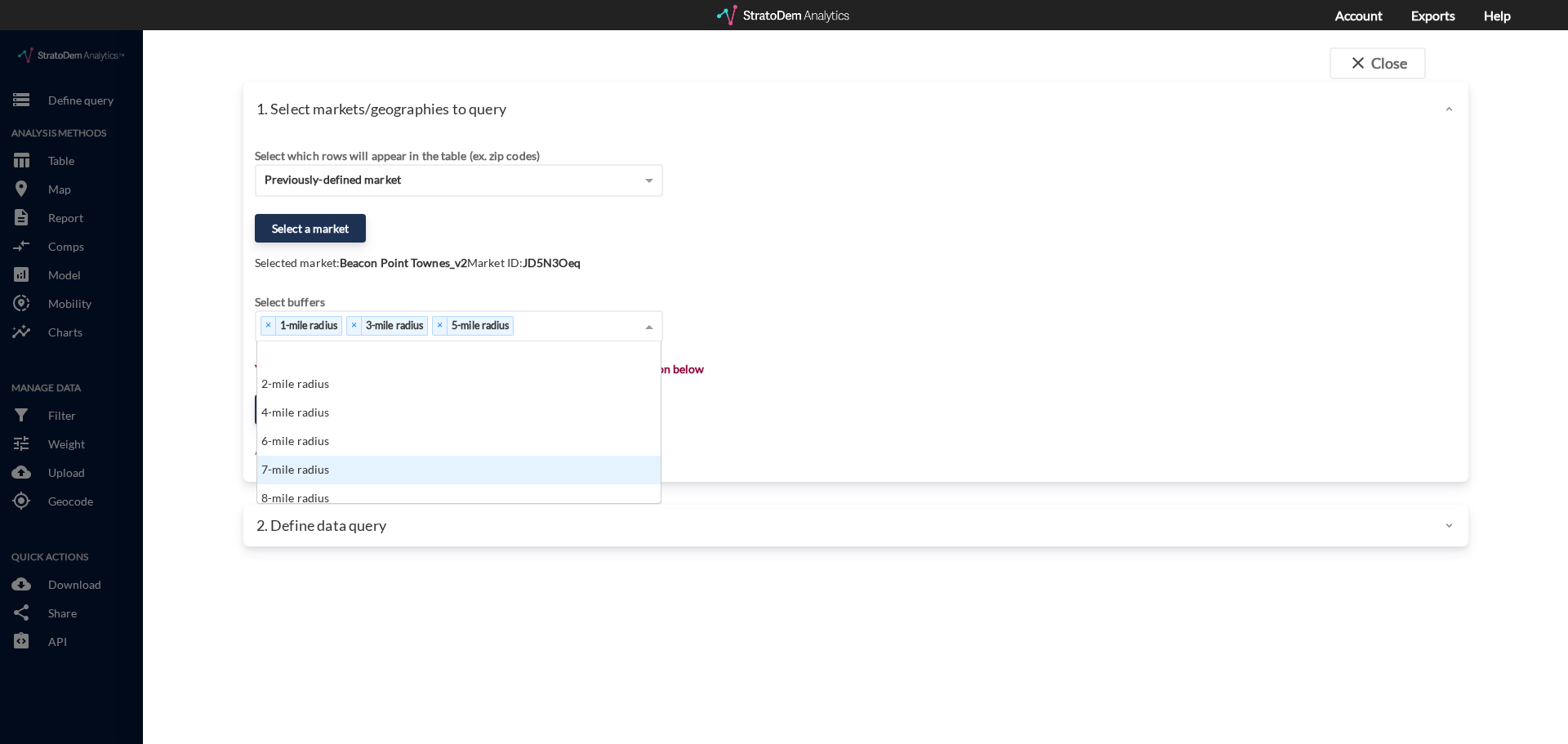
scroll to position [82, 0]
click div "10-mile radius"
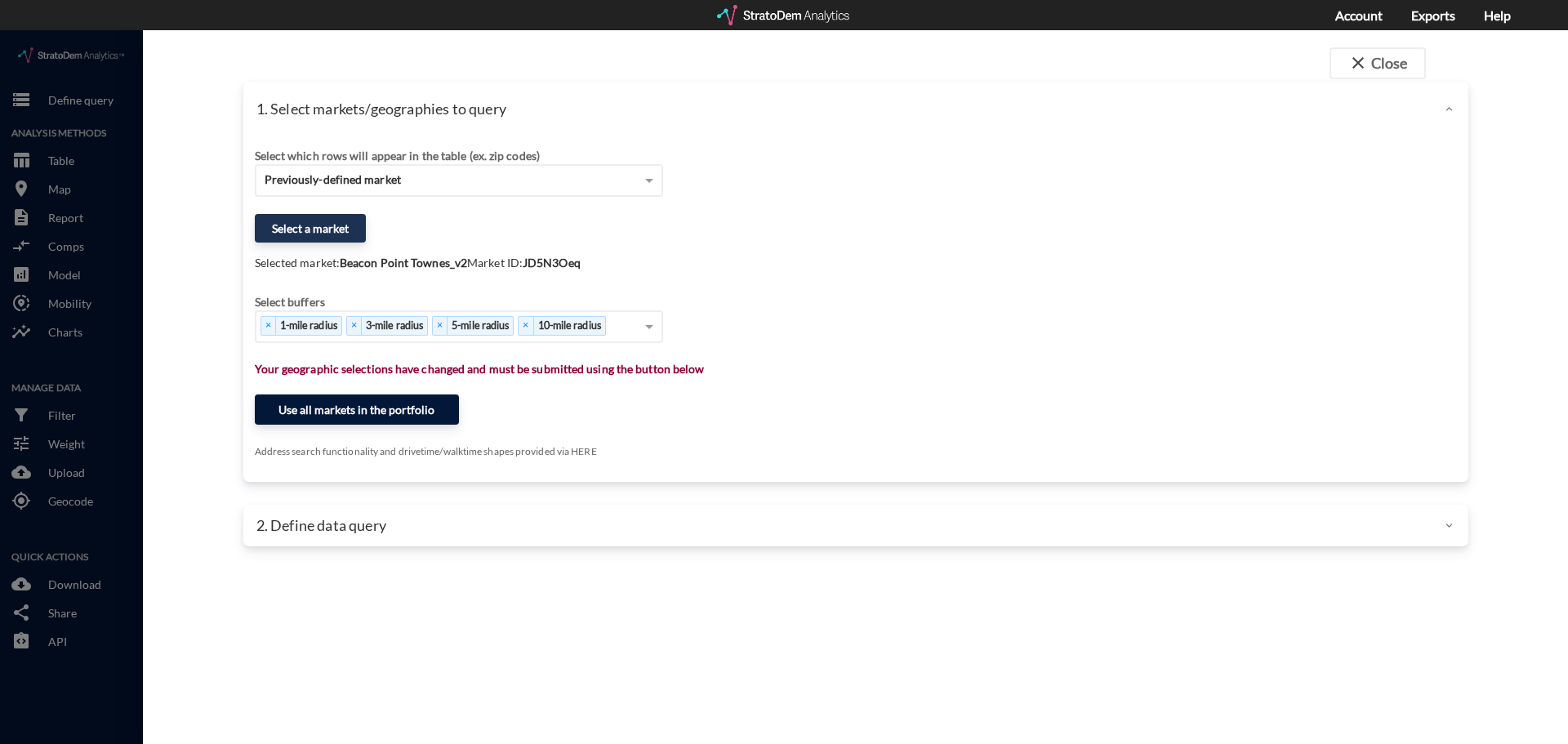
click button "Use all markets in the portfolio"
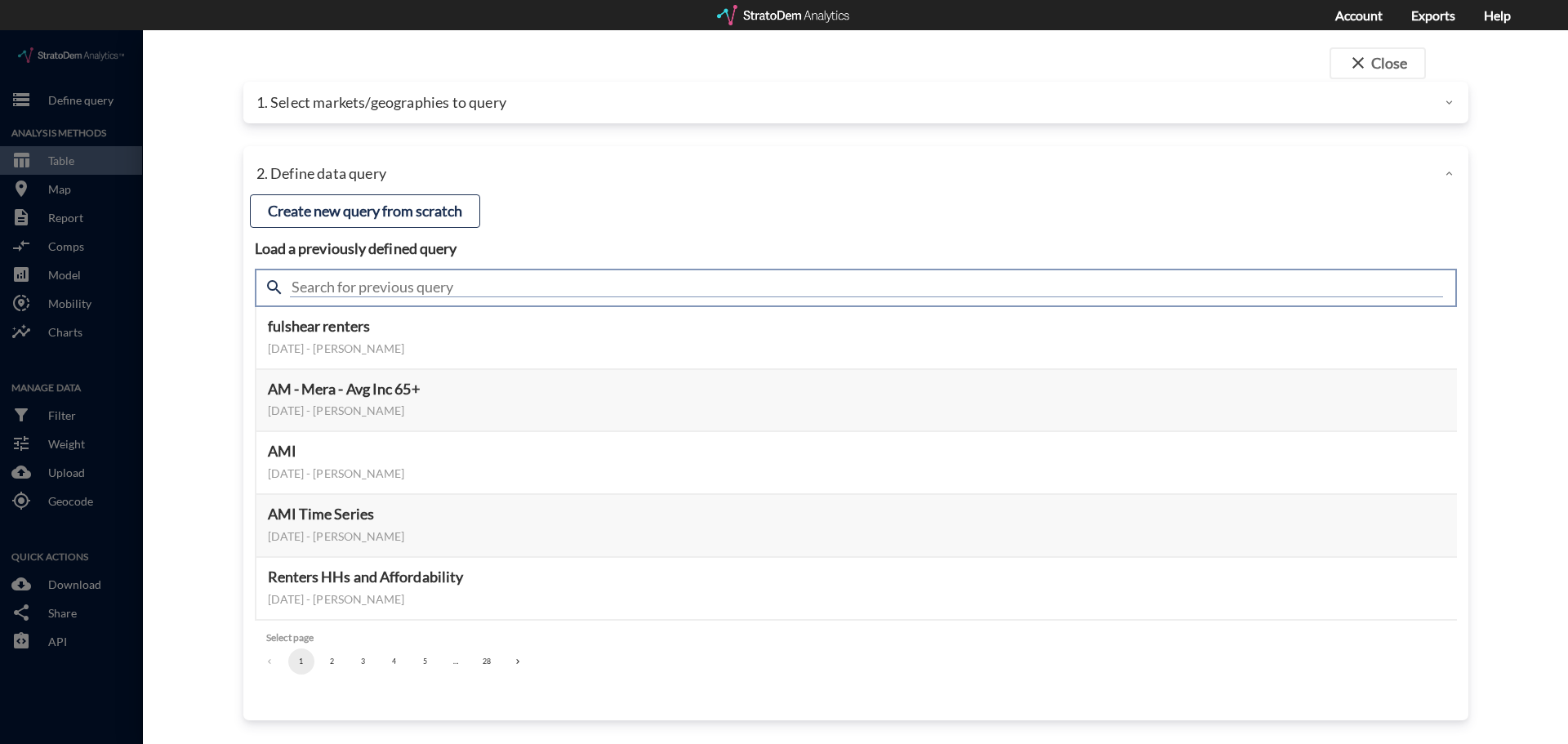
click input "text"
type input "housing"
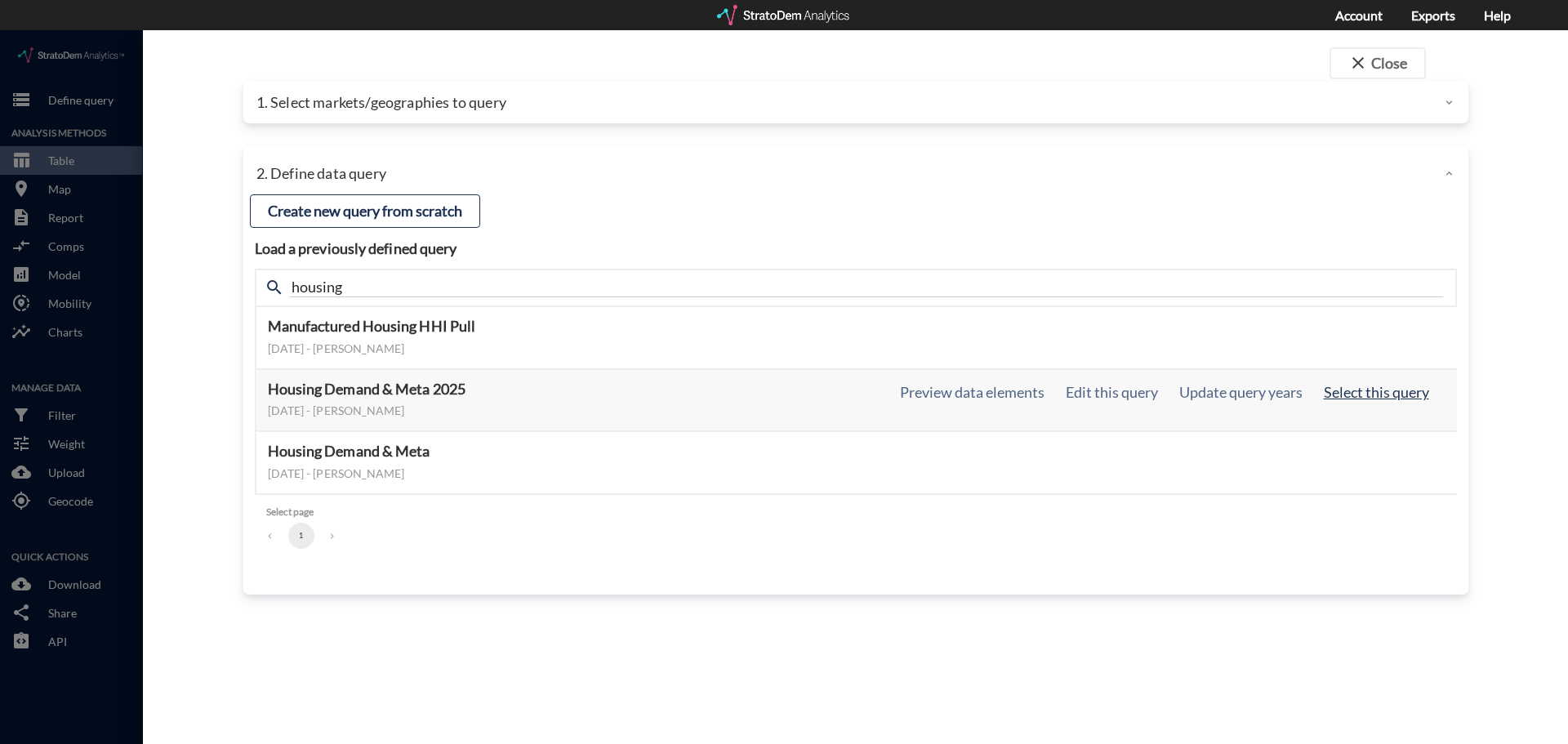
click button "Select this query"
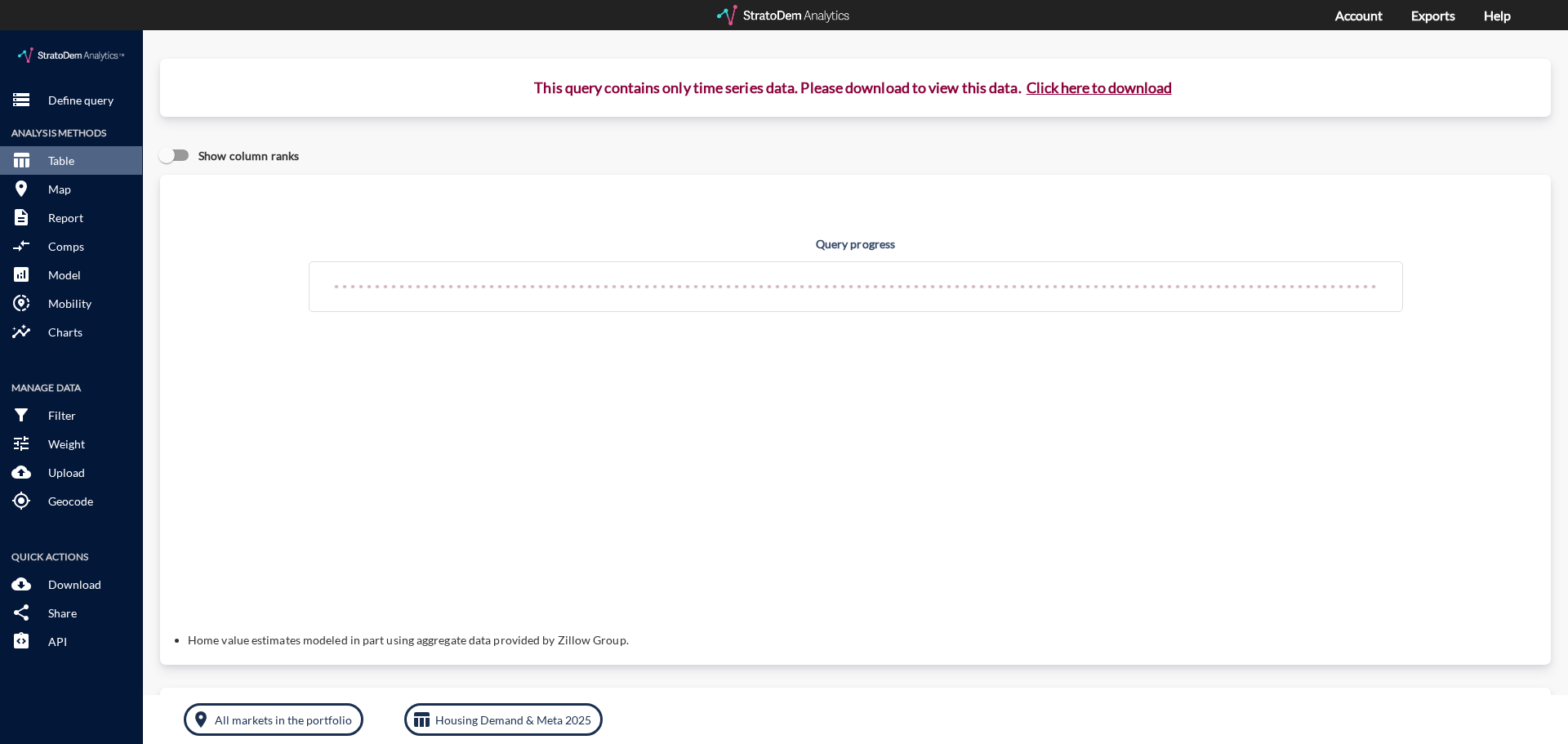
click button "Click here to download"
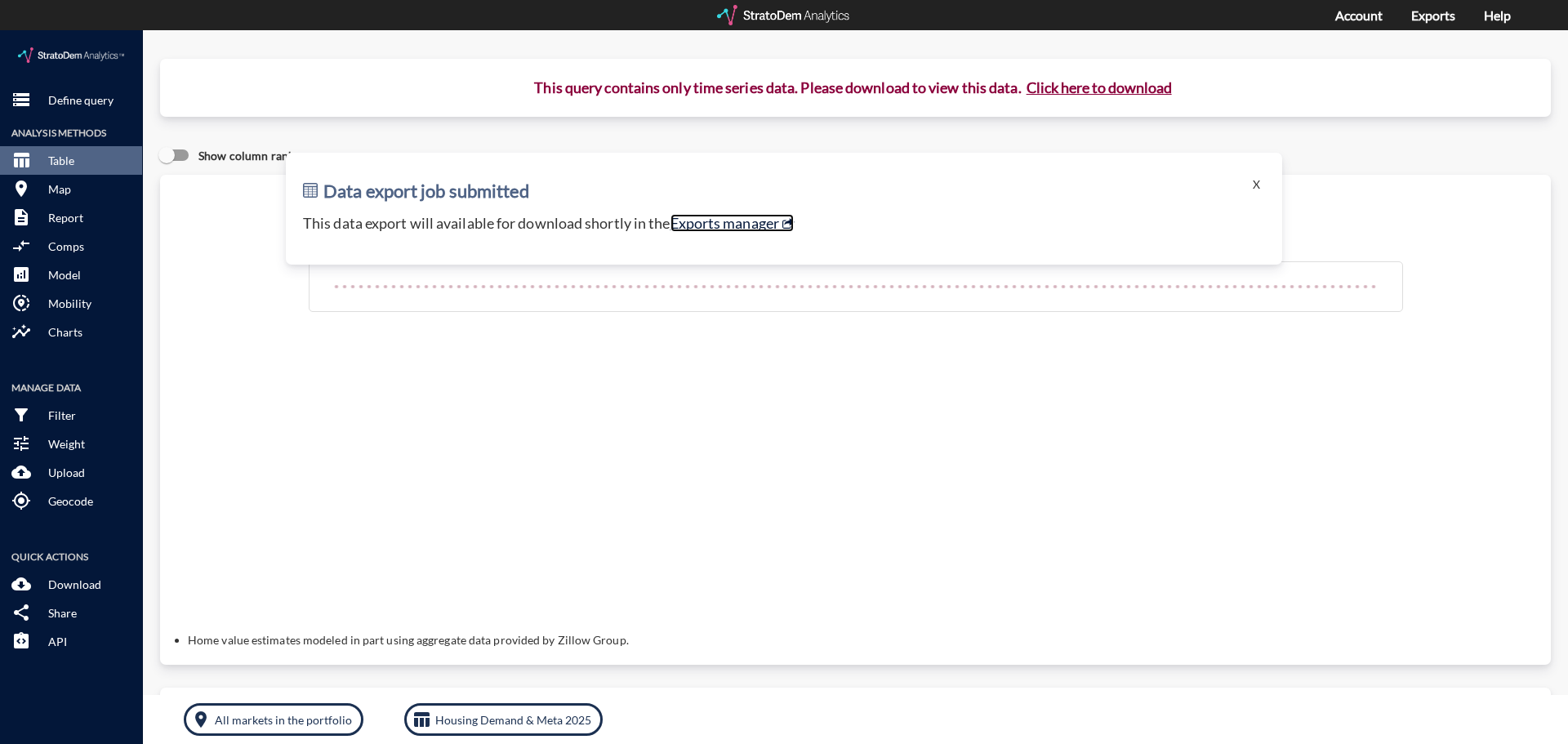
click link "Exports manager"
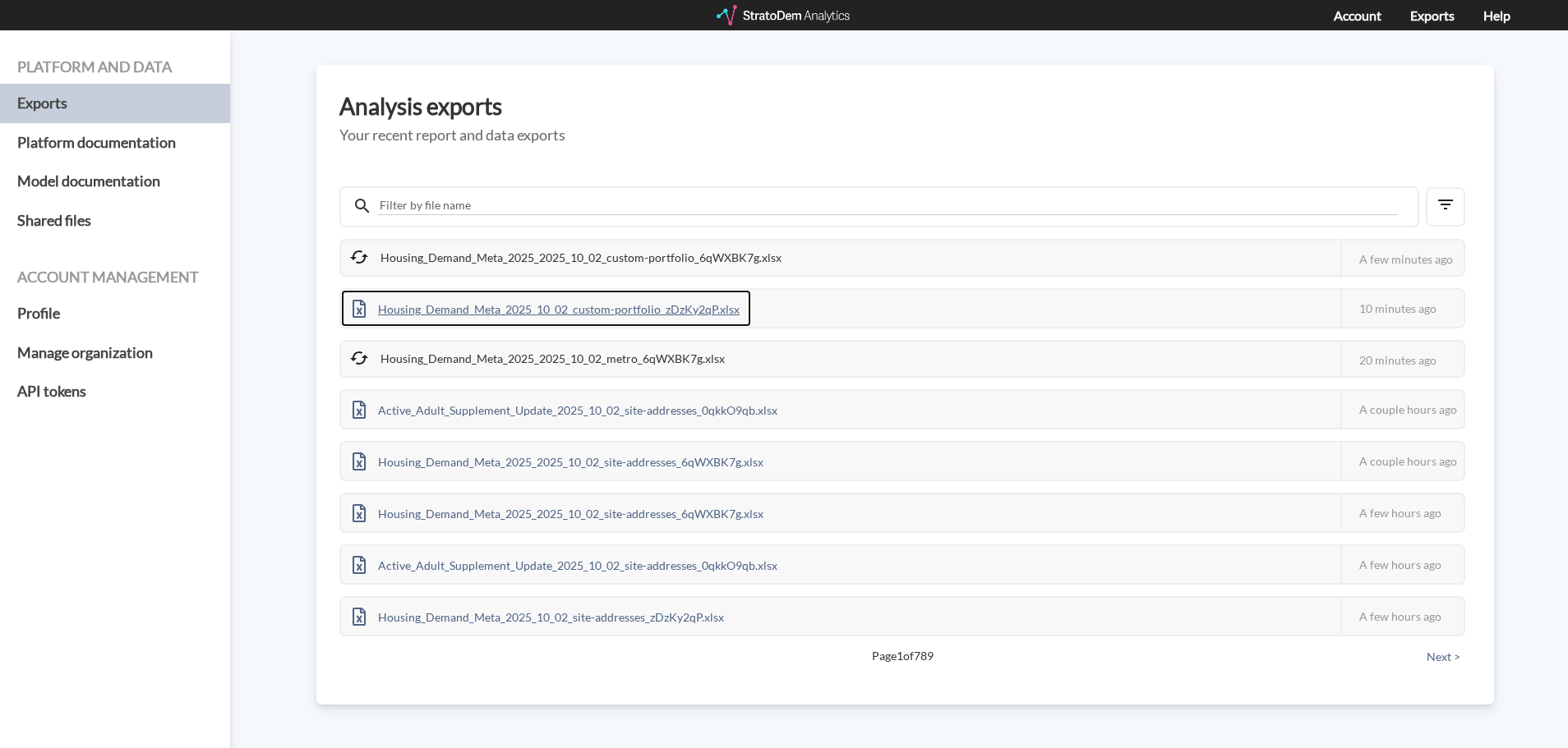
click at [559, 309] on div "Housing_Demand_Meta_2025_10_02_custom-portfolio_zDzKy2qP.xlsx" at bounding box center [546, 309] width 410 height 37
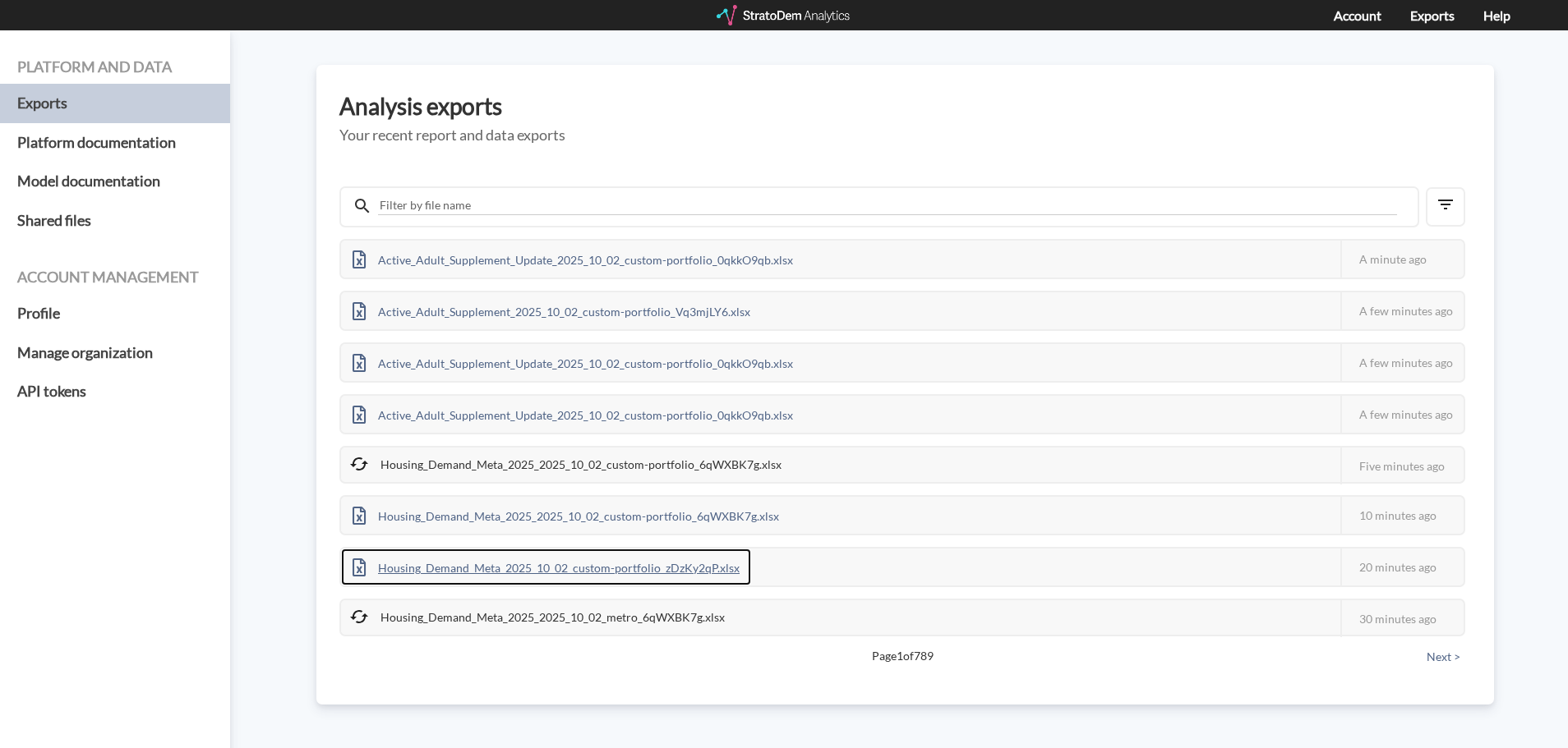
click at [506, 566] on div "Housing_Demand_Meta_2025_10_02_custom-portfolio_zDzKy2qP.xlsx" at bounding box center [546, 567] width 410 height 37
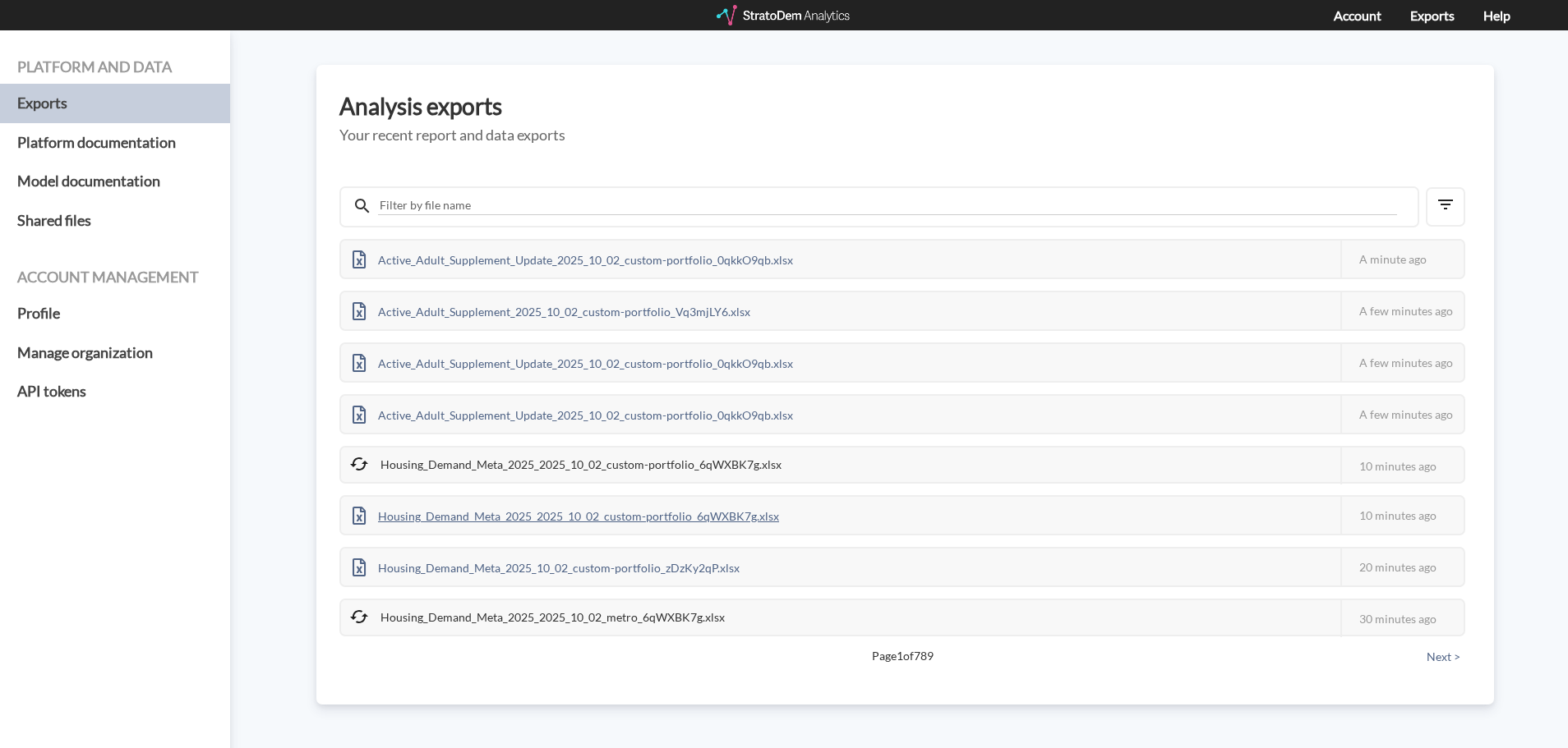
click at [449, 518] on div "Housing_Demand_Meta_2025_2025_10_02_custom-portfolio_6qWXBK7g.xlsx" at bounding box center [565, 515] width 449 height 37
